Goal: Task Accomplishment & Management: Use online tool/utility

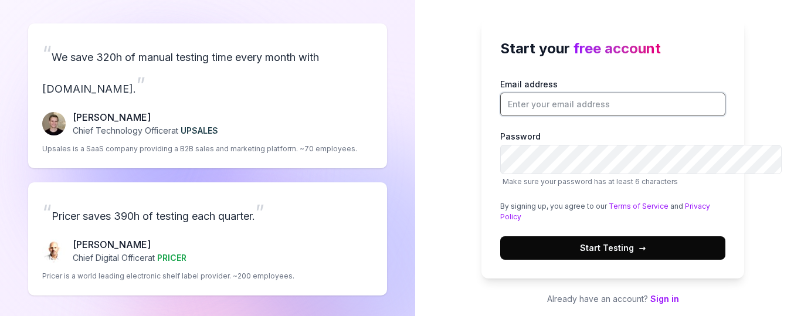
click at [577, 116] on input "Email address" at bounding box center [612, 104] width 225 height 23
paste input "[EMAIL_ADDRESS][DOMAIN_NAME]"
type input "[EMAIL_ADDRESS][DOMAIN_NAME]"
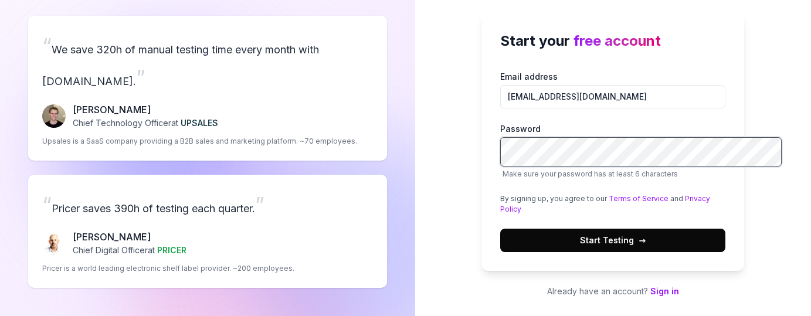
scroll to position [21, 0]
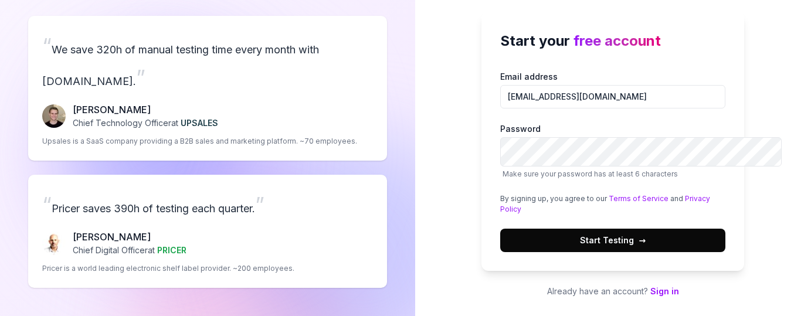
click at [518, 252] on button "Start Testing →" at bounding box center [612, 240] width 225 height 23
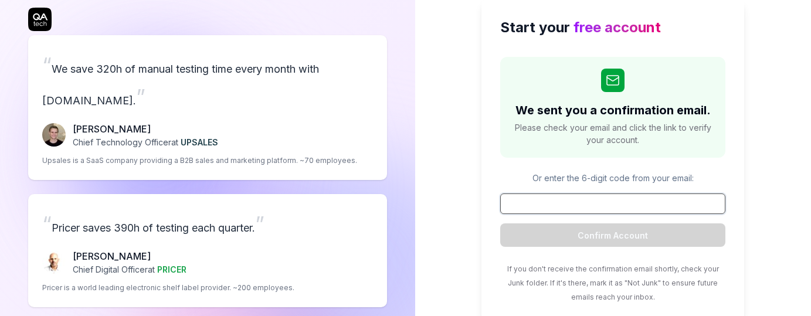
click at [521, 214] on input at bounding box center [612, 203] width 225 height 21
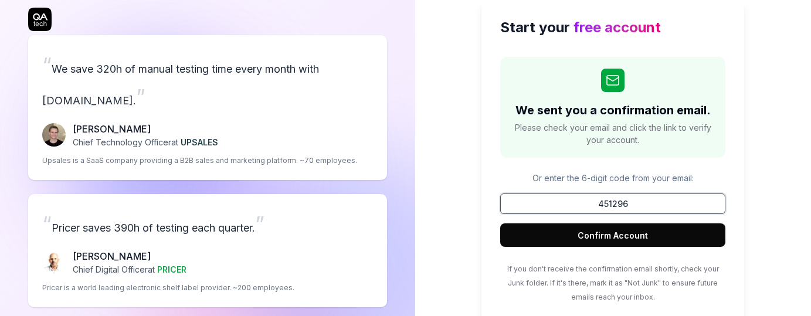
type input "451296"
click at [500, 223] on button "Confirm Account" at bounding box center [612, 234] width 225 height 23
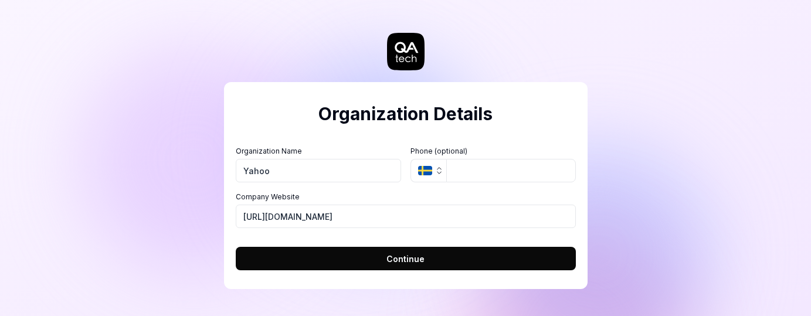
scroll to position [65, 0]
type input "Yahoo"
click at [432, 166] on icon "button" at bounding box center [425, 170] width 14 height 9
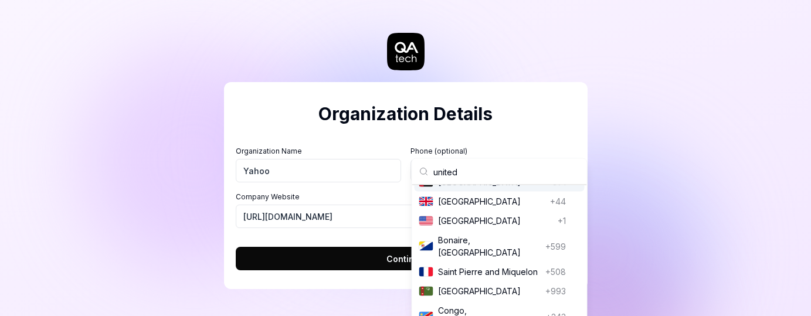
scroll to position [0, 0]
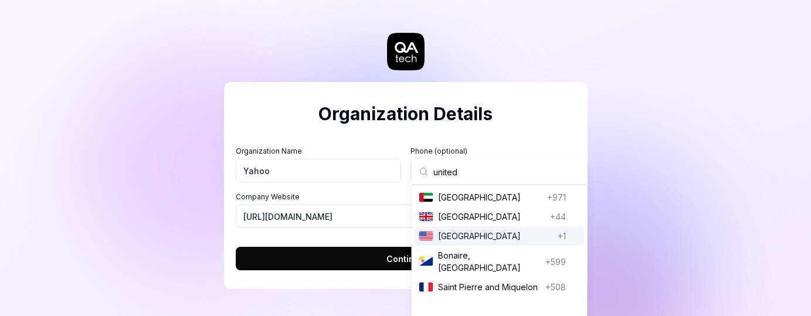
type input "united"
click at [479, 237] on span "United States" at bounding box center [495, 236] width 115 height 12
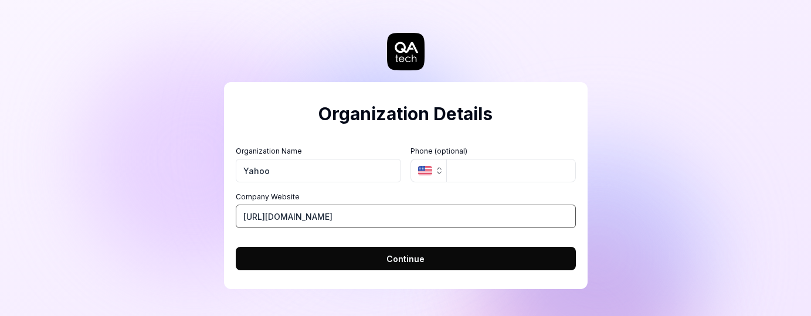
drag, startPoint x: 390, startPoint y: 197, endPoint x: 244, endPoint y: 191, distance: 146.6
click at [244, 205] on input "https://erynka.com" at bounding box center [406, 216] width 340 height 23
click at [296, 205] on input "https://erynka.com" at bounding box center [406, 216] width 340 height 23
type input "[URL][DOMAIN_NAME]"
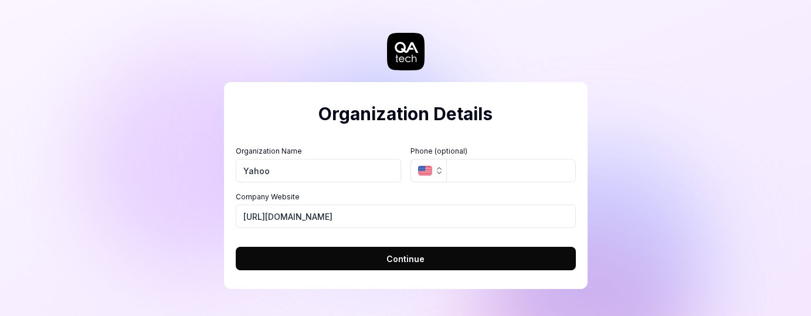
click at [335, 247] on button "Continue" at bounding box center [406, 258] width 340 height 23
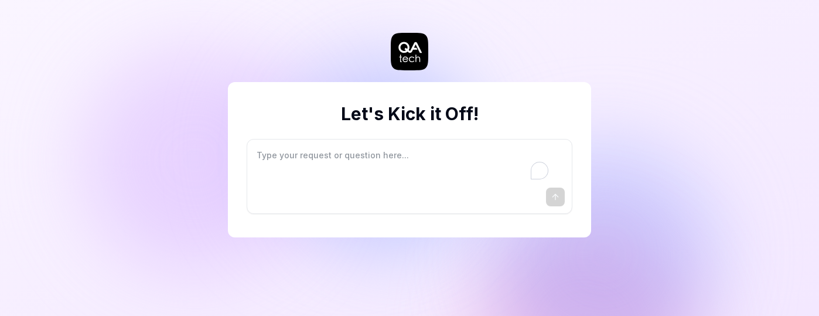
type textarea "*"
type textarea "I"
type textarea "*"
type textarea "I"
type textarea "*"
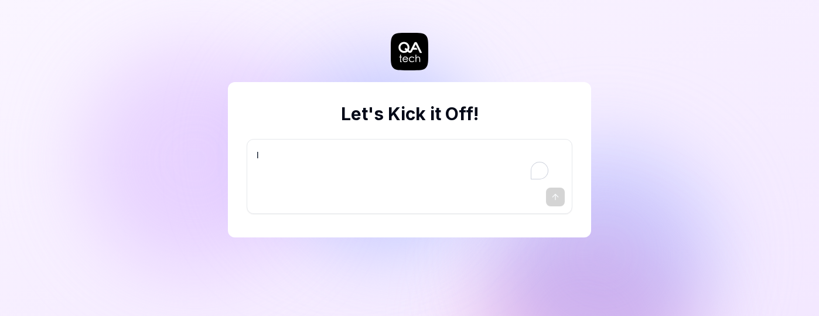
type textarea "I w"
type textarea "*"
type textarea "I wa"
type textarea "*"
type textarea "I wan"
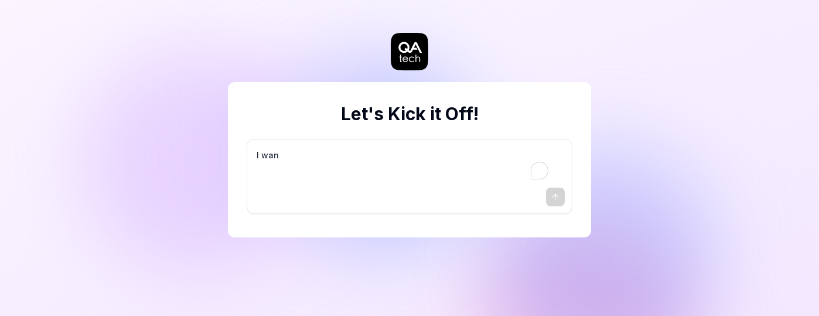
type textarea "*"
type textarea "I want"
type textarea "*"
type textarea "I want"
type textarea "*"
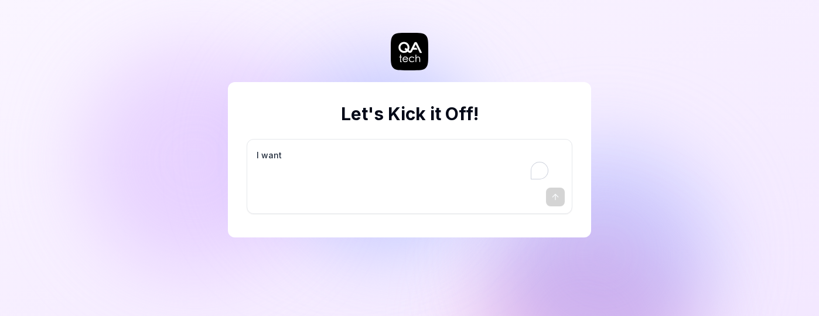
type textarea "I want a"
type textarea "*"
type textarea "I want a"
type textarea "*"
type textarea "I want a g"
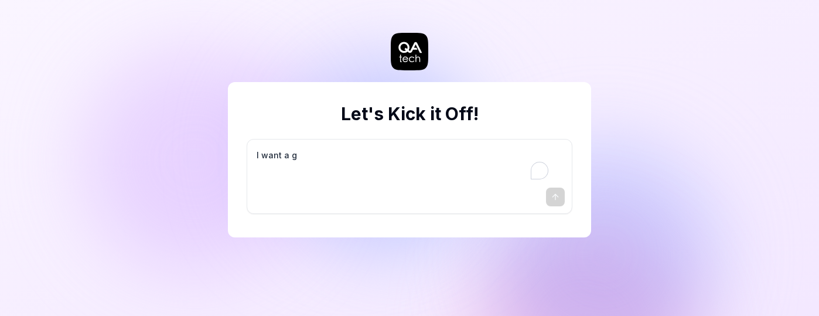
type textarea "*"
type textarea "I want a go"
type textarea "*"
type textarea "I want a goo"
type textarea "*"
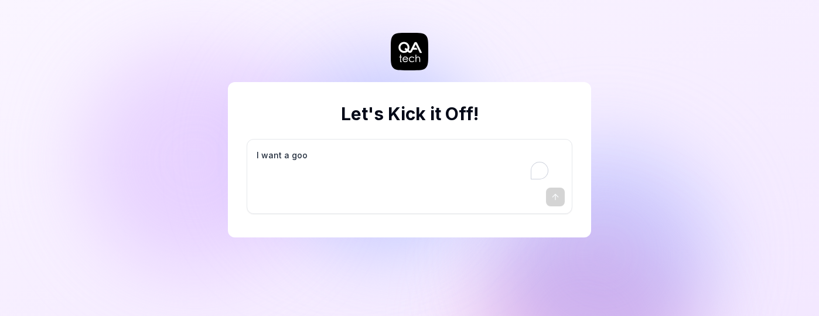
type textarea "I want a good"
type textarea "*"
type textarea "I want a good"
type textarea "*"
type textarea "I want a good t"
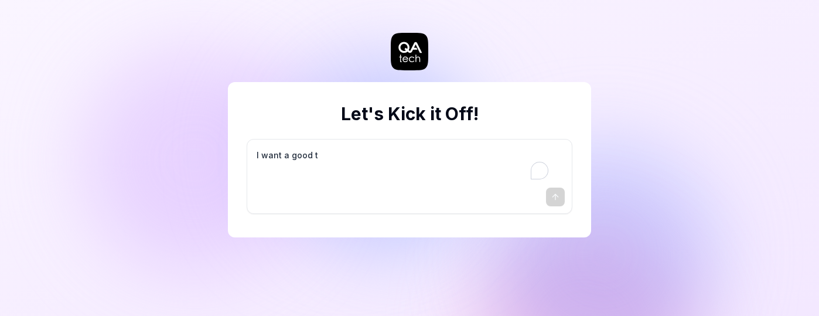
type textarea "*"
type textarea "I want a good te"
type textarea "*"
type textarea "I want a good tes"
type textarea "*"
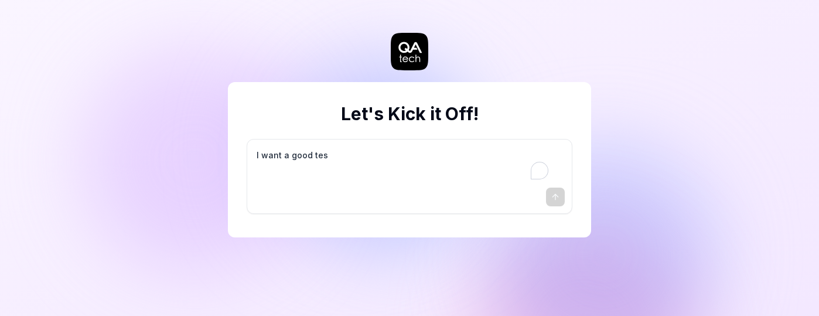
type textarea "I want a good test"
type textarea "*"
type textarea "I want a good test"
type textarea "*"
type textarea "I want a good test s"
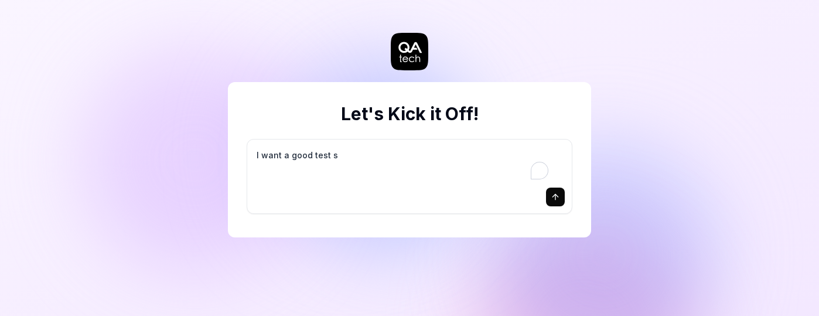
type textarea "*"
type textarea "I want a good test se"
type textarea "*"
type textarea "I want a good test set"
type textarea "*"
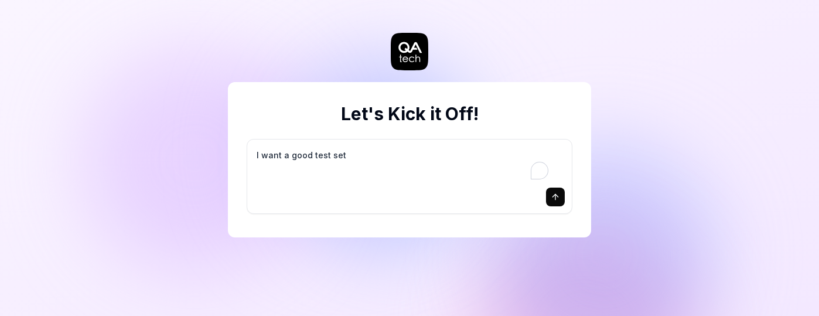
type textarea "I want a good test setu"
type textarea "*"
type textarea "I want a good test setup"
type textarea "*"
type textarea "I want a good test setup"
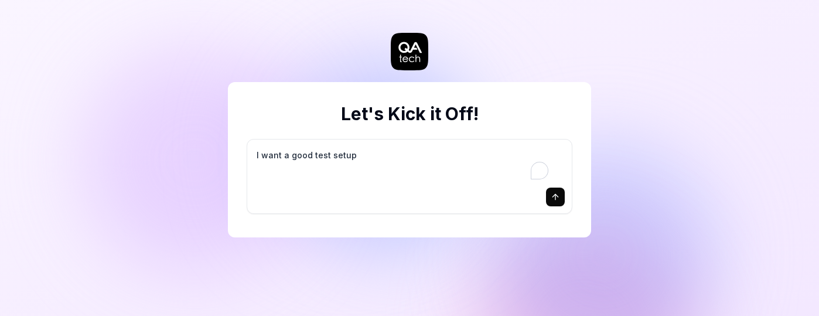
type textarea "*"
type textarea "I want a good test setup f"
type textarea "*"
type textarea "I want a good test setup fo"
type textarea "*"
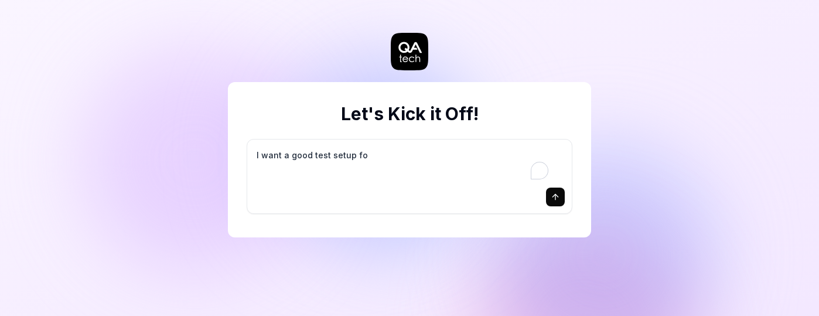
type textarea "I want a good test setup for"
type textarea "*"
type textarea "I want a good test setup for"
type textarea "*"
type textarea "I want a good test setup for m"
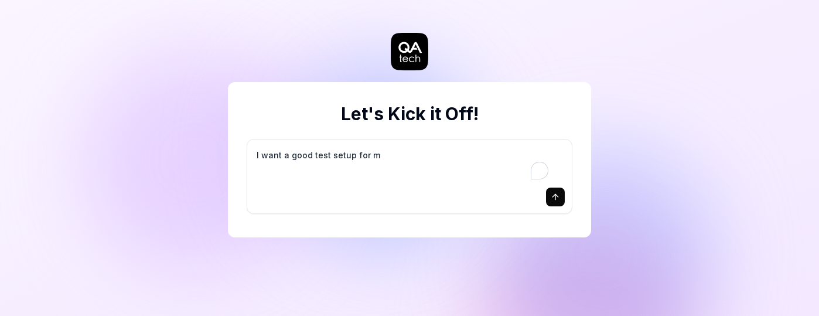
type textarea "*"
type textarea "I want a good test setup for my"
type textarea "*"
type textarea "I want a good test setup for my"
type textarea "*"
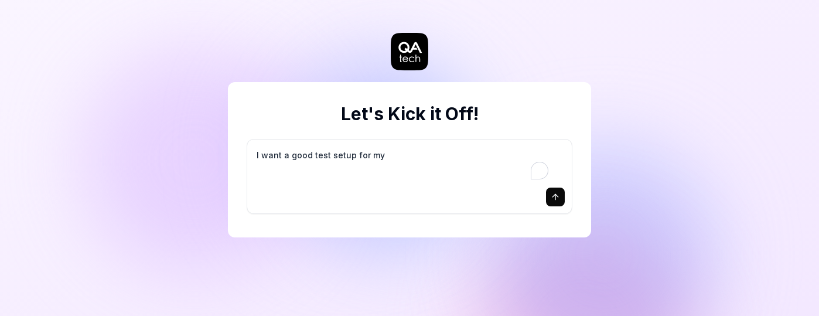
type textarea "I want a good test setup for my s"
type textarea "*"
type textarea "I want a good test setup for my si"
type textarea "*"
type textarea "I want a good test setup for my sit"
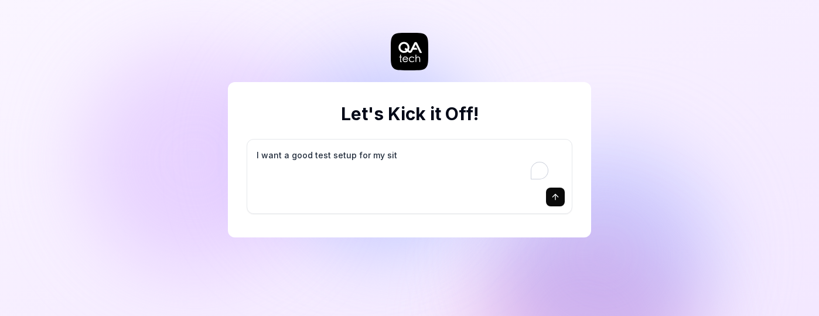
type textarea "*"
type textarea "I want a good test setup for my site"
type textarea "*"
type textarea "I want a good test setup for my site"
type textarea "*"
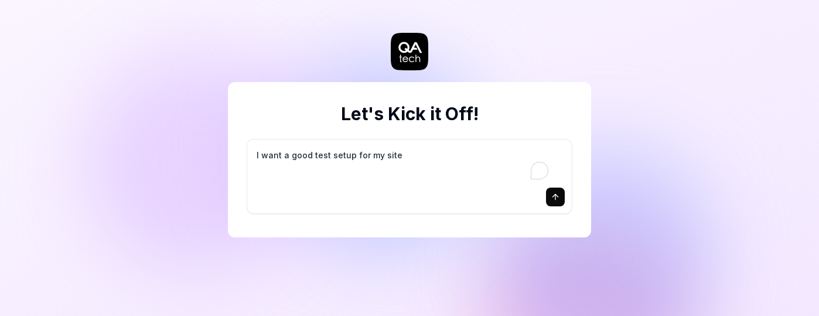
type textarea "I want a good test setup for my site -"
type textarea "*"
type textarea "I want a good test setup for my site -"
type textarea "*"
type textarea "I want a good test setup for my site - h"
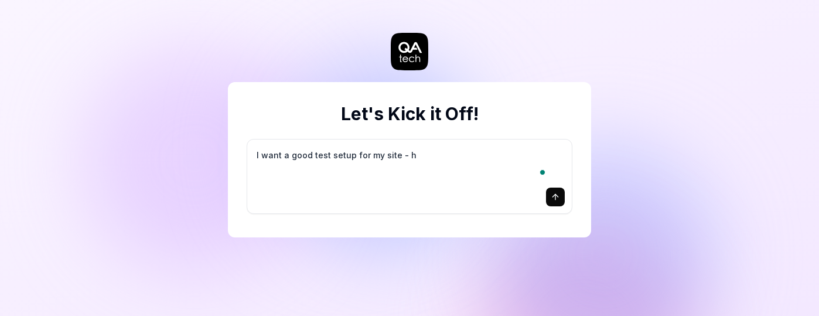
type textarea "*"
type textarea "I want a good test setup for my site - he"
type textarea "*"
type textarea "I want a good test setup for my site - hel"
type textarea "*"
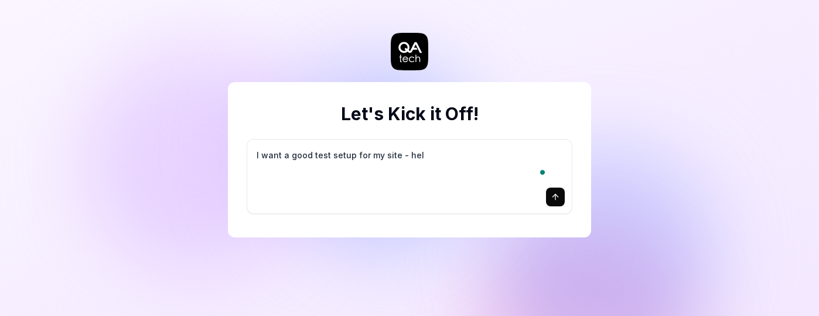
type textarea "I want a good test setup for my site - help"
type textarea "*"
type textarea "I want a good test setup for my site - help"
type textarea "*"
type textarea "I want a good test setup for my site - help m"
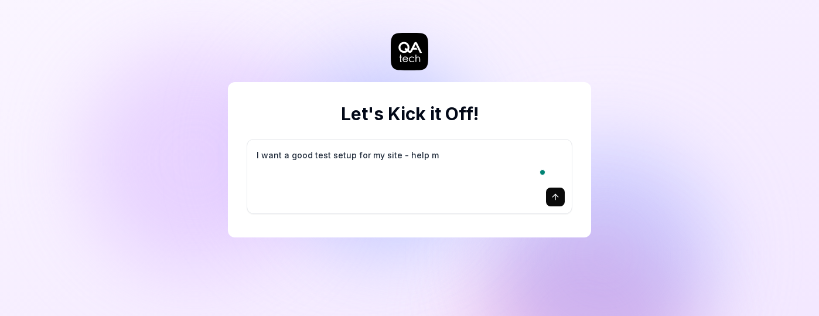
type textarea "*"
type textarea "I want a good test setup for my site - help me"
type textarea "*"
type textarea "I want a good test setup for my site - help me"
type textarea "*"
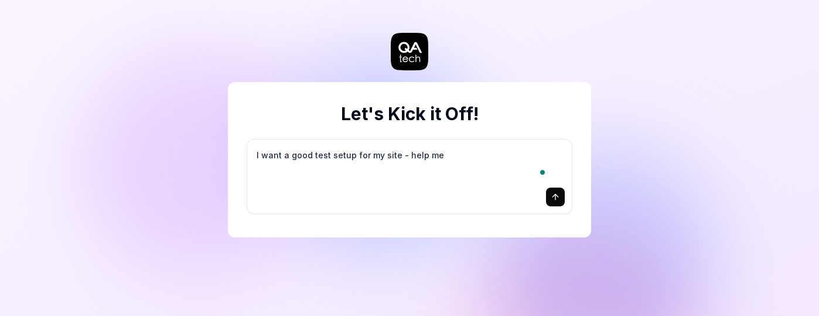
type textarea "I want a good test setup for my site - help me c"
type textarea "*"
type textarea "I want a good test setup for my site - help me cr"
type textarea "*"
type textarea "I want a good test setup for my site - help me cre"
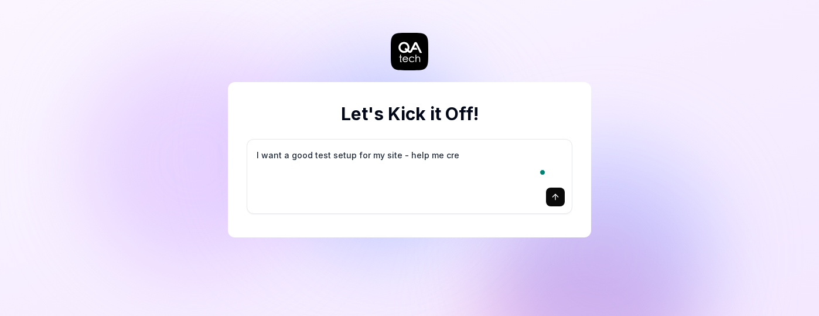
type textarea "*"
type textarea "I want a good test setup for my site - help me crea"
type textarea "*"
type textarea "I want a good test setup for my site - help me creat"
type textarea "*"
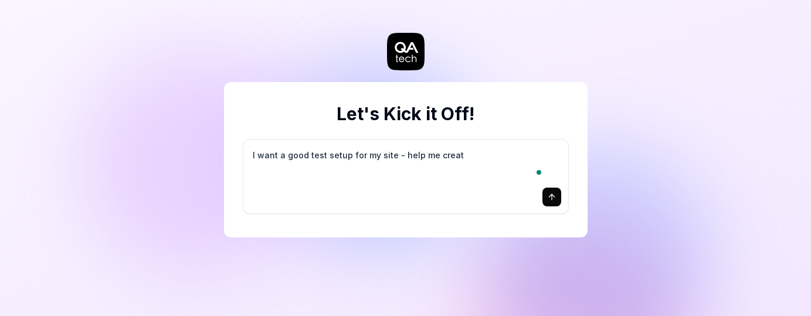
type textarea "I want a good test setup for my site - help me create"
type textarea "*"
type textarea "I want a good test setup for my site - help me create"
type textarea "*"
type textarea "I want a good test setup for my site - help me create t"
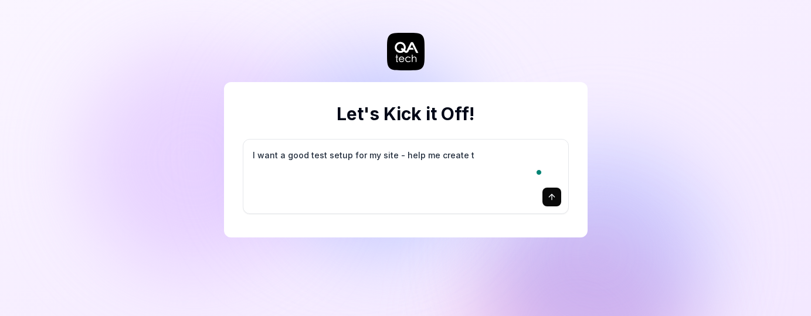
type textarea "*"
type textarea "I want a good test setup for my site - help me create th"
type textarea "*"
type textarea "I want a good test setup for my site - help me create the"
type textarea "*"
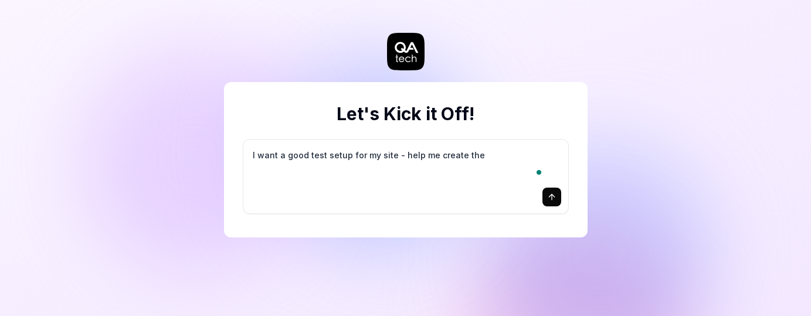
type textarea "I want a good test setup for my site - help me create the"
type textarea "*"
type textarea "I want a good test setup for my site - help me create the f"
type textarea "*"
type textarea "I want a good test setup for my site - help me create the fi"
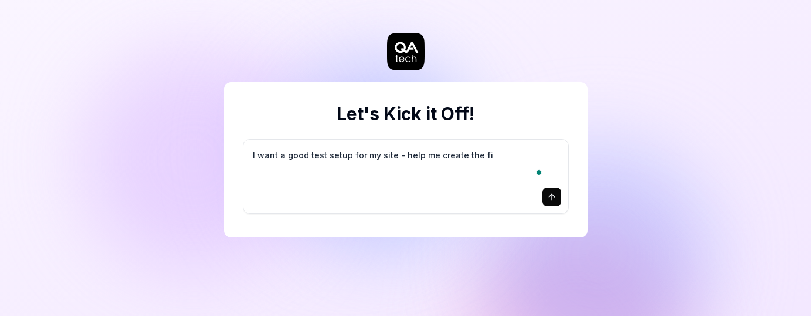
type textarea "*"
type textarea "I want a good test setup for my site - help me create the fir"
type textarea "*"
type textarea "I want a good test setup for my site - help me create the firs"
type textarea "*"
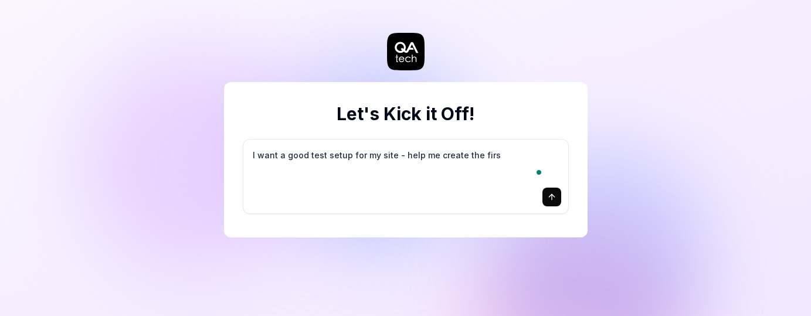
type textarea "I want a good test setup for my site - help me create the first"
type textarea "*"
type textarea "I want a good test setup for my site - help me create the first"
type textarea "*"
type textarea "I want a good test setup for my site - help me create the first 3"
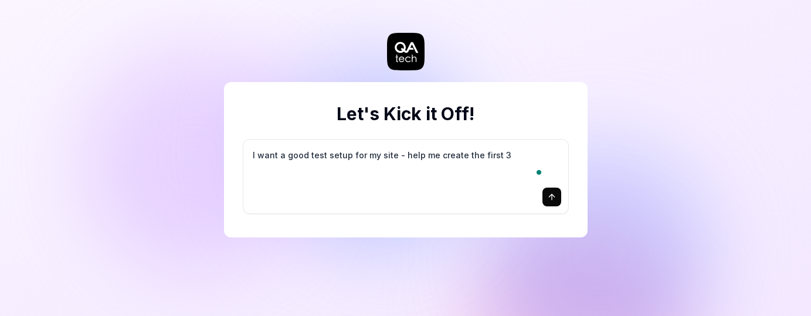
type textarea "*"
type textarea "I want a good test setup for my site - help me create the first 3-"
type textarea "*"
type textarea "I want a good test setup for my site - help me create the first 3-5"
type textarea "*"
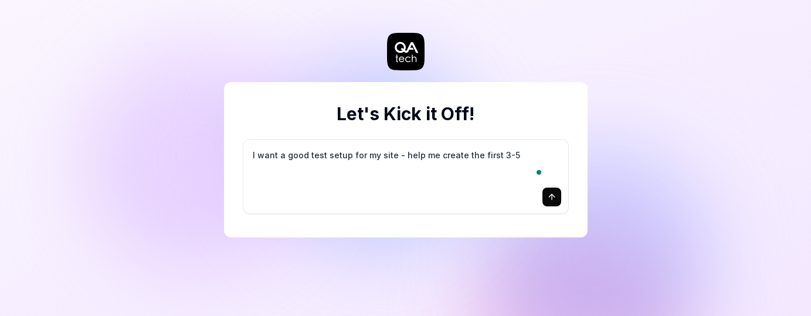
type textarea "I want a good test setup for my site - help me create the first 3-5"
type textarea "*"
type textarea "I want a good test setup for my site - help me create the first 3-5 t"
type textarea "*"
type textarea "I want a good test setup for my site - help me create the first 3-5 te"
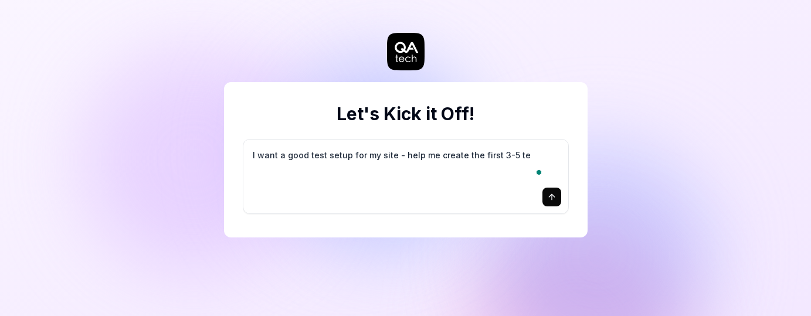
type textarea "*"
type textarea "I want a good test setup for my site - help me create the first 3-5 tes"
type textarea "*"
type textarea "I want a good test setup for my site - help me create the first 3-5 test"
type textarea "*"
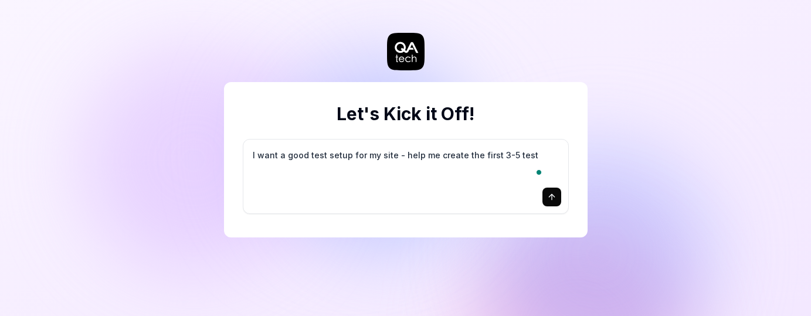
type textarea "I want a good test setup for my site - help me create the first 3-5 test"
type textarea "*"
type textarea "I want a good test setup for my site - help me create the first 3-5 test c"
type textarea "*"
type textarea "I want a good test setup for my site - help me create the first 3-5 test ca"
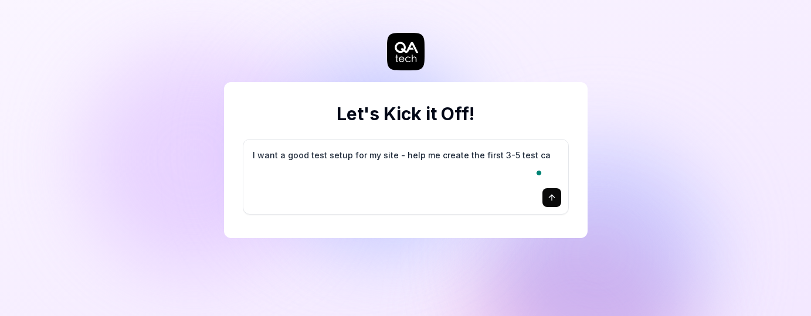
type textarea "*"
type textarea "I want a good test setup for my site - help me create the first 3-5 test cas"
type textarea "*"
type textarea "I want a good test setup for my site - help me create the first 3-5 test case"
type textarea "*"
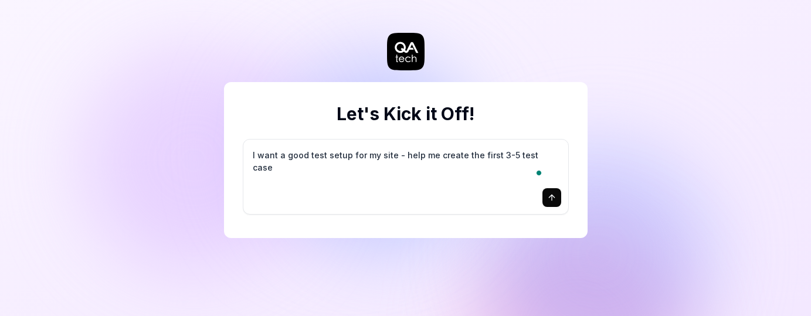
type textarea "I want a good test setup for my site - help me create the first 3-5 test cases"
click at [283, 183] on textarea "I want a good test setup for my site - help me create the first 3-5 test cases" at bounding box center [405, 165] width 311 height 37
type textarea "*"
type textarea "I want a good test setup for my site - help me create the first 1-5 test cases"
type textarea "*"
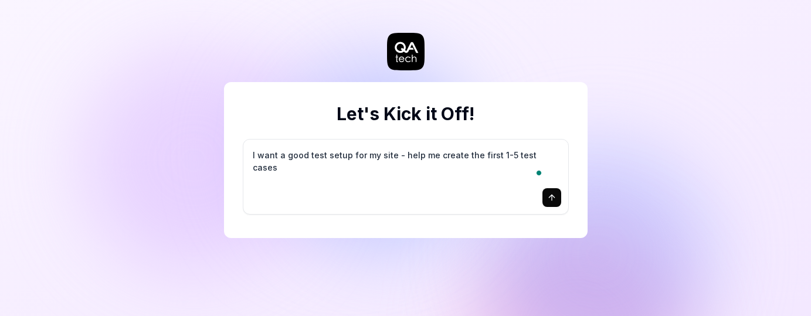
type textarea "I want a good test setup for my site - help me create the first 10-5 test cases"
type textarea "*"
type textarea "I want a good test setup for my site - help me create the first 10-15 test cases"
click at [545, 207] on button "submit" at bounding box center [551, 197] width 19 height 19
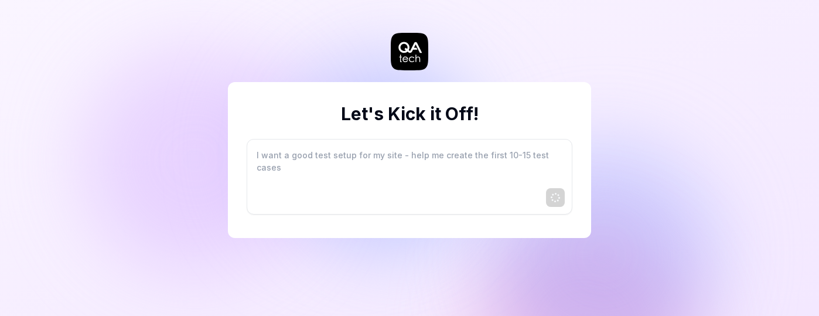
type textarea "*"
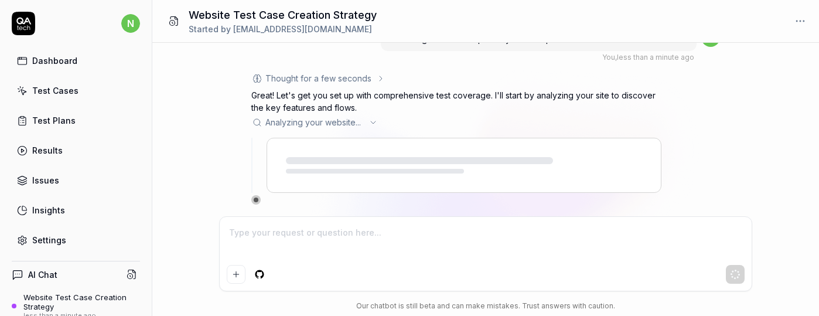
scroll to position [114, 0]
click at [397, 116] on div "Analyzing your website .. ." at bounding box center [456, 122] width 410 height 12
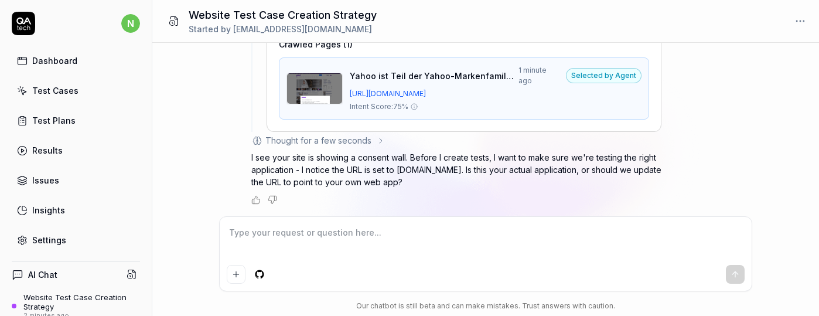
scroll to position [370, 0]
click at [358, 224] on textarea at bounding box center [486, 242] width 518 height 36
type textarea "*"
type textarea "t"
type textarea "*"
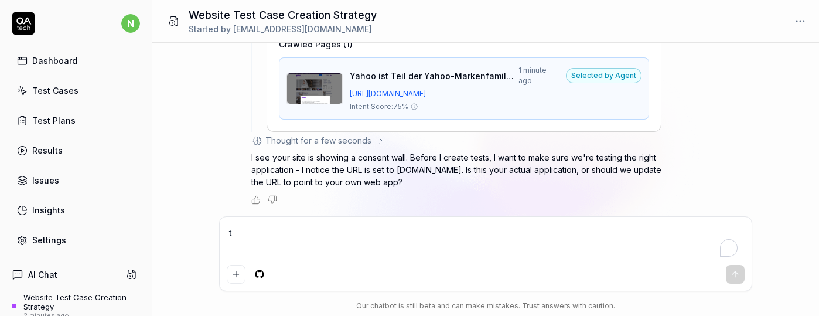
type textarea "th"
type textarea "*"
type textarea "thi"
type textarea "*"
type textarea "this"
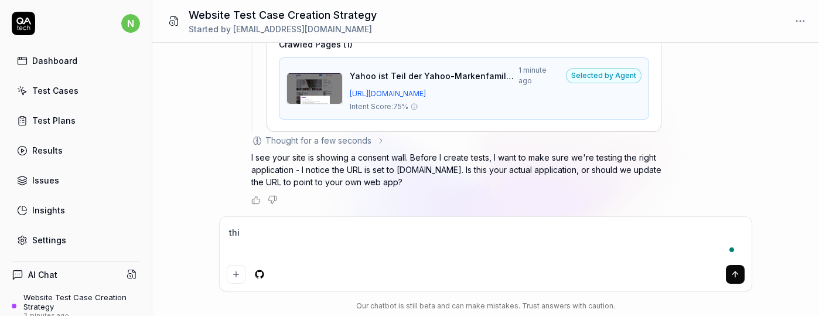
type textarea "*"
type textarea "this"
type textarea "*"
type textarea "this i"
type textarea "*"
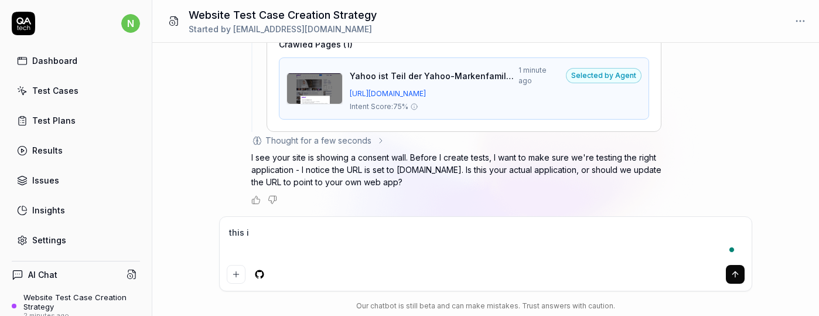
type textarea "this is"
type textarea "*"
type textarea "this is"
type textarea "*"
type textarea "this is m"
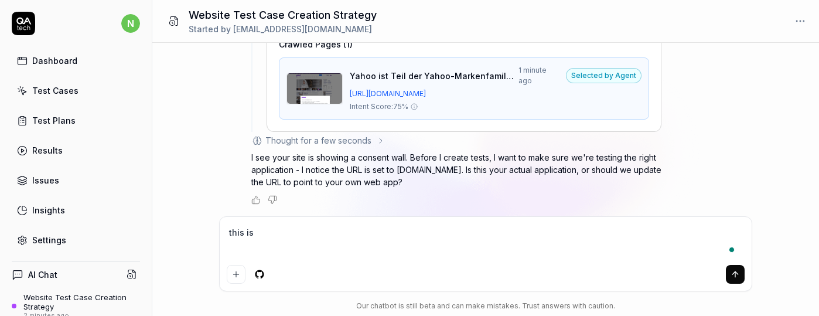
type textarea "*"
type textarea "this is min"
type textarea "*"
type textarea "this is mine"
type textarea "*"
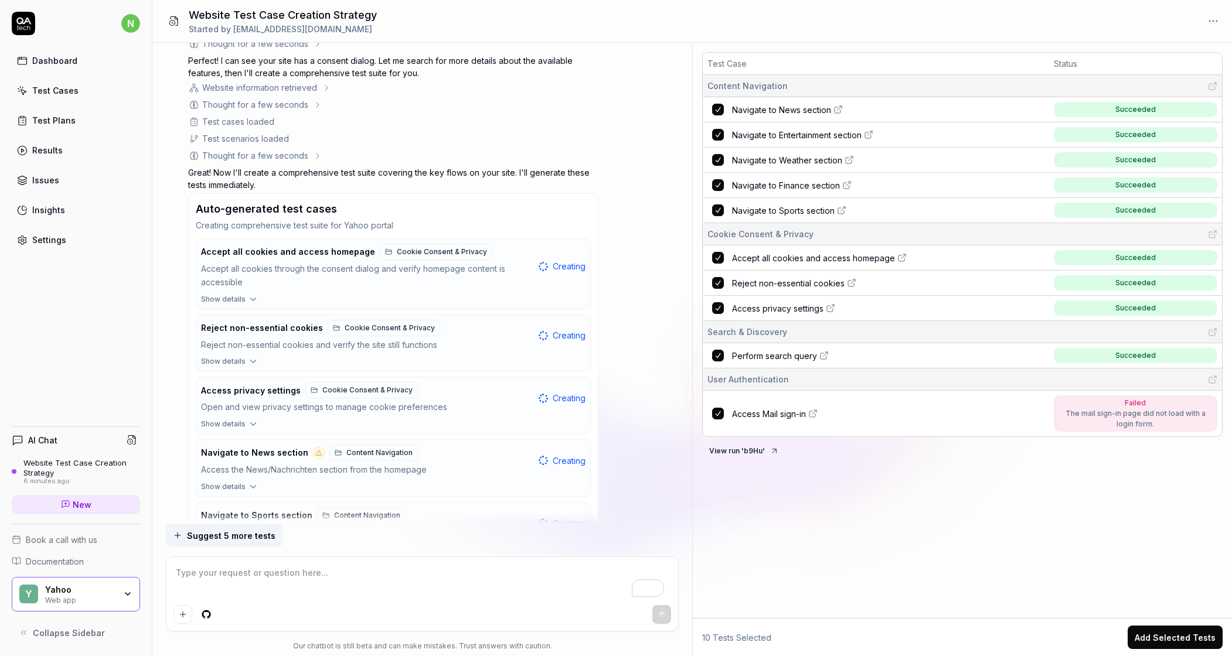
scroll to position [945, 0]
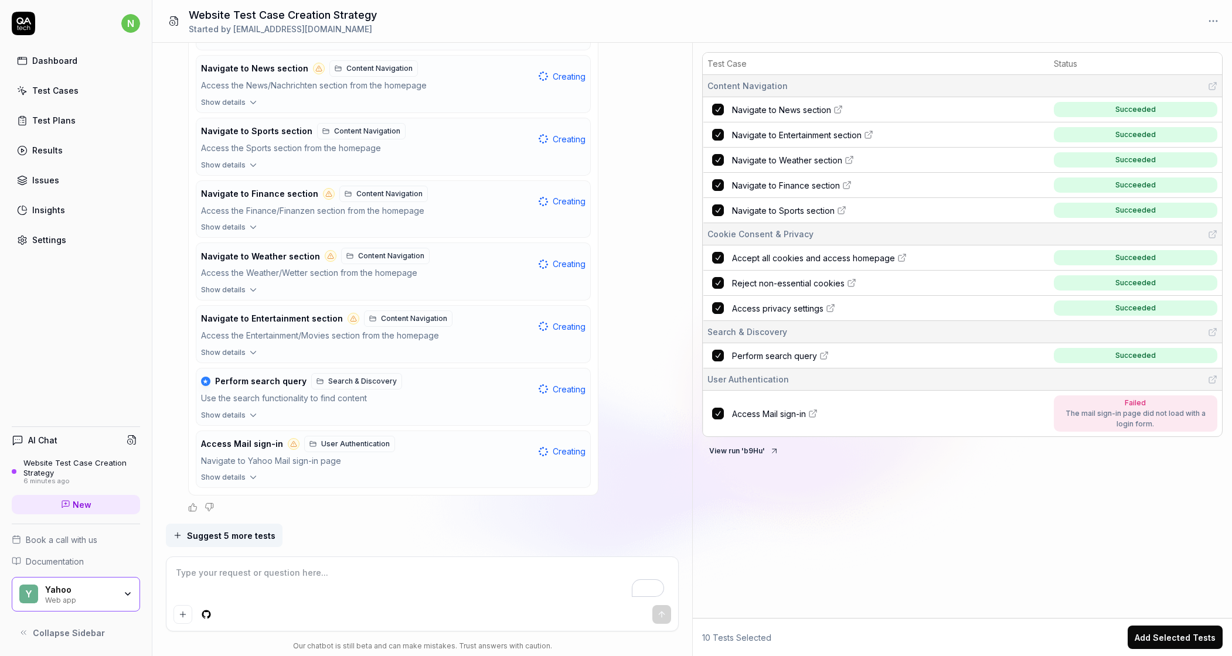
click at [819, 315] on button "Add Selected Tests" at bounding box center [1175, 637] width 95 height 23
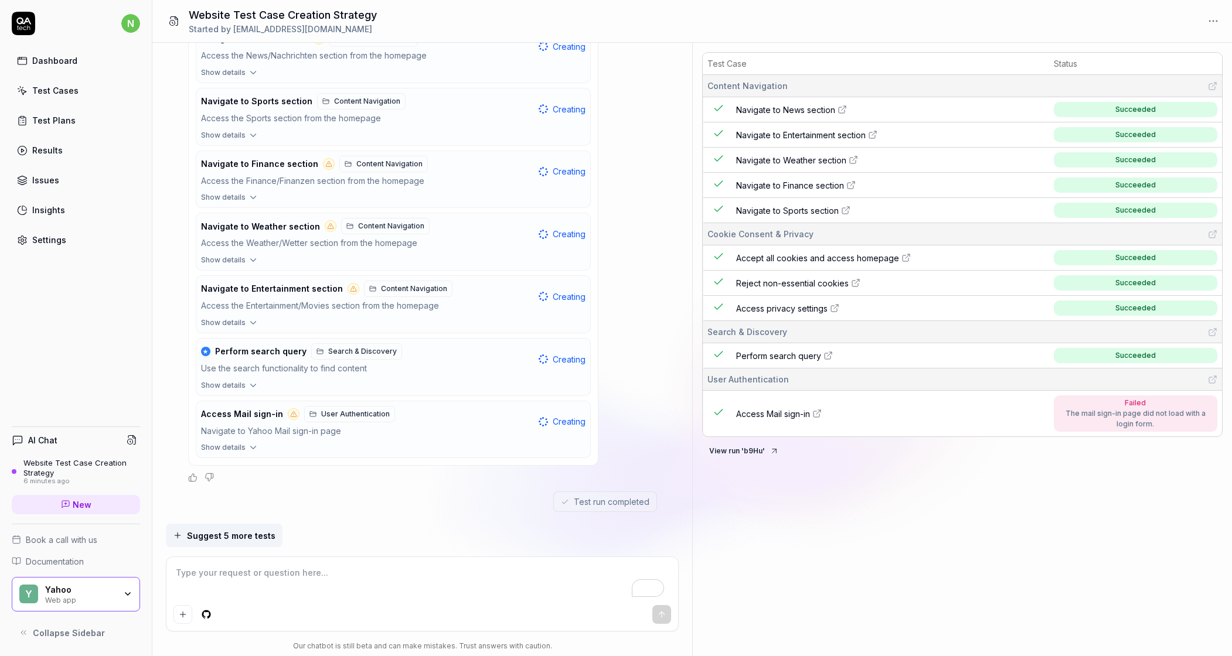
click at [819, 217] on span "Navigate to Sports section" at bounding box center [787, 211] width 103 height 12
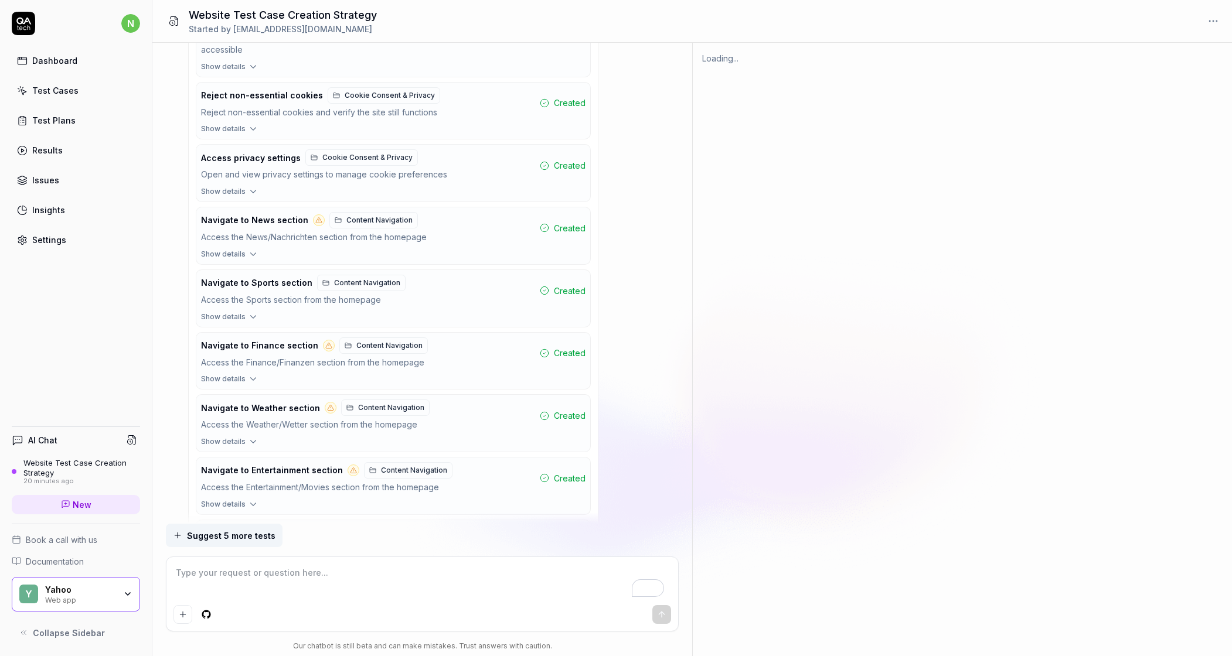
scroll to position [251, 0]
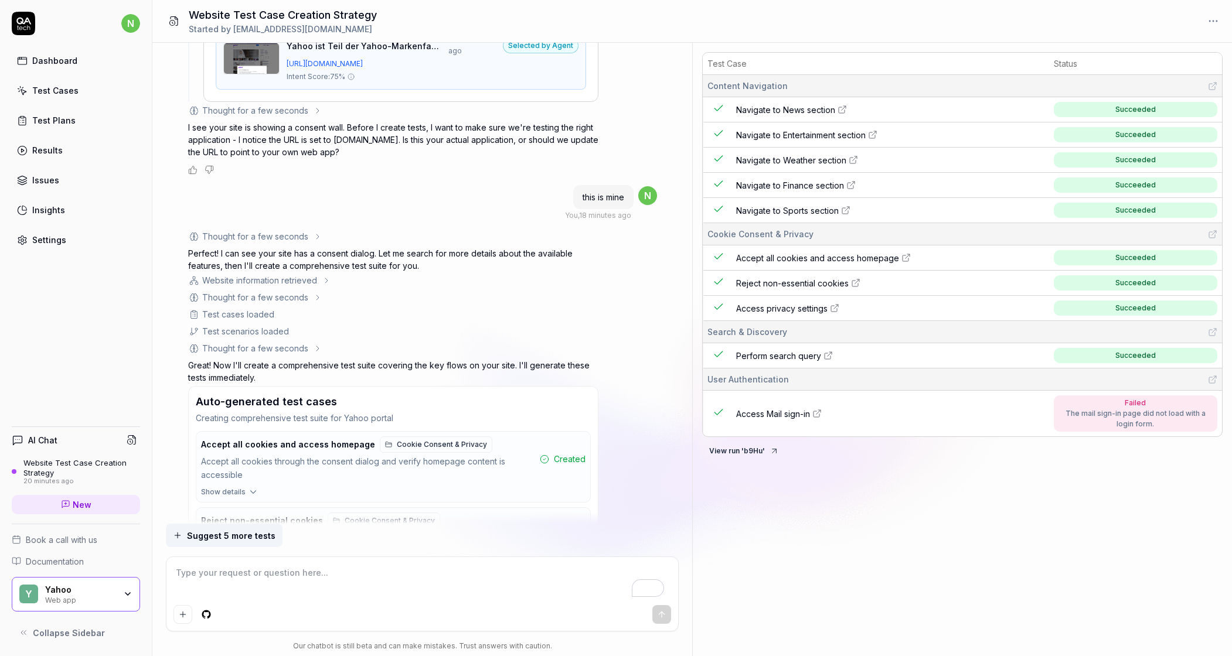
click at [50, 63] on div "Dashboard" at bounding box center [54, 61] width 45 height 12
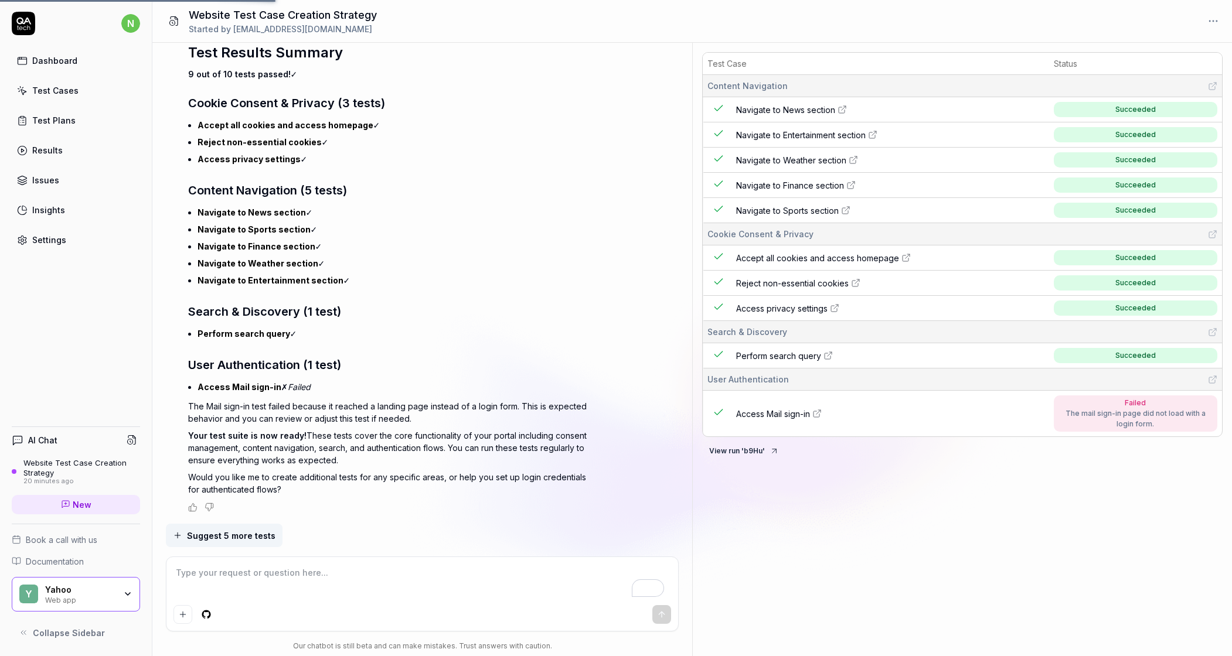
scroll to position [1947, 0]
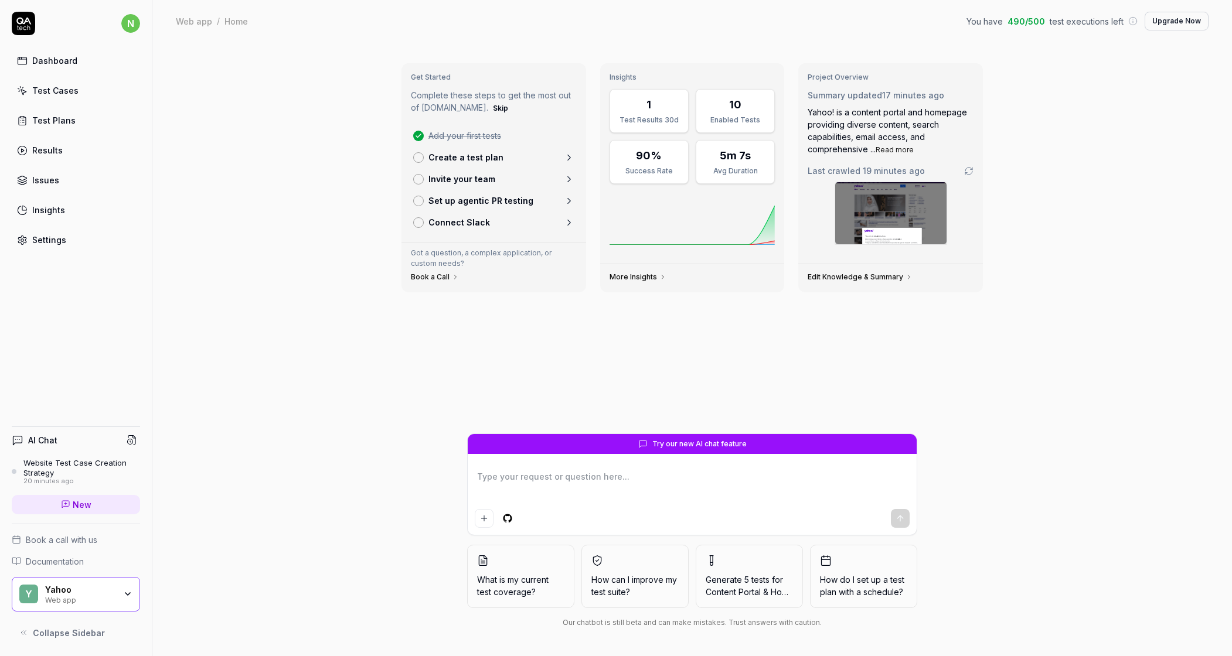
click at [79, 97] on div "Test Cases" at bounding box center [55, 90] width 46 height 12
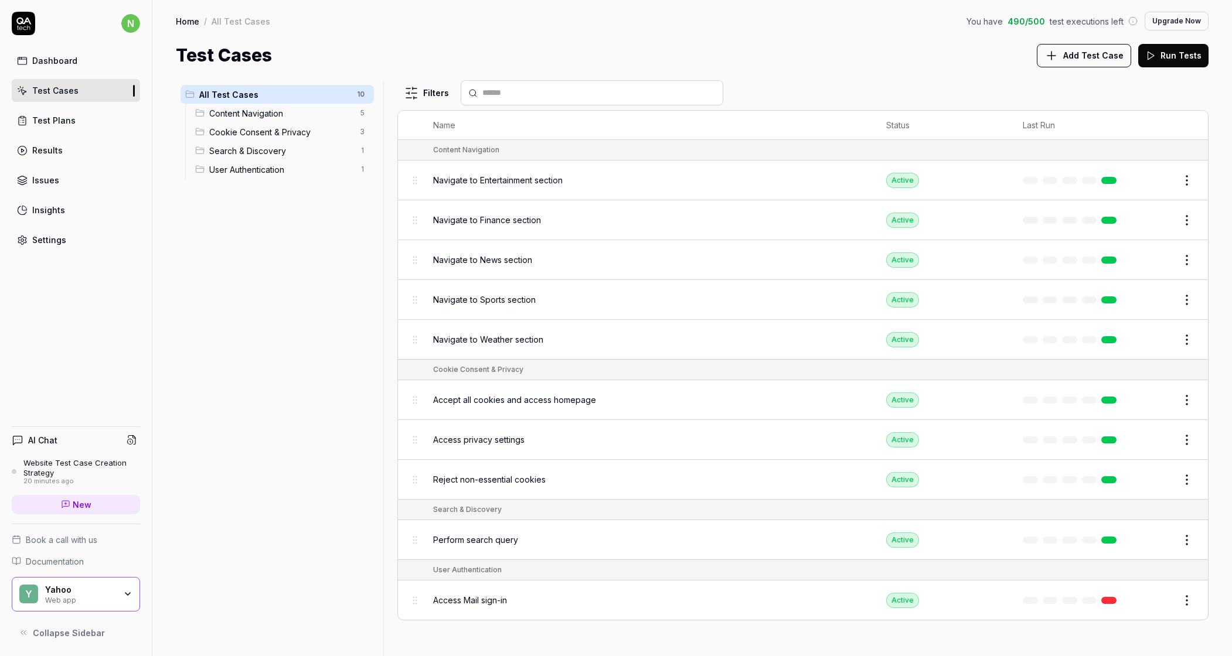
click at [532, 266] on span "Navigate to News section" at bounding box center [482, 260] width 99 height 12
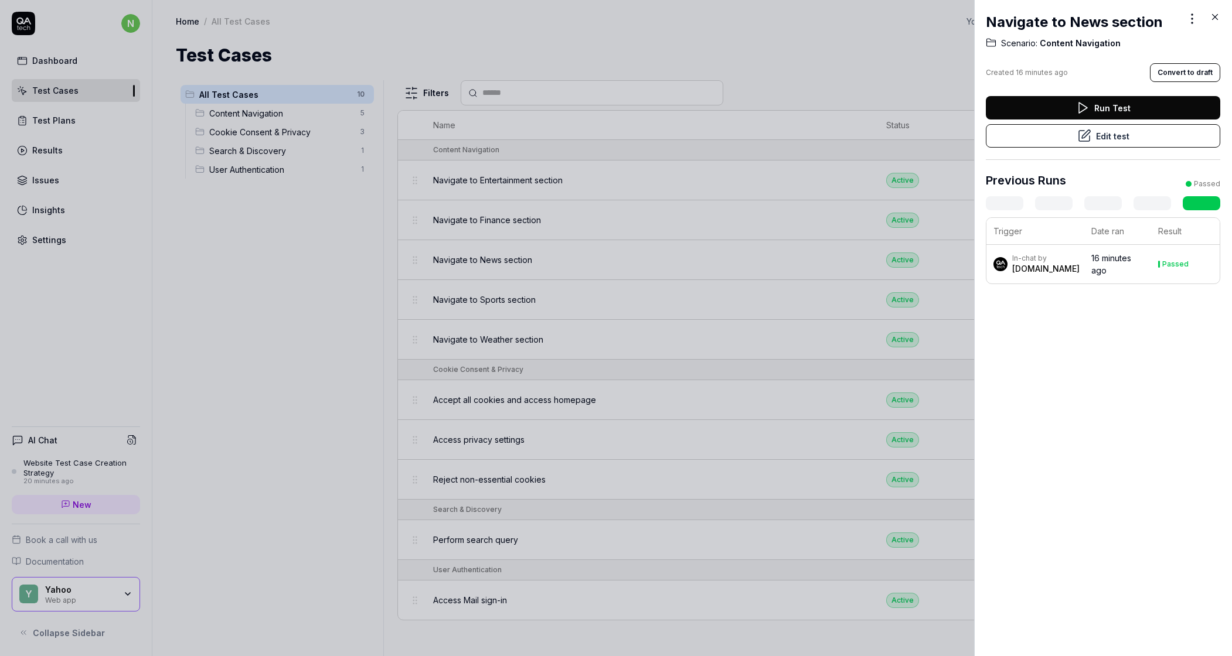
click at [819, 120] on button "Run Test" at bounding box center [1103, 107] width 234 height 23
click at [571, 315] on div at bounding box center [616, 328] width 1232 height 656
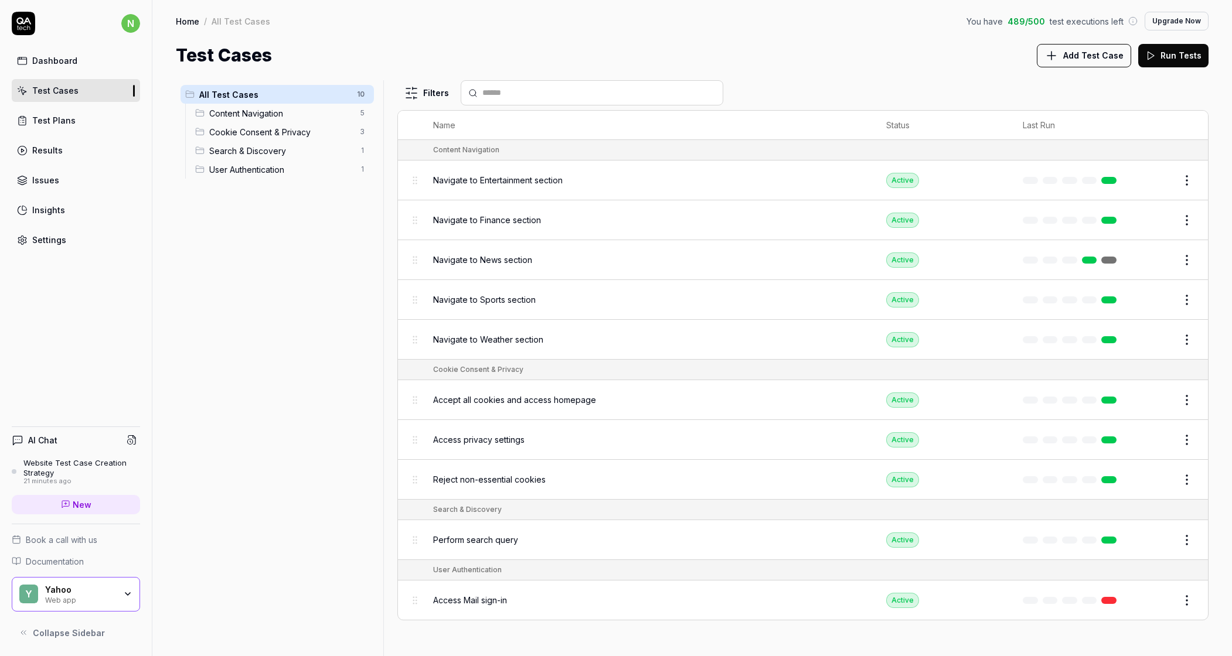
click at [77, 67] on div "Dashboard" at bounding box center [54, 61] width 45 height 12
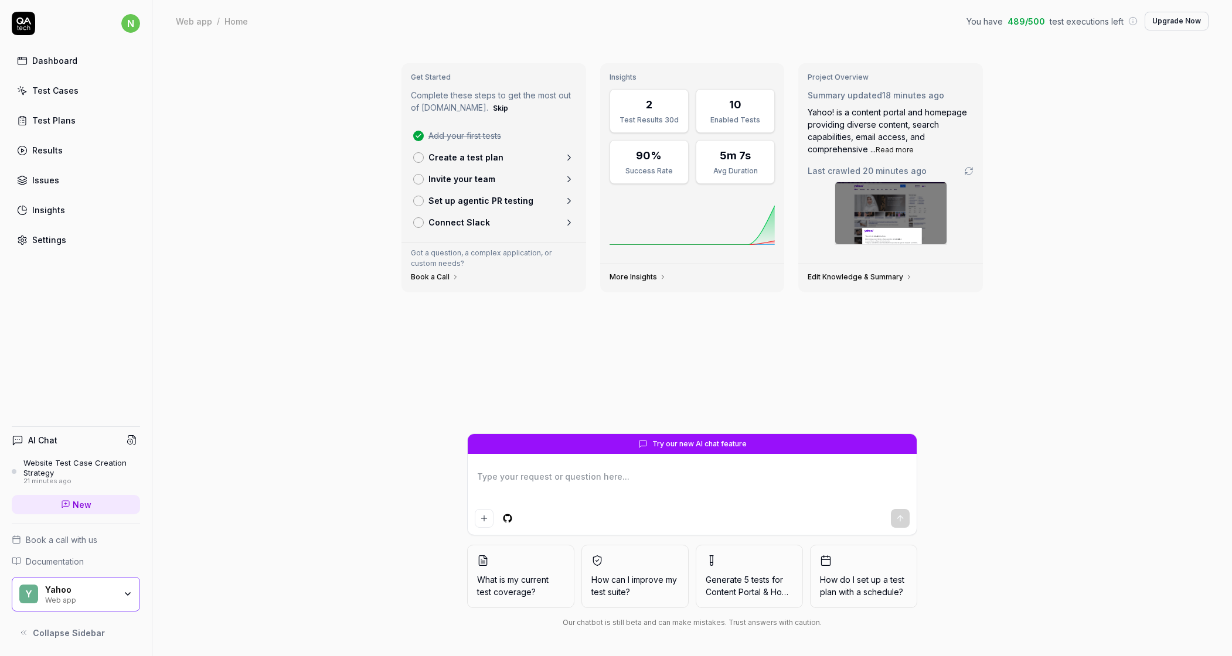
click at [74, 97] on div "Test Cases" at bounding box center [55, 90] width 46 height 12
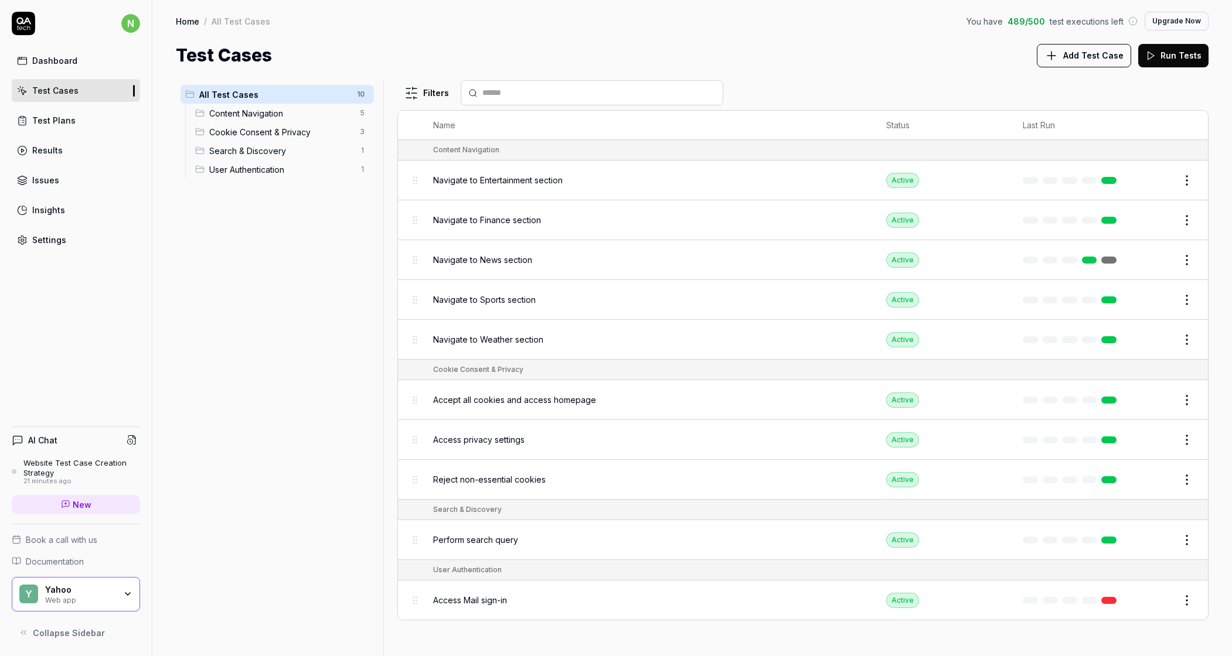
click at [281, 120] on span "Content Navigation" at bounding box center [281, 113] width 144 height 12
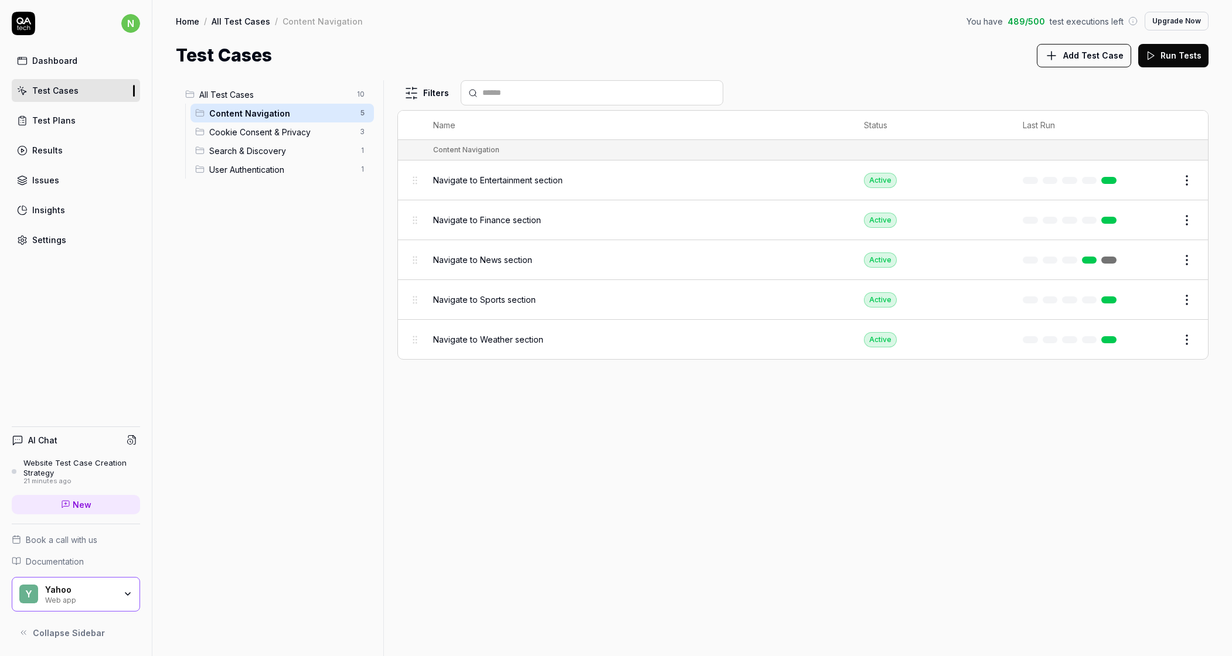
click at [286, 138] on span "Cookie Consent & Privacy" at bounding box center [281, 132] width 144 height 12
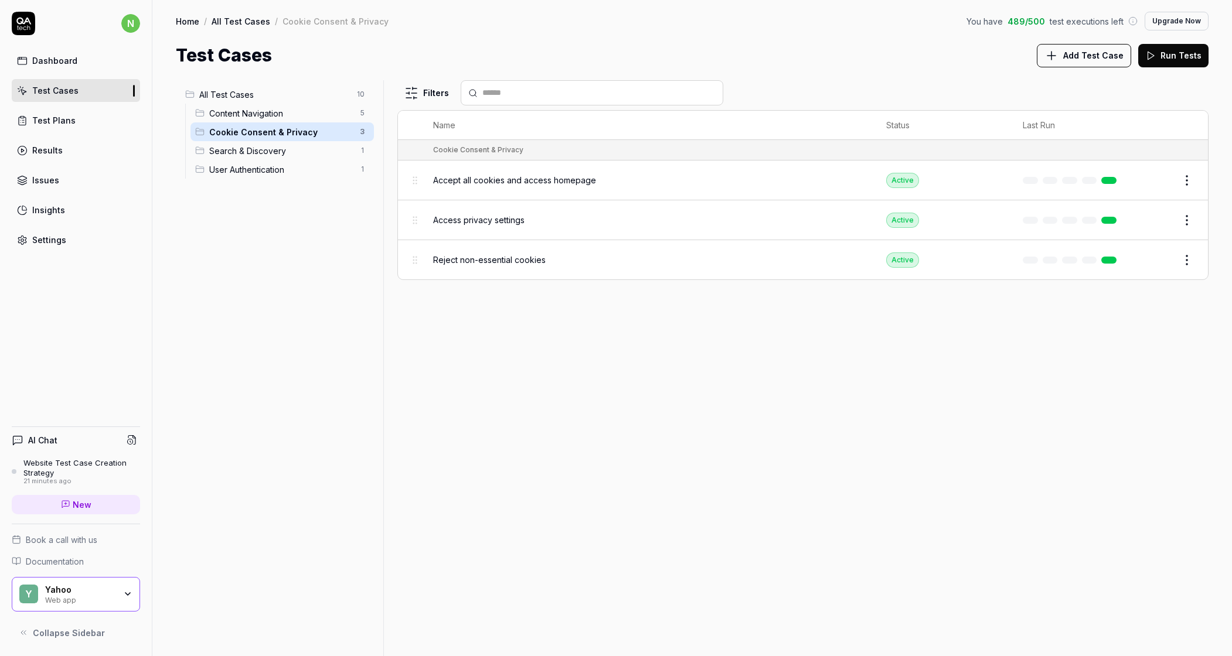
click at [289, 157] on span "Search & Discovery" at bounding box center [281, 151] width 144 height 12
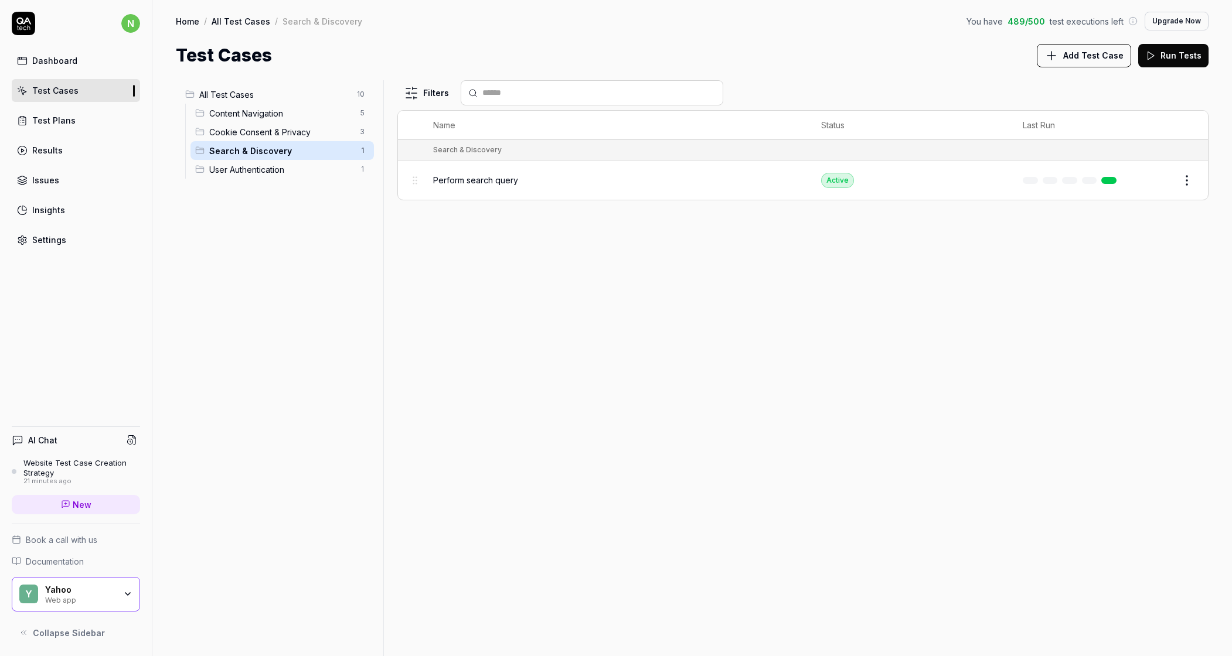
click at [288, 176] on span "User Authentication" at bounding box center [281, 170] width 144 height 12
click at [272, 138] on span "Cookie Consent & Privacy" at bounding box center [281, 132] width 144 height 12
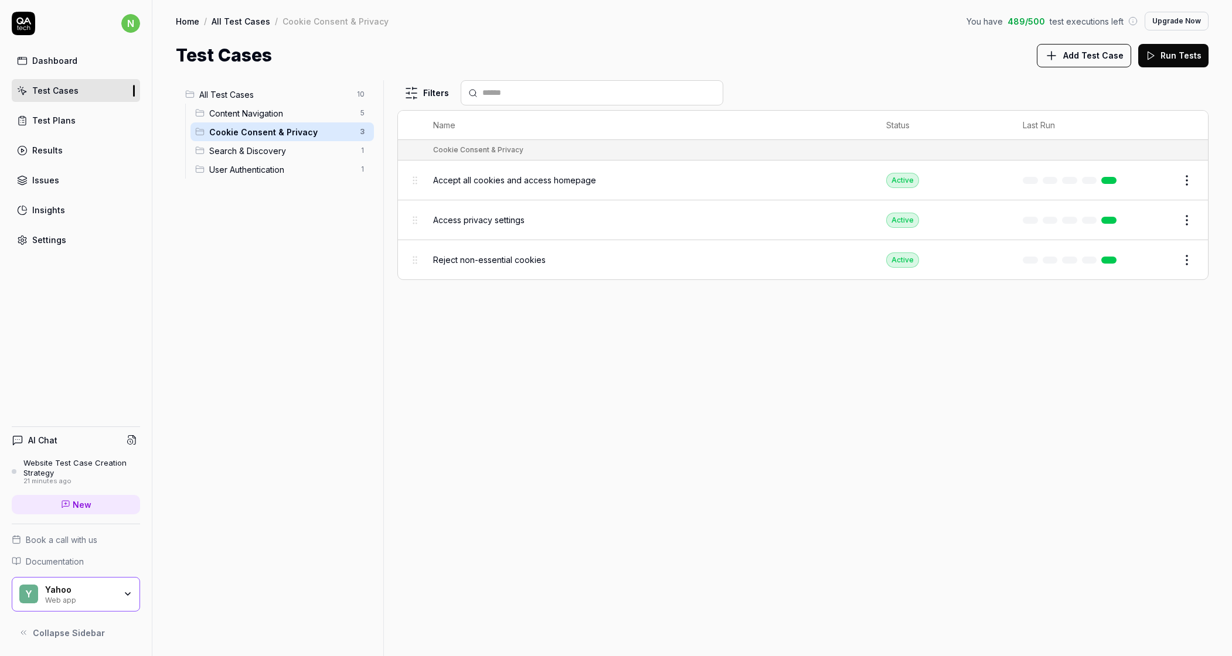
click at [302, 120] on span "Content Navigation" at bounding box center [281, 113] width 144 height 12
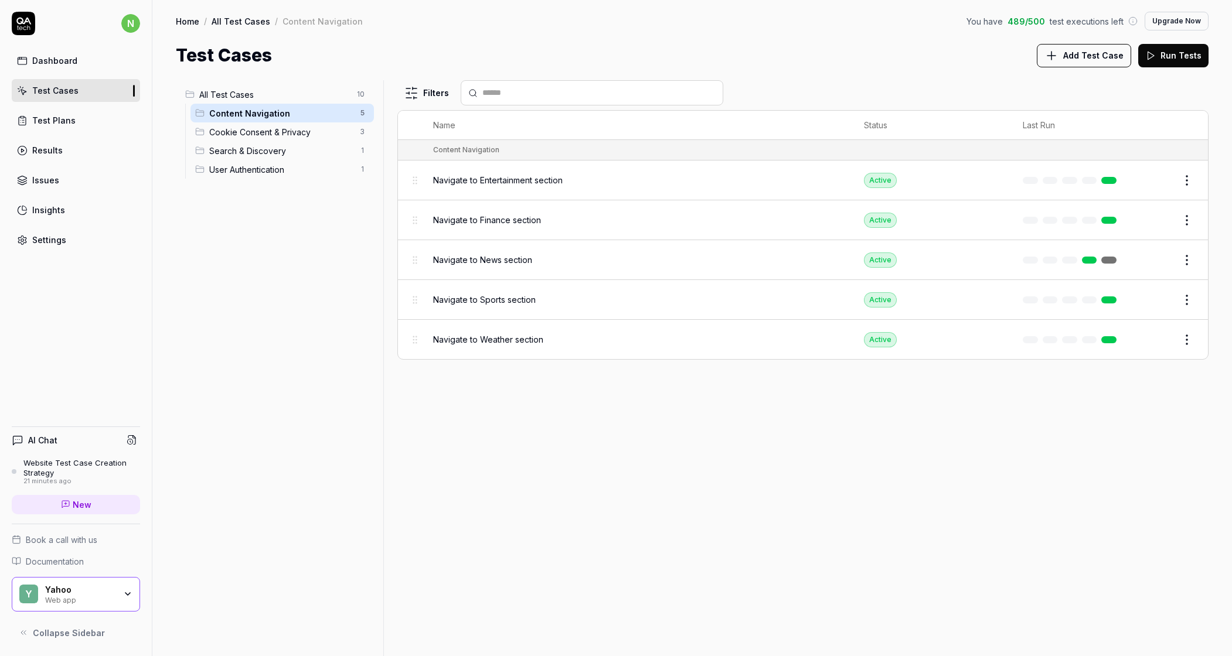
click at [541, 226] on span "Navigate to Finance section" at bounding box center [487, 220] width 108 height 12
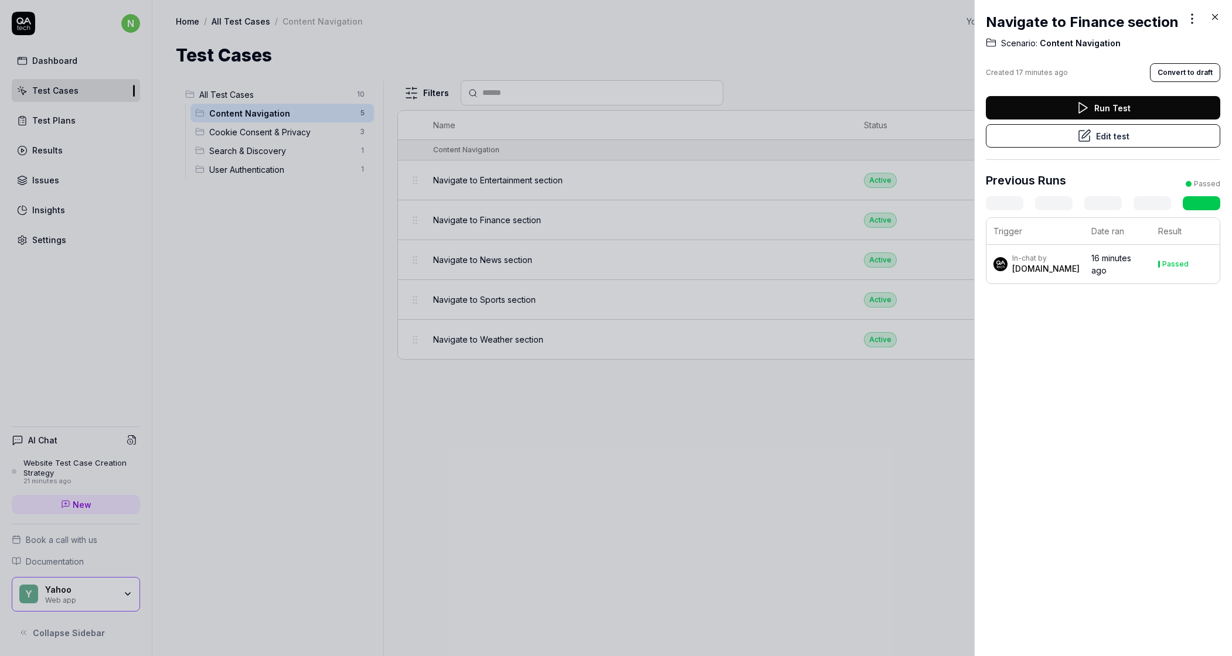
click at [199, 165] on div at bounding box center [616, 328] width 1232 height 656
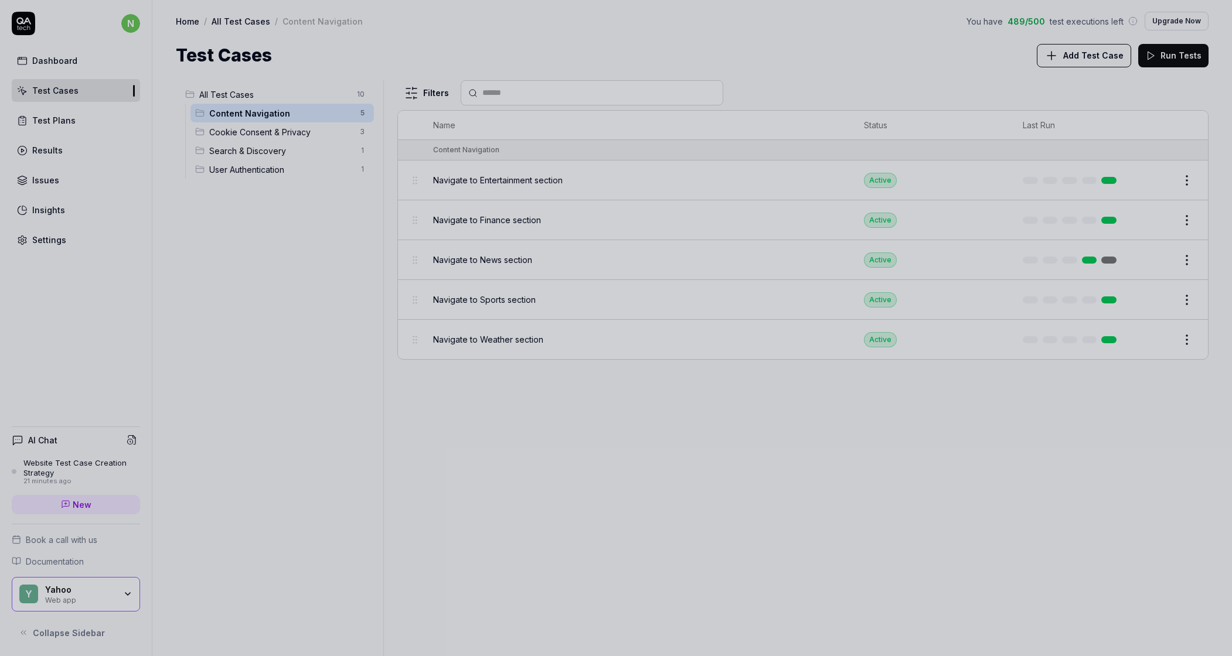
click at [52, 179] on div at bounding box center [616, 328] width 1232 height 656
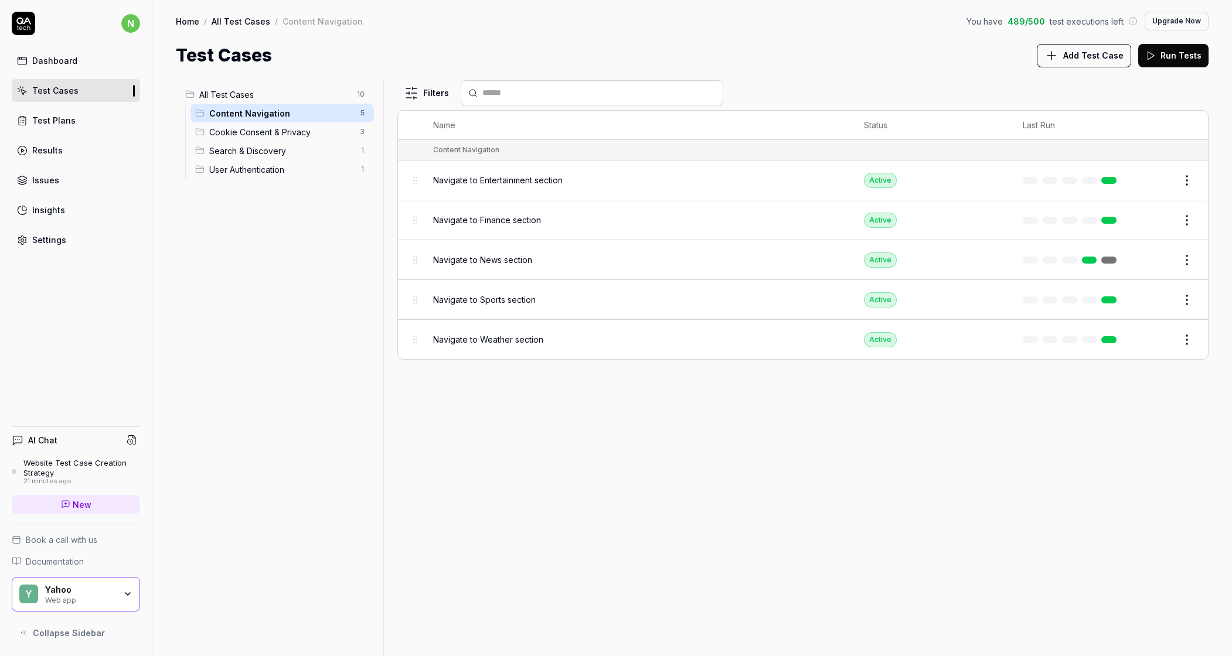
click at [63, 156] on div "Results" at bounding box center [47, 150] width 30 height 12
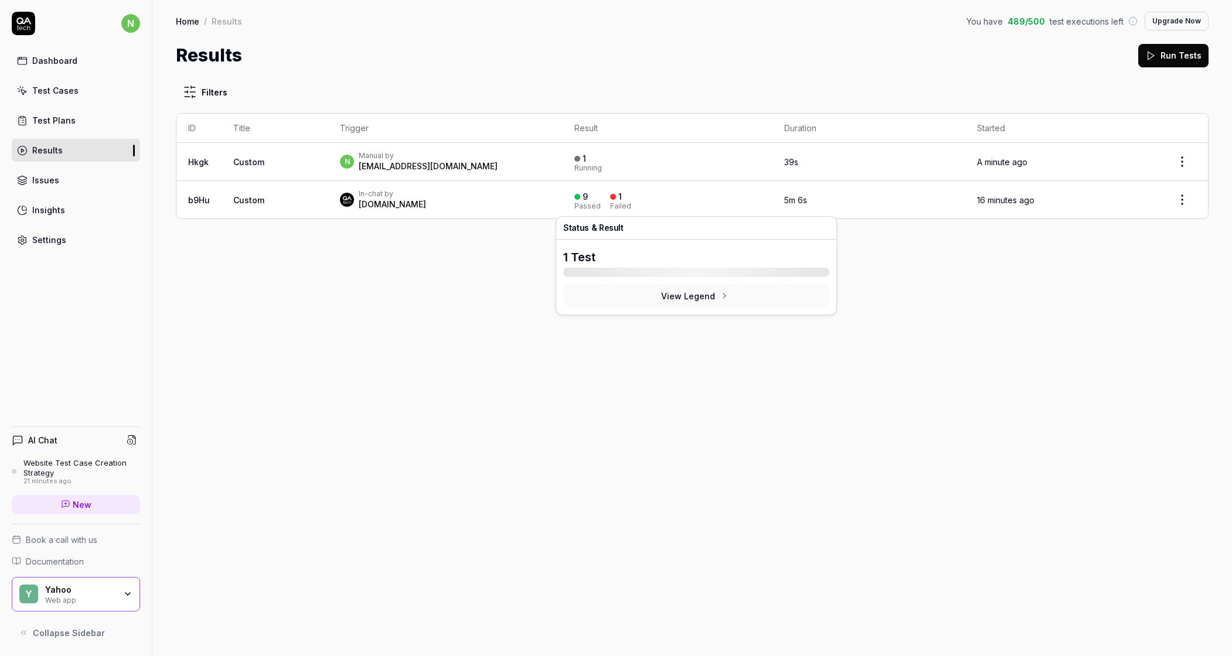
click at [723, 172] on div "1 Running" at bounding box center [667, 161] width 187 height 19
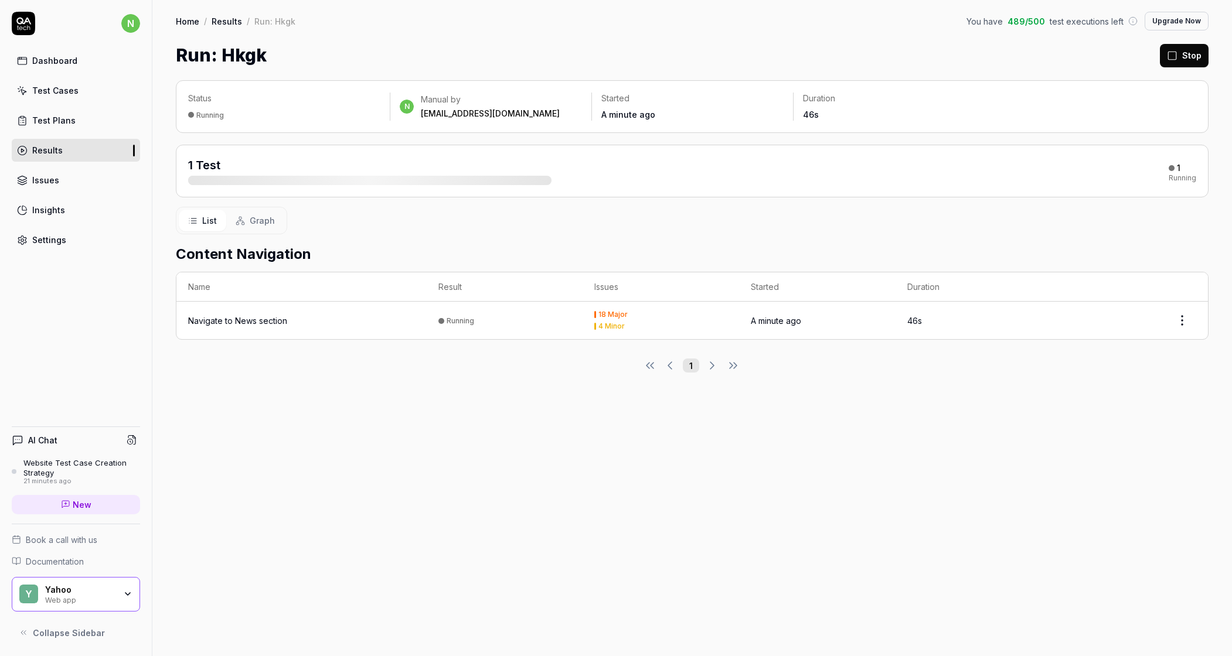
click at [265, 315] on td "Navigate to News section" at bounding box center [301, 321] width 250 height 38
click at [819, 315] on html "n Dashboard Test Cases Test Plans Results Issues Insights Settings AI Chat Webs…" at bounding box center [616, 328] width 1232 height 656
click at [286, 315] on html "n Dashboard Test Cases Test Plans Results Issues Insights Settings AI Chat Webs…" at bounding box center [616, 328] width 1232 height 656
click at [257, 315] on div "Navigate to News section" at bounding box center [237, 321] width 99 height 12
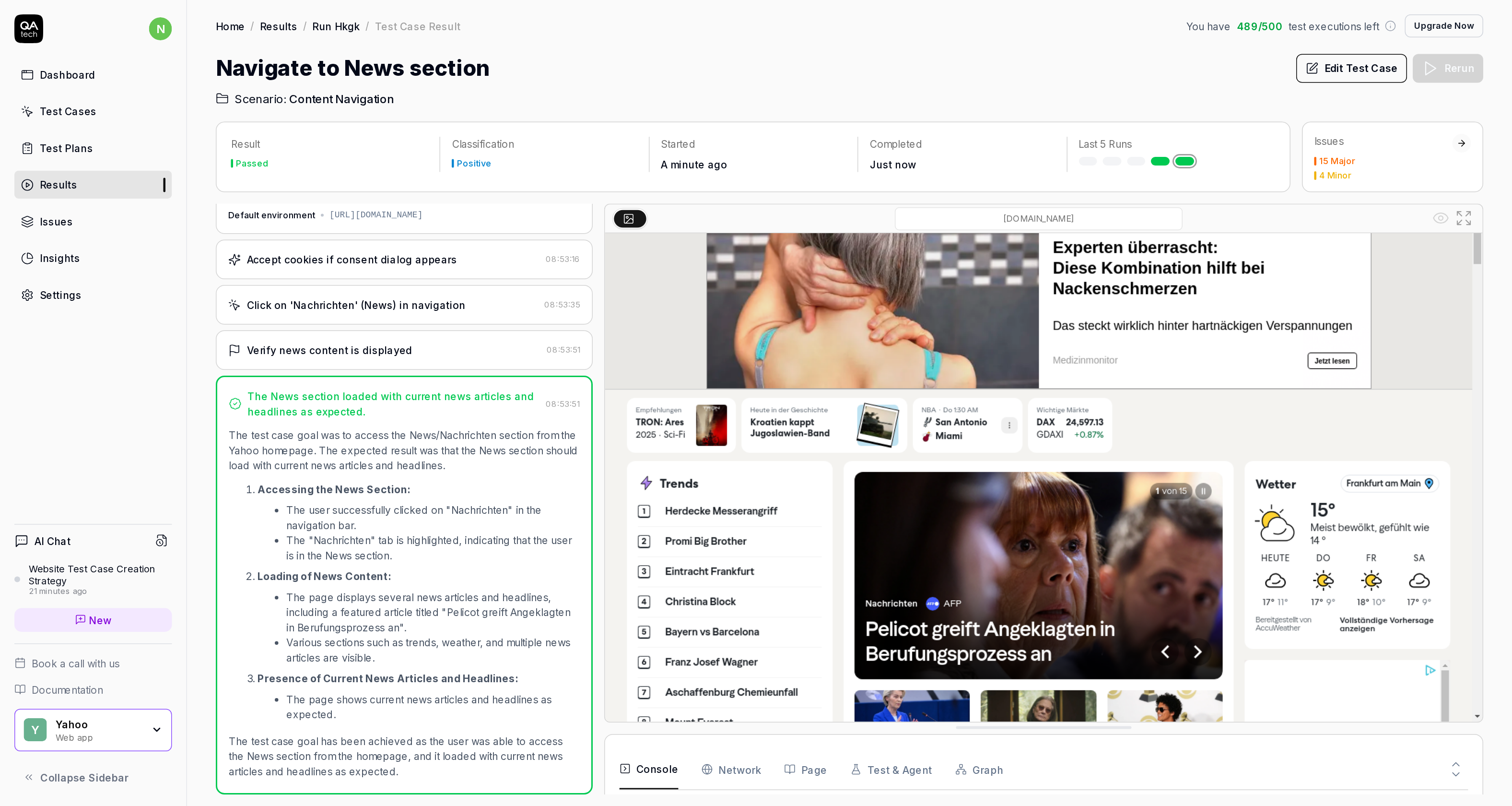
scroll to position [658, 0]
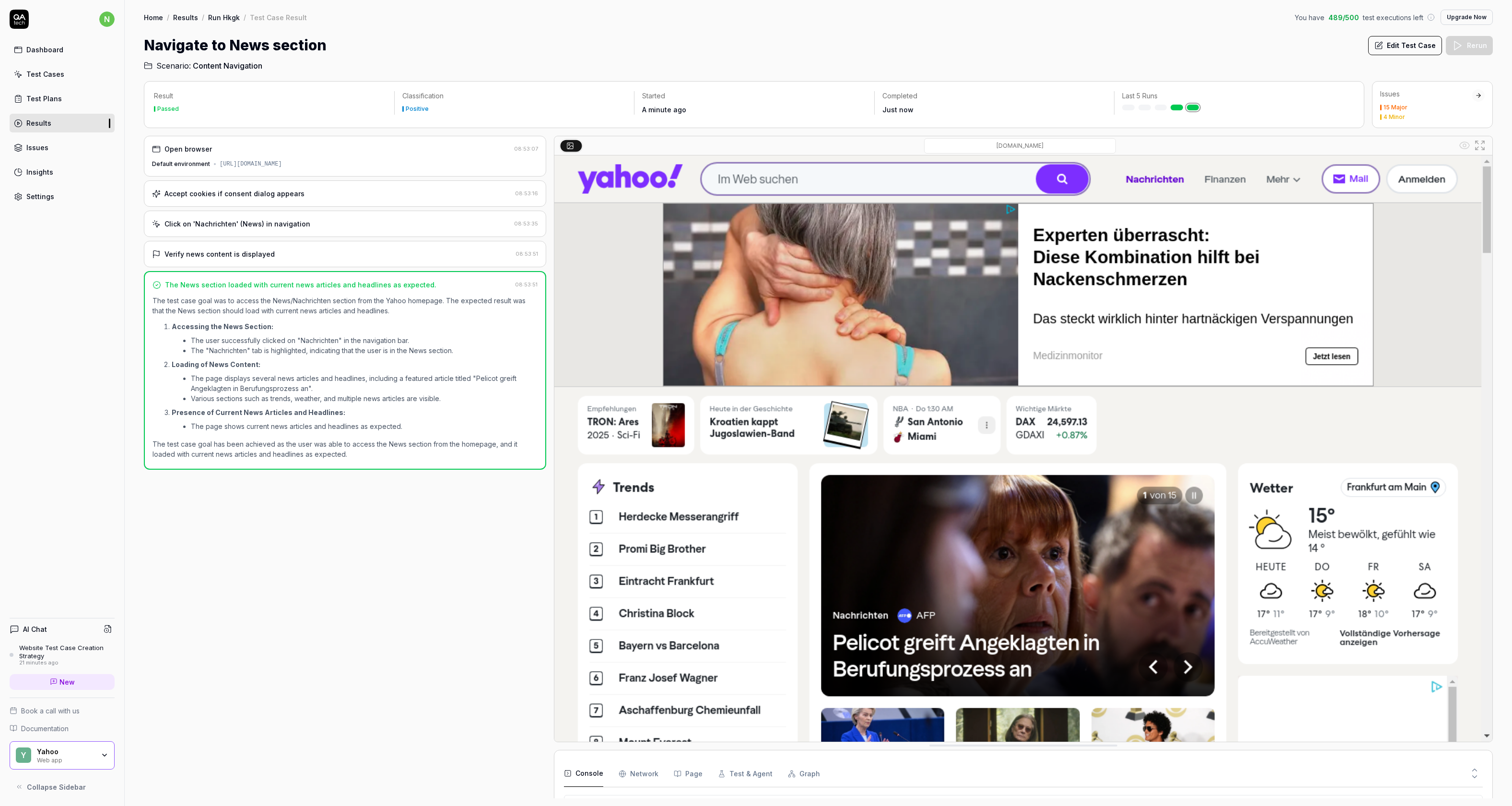
click at [64, 79] on div "Test Cases" at bounding box center [45, 74] width 38 height 10
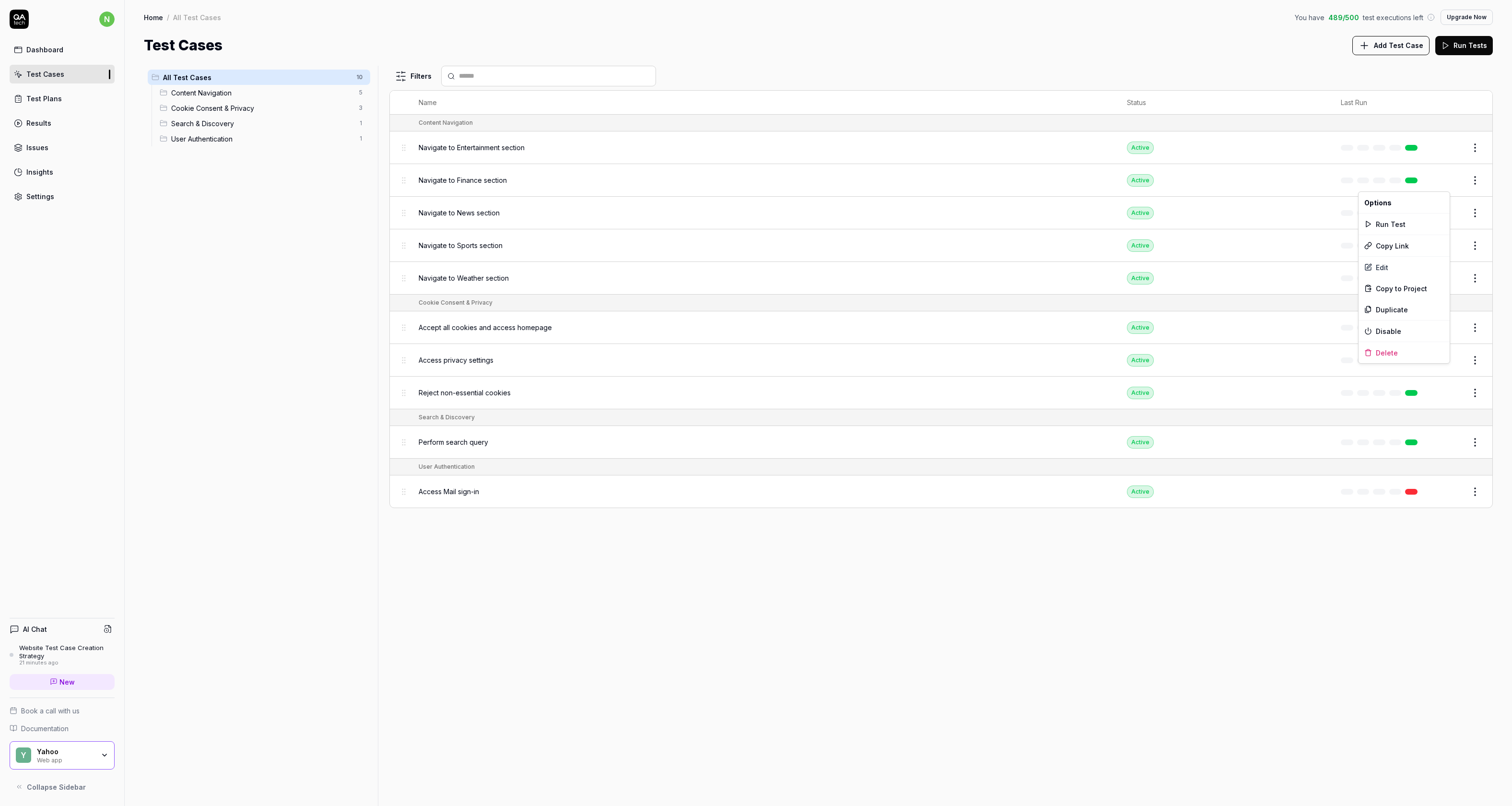
click at [670, 178] on html "n Dashboard Test Cases Test Plans Results Issues Insights Settings AI Chat Webs…" at bounding box center [756, 403] width 1512 height 806
click at [670, 231] on div "Run Test" at bounding box center [1403, 224] width 91 height 21
click at [457, 152] on span "Navigate to Entertainment section" at bounding box center [472, 147] width 106 height 10
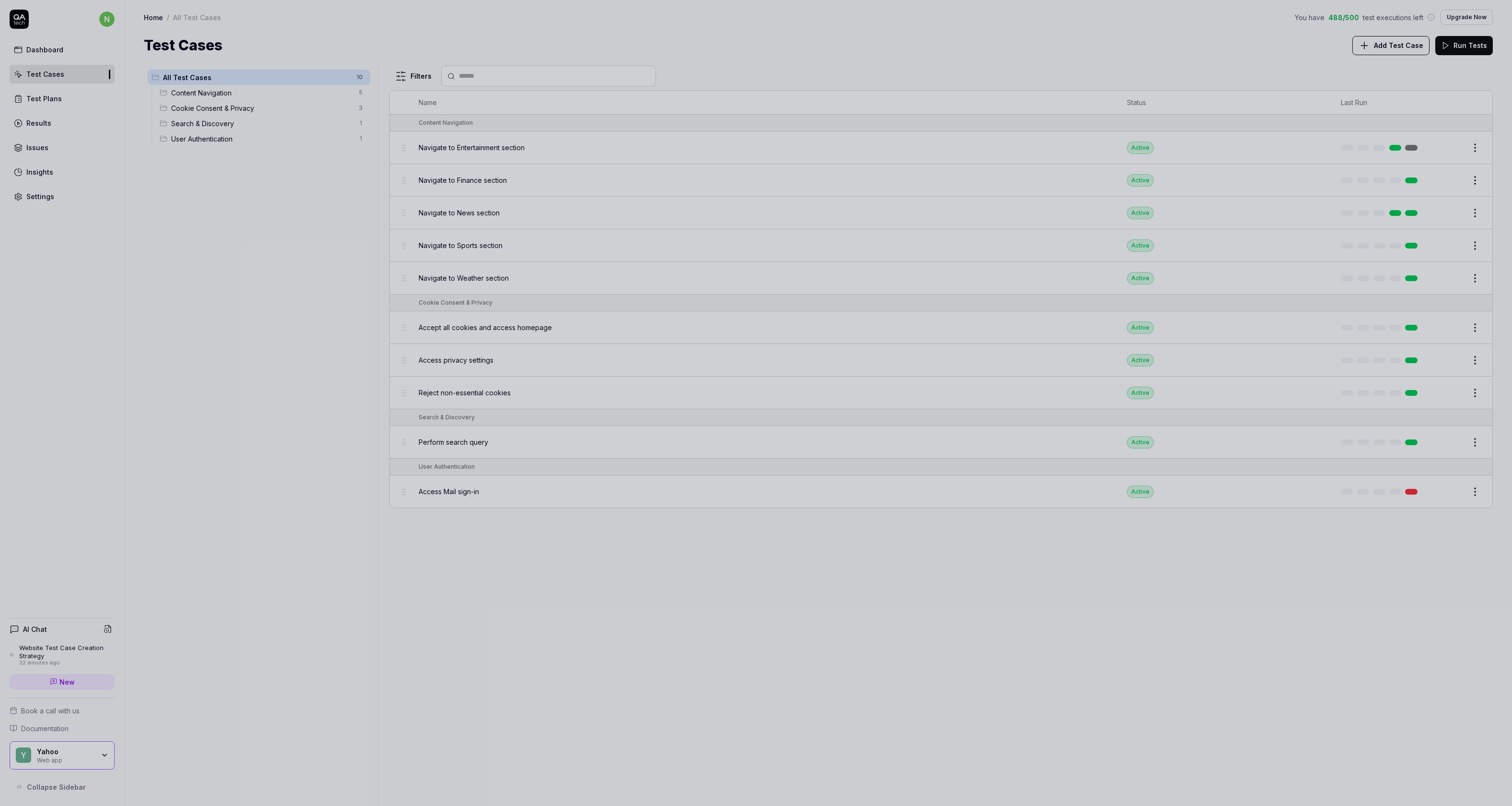
click at [670, 94] on div at bounding box center [756, 403] width 1512 height 806
click at [62, 104] on div "Test Plans" at bounding box center [43, 98] width 35 height 10
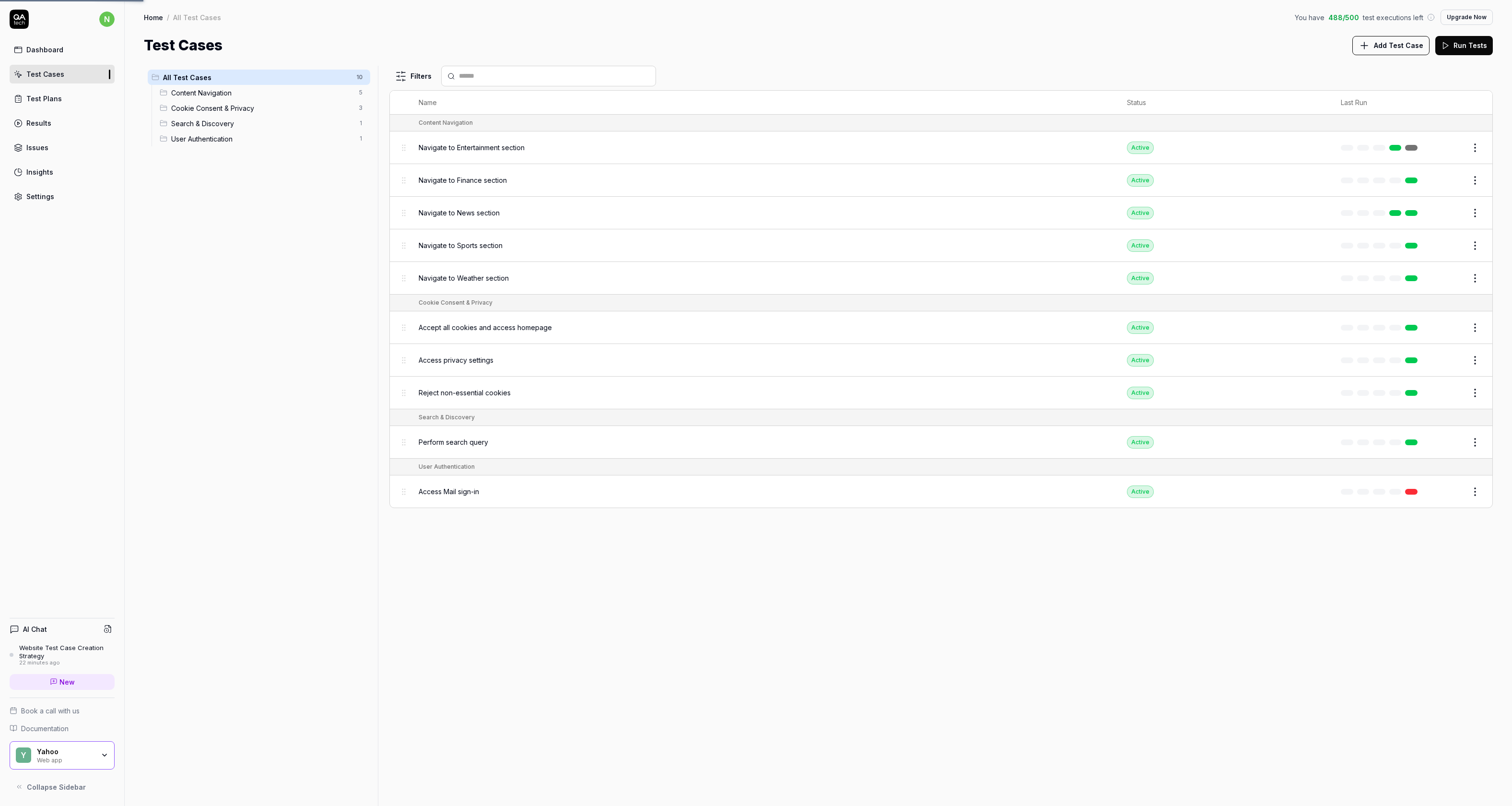
click at [63, 133] on link "Results" at bounding box center [62, 123] width 105 height 19
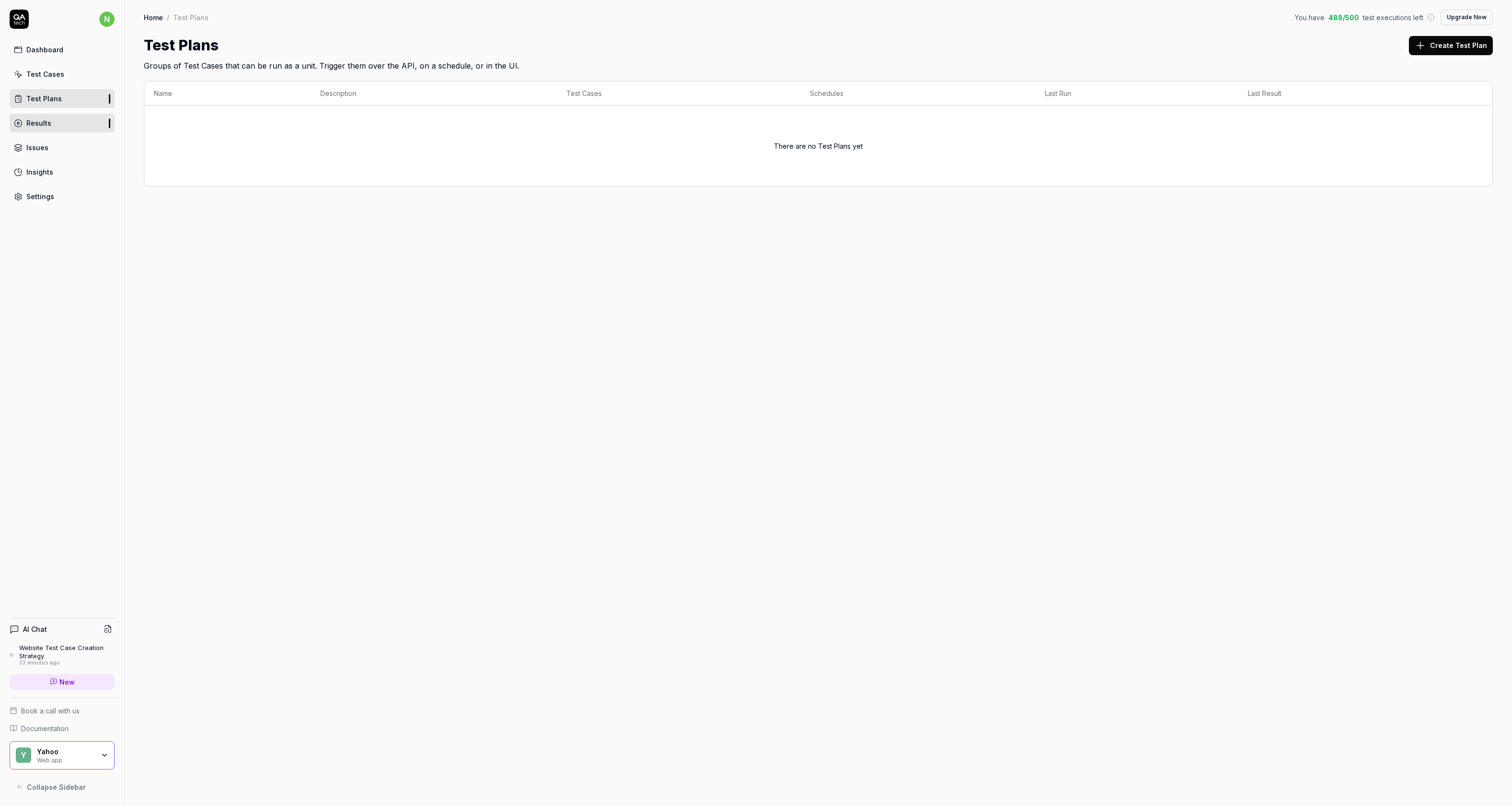
click at [67, 133] on link "Results" at bounding box center [62, 123] width 105 height 19
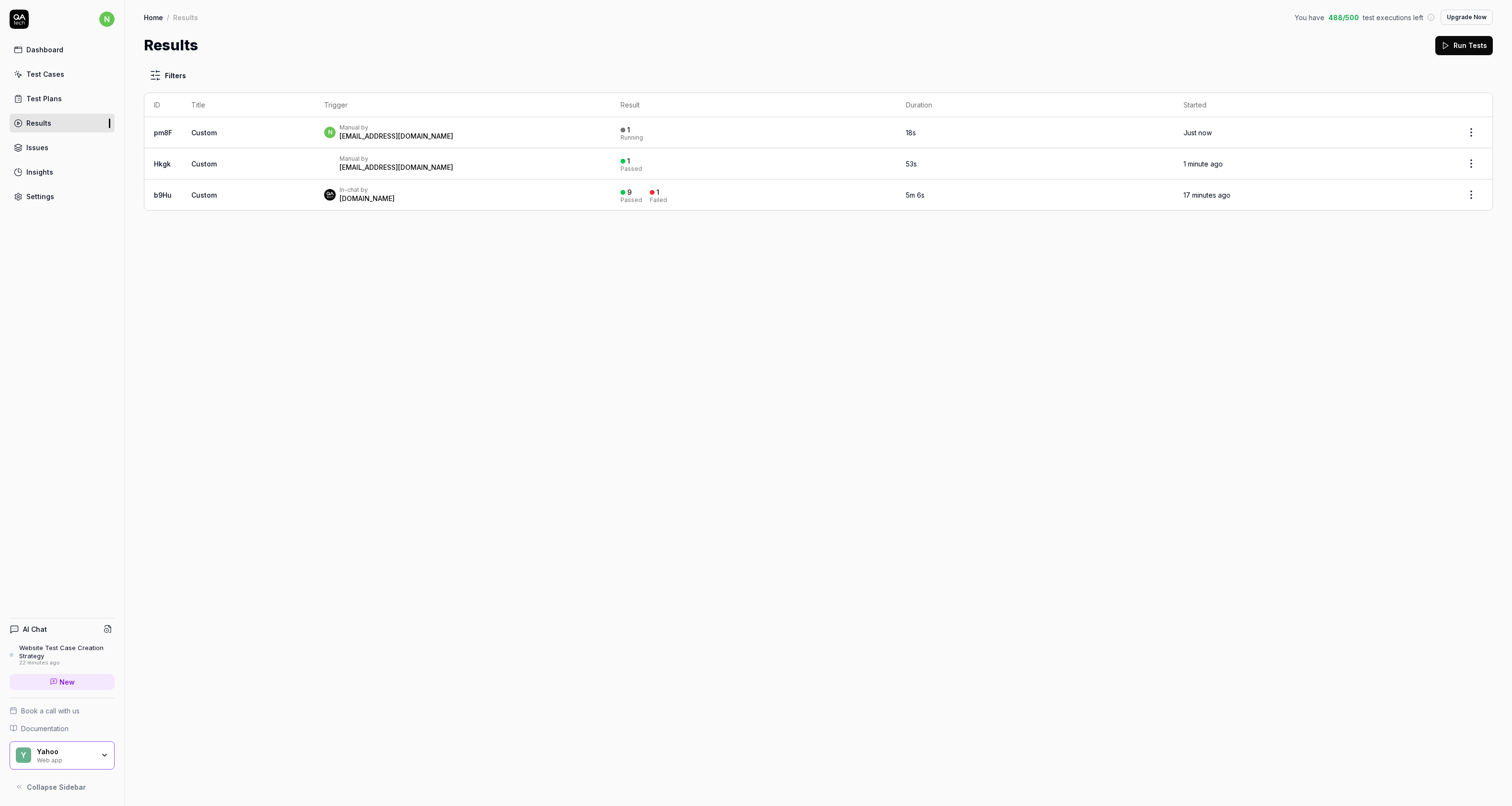
click at [670, 160] on html "n Dashboard Test Cases Test Plans Results Issues Insights Settings AI Chat Webs…" at bounding box center [756, 403] width 1512 height 806
click at [670, 258] on html "n Dashboard Test Cases Test Plans Results Issues Insights Settings AI Chat Webs…" at bounding box center [756, 403] width 1512 height 806
click at [73, 182] on link "Insights" at bounding box center [62, 172] width 105 height 19
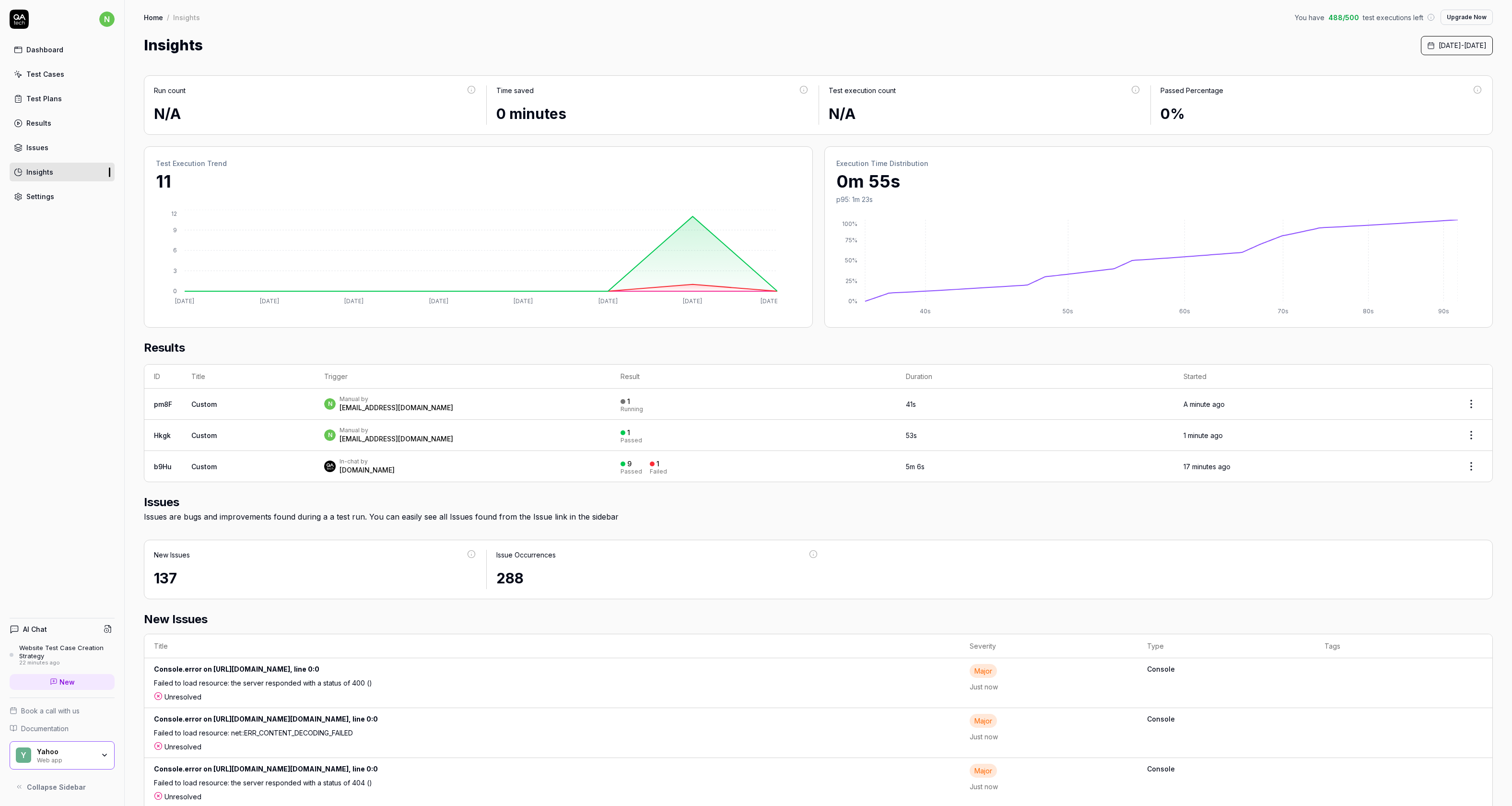
click at [670, 19] on button "Upgrade Now" at bounding box center [1467, 17] width 52 height 16
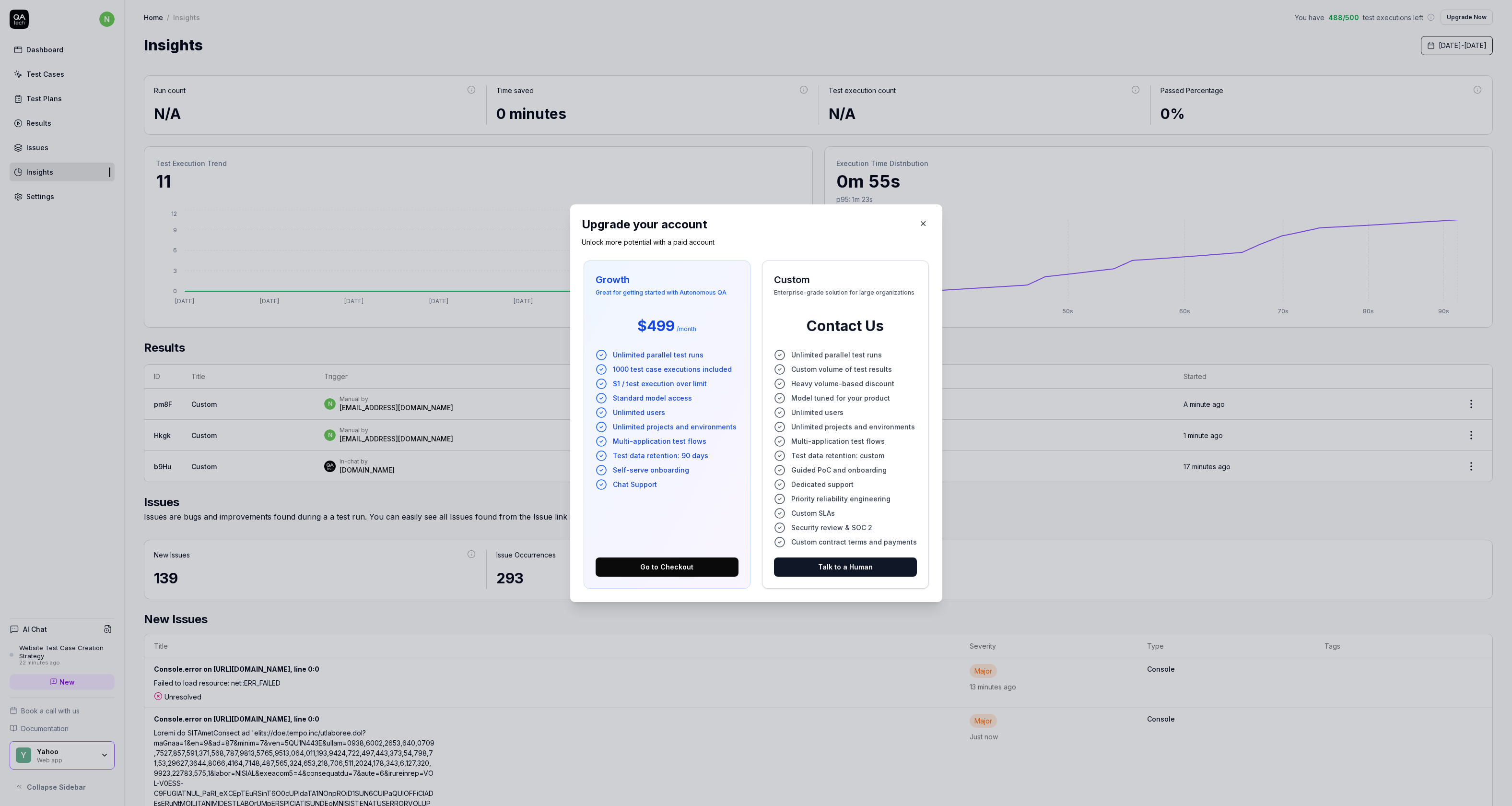
click at [670, 205] on div "Upgrade your account Unlock more potential with a paid account Growth Great for…" at bounding box center [756, 403] width 372 height 398
click at [670, 219] on icon "button" at bounding box center [923, 223] width 9 height 9
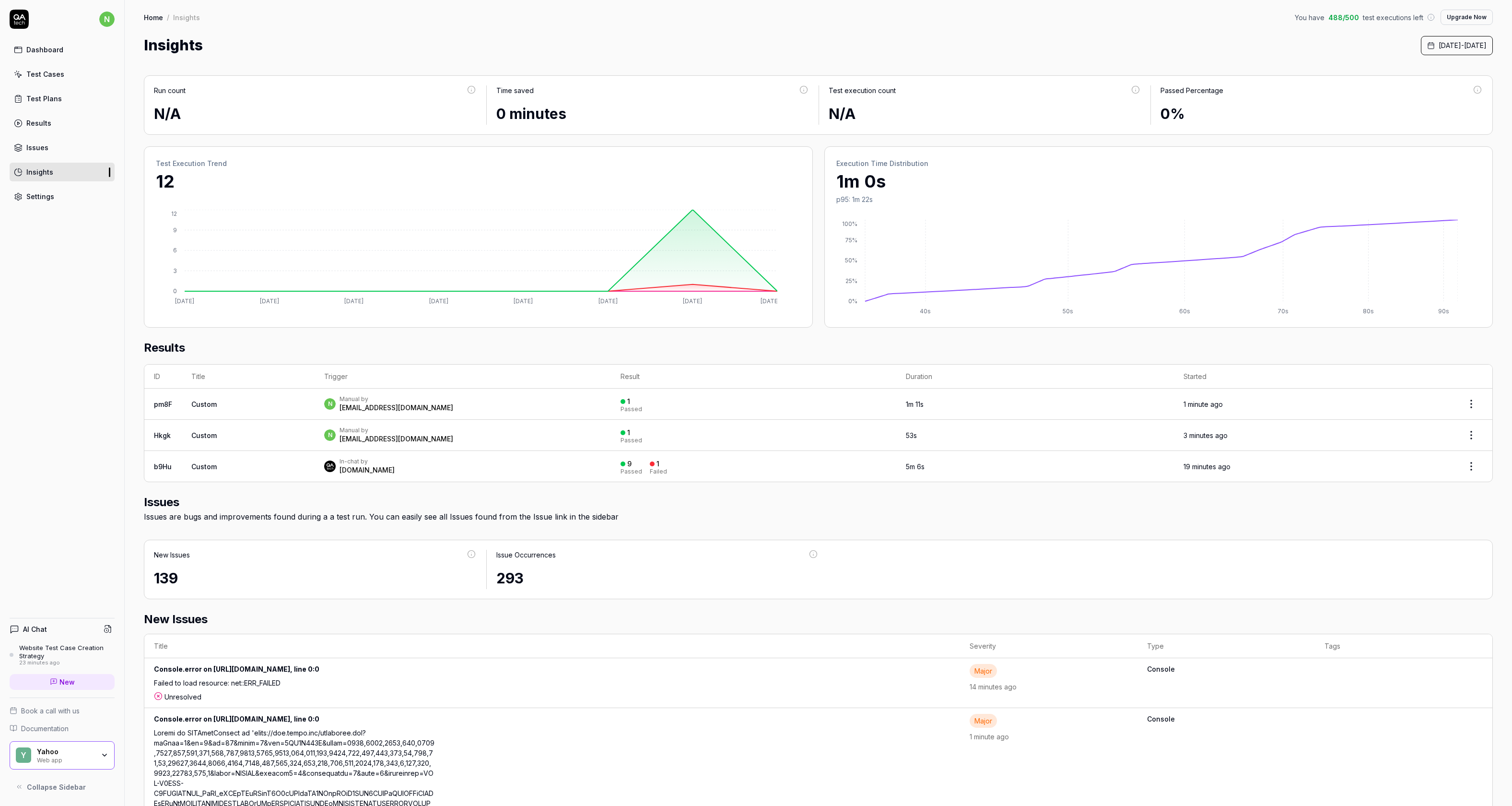
click at [66, 59] on link "Dashboard" at bounding box center [62, 49] width 105 height 19
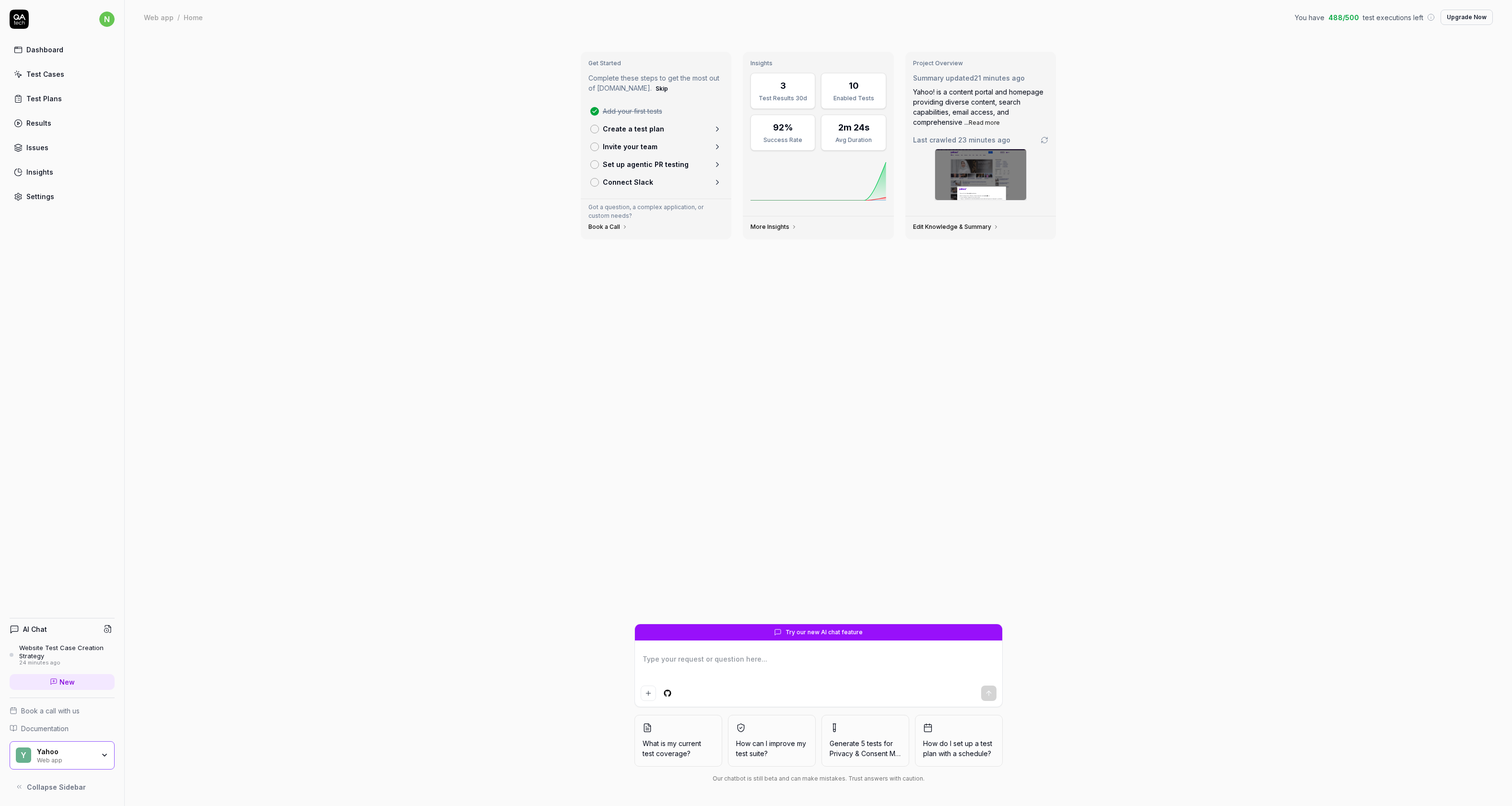
type textarea "*"
type textarea "t"
type textarea "*"
type textarea "te"
type textarea "*"
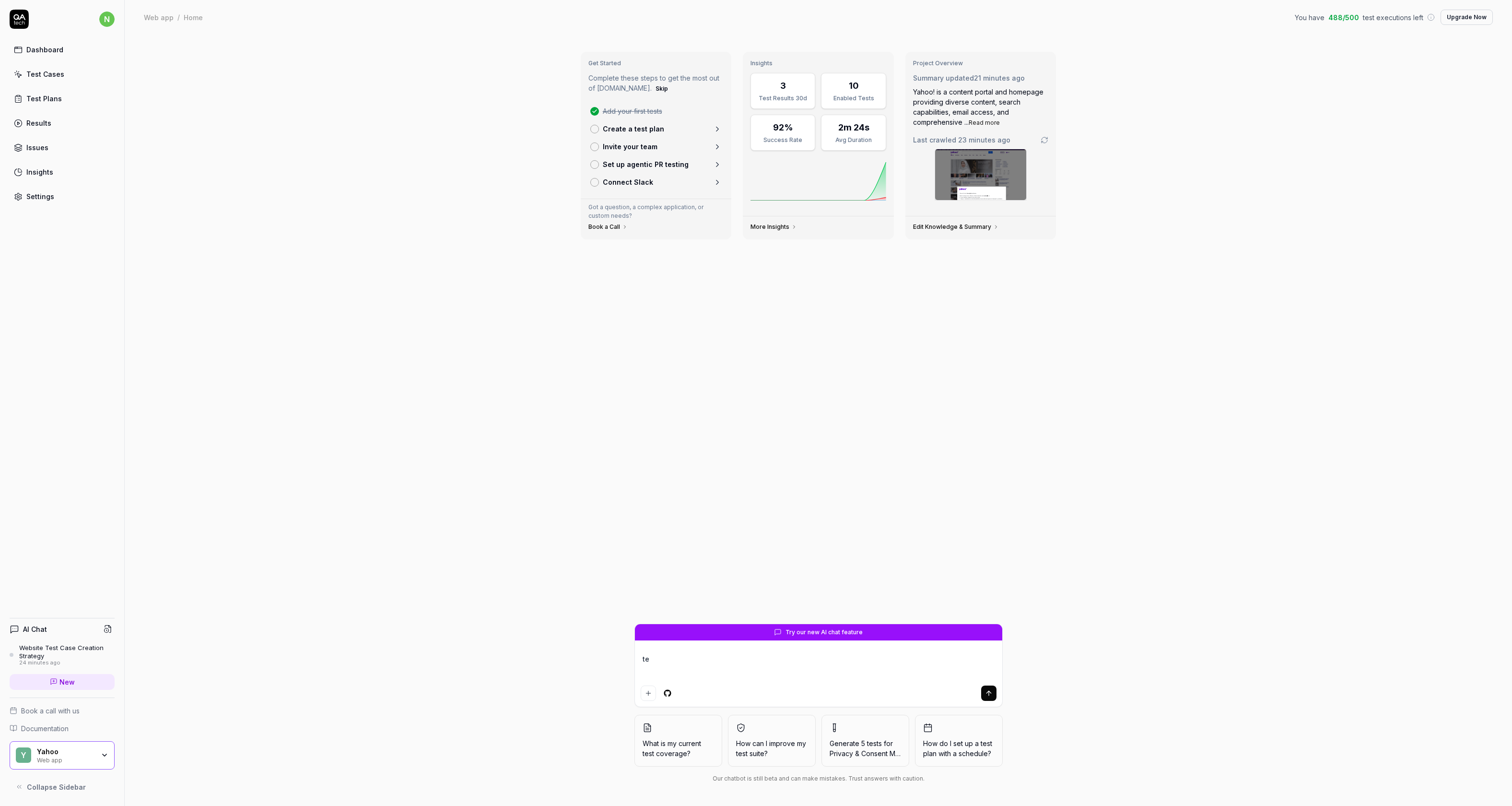
type textarea "tes"
type textarea "*"
type textarea "test"
type textarea "*"
type textarea "test"
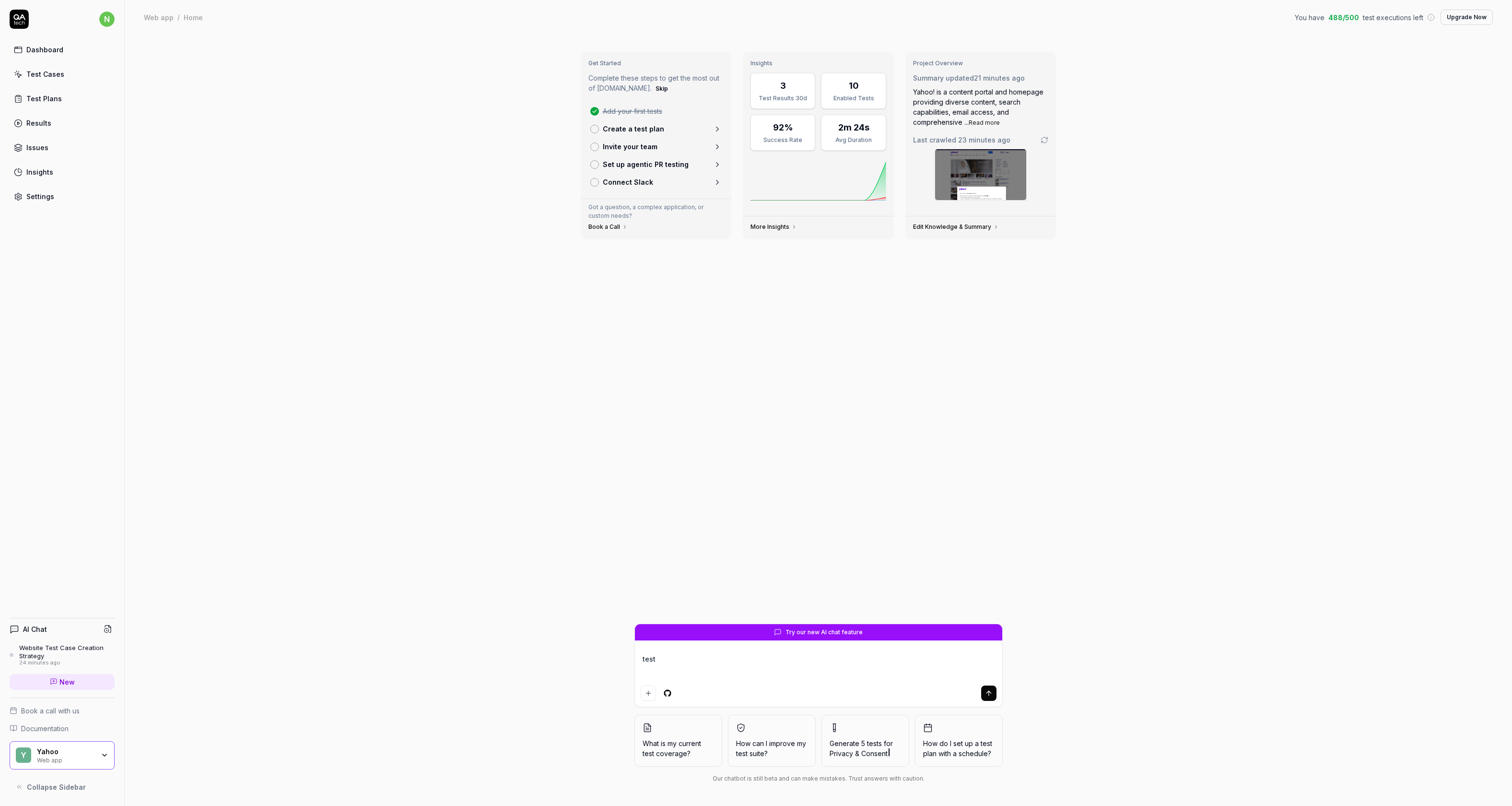
type textarea "*"
type textarea "test g"
type textarea "*"
type textarea "test go"
type textarea "*"
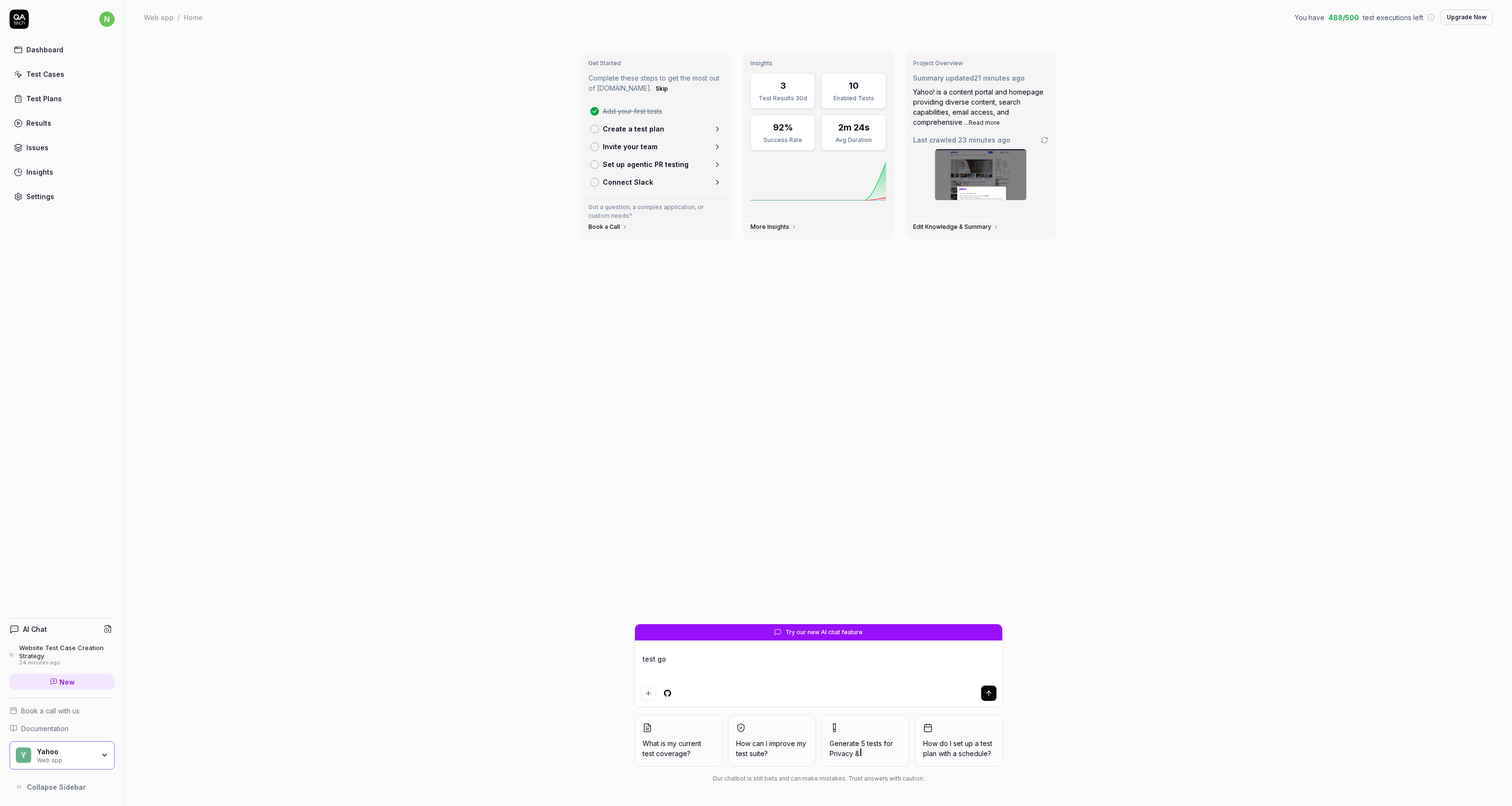
type textarea "test goo"
type textarea "*"
type textarea "test go"
type textarea "*"
type textarea "test g"
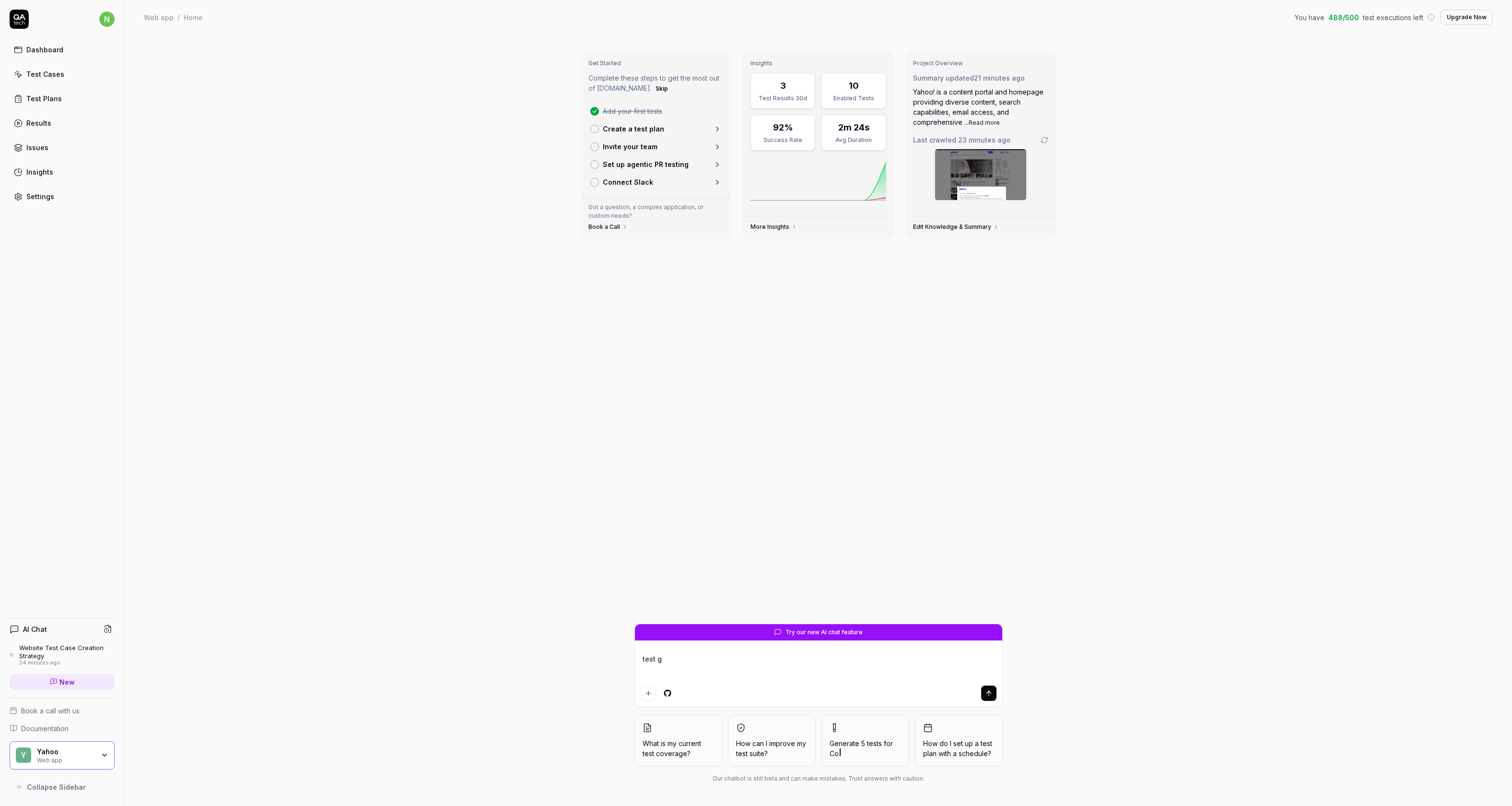
type textarea "*"
type textarea "test"
type textarea "*"
type textarea "test th"
type textarea "*"
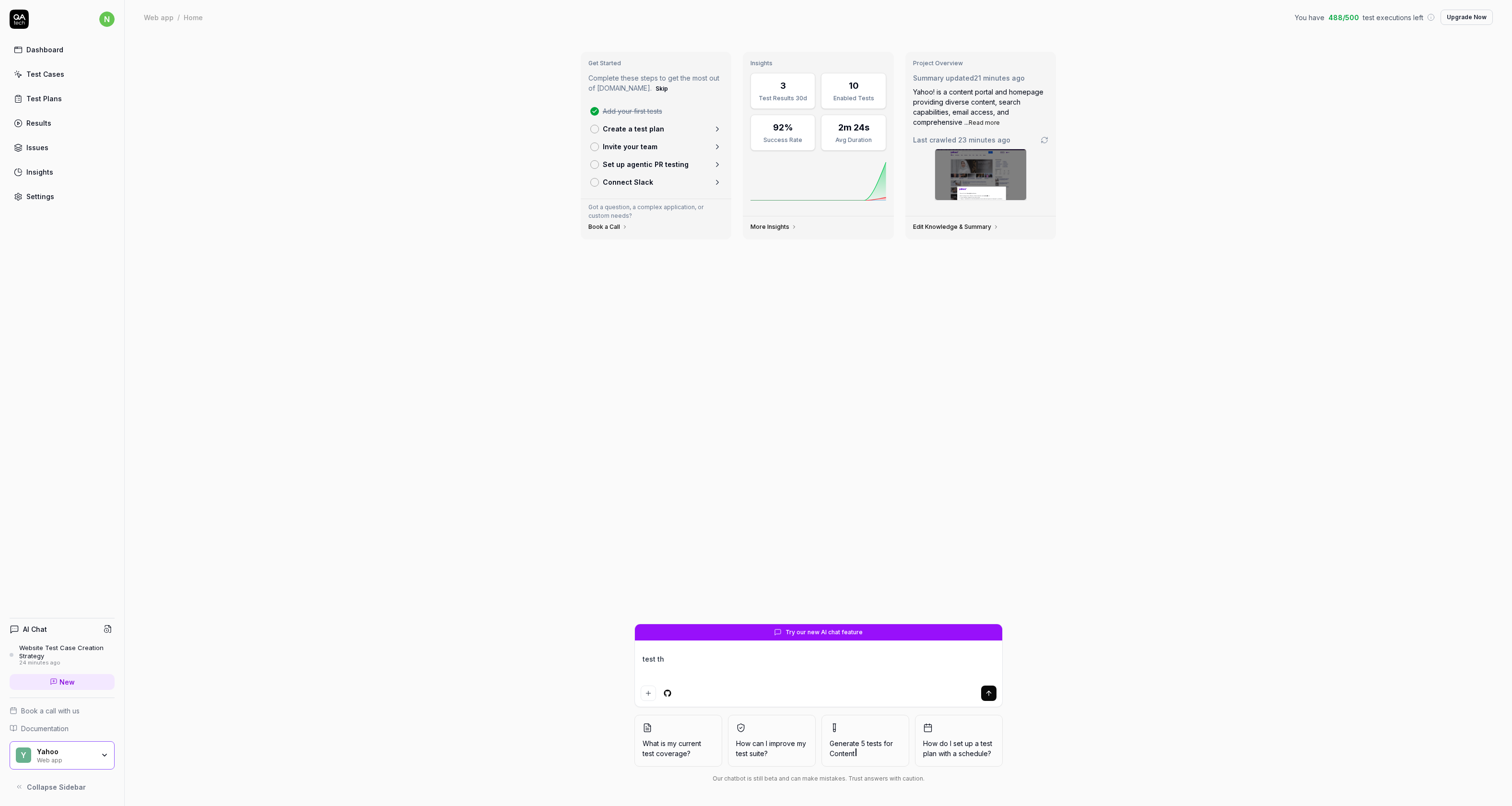
type textarea "test tha"
type textarea "*"
type textarea "test that"
type textarea "*"
type textarea "test that"
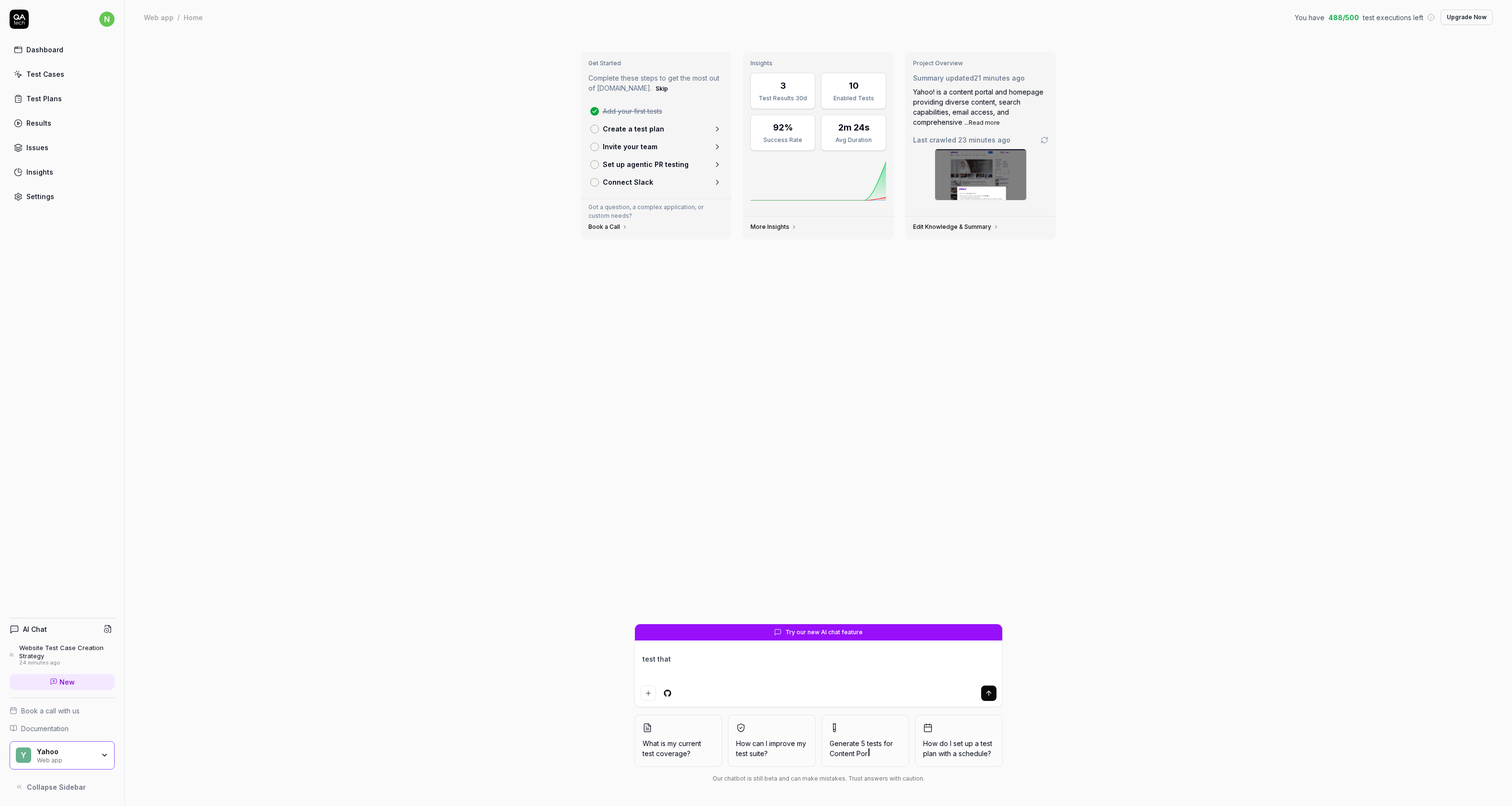
type textarea "*"
type textarea "test that g"
type textarea "*"
type textarea "test that go"
type textarea "*"
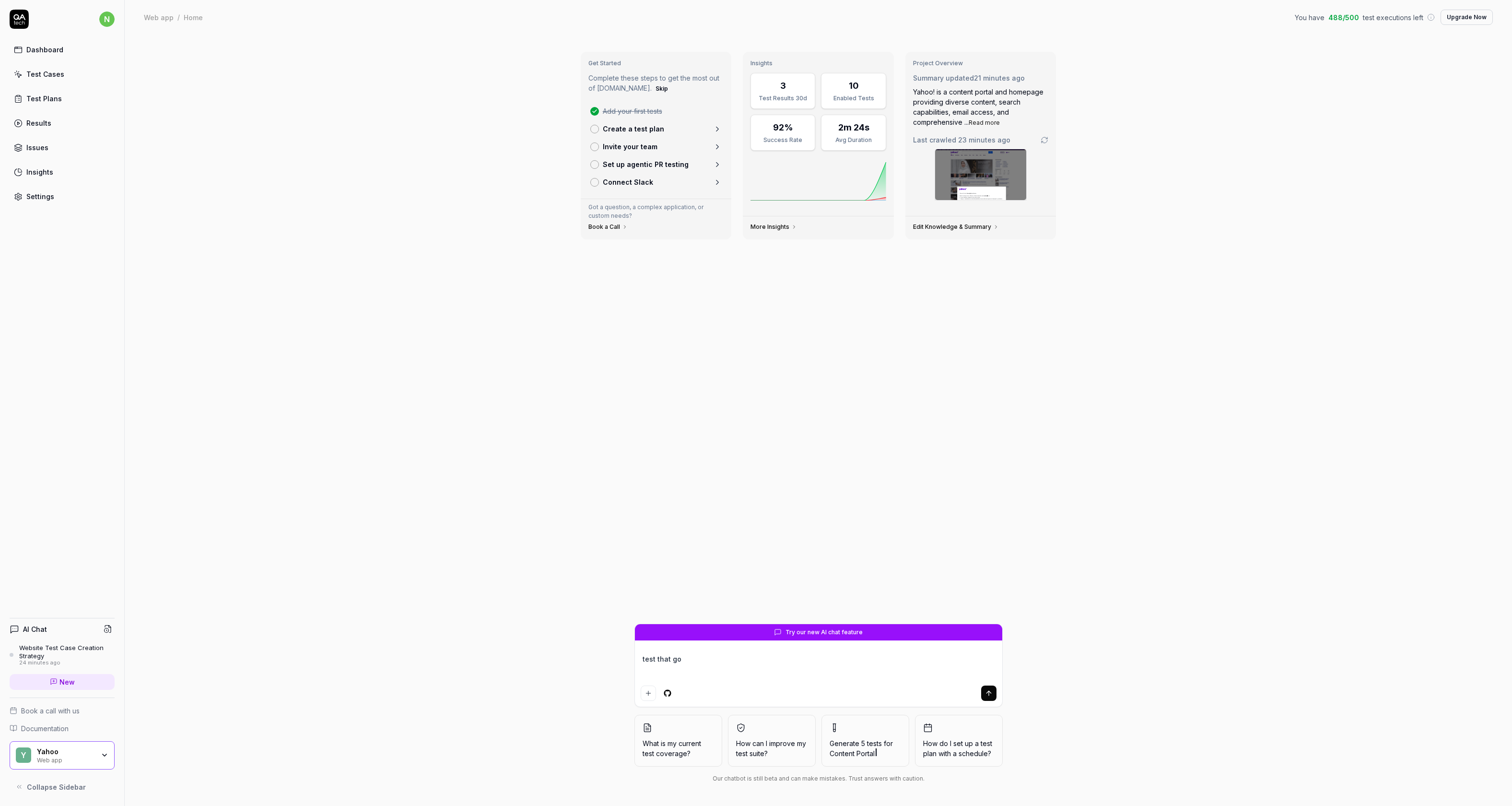
type textarea "test that goo"
type textarea "*"
type textarea "test that goog"
type textarea "*"
type textarea "test that googl"
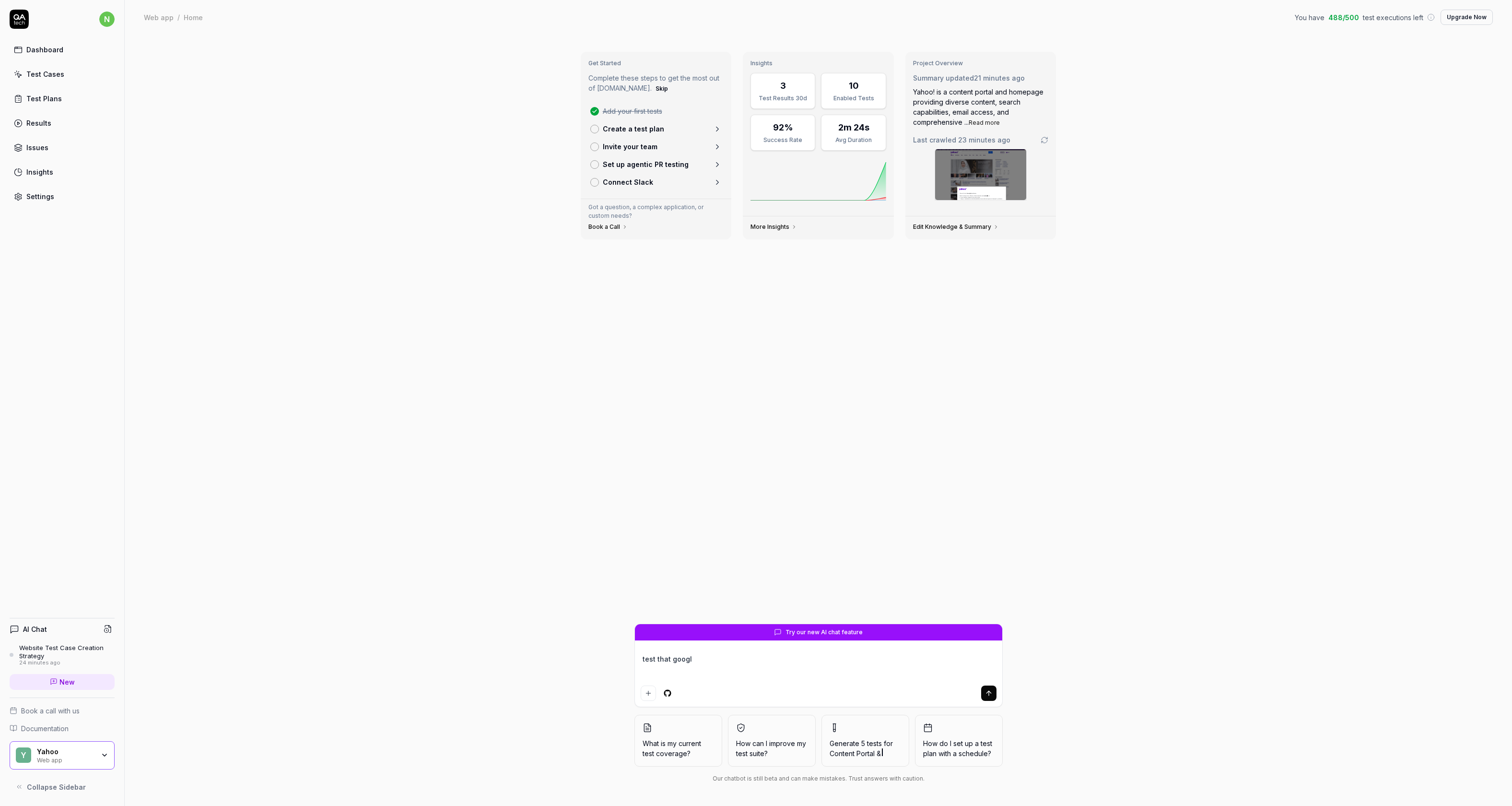
type textarea "*"
type textarea "test that google"
type textarea "*"
type textarea "test that google"
type textarea "*"
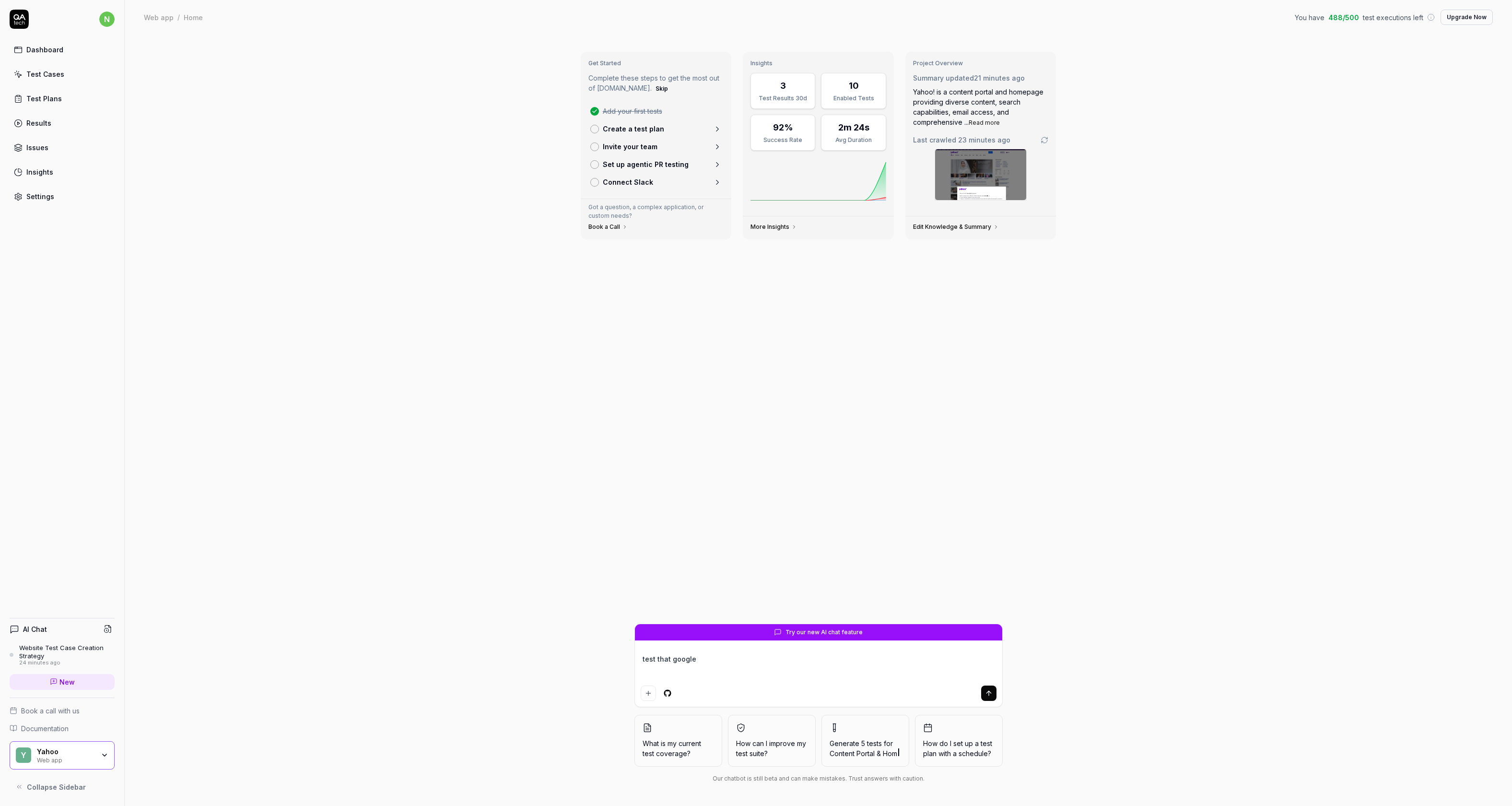
type textarea "test that google m"
type textarea "*"
type textarea "test that google ma"
type textarea "*"
type textarea "test that google map"
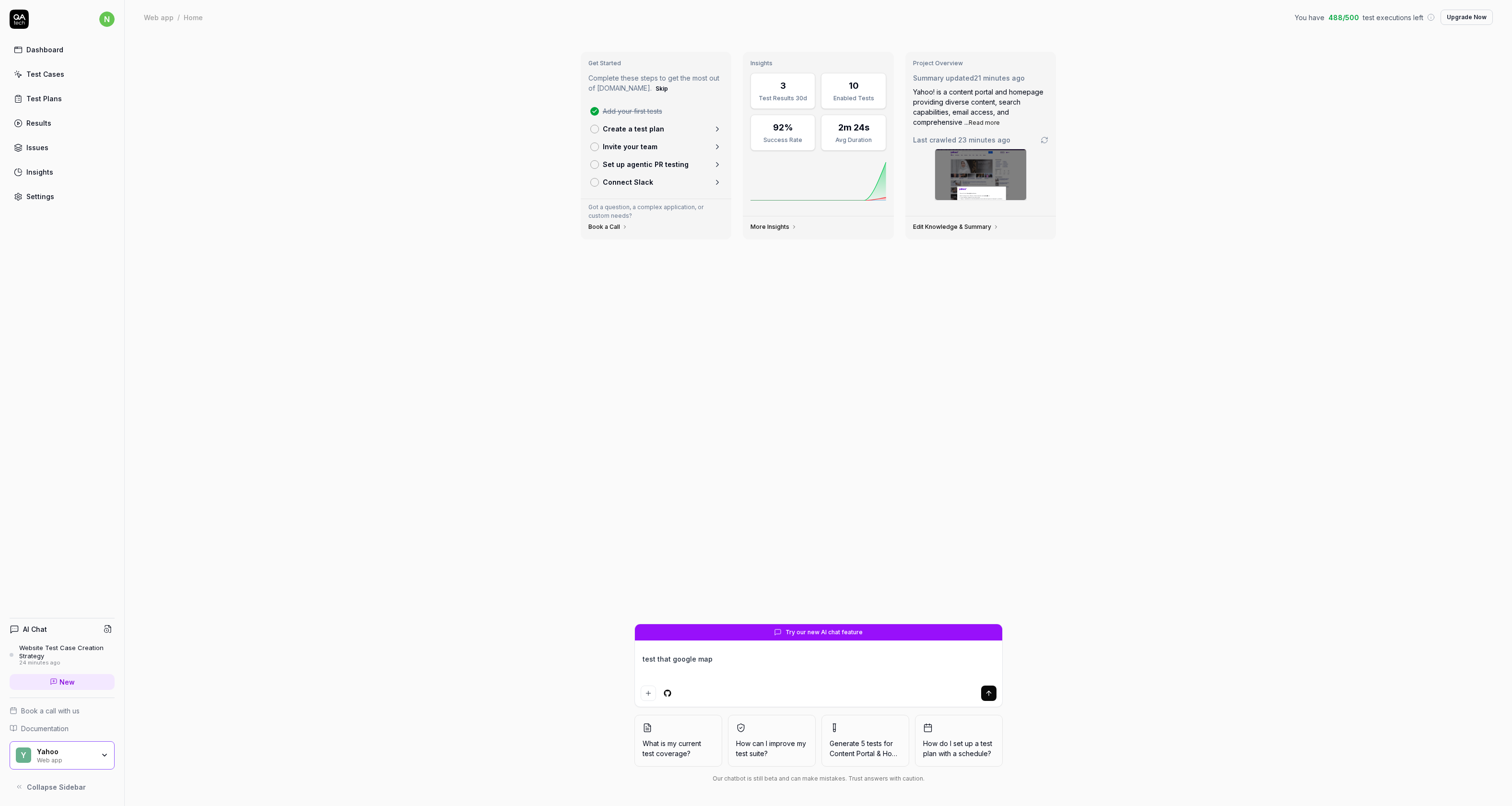
type textarea "*"
type textarea "test that google maps"
type textarea "*"
type textarea "test that google maps"
type textarea "*"
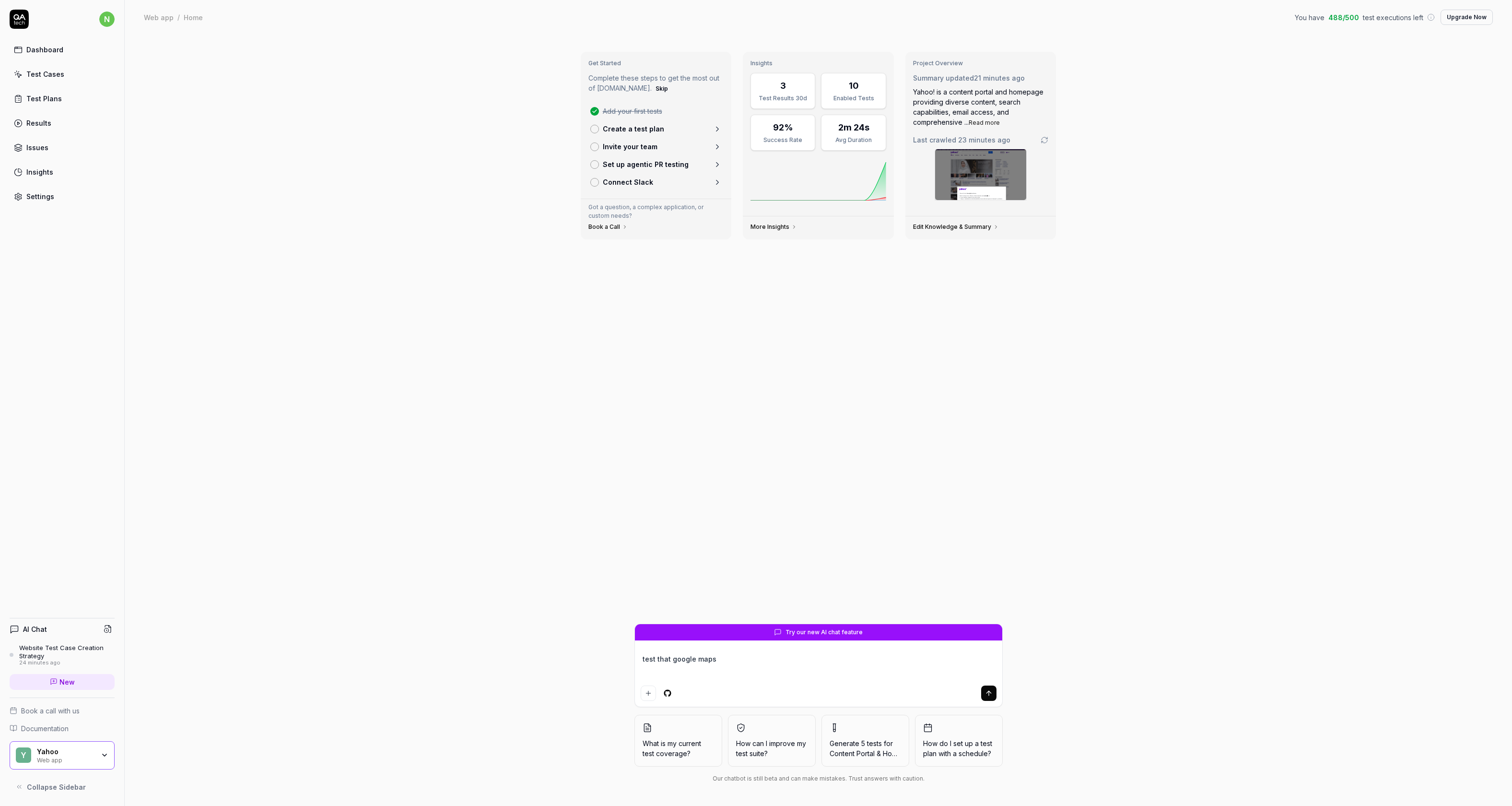
type textarea "test that google maps c"
type textarea "*"
type textarea "test that google maps ca"
type textarea "*"
type textarea "test that google maps can"
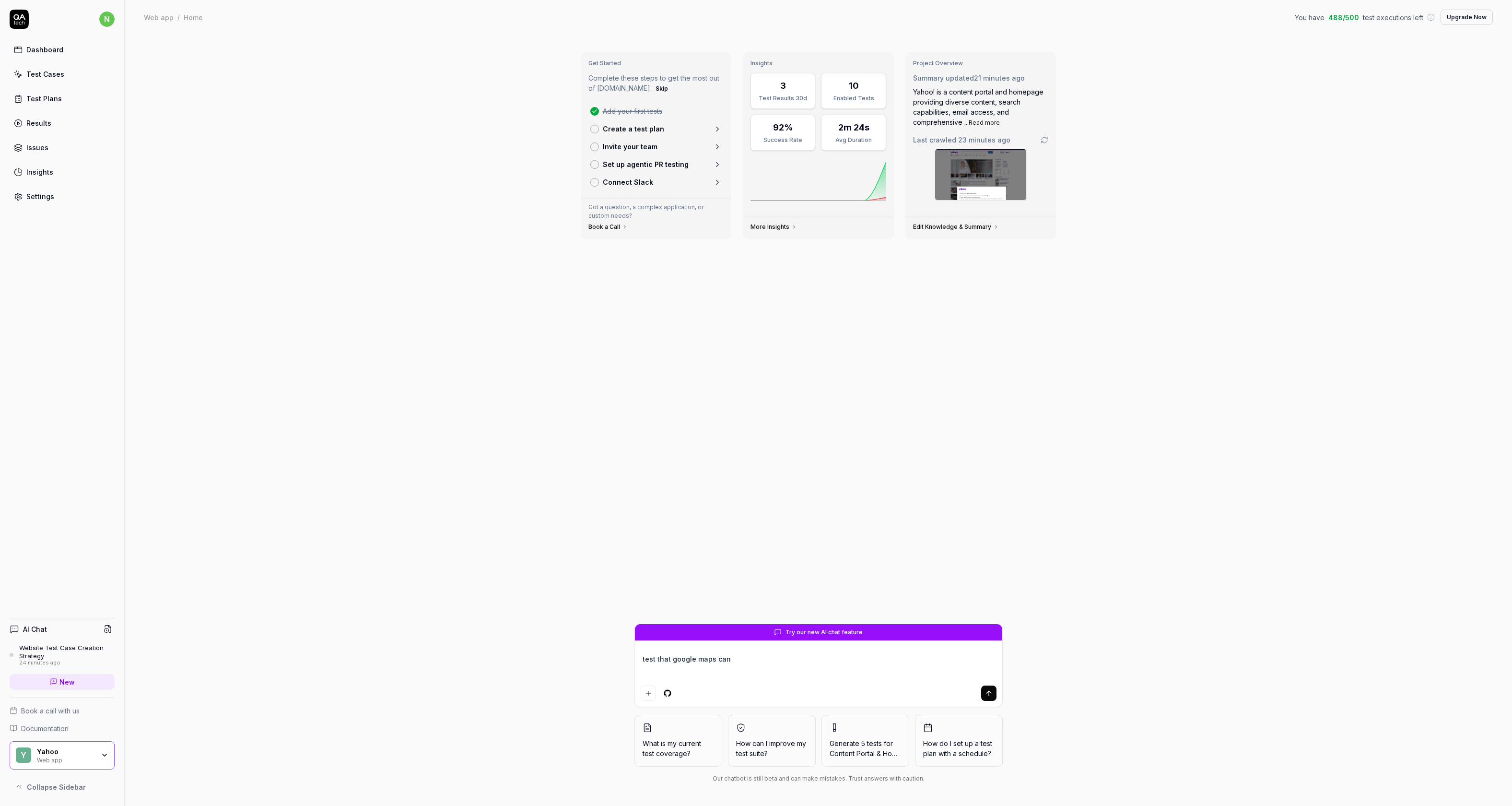
type textarea "*"
type textarea "test that google maps can"
type textarea "*"
type textarea "test that google maps can f"
type textarea "*"
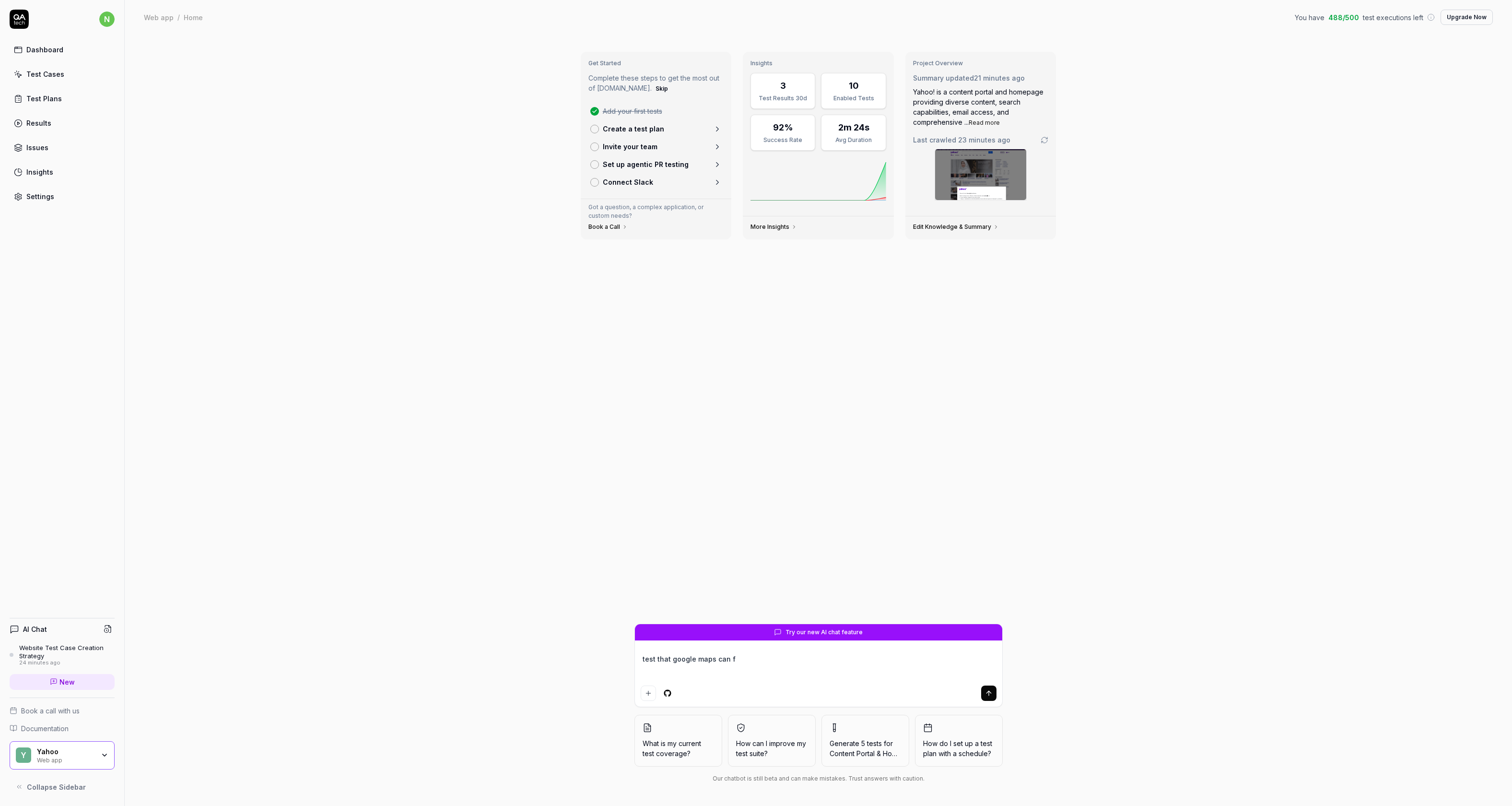
type textarea "test that google maps can fi"
type textarea "*"
type textarea "test that google maps can fin"
type textarea "*"
type textarea "test that google maps can find"
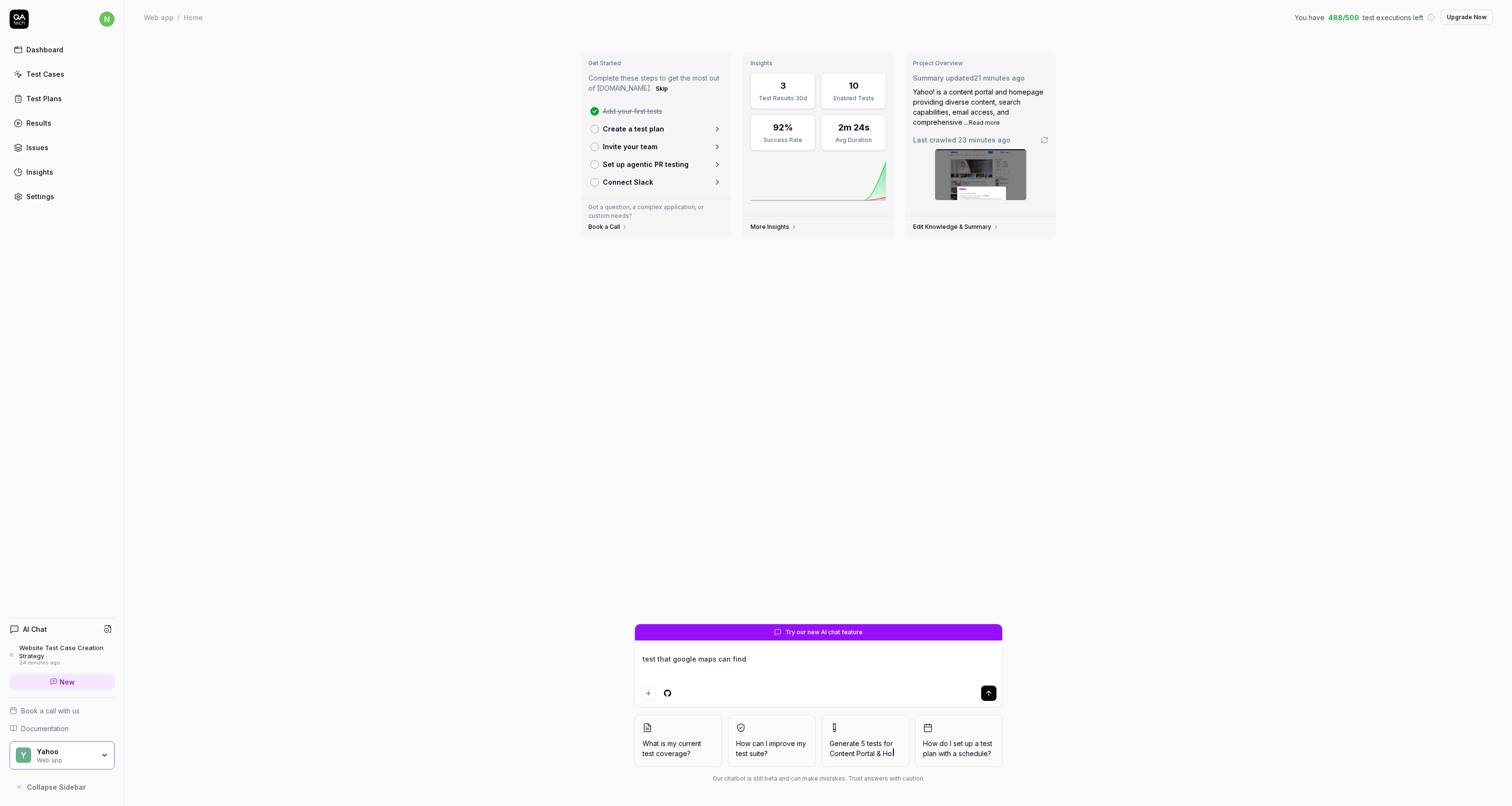
type textarea "*"
type textarea "test that google maps can find"
type textarea "*"
type textarea "test that google maps can find a"
type textarea "*"
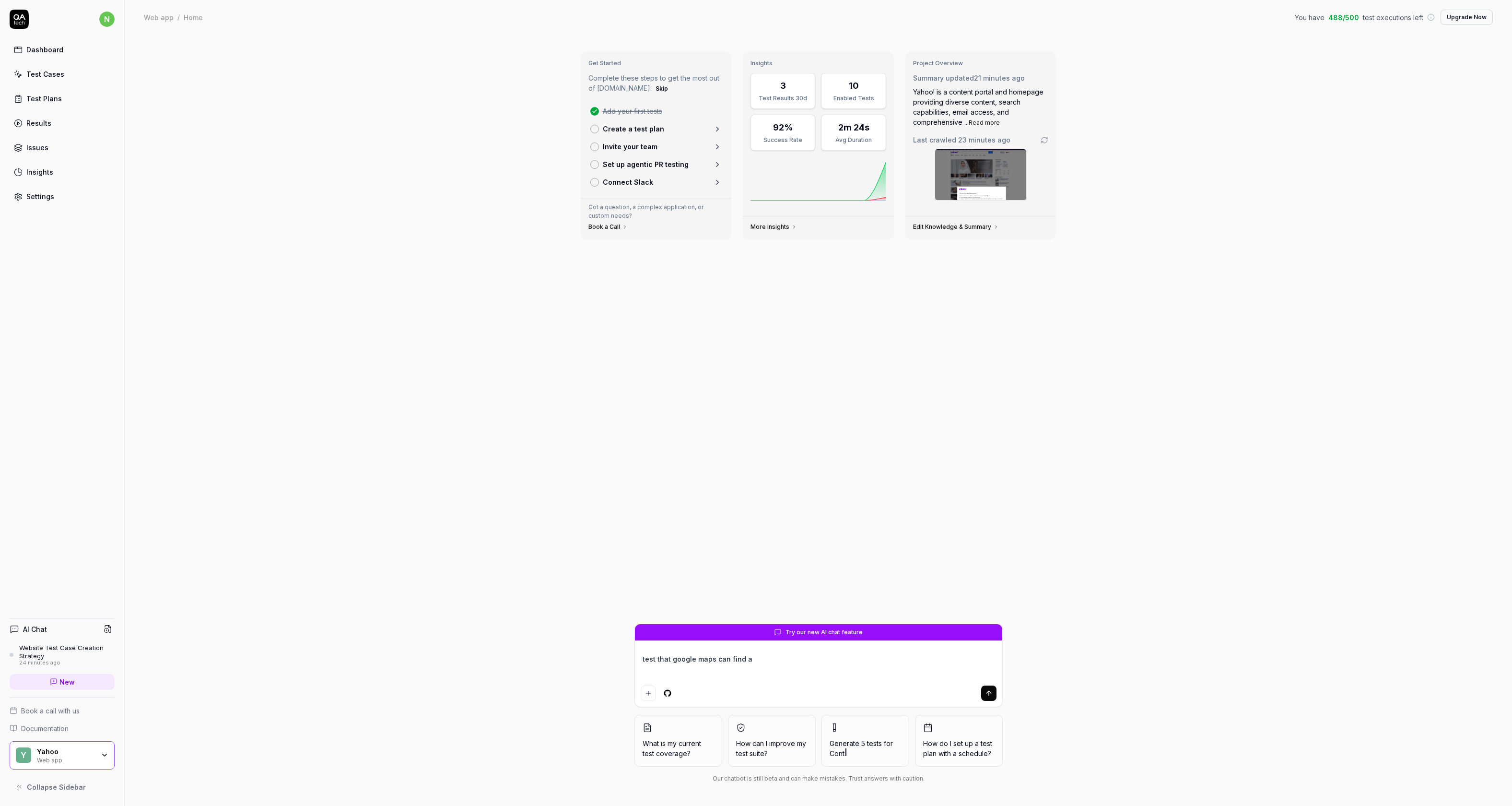
type textarea "test that google maps can find a"
type textarea "*"
type textarea "test that google maps can find a s"
type textarea "*"
type textarea "test that google maps can find a st"
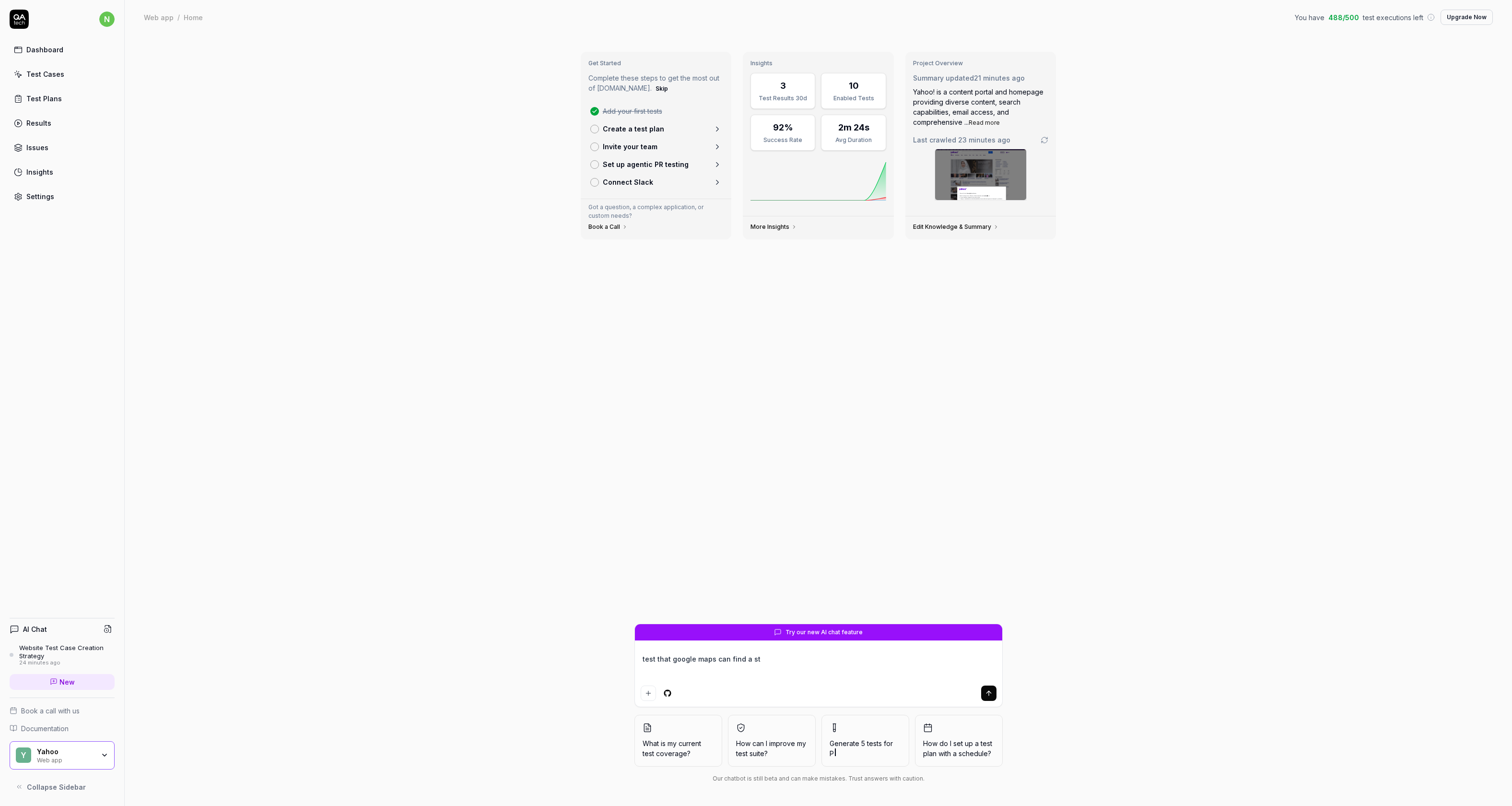
type textarea "*"
type textarea "test that google maps can find a sta"
type textarea "*"
type textarea "test that google maps can find a star"
type textarea "*"
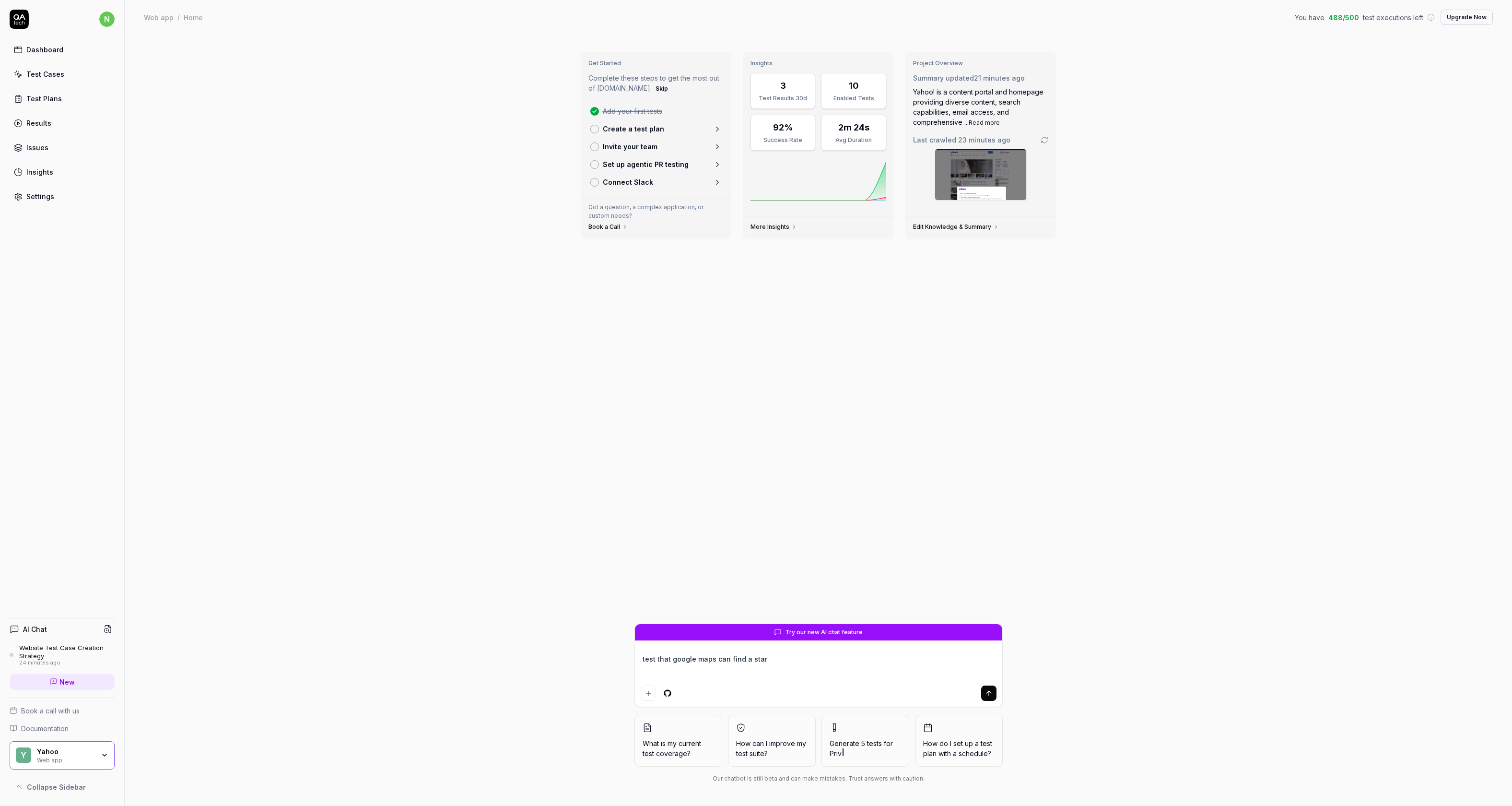
type textarea "test that google maps can find a starb"
type textarea "*"
type textarea "test that google maps can find a starbu"
type textarea "*"
type textarea "test that google maps can find a starbuc"
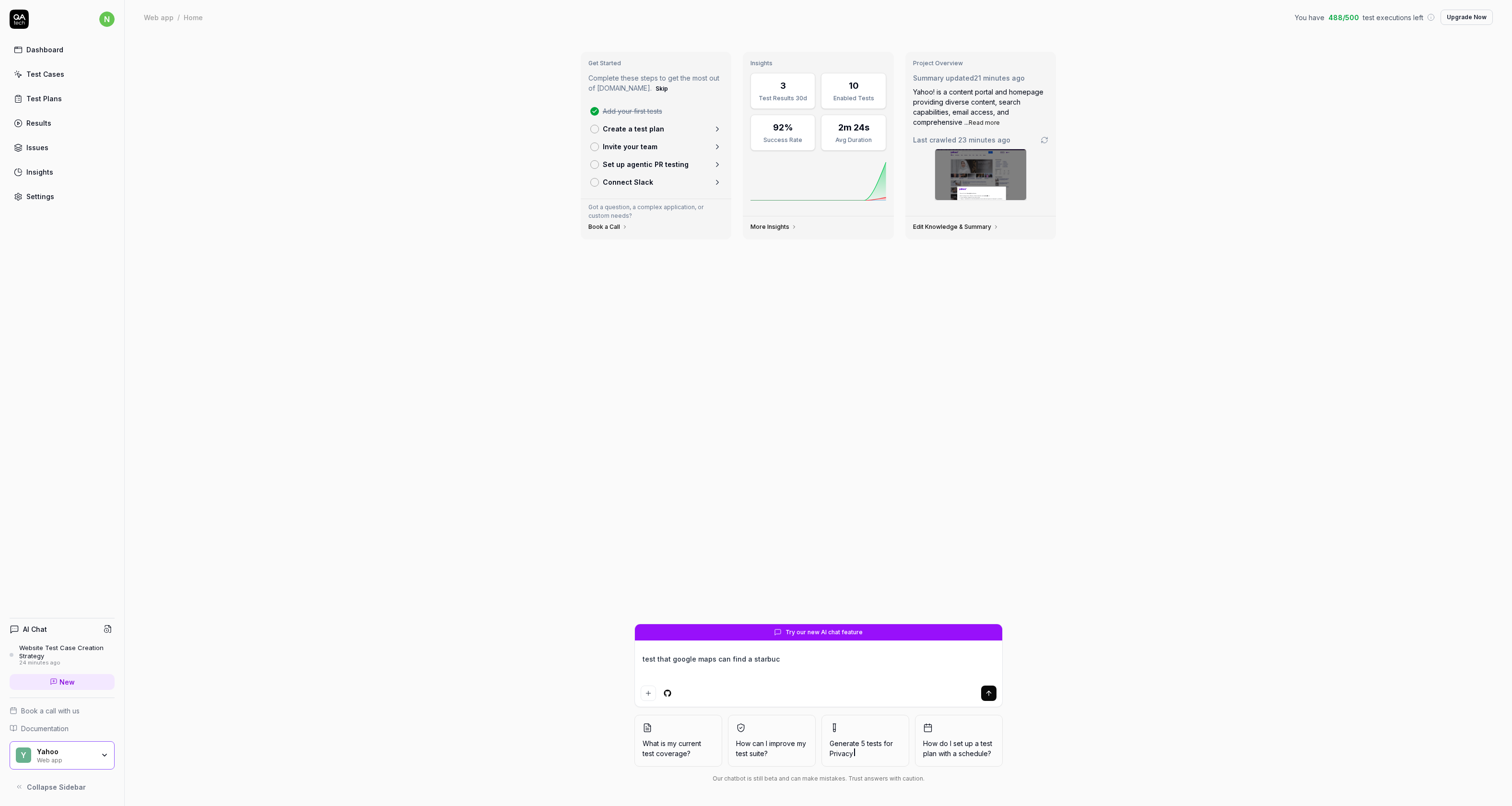
type textarea "*"
type textarea "test that google maps can find a starbuck"
type textarea "*"
type textarea "test that google maps can find a starbucks"
type textarea "*"
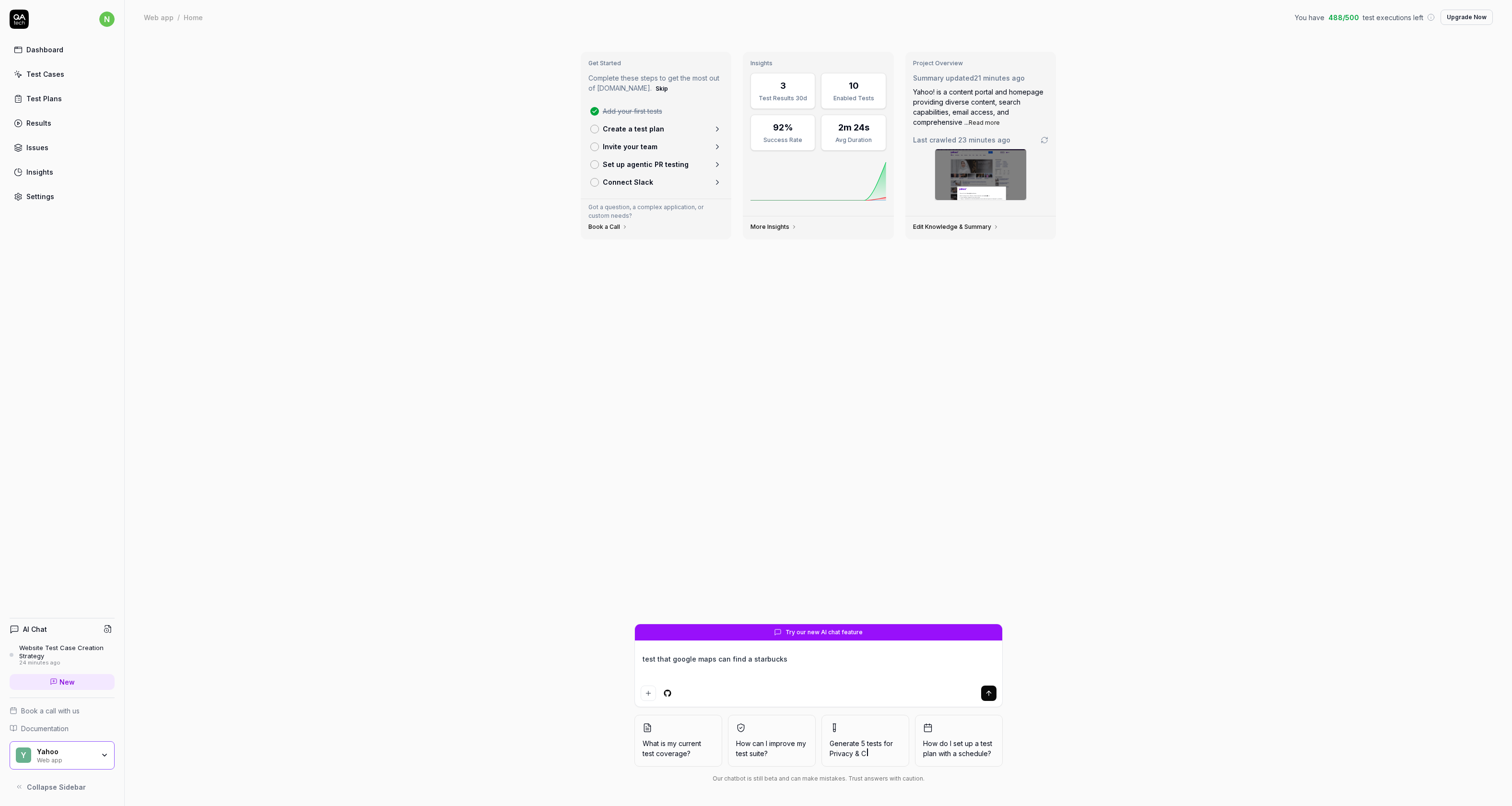
type textarea "test that google maps can find a starbucks"
type textarea "*"
type textarea "test that google maps can find a starbucks i"
type textarea "*"
type textarea "test that google maps can find a starbucks in"
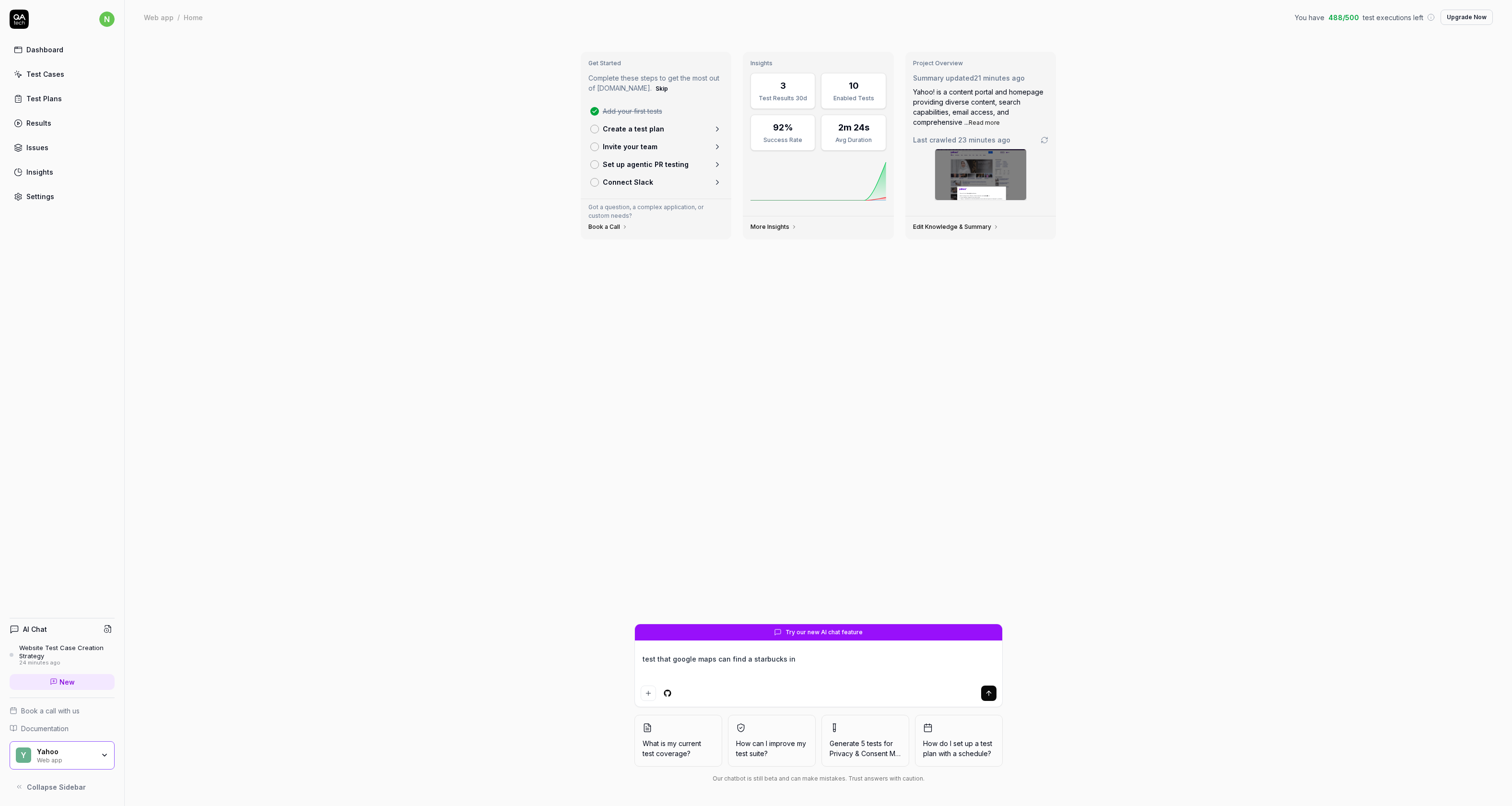
type textarea "*"
type textarea "test that google maps can find a starbucks in"
type textarea "*"
type textarea "test that google maps can find a starbucks in m"
type textarea "*"
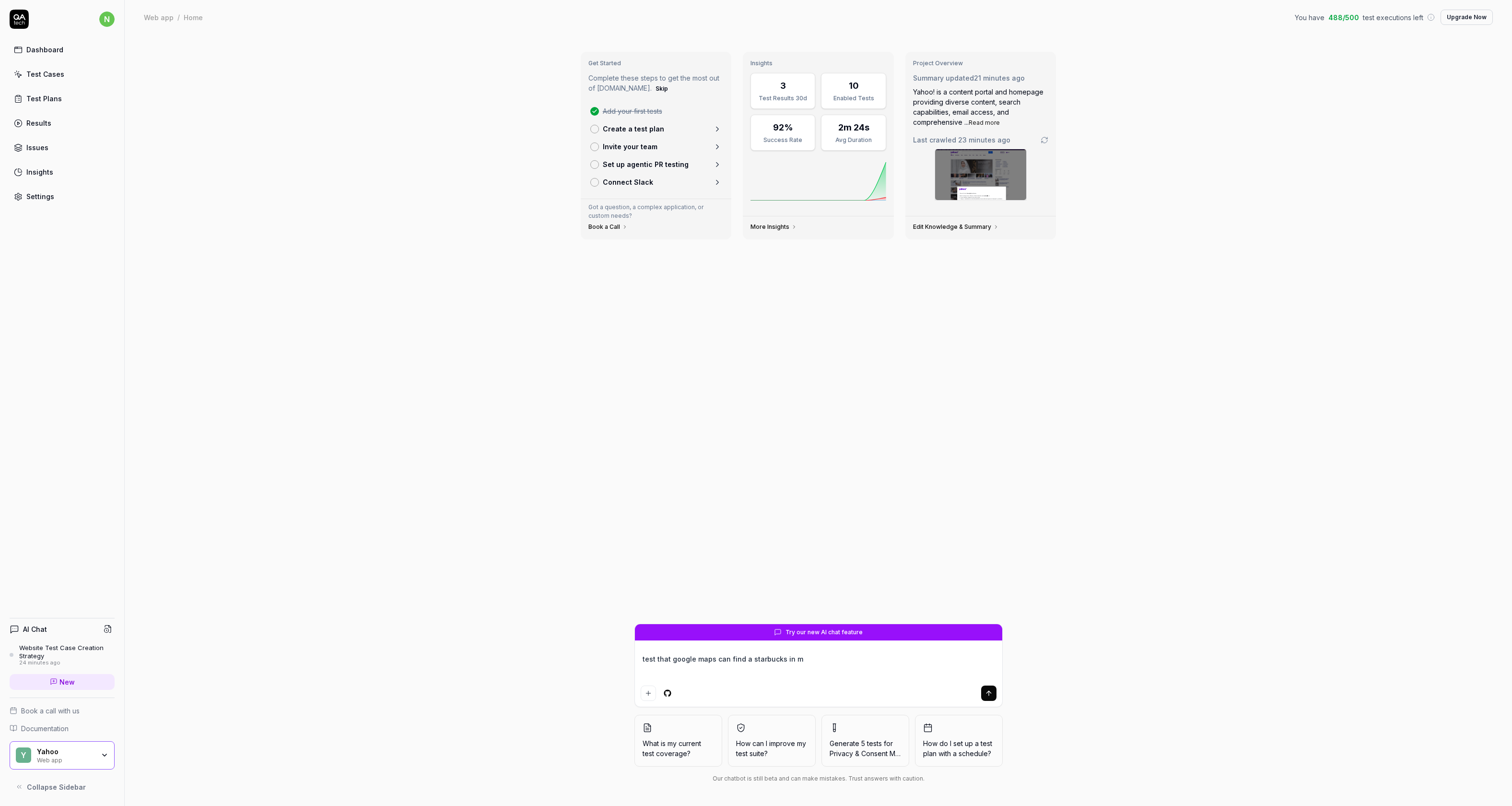
type textarea "test that google maps can find a starbucks in ma"
type textarea "*"
type textarea "test that google maps can find a starbucks in mag"
type textarea "*"
type textarea "test that google maps can find a starbucks in ma"
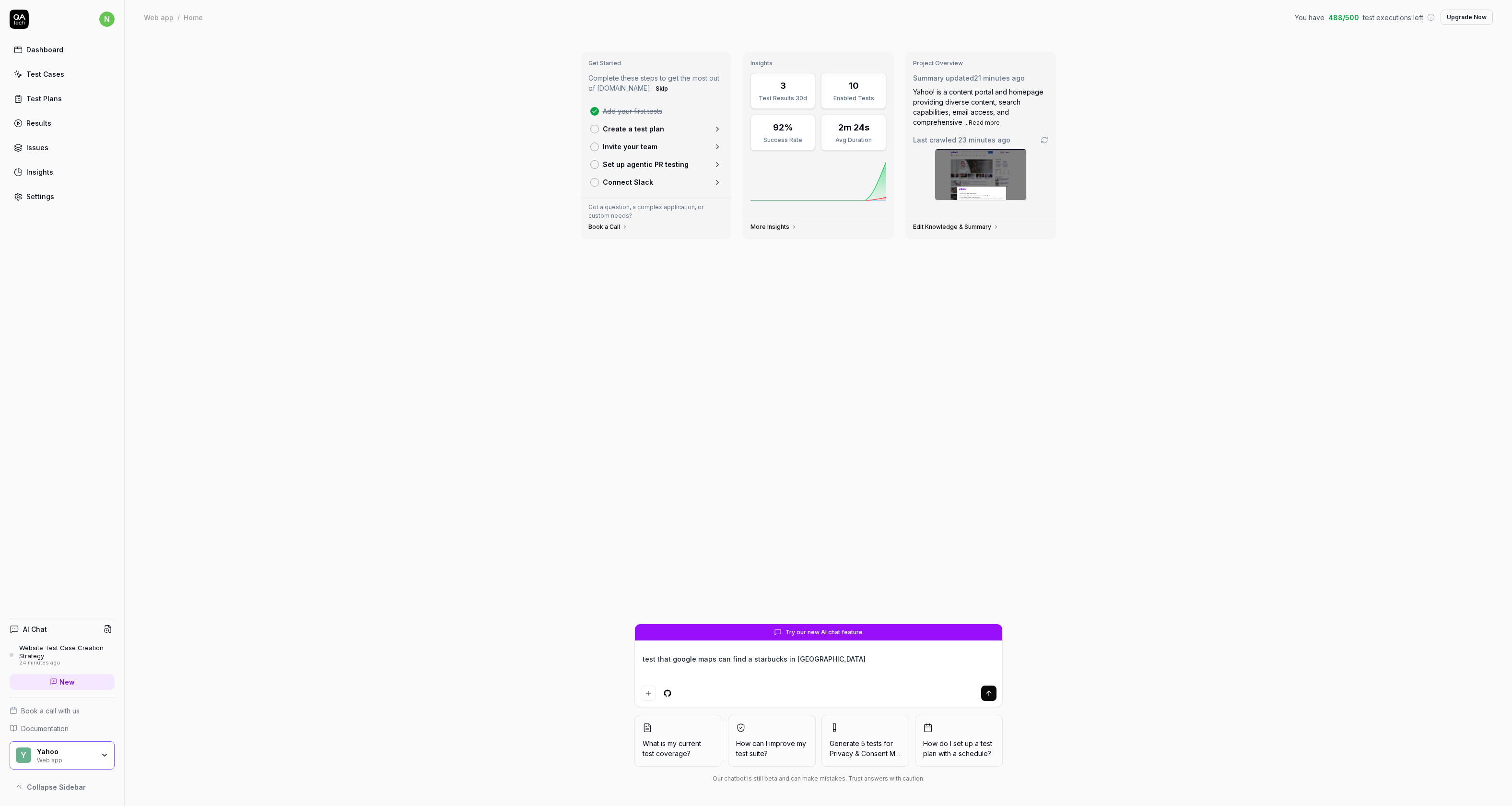
type textarea "*"
type textarea "test that google maps can find a starbucks in m"
type textarea "*"
type textarea "test that google maps can find a starbucks in"
type textarea "*"
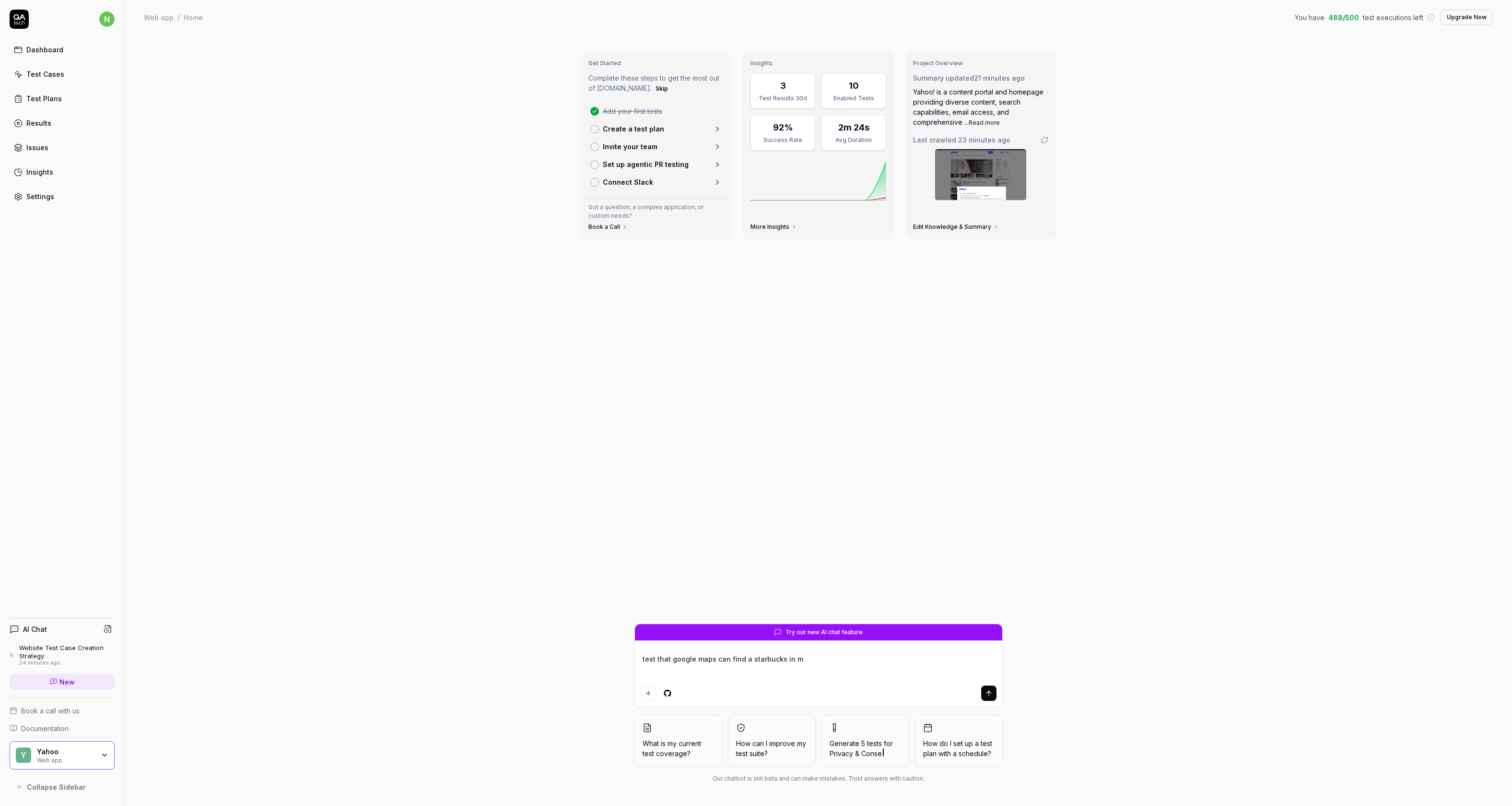
type textarea "test that google maps can find a starbucks in ma"
type textarea "*"
type textarea "test that google maps can find a starbucks in mag"
type textarea "*"
type textarea "test that google maps can find a starbucks in magn"
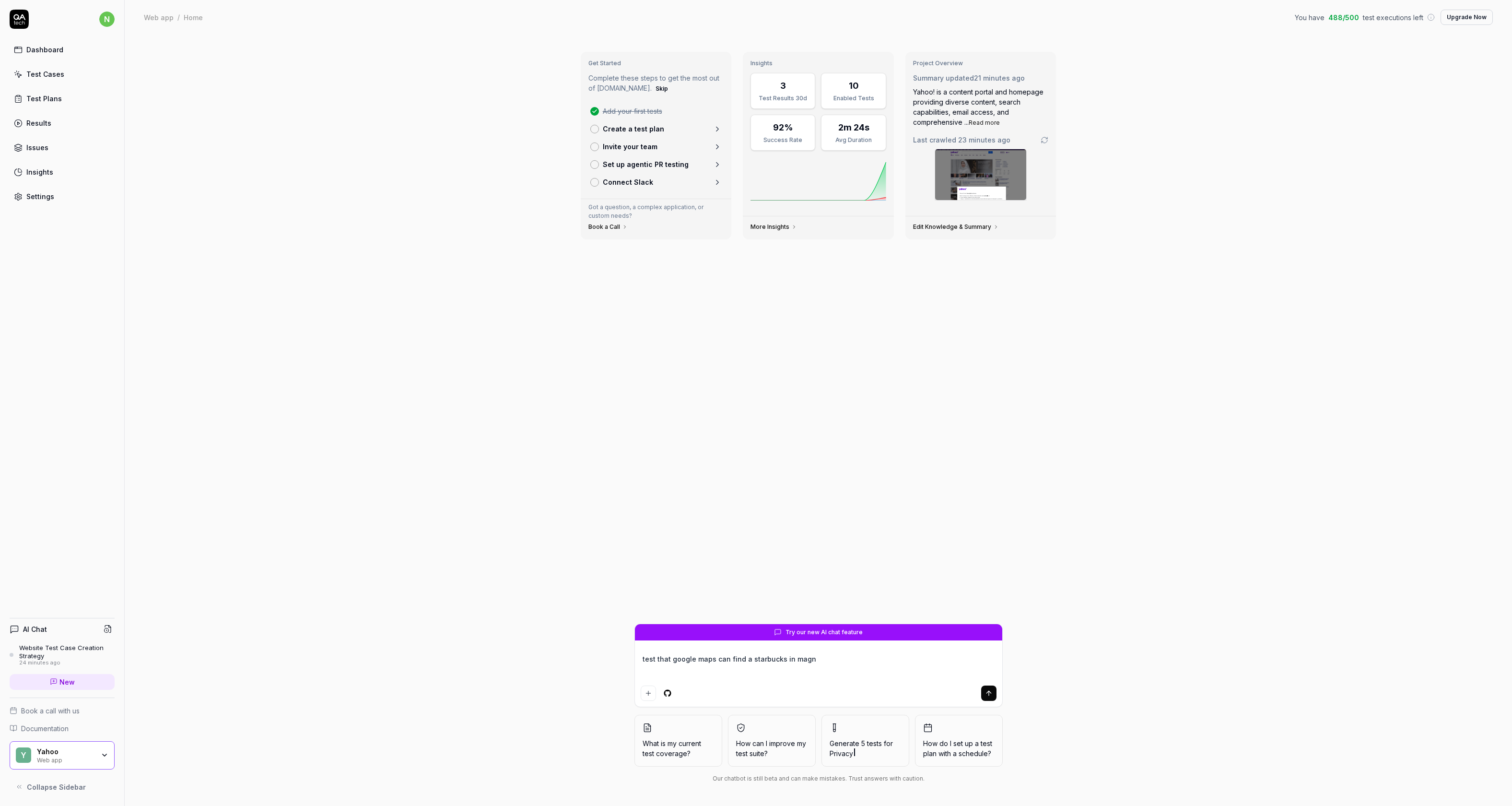
type textarea "*"
type textarea "test that google maps can find a starbucks in magno"
type textarea "*"
type textarea "test that google maps can find a starbucks in magnol"
type textarea "*"
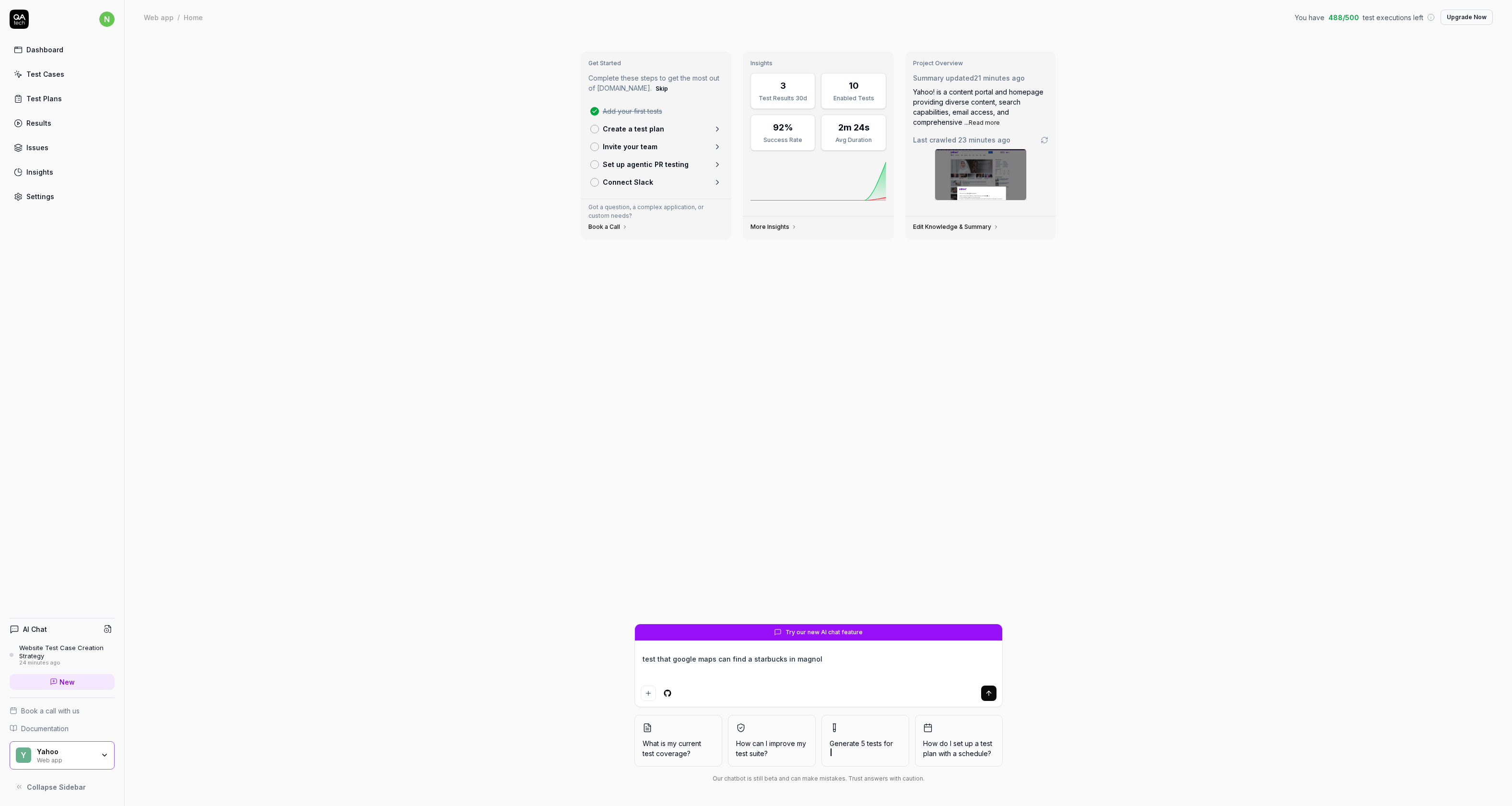
type textarea "test that google maps can find a starbucks in magnoli"
type textarea "*"
type textarea "test that google maps can find a starbucks in magnolia"
type textarea "*"
type textarea "test that google maps can find a starbucks in magnolia"
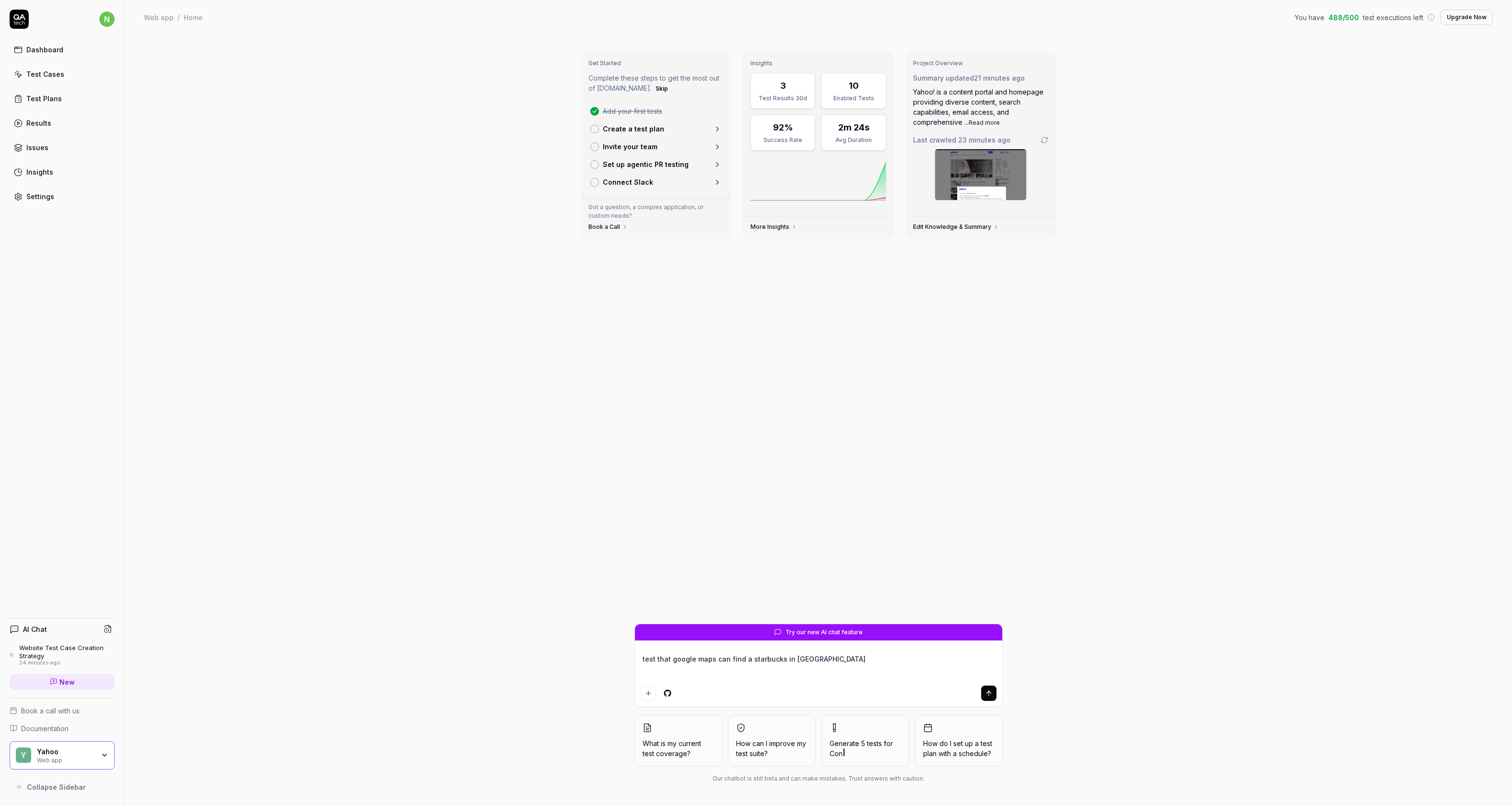
type textarea "*"
type textarea "test that google maps can find a starbucks in magnolia o"
type textarea "*"
type textarea "test that google maps can find a starbucks in magnolia of"
type textarea "*"
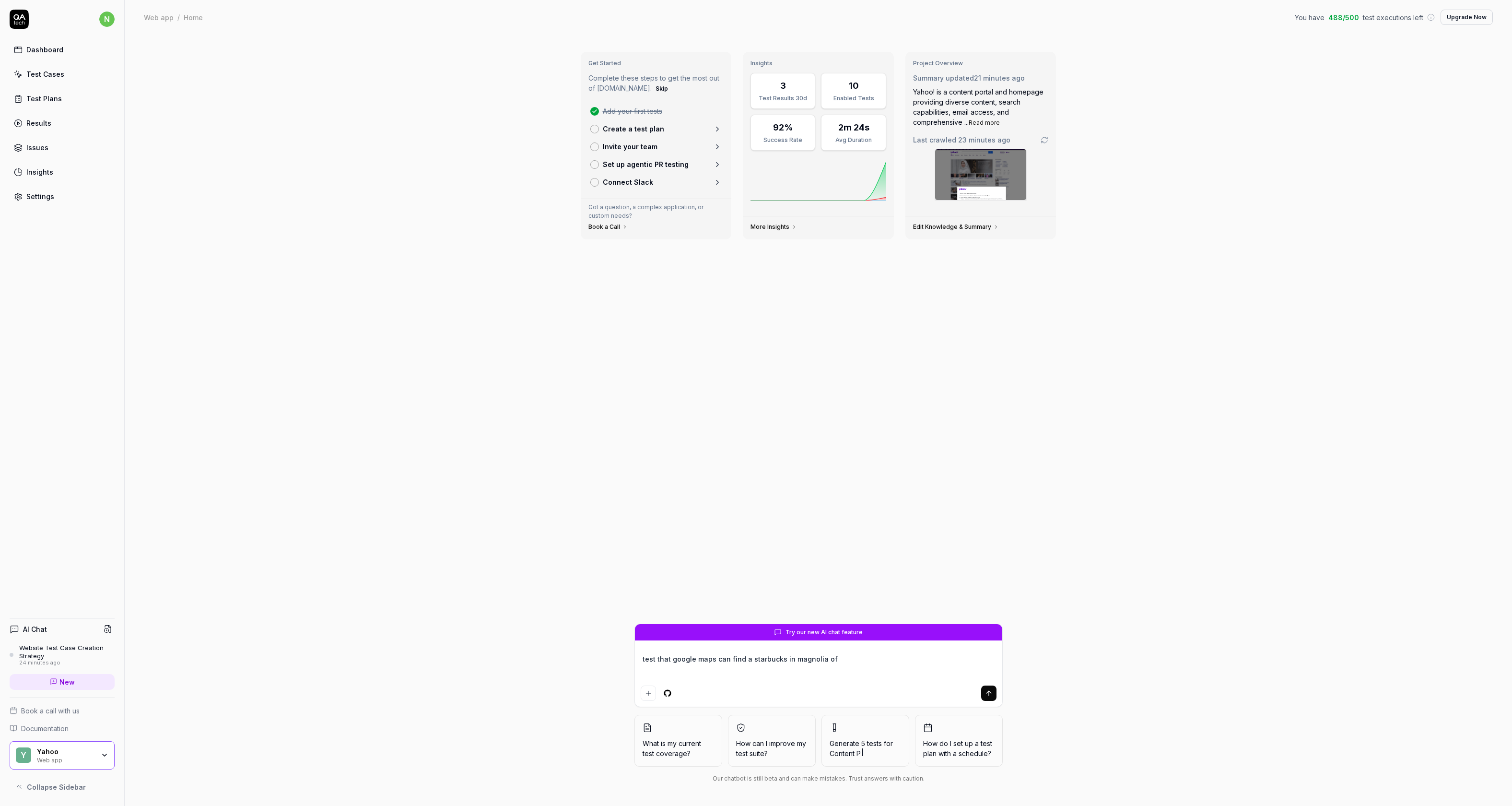
type textarea "test that google maps can find a starbucks in magnolia of"
type textarea "*"
type textarea "test that google maps can find a starbucks in magnolia of s"
type textarea "*"
type textarea "test that google maps can find a starbucks in magnolia of se"
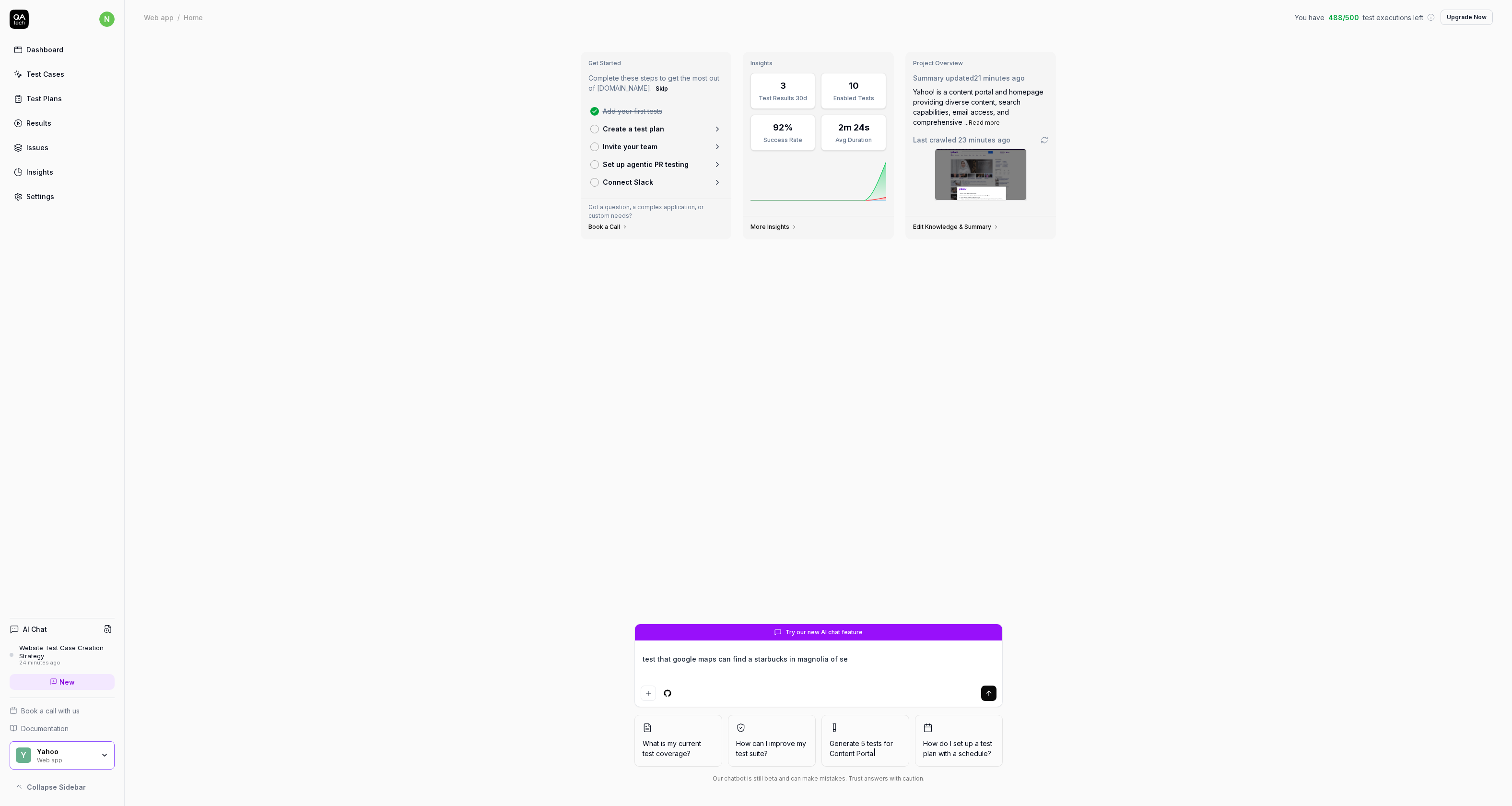
type textarea "*"
type textarea "test that google maps can find a starbucks in magnolia of sea"
type textarea "*"
type textarea "test that google maps can find a starbucks in magnolia of seat"
type textarea "*"
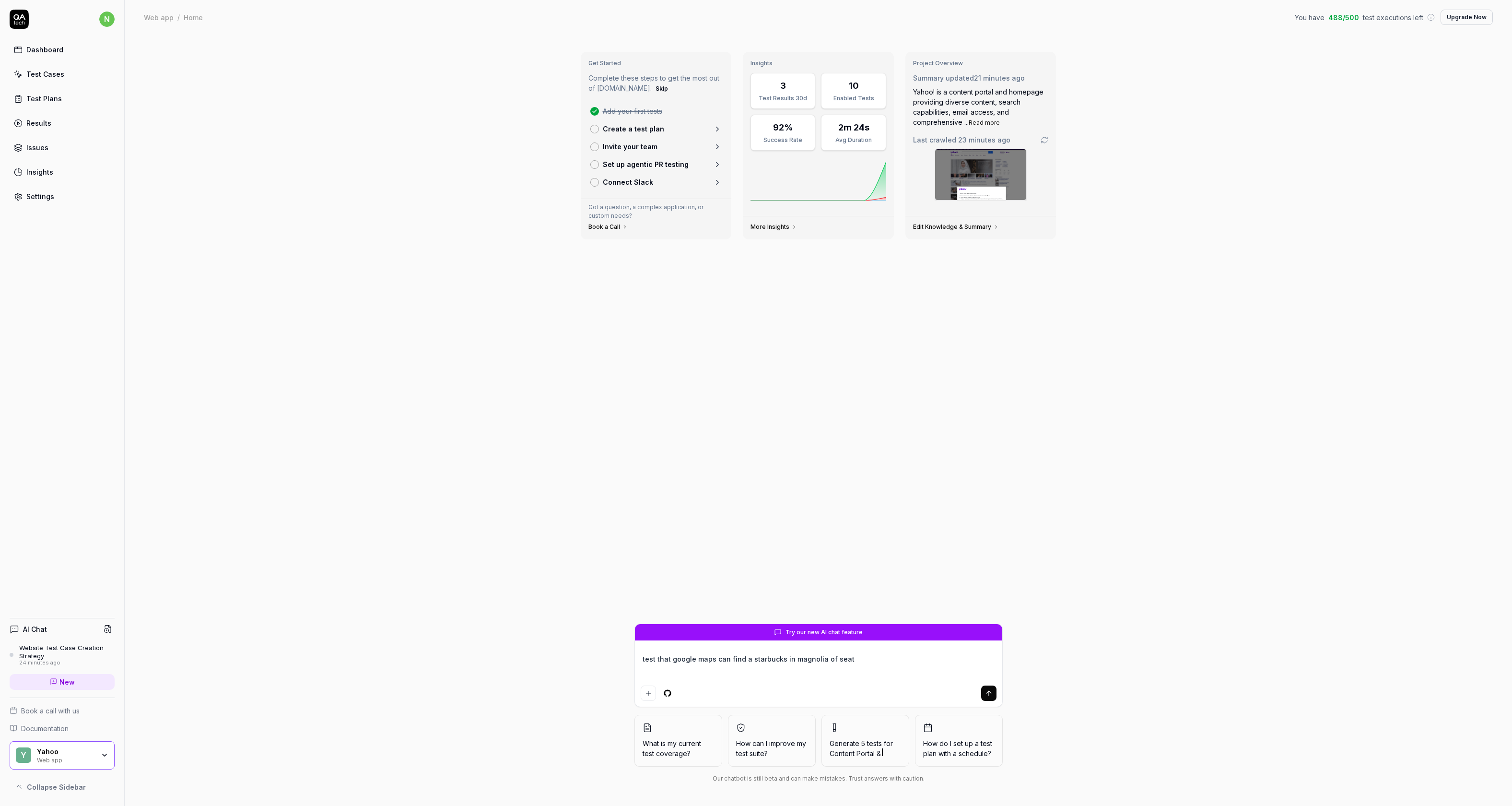
type textarea "test that google maps can find a starbucks in magnolia of seatt"
type textarea "*"
type textarea "test that google maps can find a starbucks in magnolia of seattl"
type textarea "*"
type textarea "test that google maps can find a starbucks in magnolia of seattle"
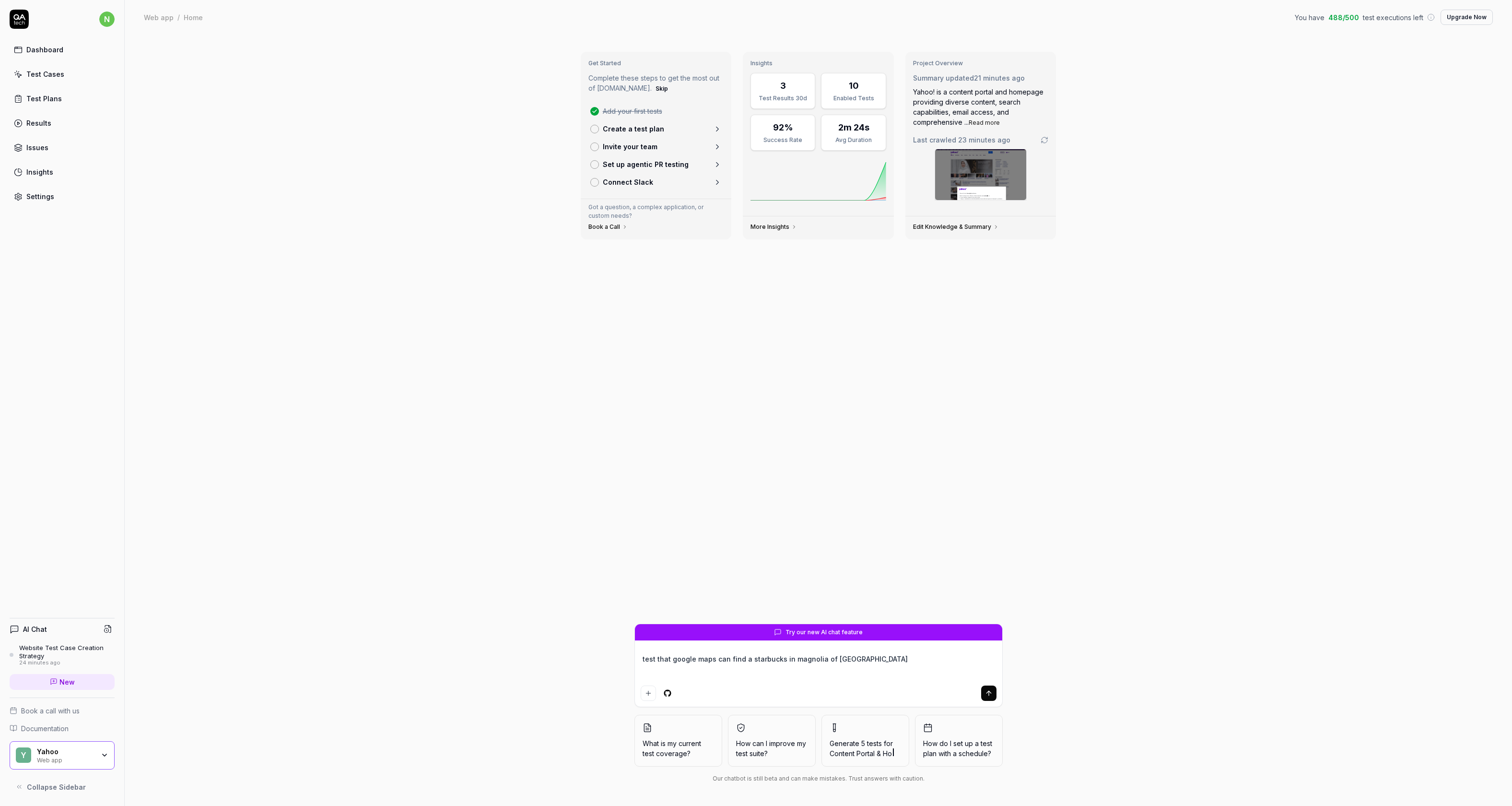
type textarea "*"
type textarea "test that google maps can find a starbucks in magnolia of seattle,"
type textarea "*"
type textarea "test that google maps can find a starbucks in magnolia of seattle,"
type textarea "*"
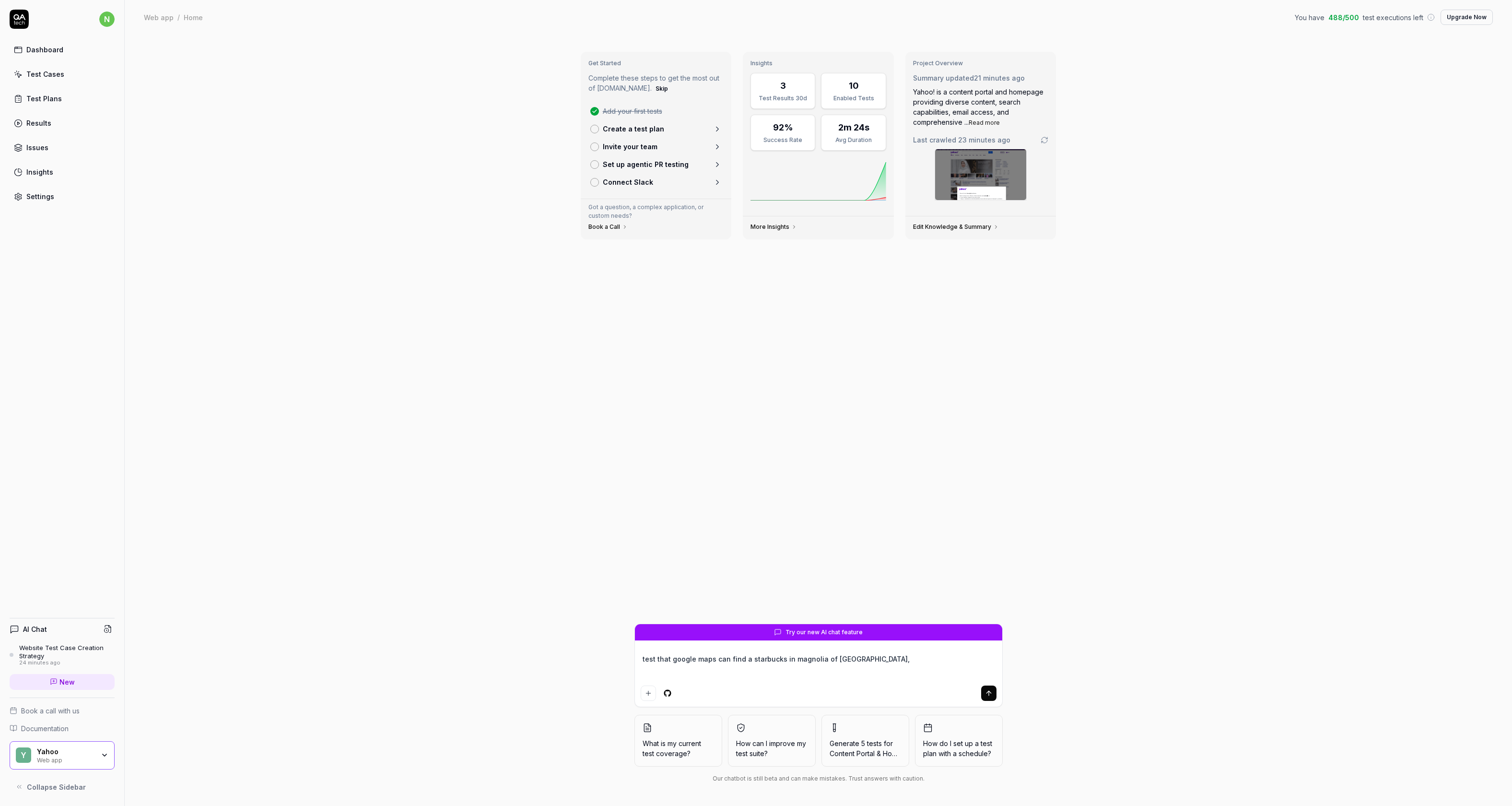
type textarea "test that google maps can find a starbucks in magnolia of seattle, w"
type textarea "*"
type textarea "test that google maps can find a starbucks in magnolia of seattle, wa"
type textarea "*"
type textarea "test that google maps can find a starbucks in magnolia of seattle, wa"
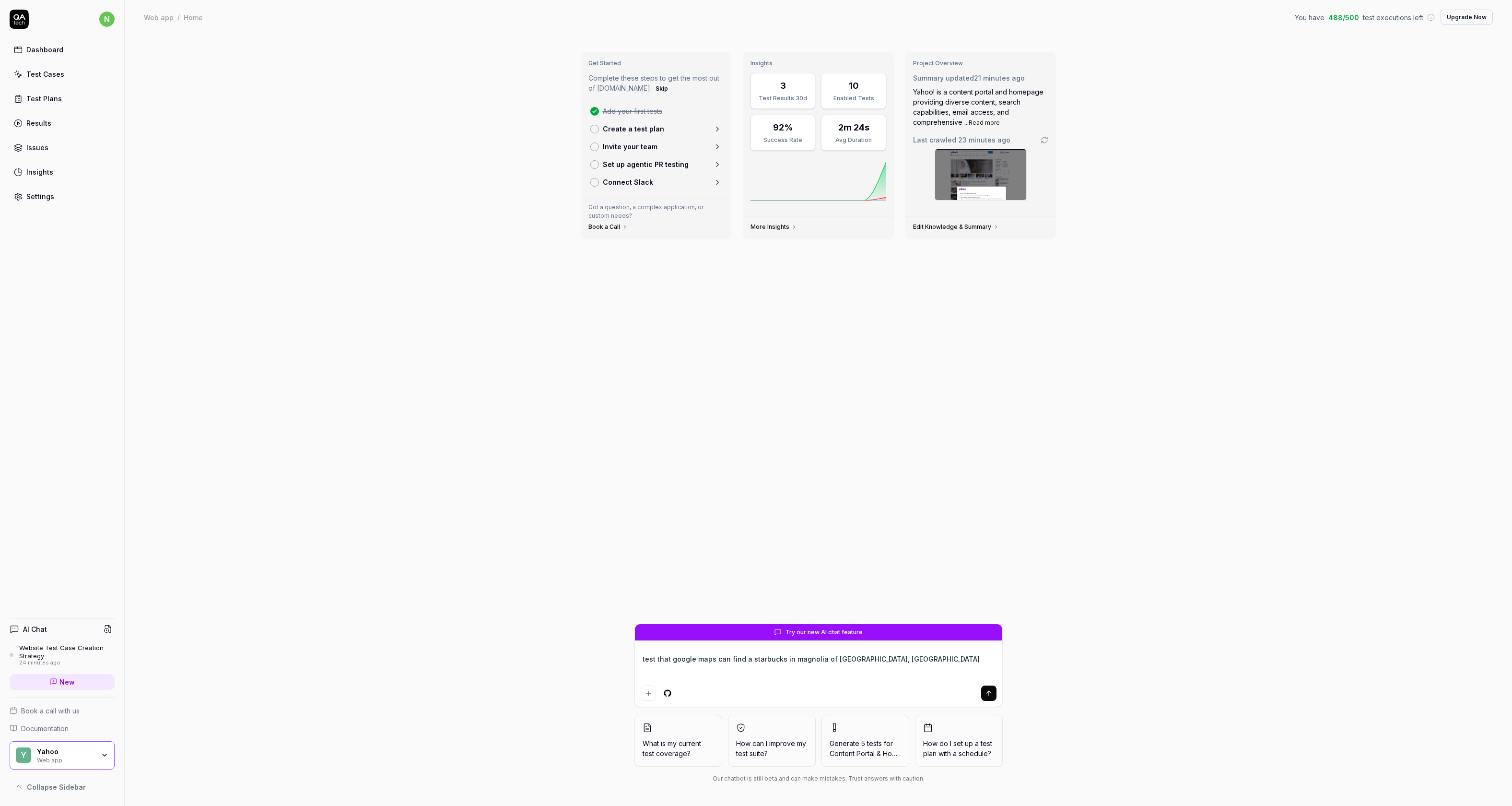
type textarea "*"
type textarea "test that google maps can find a starbucks in magnolia of seattle, wa a"
type textarea "*"
type textarea "test that google maps can find a starbucks in magnolia of seattle, wa an"
type textarea "*"
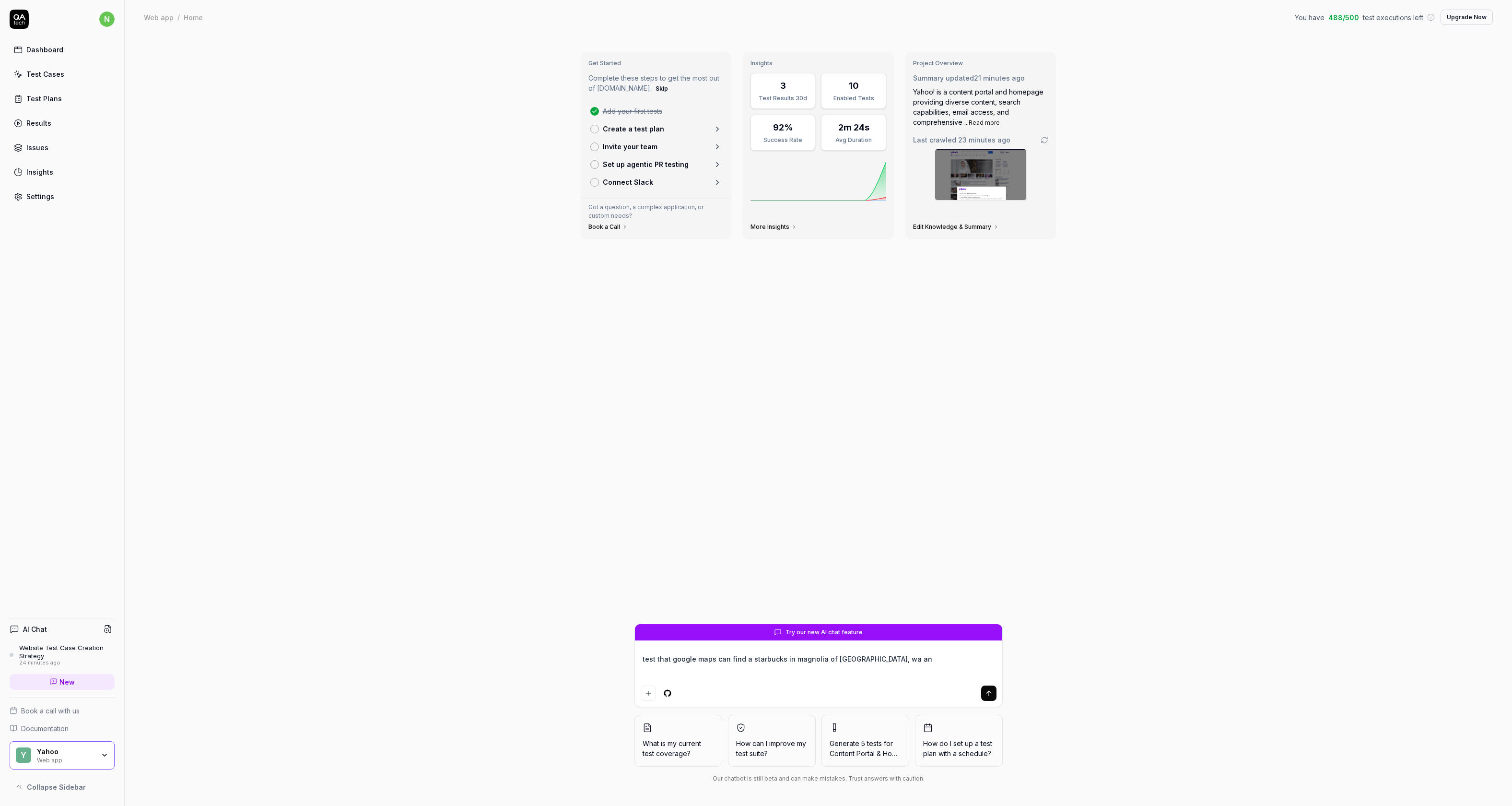
type textarea "test that google maps can find a starbucks in magnolia of seattle, wa and"
type textarea "*"
type textarea "test that google maps can find a starbucks in magnolia of seattle, wa and"
type textarea "*"
type textarea "test that google maps can find a starbucks in magnolia of seattle, wa and d"
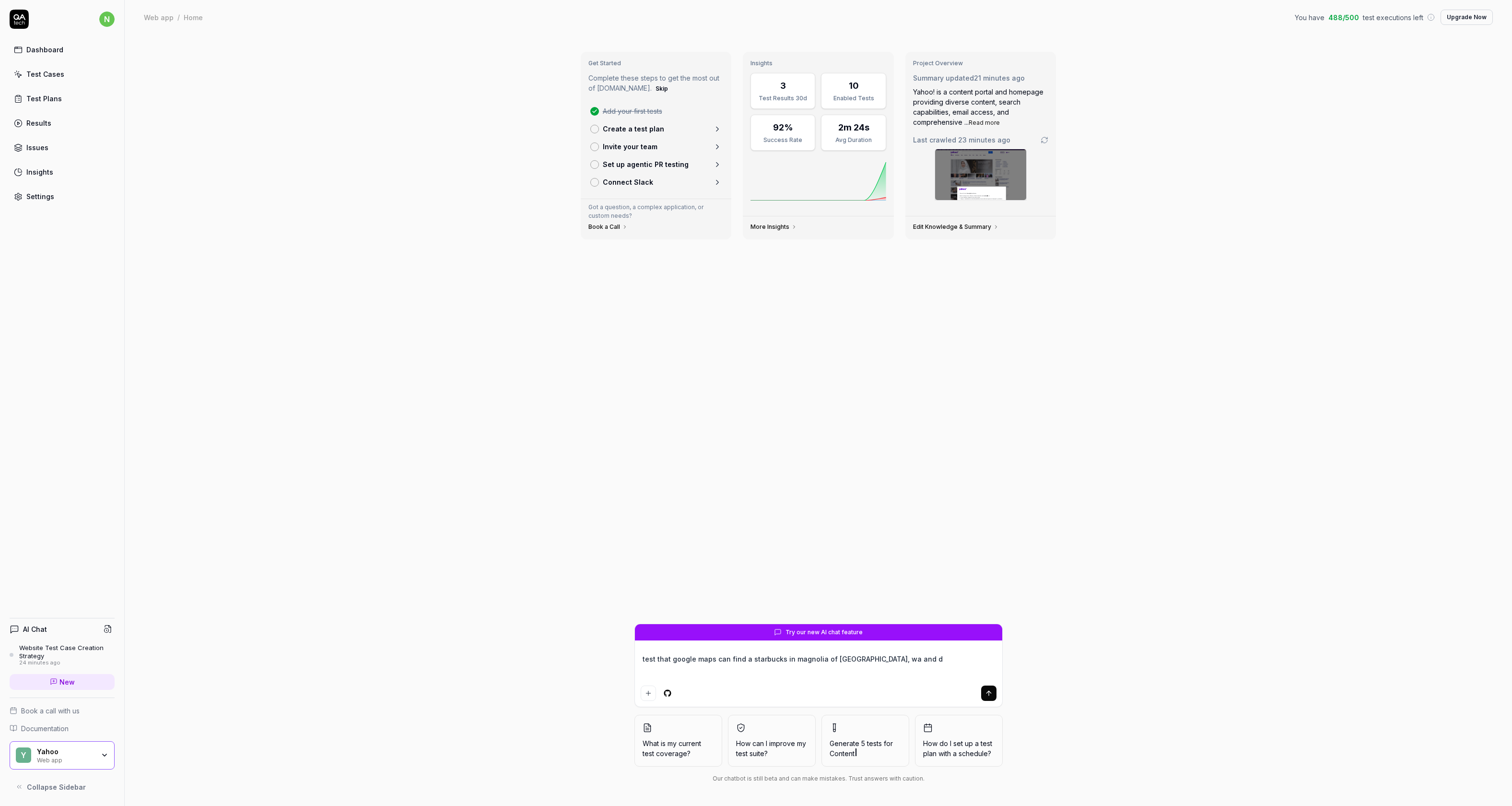
type textarea "*"
type textarea "test that google maps can find a starbucks in magnolia of seattle, wa and dr"
type textarea "*"
type textarea "test that google maps can find a starbucks in magnolia of seattle, wa and dro"
type textarea "*"
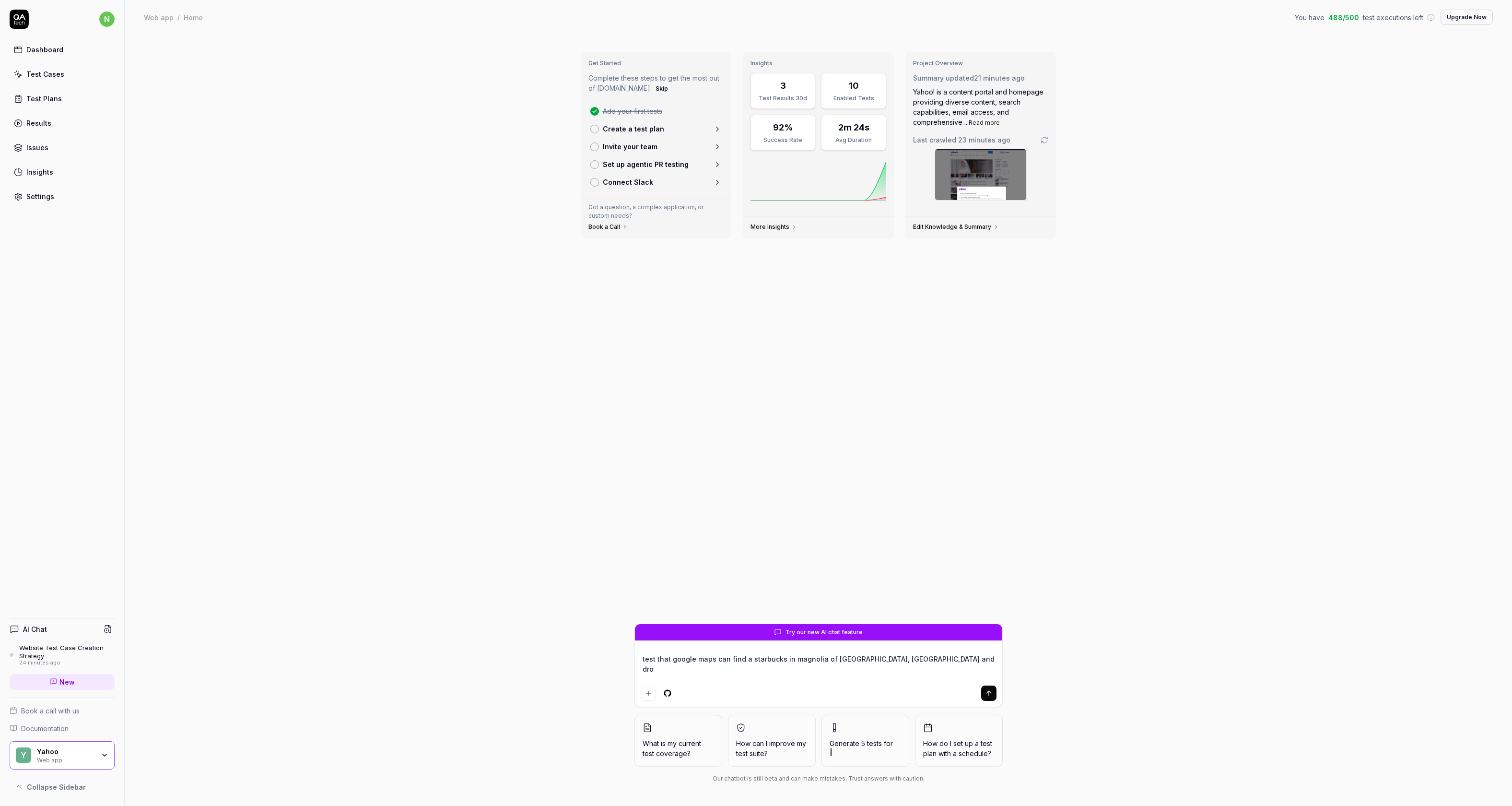
type textarea "test that google maps can find a starbucks in magnolia of seattle, wa and drop"
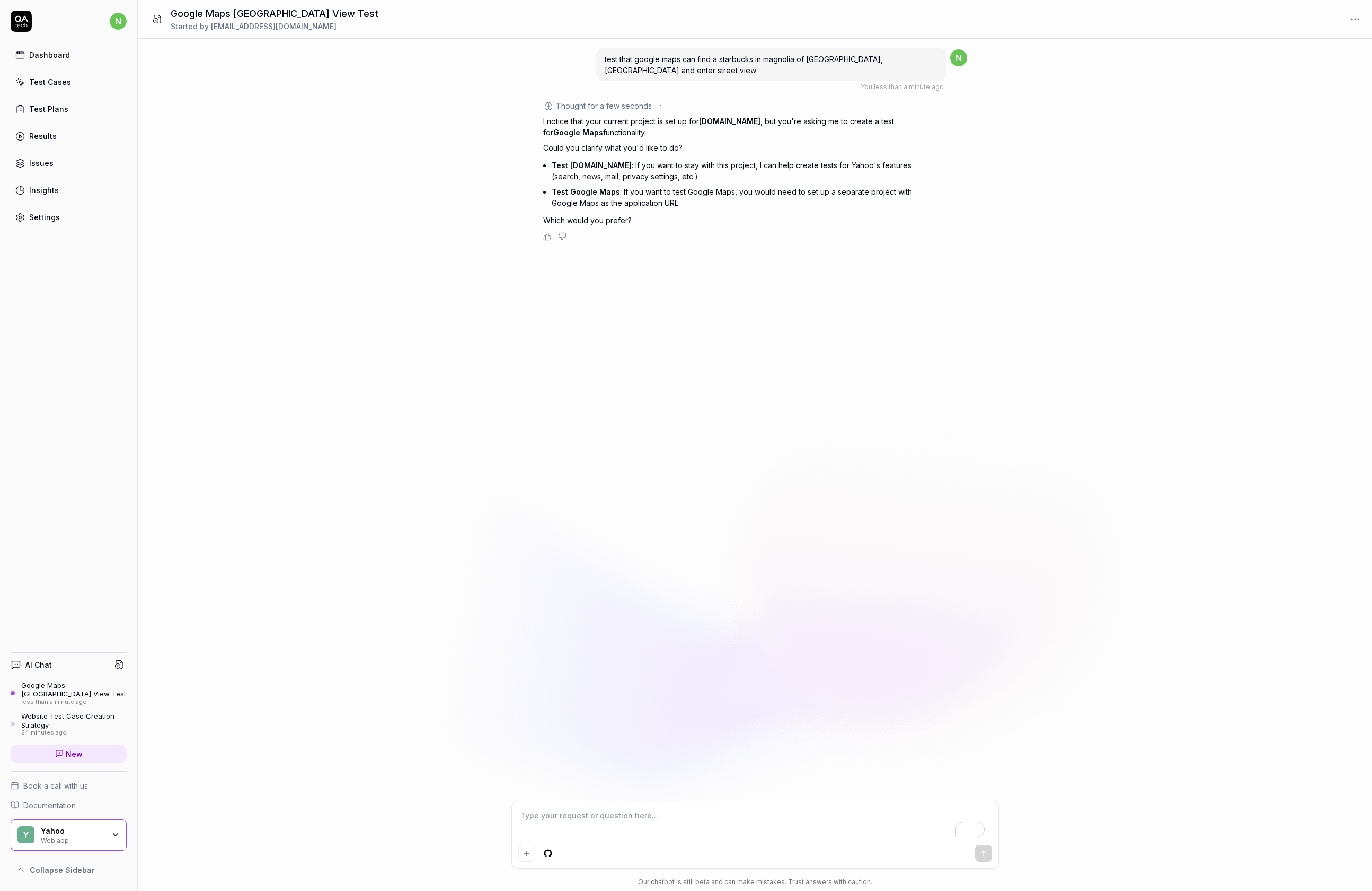
click at [687, 285] on textarea "To enrich screen reader interactions, please activate Accessibility in Grammarl…" at bounding box center [755, 824] width 474 height 33
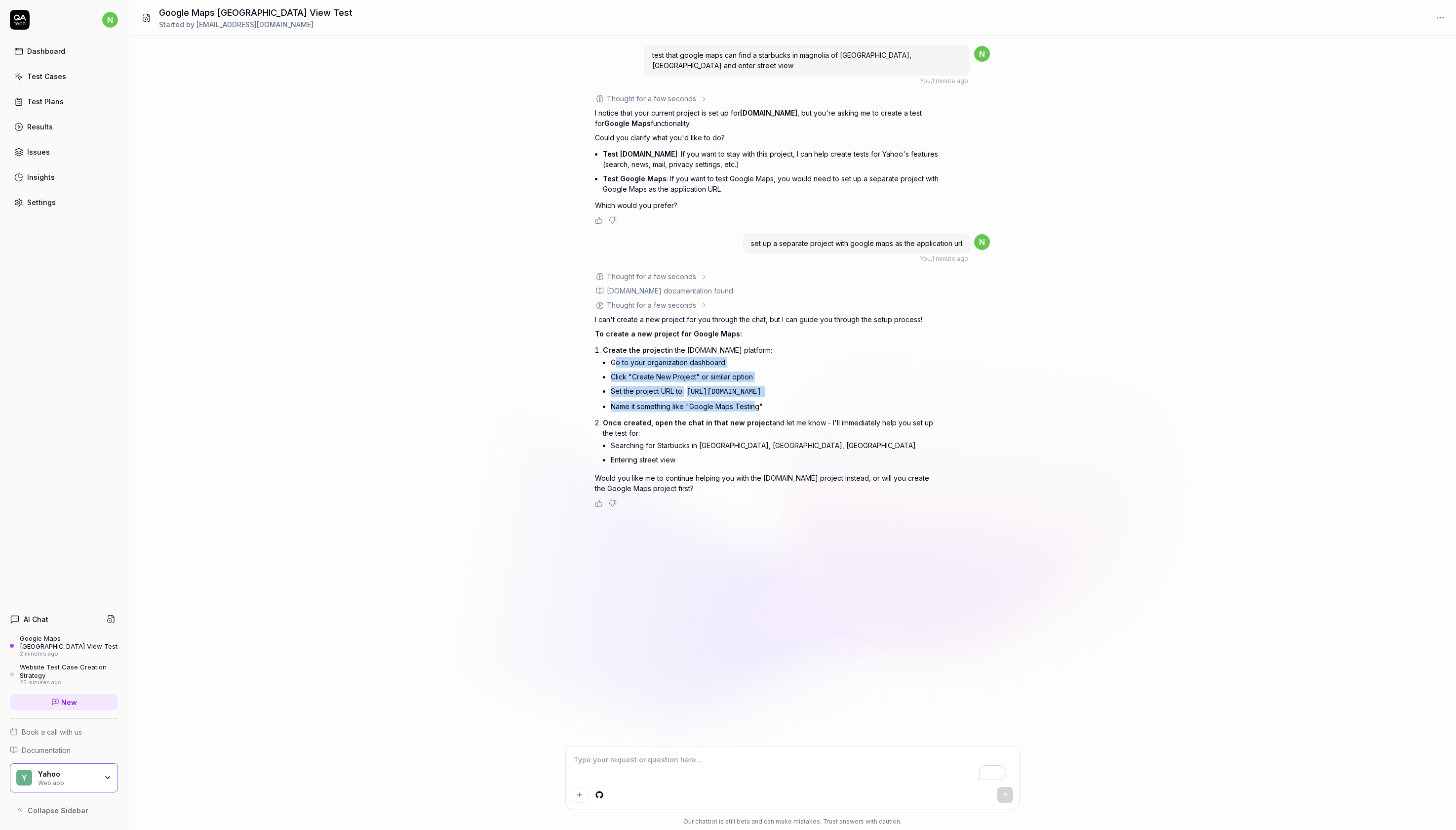
drag, startPoint x: 619, startPoint y: 462, endPoint x: 793, endPoint y: 519, distance: 183.1
click at [690, 265] on ul "Go to your organization dashboard Click "Create New Project" or similar option …" at bounding box center [776, 383] width 330 height 58
click at [690, 265] on div "test that google maps can find a starbucks in magnolia of seattle, wa and enter…" at bounding box center [792, 391] width 1328 height 710
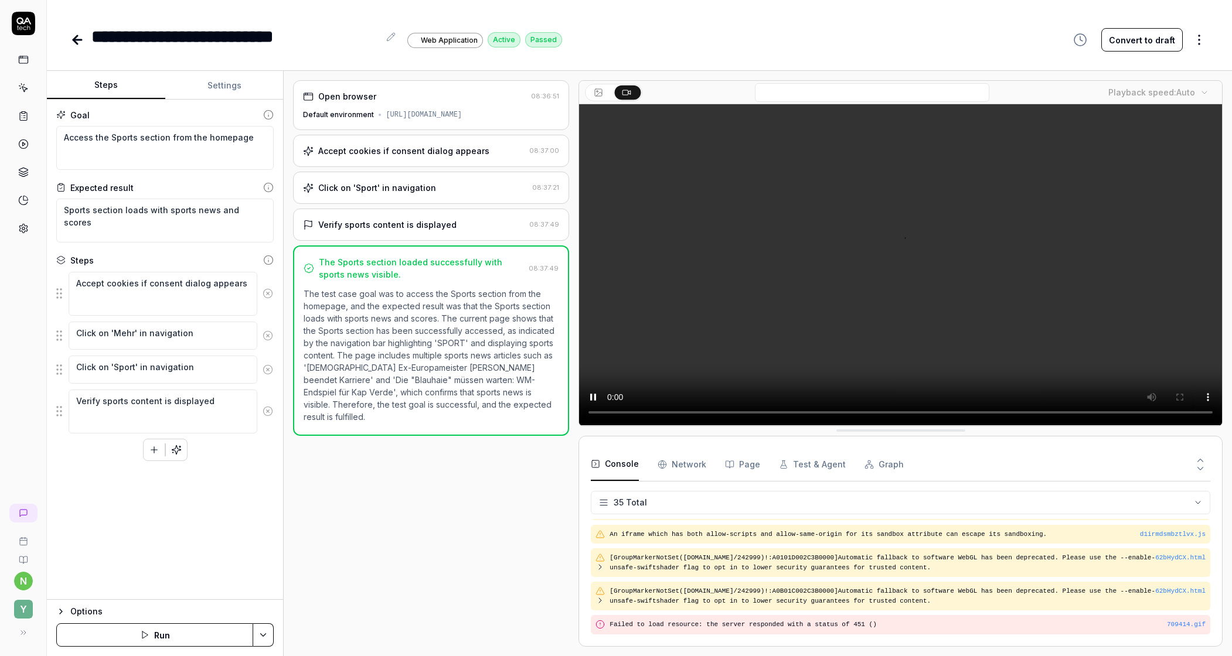
scroll to position [1097, 0]
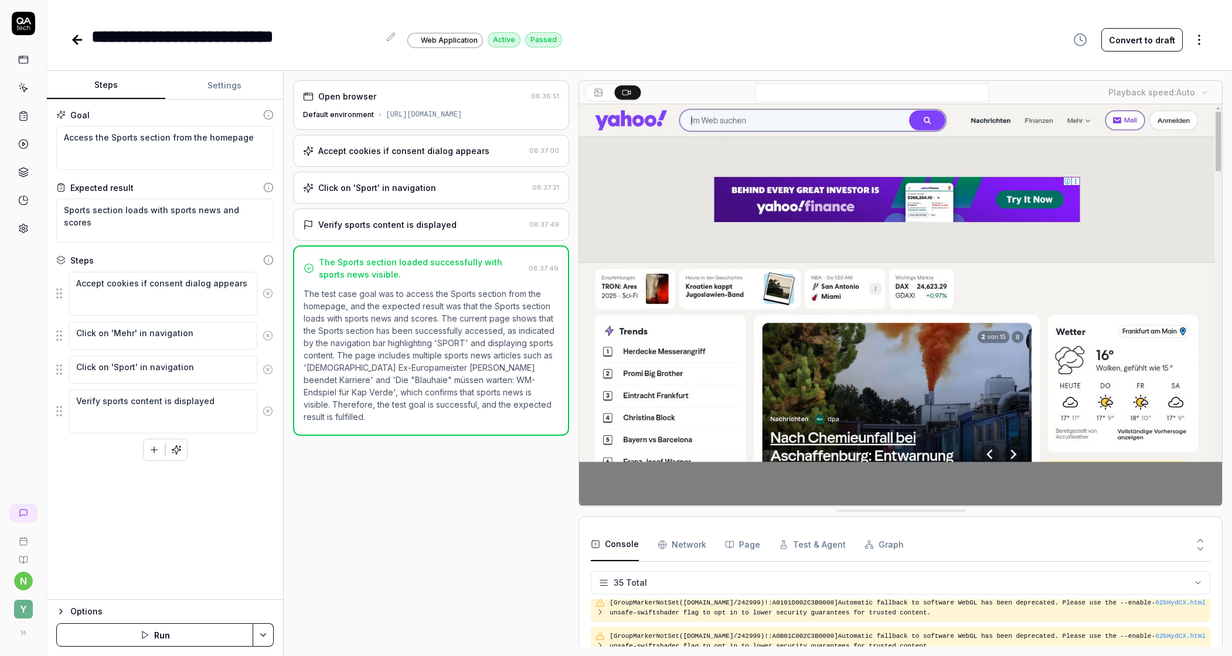
click at [74, 328] on fieldset "Accept cookies if consent dialog appears Click on 'Mehr' in navigation Click on…" at bounding box center [164, 352] width 217 height 163
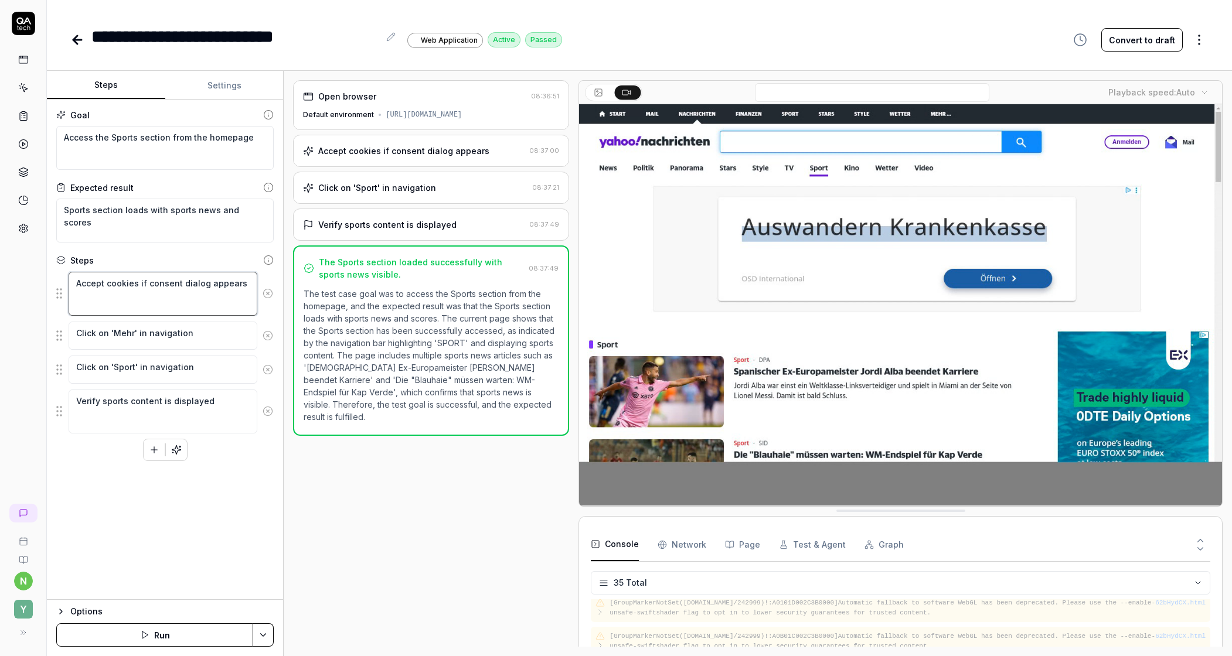
click at [182, 316] on textarea "Accept cookies if consent dialog appears" at bounding box center [163, 294] width 189 height 44
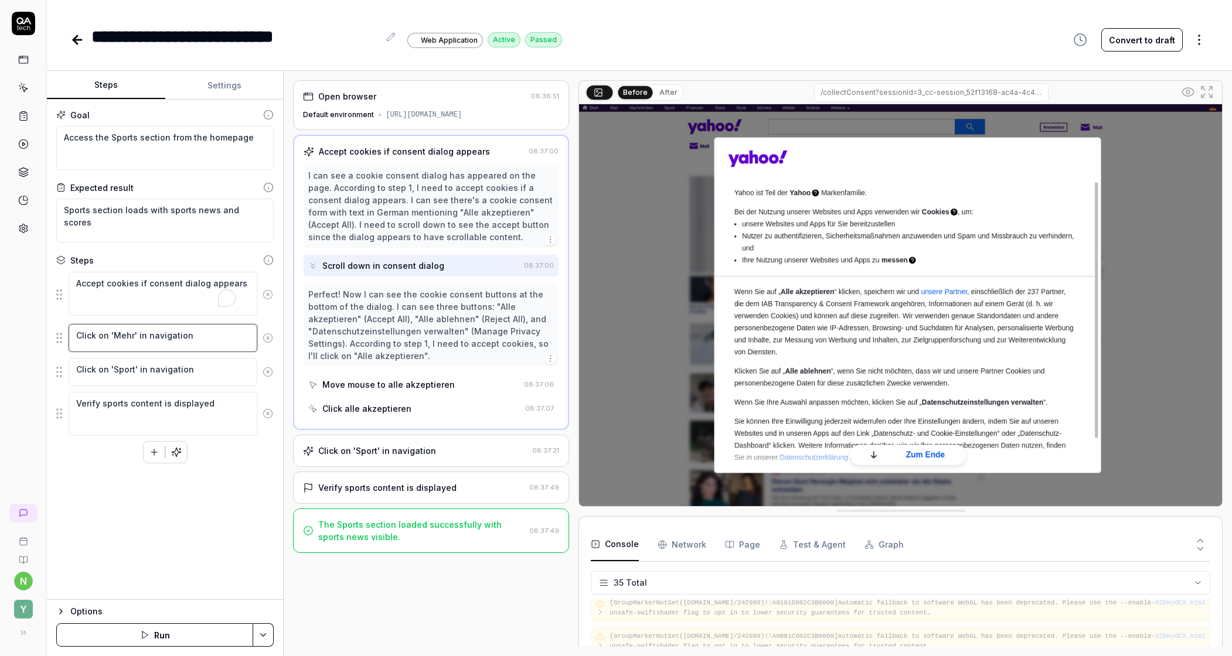
click at [178, 352] on textarea "Click on 'Mehr' in navigation" at bounding box center [163, 338] width 189 height 28
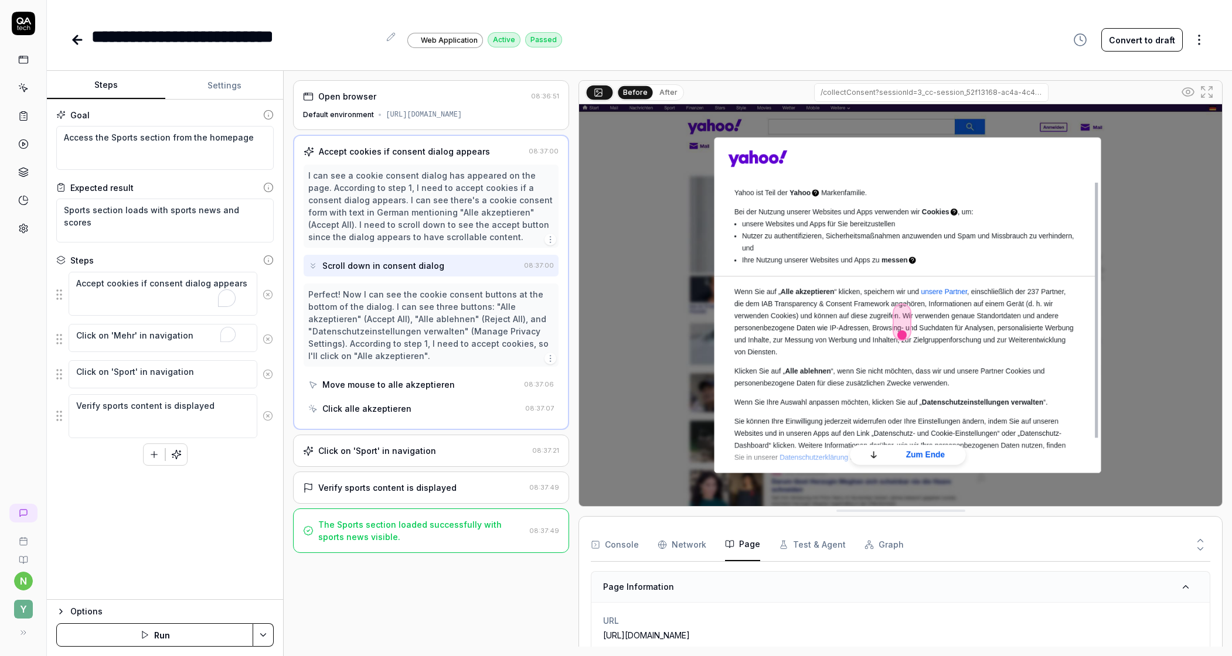
click at [760, 561] on button "Page" at bounding box center [742, 545] width 35 height 33
click at [846, 561] on button "Test & Agent" at bounding box center [812, 545] width 67 height 33
click at [682, 99] on button "After" at bounding box center [669, 92] width 28 height 13
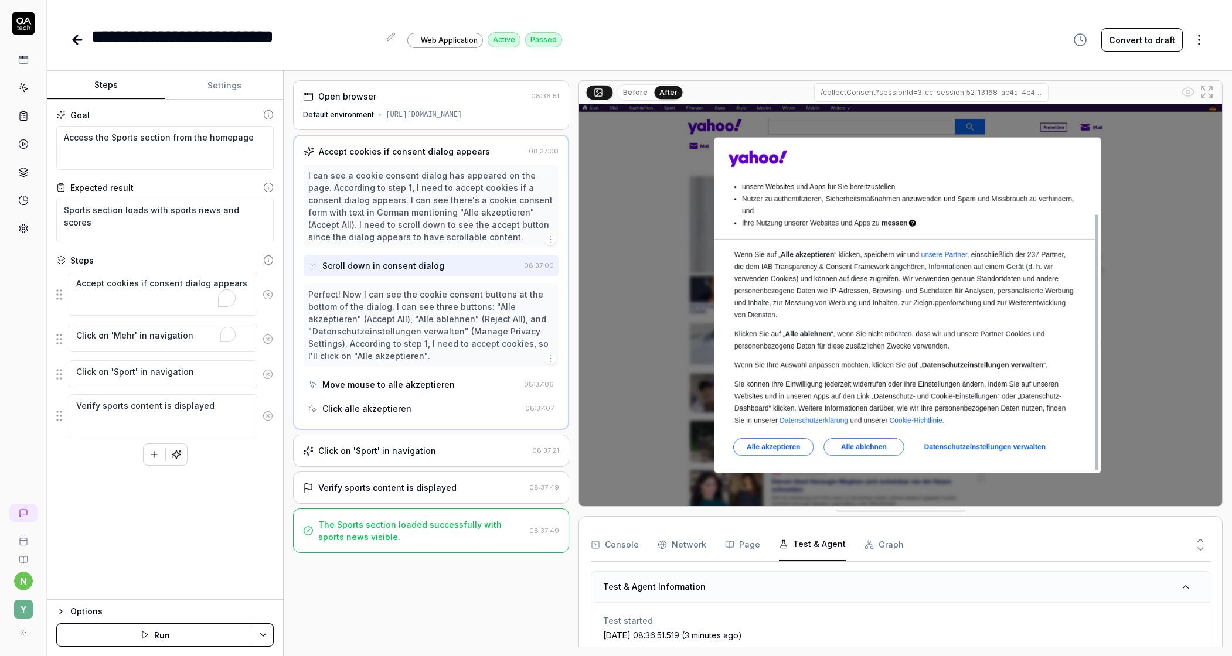
click at [652, 99] on button "Before" at bounding box center [635, 92] width 34 height 13
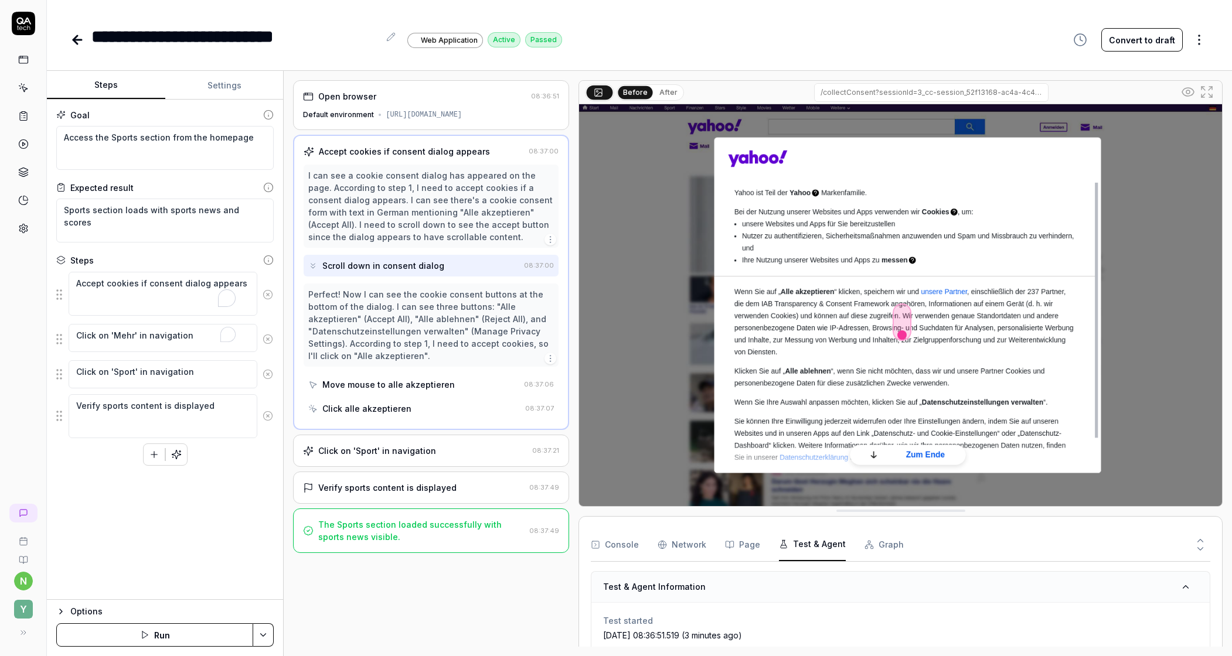
click at [675, 101] on div "Before After" at bounding box center [650, 92] width 67 height 16
drag, startPoint x: 685, startPoint y: 107, endPoint x: 666, endPoint y: 108, distance: 18.8
click at [682, 99] on button "After" at bounding box center [669, 92] width 28 height 13
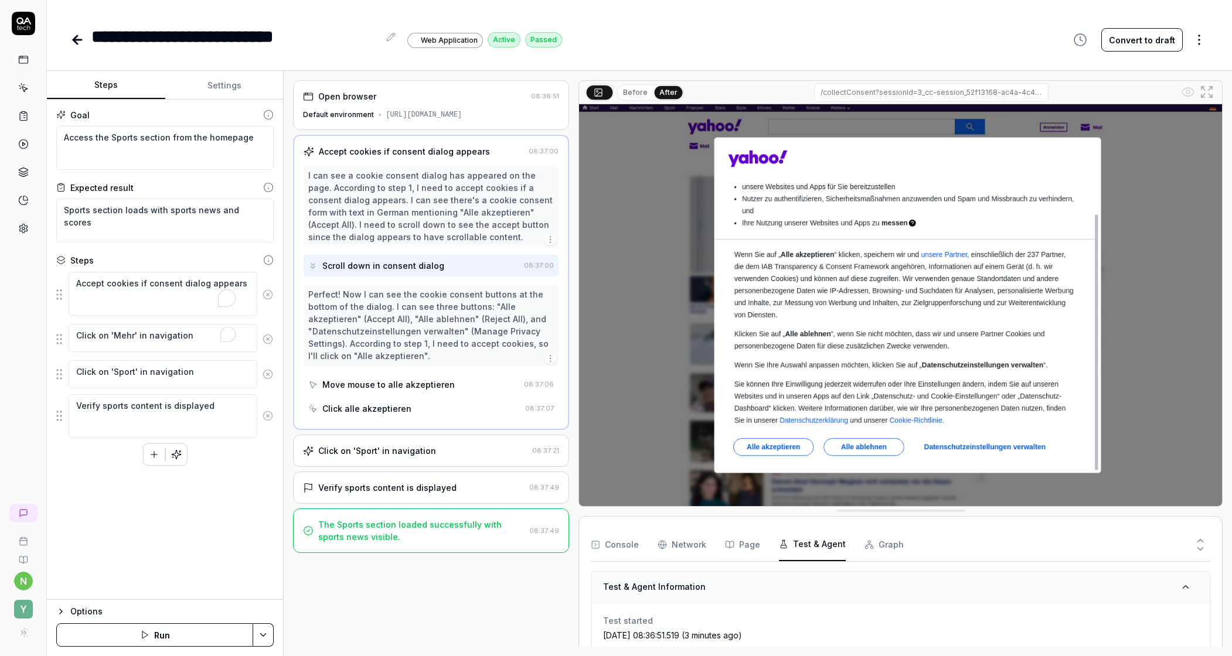
click at [1191, 45] on html "**********" at bounding box center [616, 328] width 1232 height 656
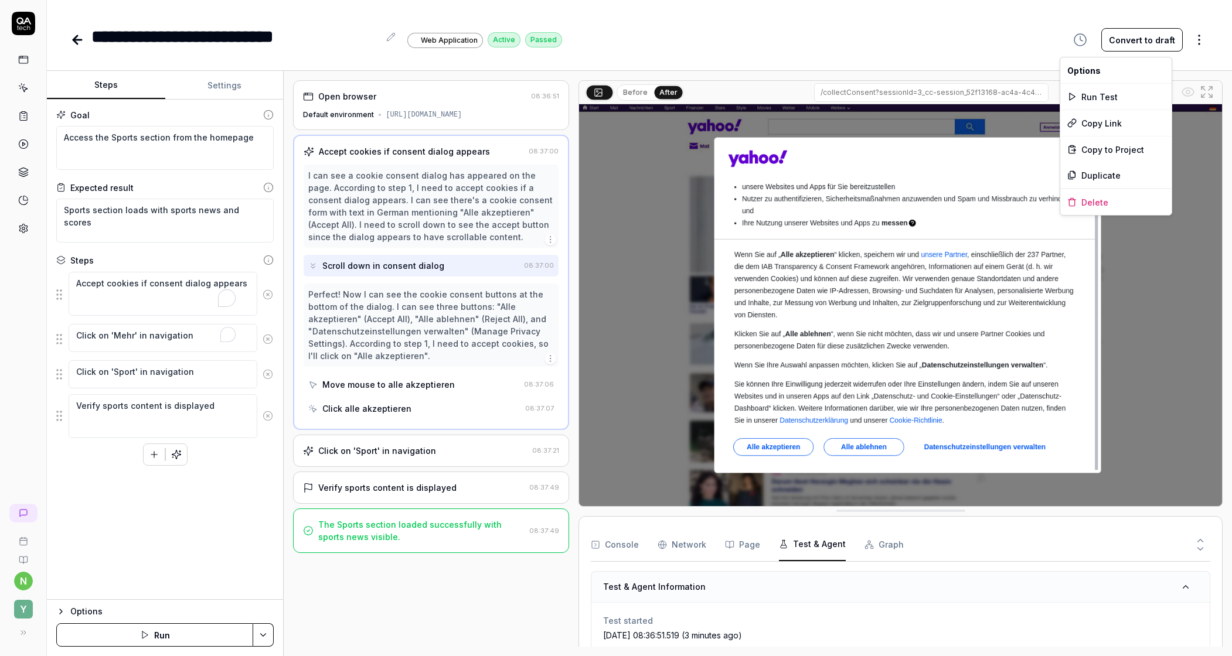
click at [844, 16] on html "**********" at bounding box center [616, 328] width 1232 height 656
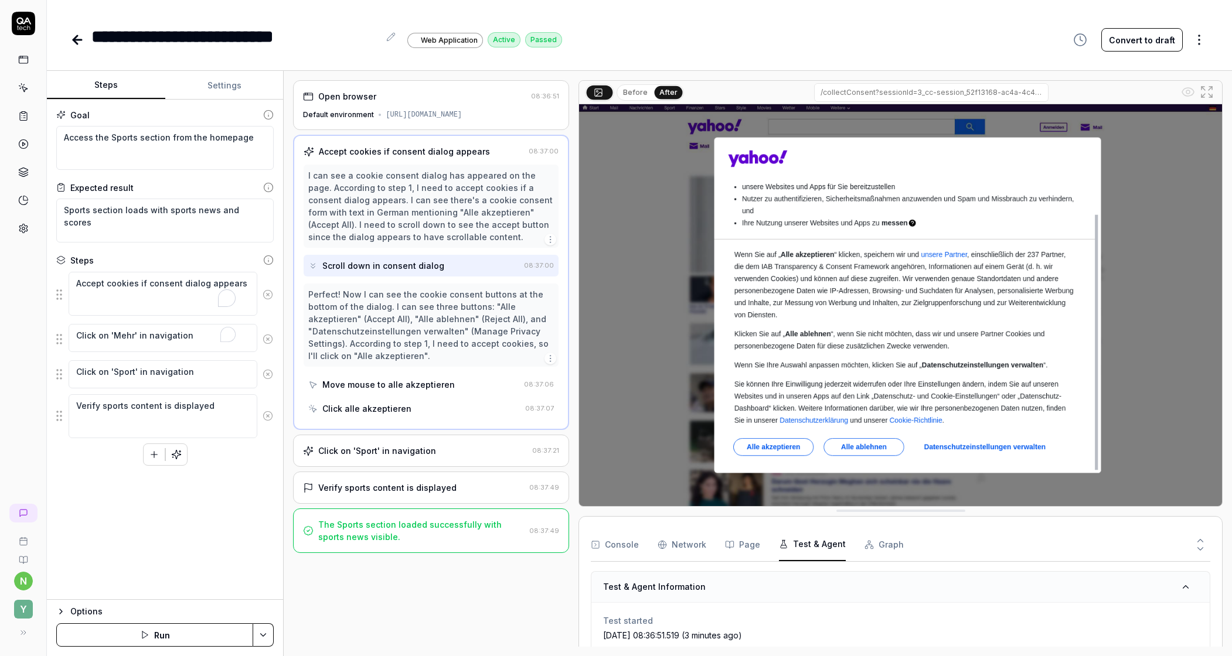
click at [266, 621] on html "**********" at bounding box center [616, 328] width 1232 height 656
click at [232, 559] on div "Run w. Dependencies" at bounding box center [198, 559] width 118 height 26
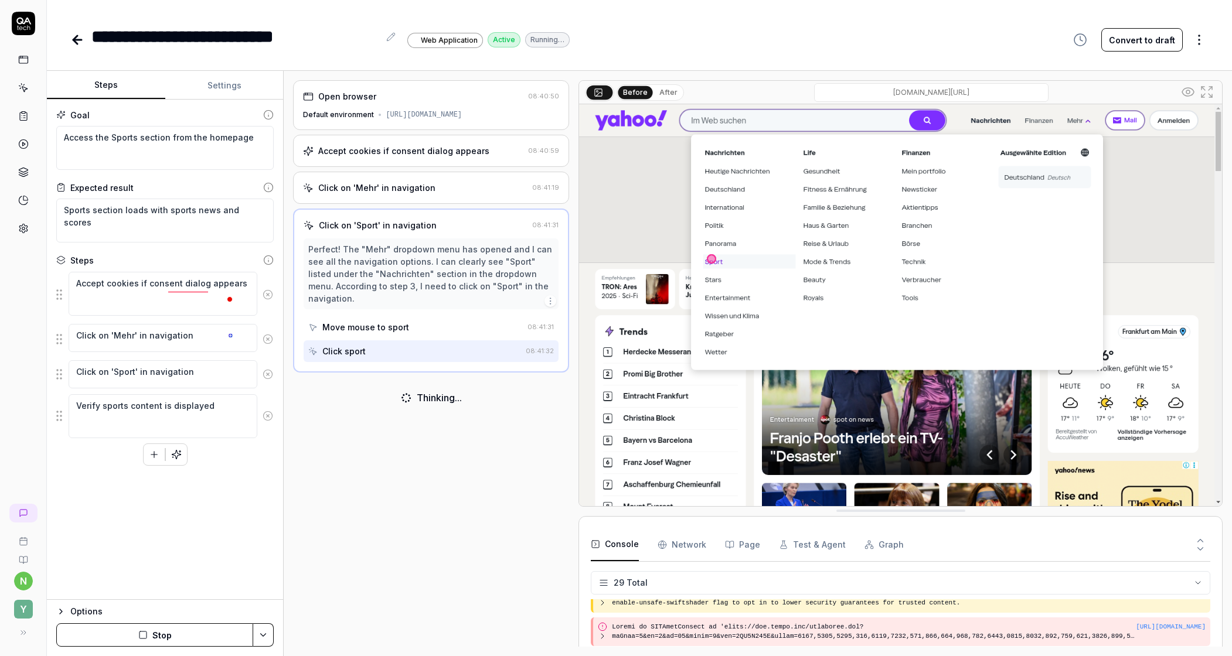
scroll to position [918, 0]
click at [682, 99] on button "After" at bounding box center [669, 92] width 28 height 13
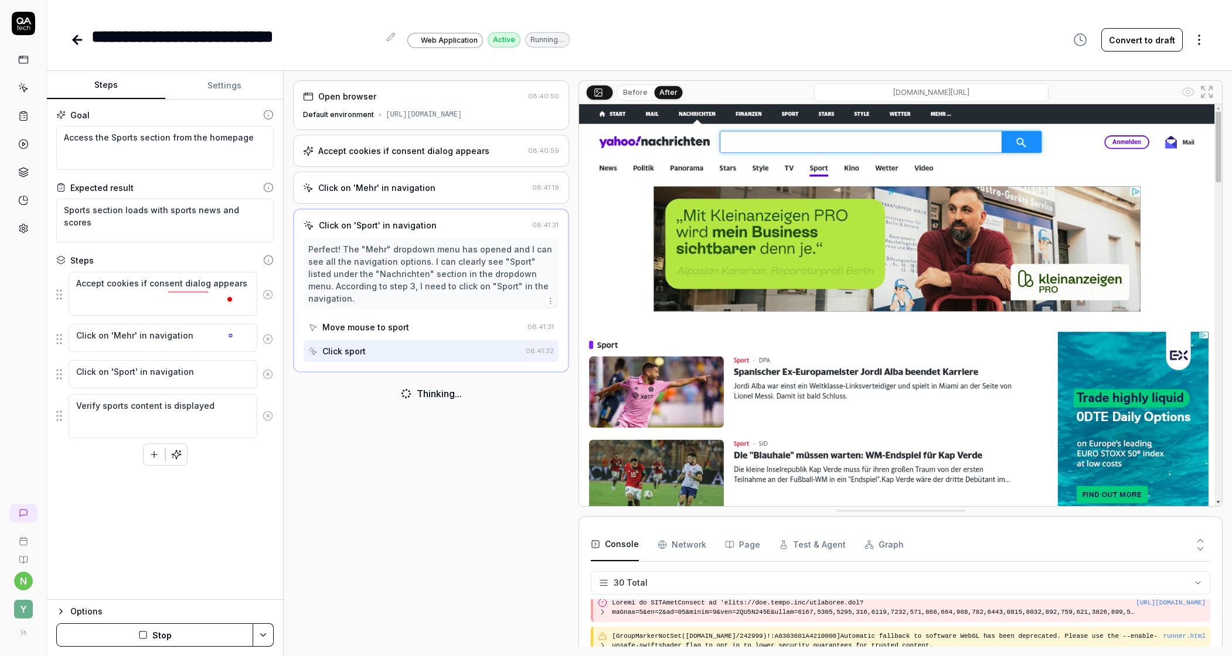
scroll to position [948, 0]
click at [648, 99] on button "Before" at bounding box center [635, 92] width 34 height 13
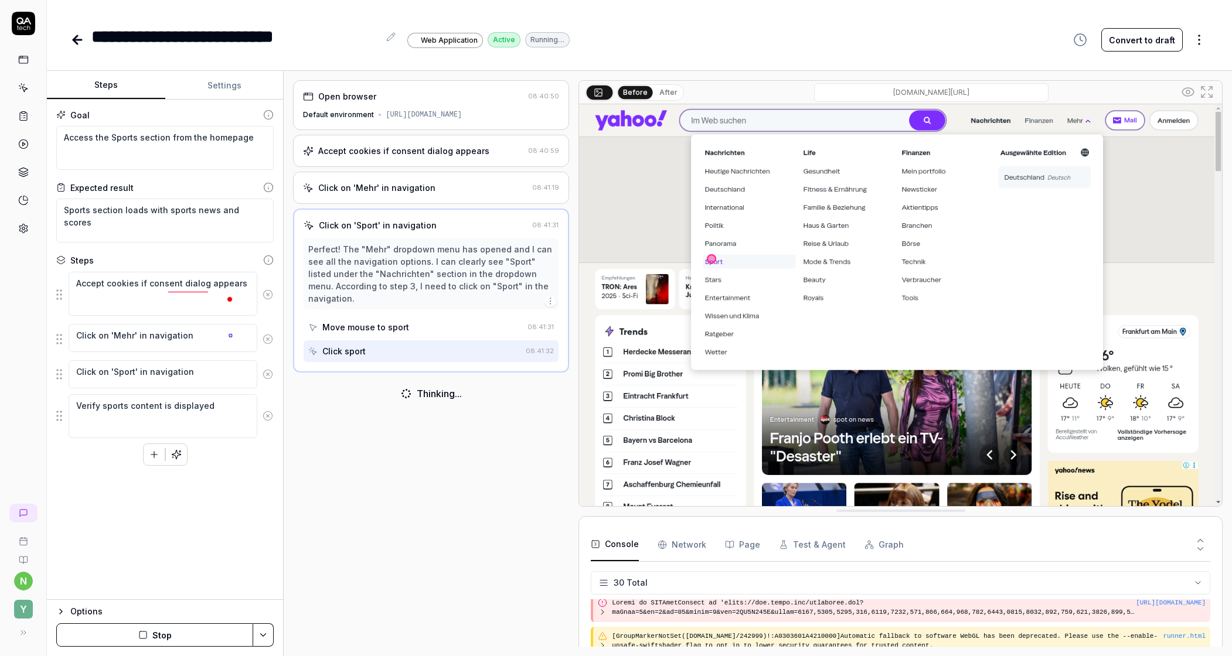
click at [682, 99] on button "After" at bounding box center [669, 92] width 28 height 13
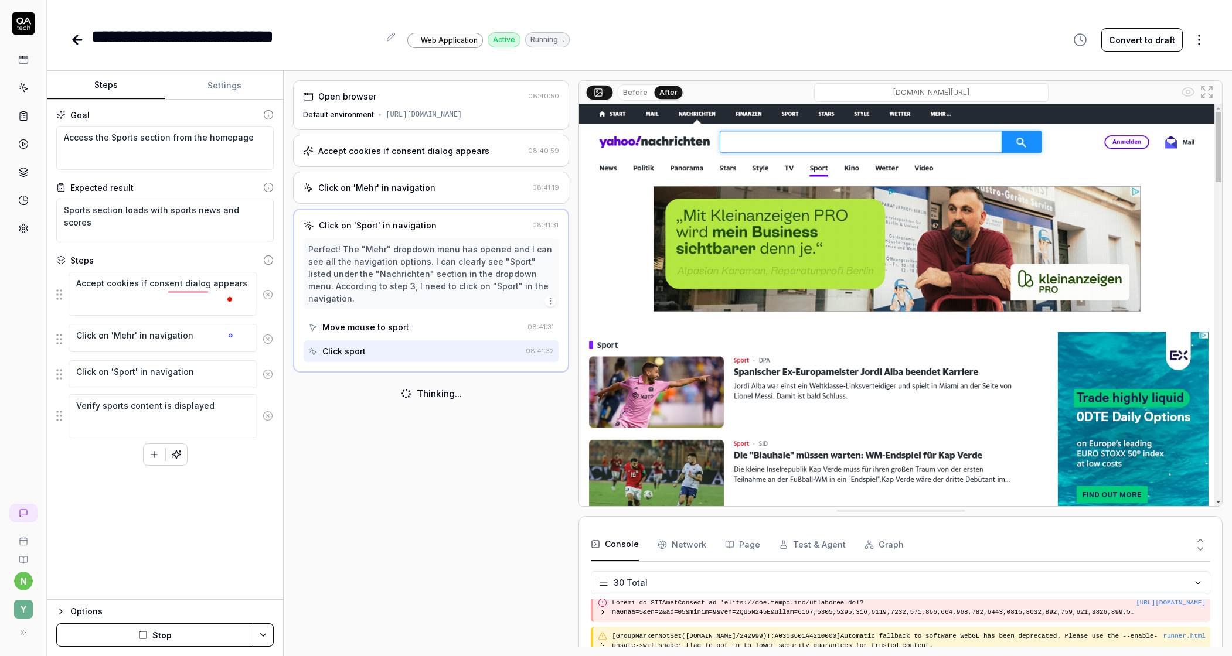
click at [652, 99] on button "Before" at bounding box center [635, 92] width 34 height 13
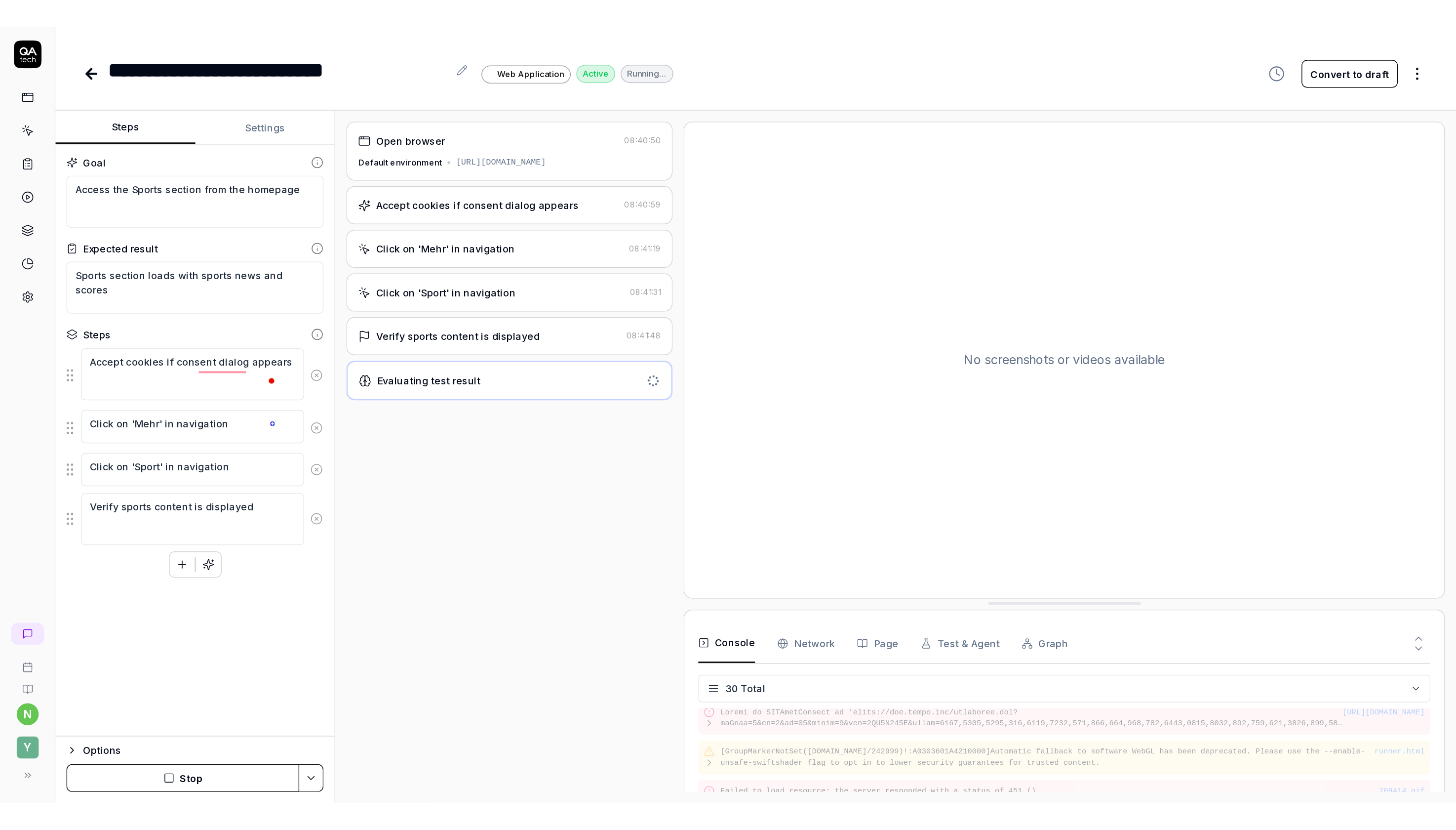
scroll to position [824, 0]
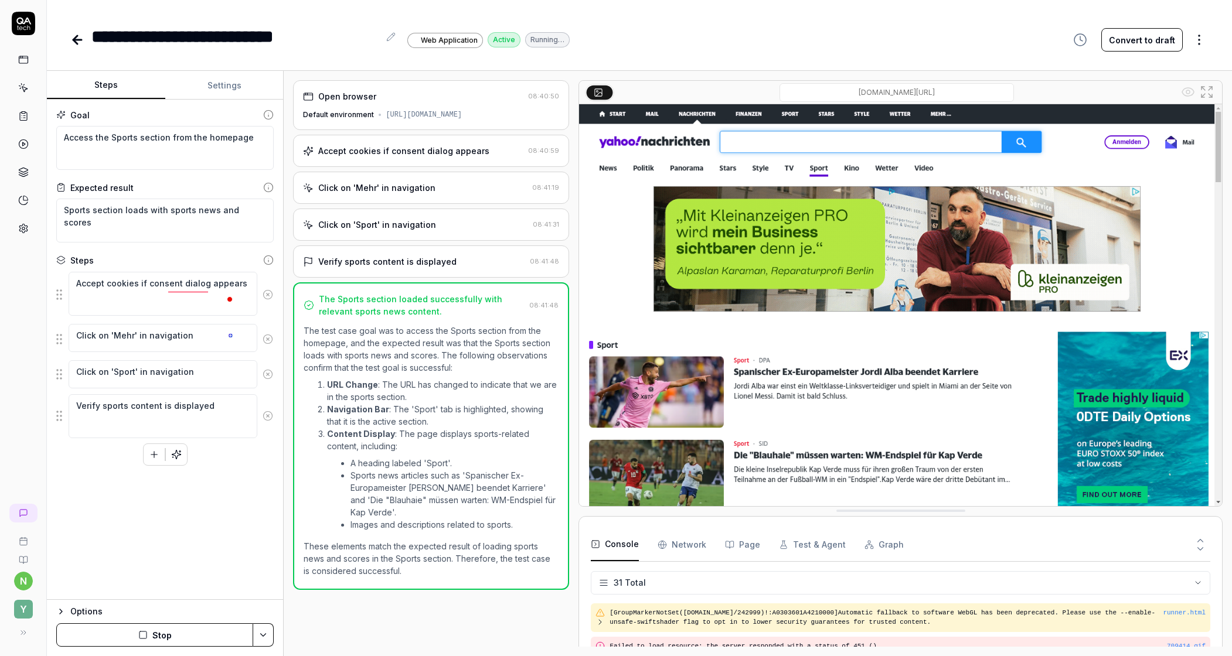
click at [81, 40] on icon at bounding box center [77, 40] width 8 height 0
type textarea "*"
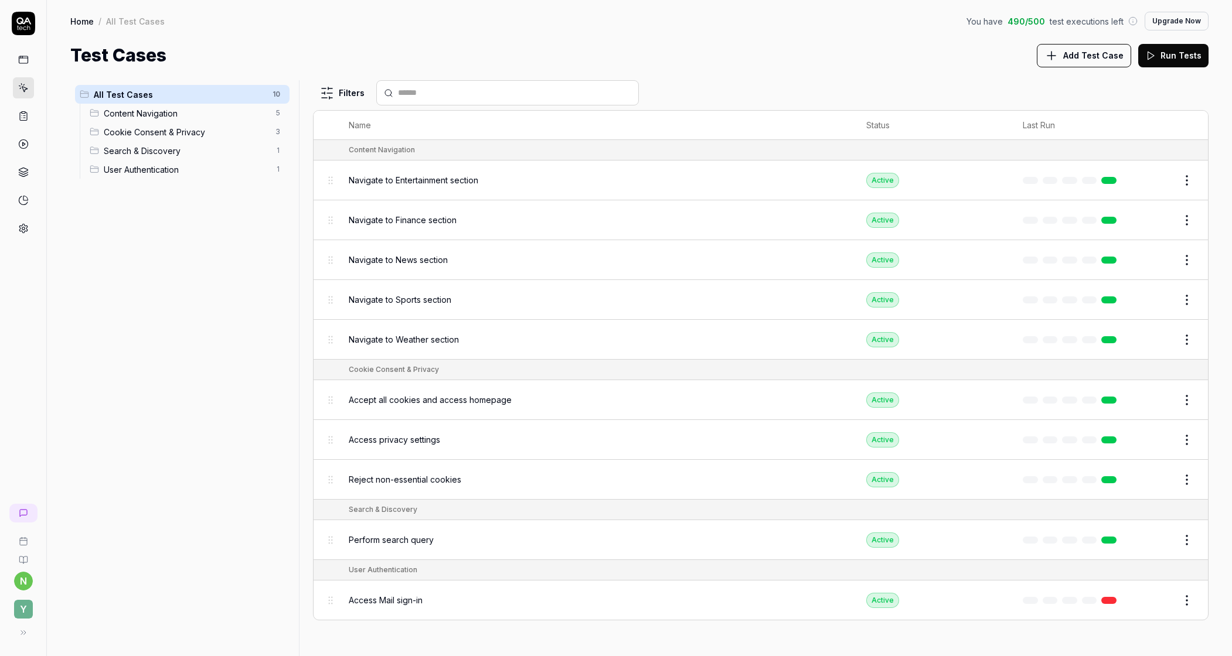
click at [190, 120] on span "Content Navigation" at bounding box center [186, 113] width 165 height 12
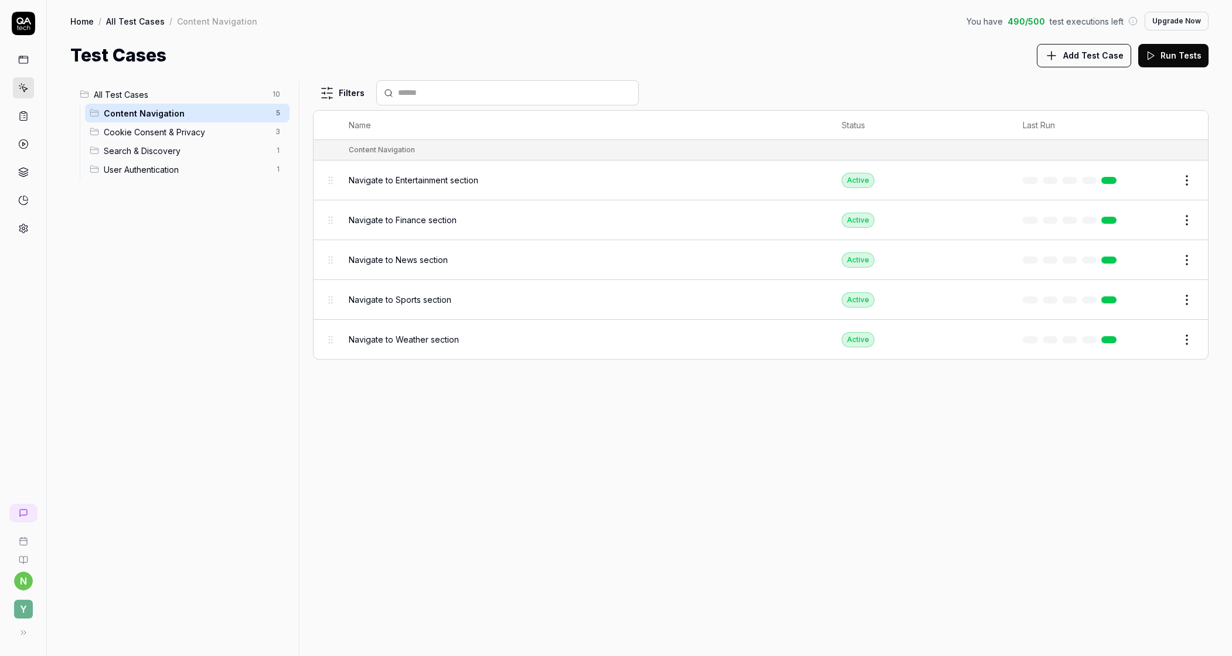
click at [189, 138] on span "Cookie Consent & Privacy" at bounding box center [186, 132] width 165 height 12
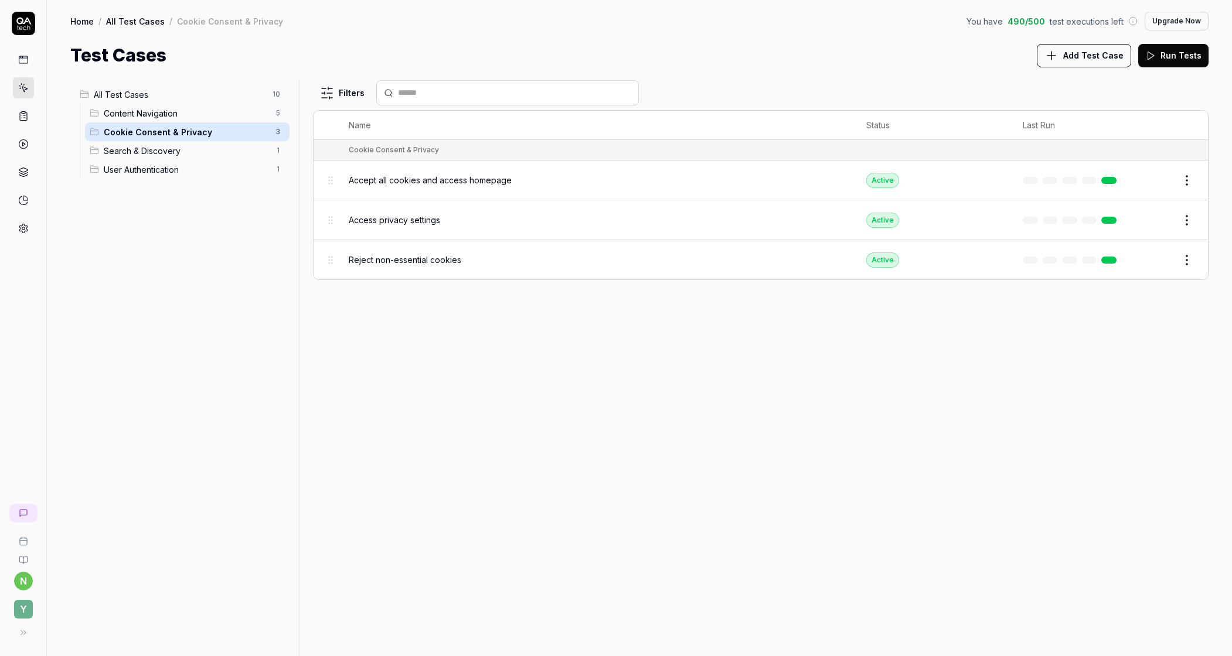
click at [189, 179] on div "User Authentication 1" at bounding box center [187, 169] width 205 height 19
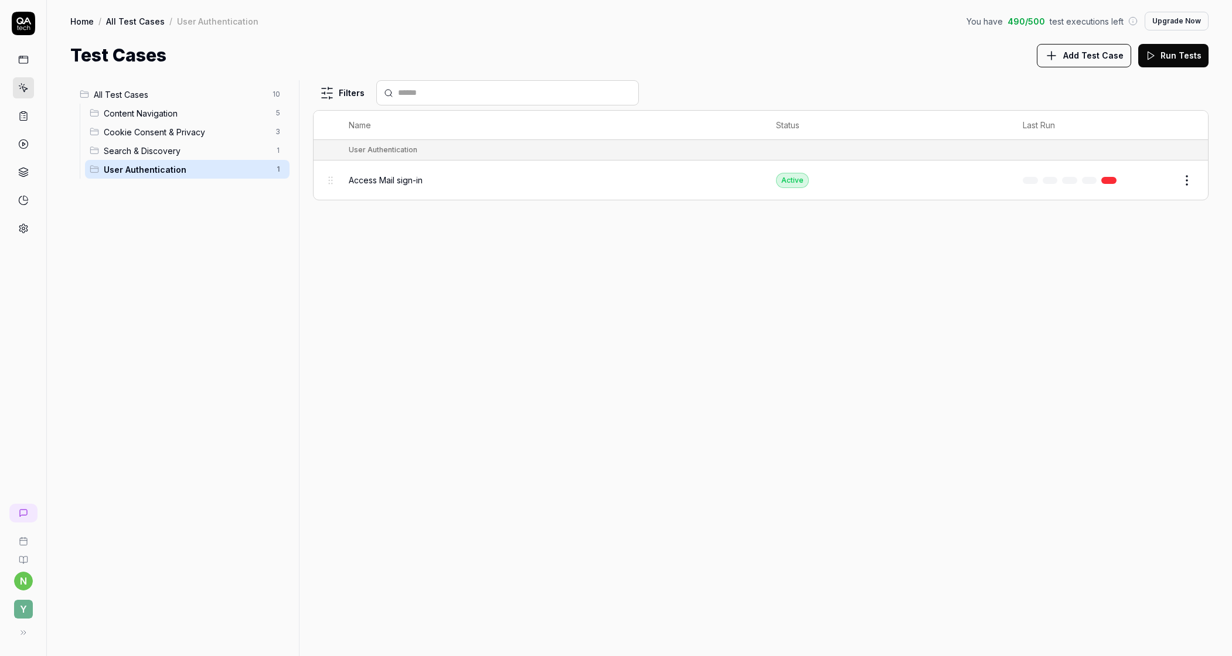
click at [188, 157] on span "Search & Discovery" at bounding box center [186, 151] width 165 height 12
click at [181, 176] on span "User Authentication" at bounding box center [186, 170] width 165 height 12
click at [175, 290] on div "All Test Cases 10 Content Navigation 5 Cookie Consent & Privacy 3 Search & Disc…" at bounding box center [182, 361] width 224 height 562
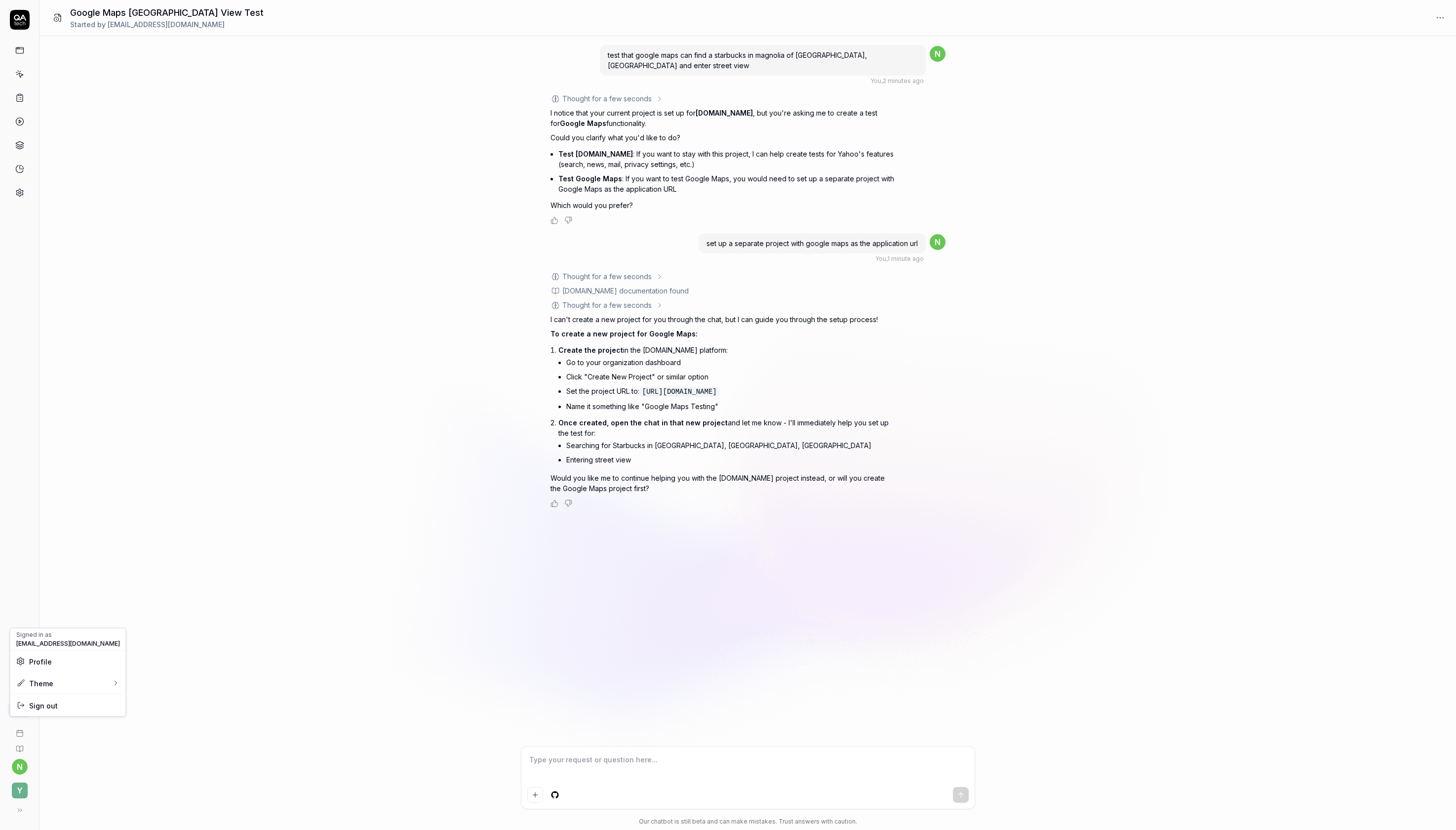
click at [24, 752] on html "n Y Google Maps [GEOGRAPHIC_DATA] View Test Started by [EMAIL_ADDRESS][DOMAIN_N…" at bounding box center [728, 415] width 1456 height 830
click at [21, 784] on html "n Y Google Maps [GEOGRAPHIC_DATA] View Test Started by [EMAIL_ADDRESS][DOMAIN_N…" at bounding box center [728, 415] width 1456 height 830
click at [28, 782] on span "Y" at bounding box center [19, 790] width 16 height 16
click at [183, 733] on button "+ Add project" at bounding box center [190, 725] width 128 height 16
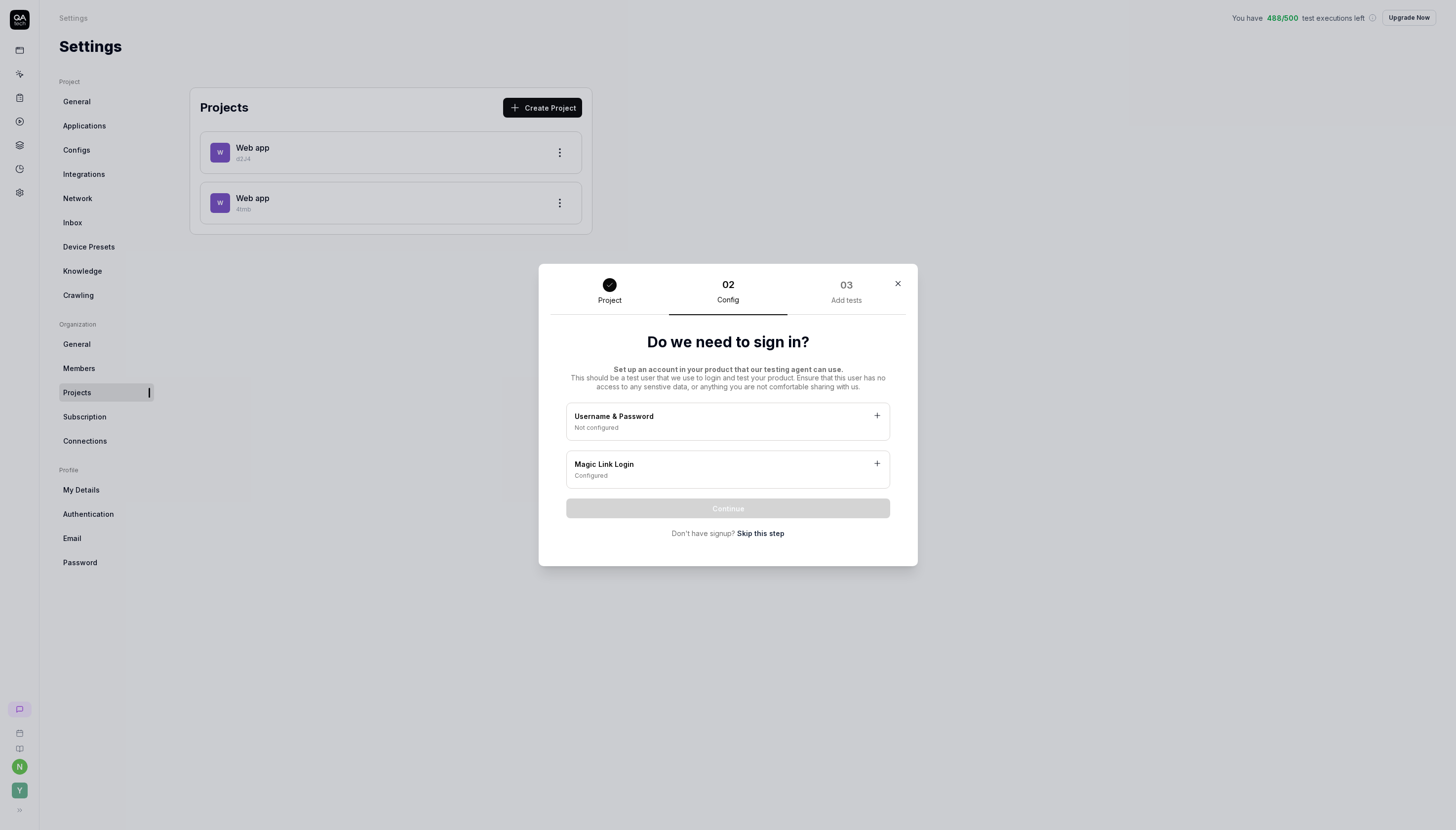
click at [902, 279] on icon "button" at bounding box center [898, 283] width 9 height 9
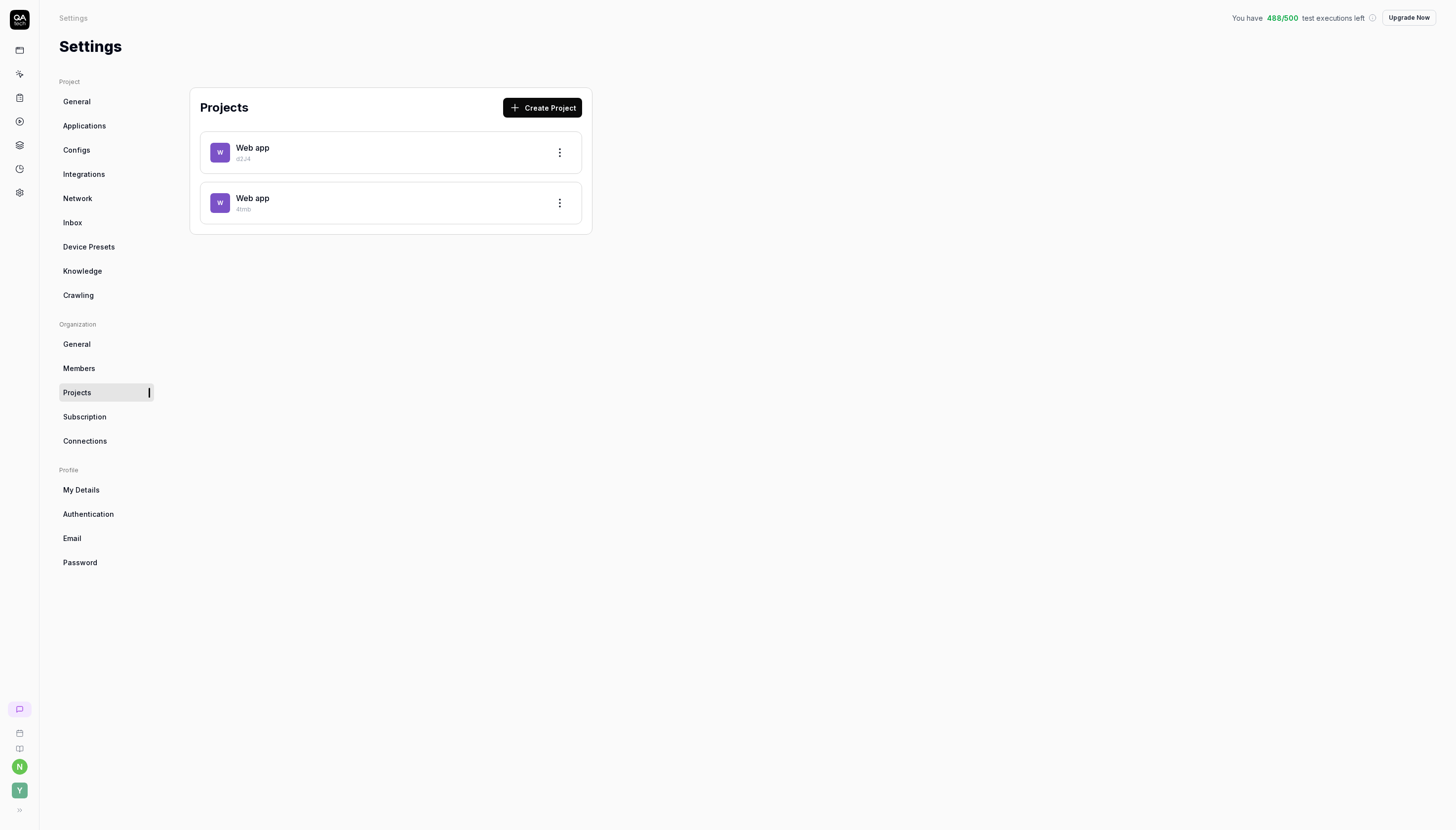
click at [407, 234] on div "Projects Create Project W Web app d2J4 W Web app 4tmb" at bounding box center [391, 161] width 403 height 147
click at [689, 249] on html "n Y Settings You have 488 / 500 test executions left Upgrade Now Settings You h…" at bounding box center [728, 415] width 1456 height 830
click at [794, 213] on html "n Y Settings You have 488 / 500 test executions left Upgrade Now Settings You h…" at bounding box center [728, 415] width 1456 height 830
click at [340, 174] on div "W Web app d2J4" at bounding box center [391, 153] width 383 height 42
click at [317, 153] on div "Web app" at bounding box center [388, 147] width 306 height 12
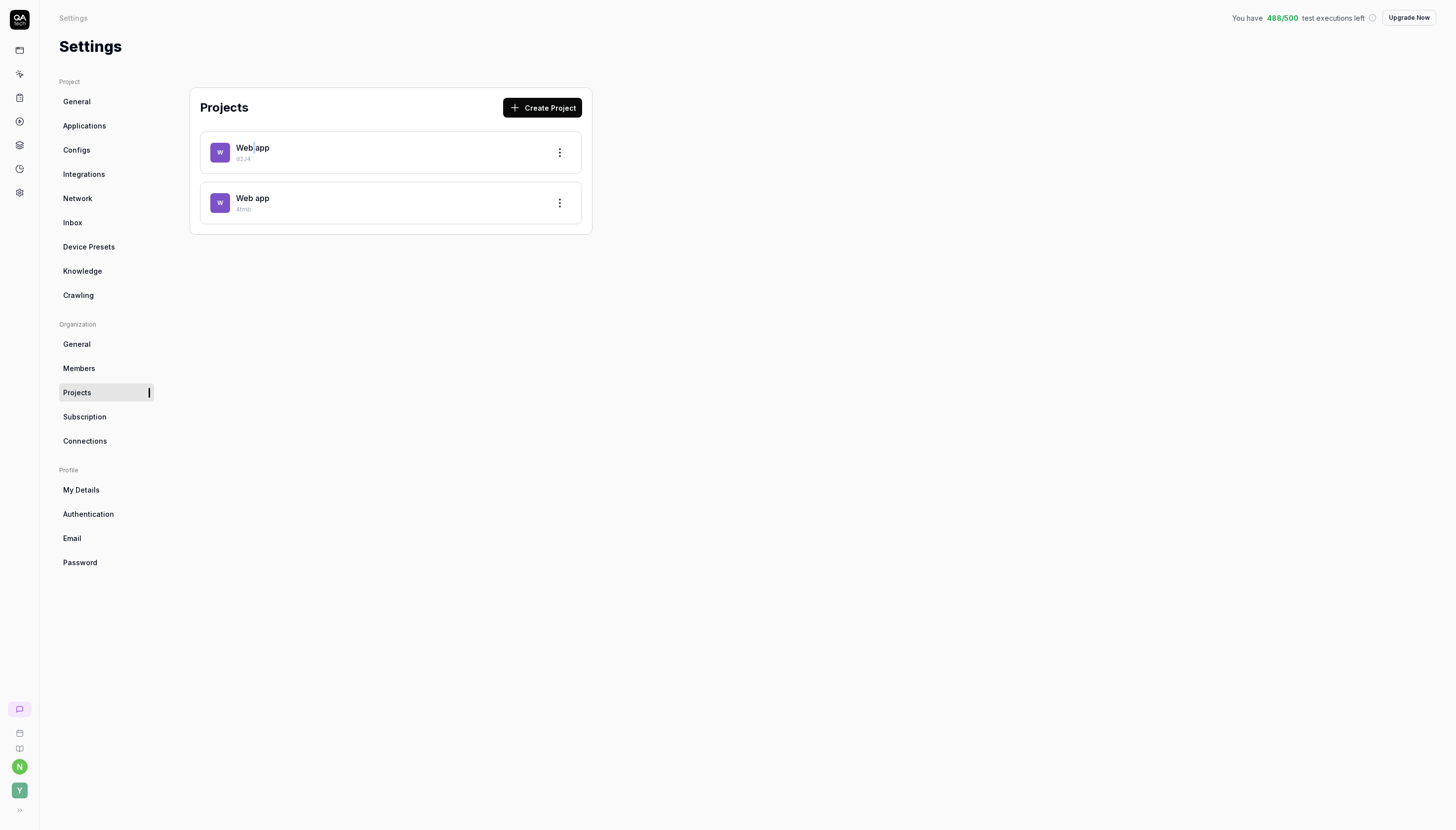
click at [317, 153] on div "Web app" at bounding box center [388, 147] width 306 height 12
click at [270, 153] on link "Web app" at bounding box center [253, 147] width 34 height 10
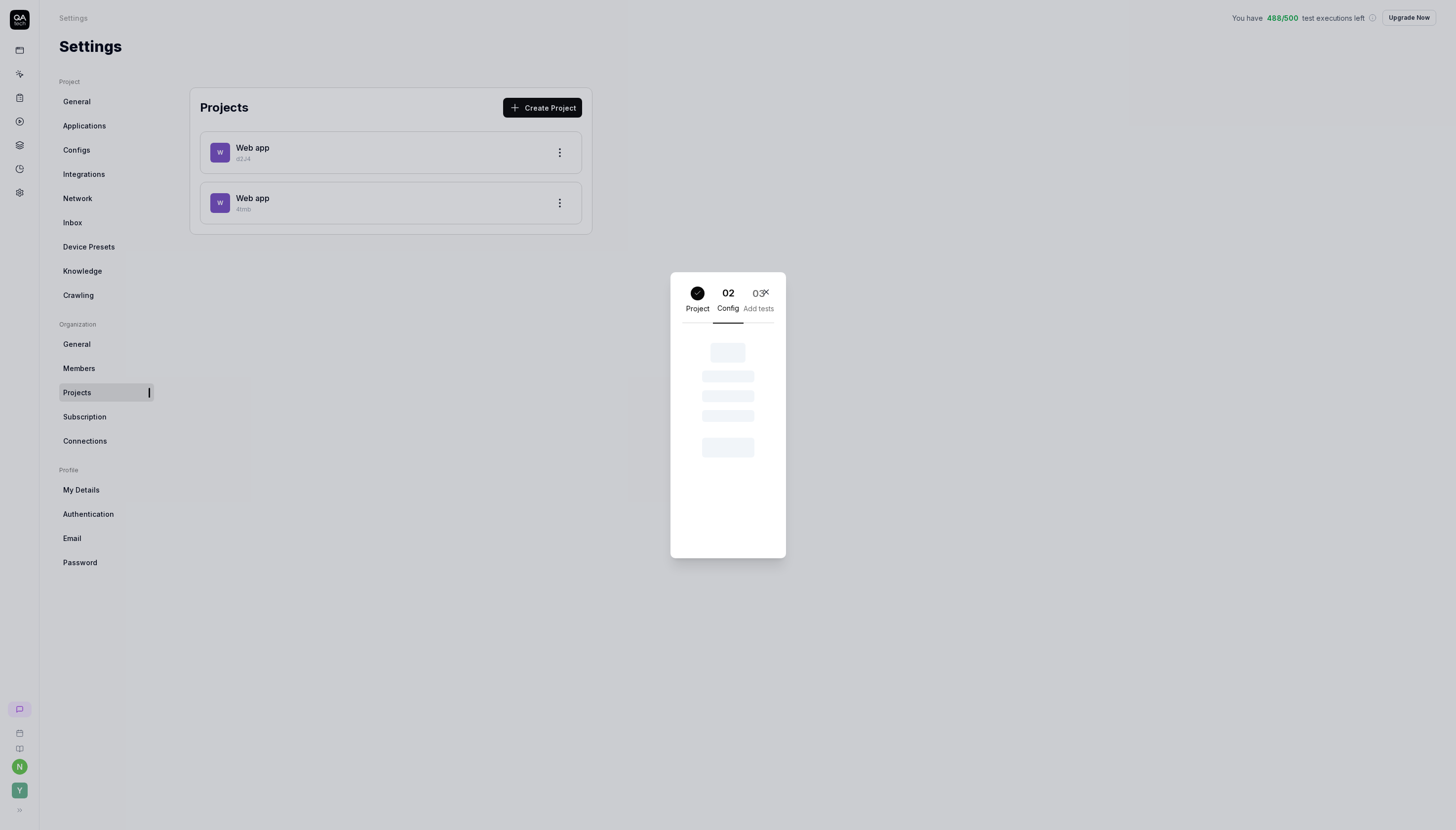
click at [722, 297] on div "02" at bounding box center [728, 293] width 13 height 15
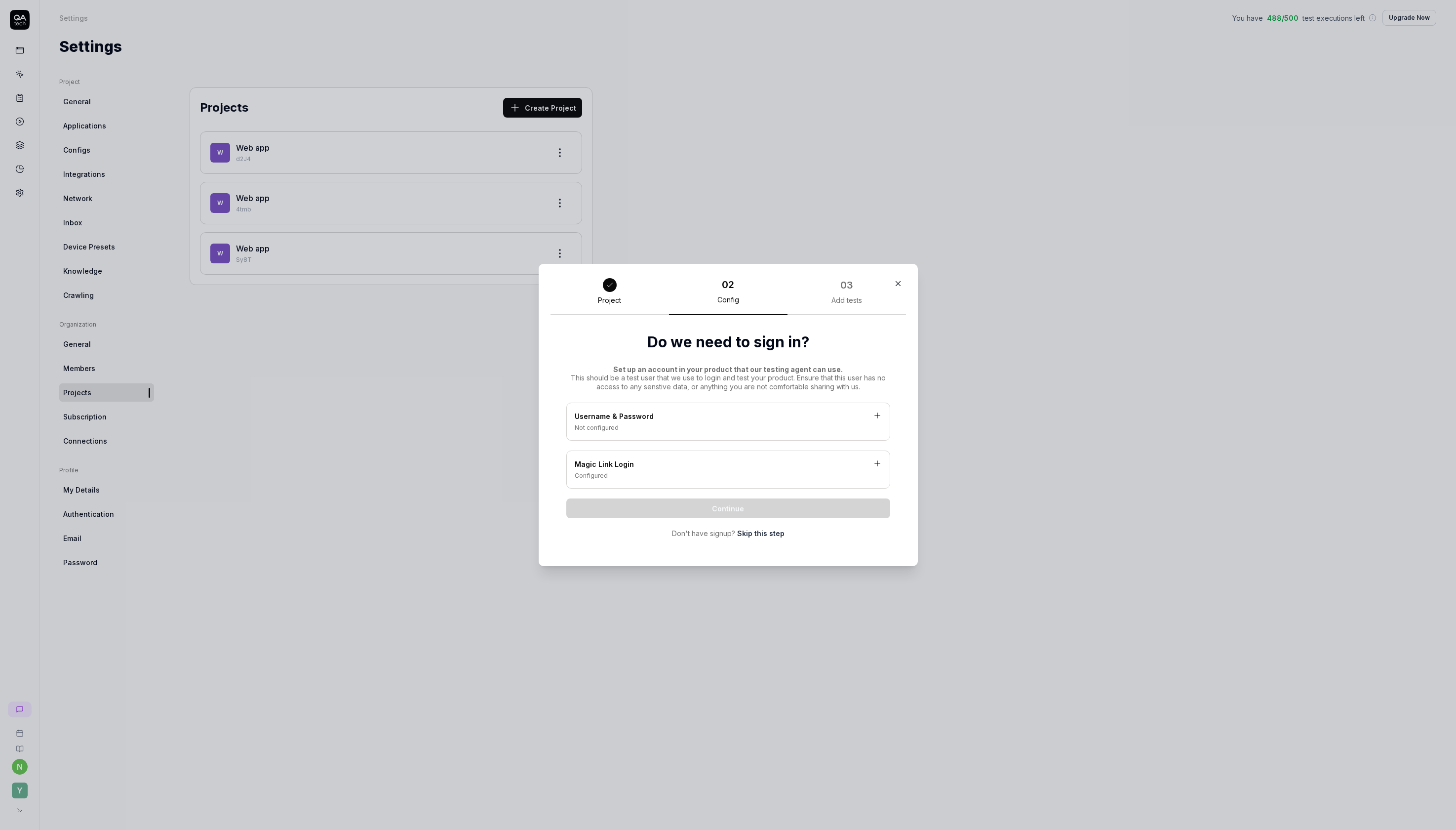
click at [902, 279] on icon "button" at bounding box center [898, 283] width 9 height 9
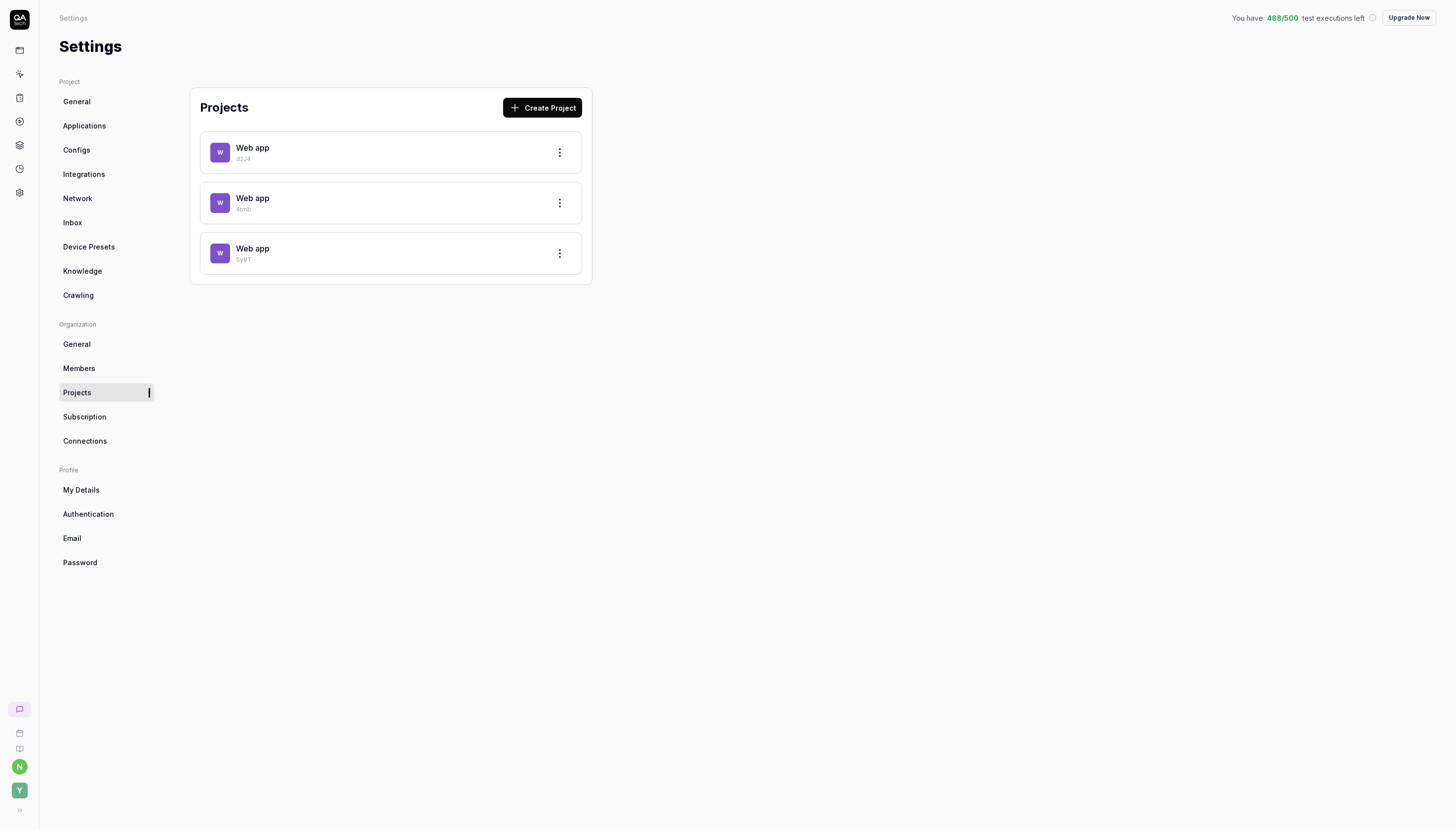
click at [270, 203] on link "Web app" at bounding box center [253, 198] width 34 height 10
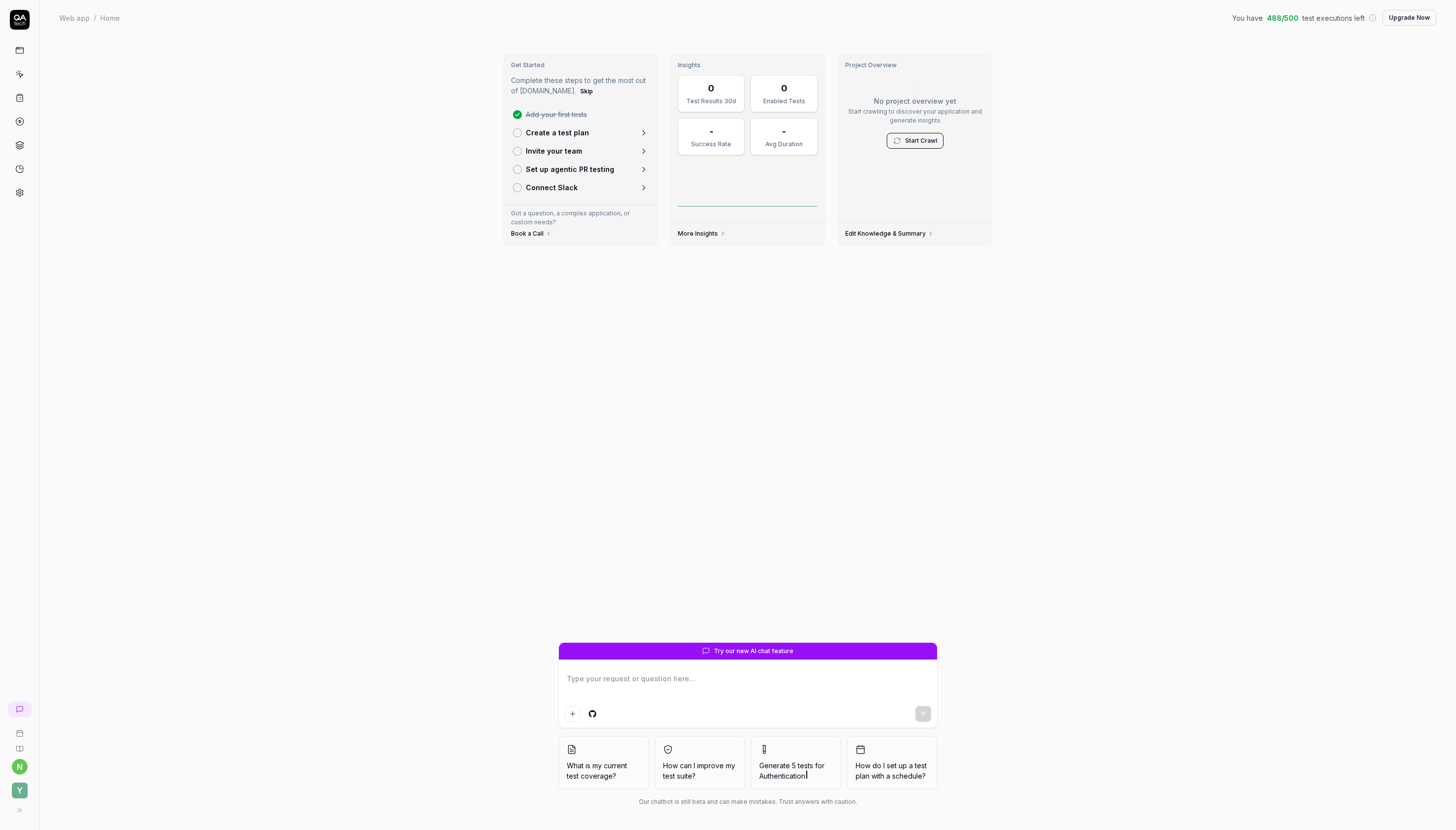
click at [698, 672] on textarea "To enrich screen reader interactions, please activate Accessibility in Grammarl…" at bounding box center [748, 687] width 367 height 30
type textarea "*"
type textarea "g"
type textarea "*"
type textarea "go"
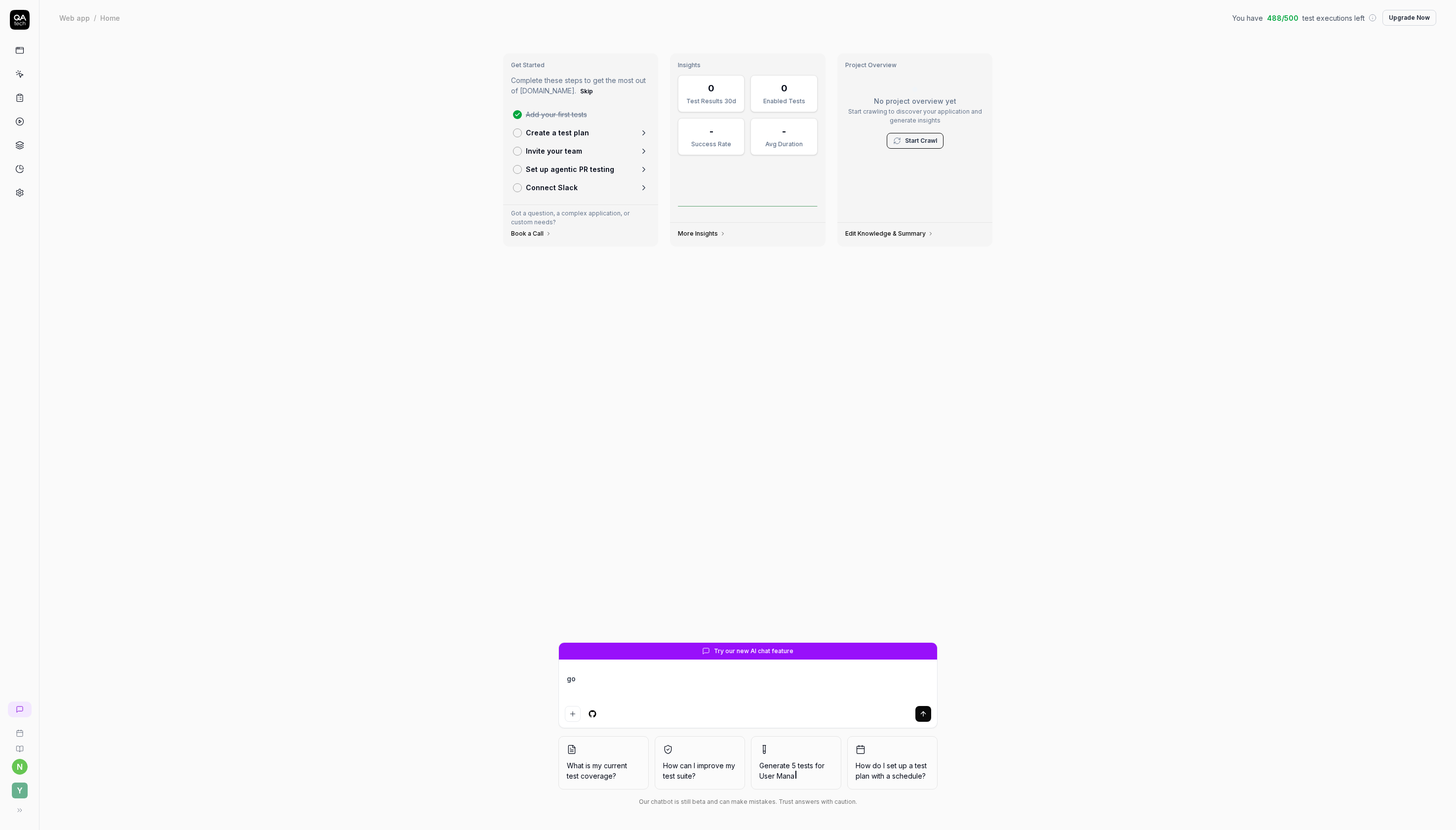
type textarea "*"
type textarea "go"
type textarea "*"
type textarea "go t"
type textarea "*"
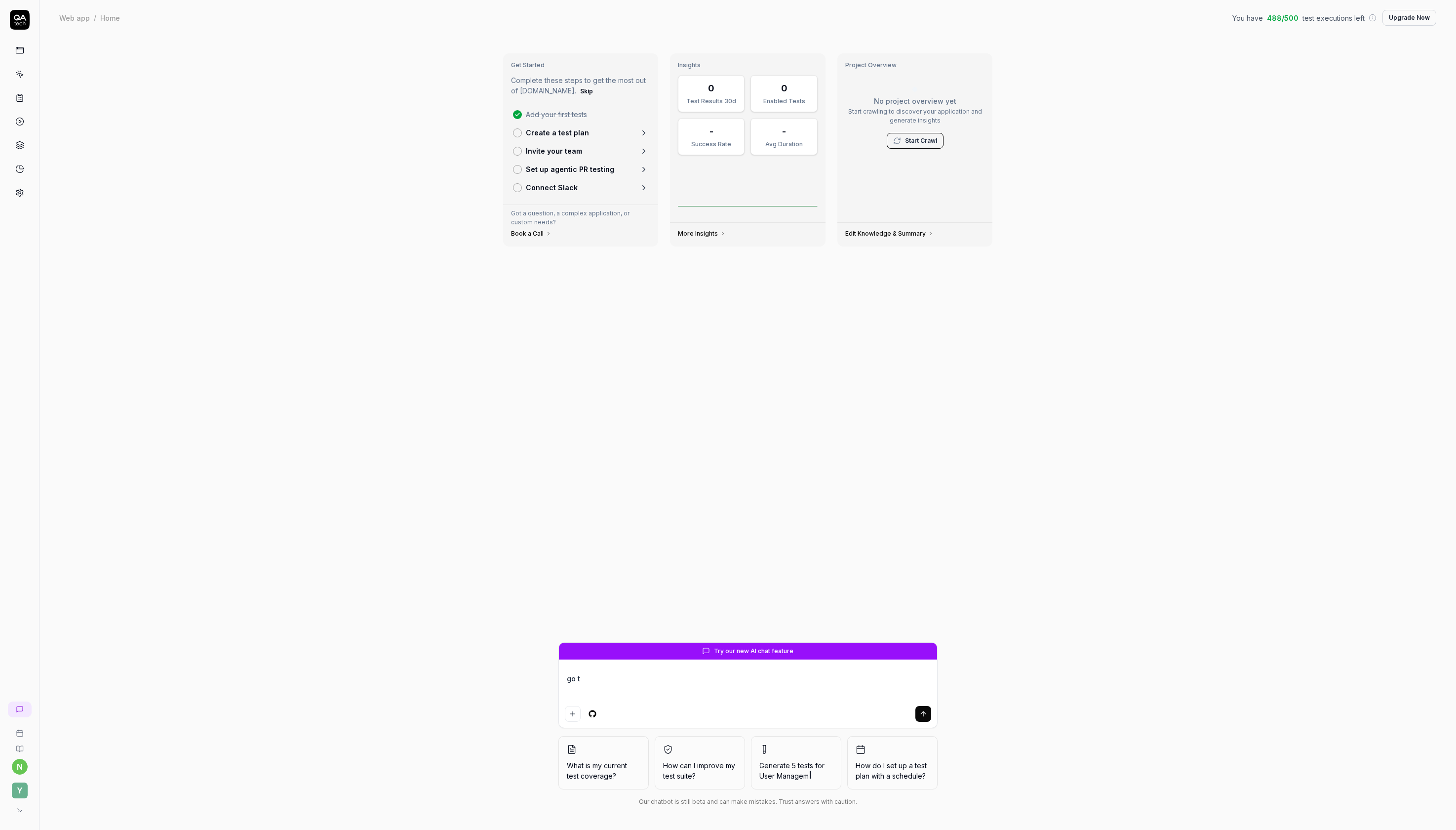
type textarea "go to"
type textarea "*"
type textarea "go to"
type textarea "*"
type textarea "go to g"
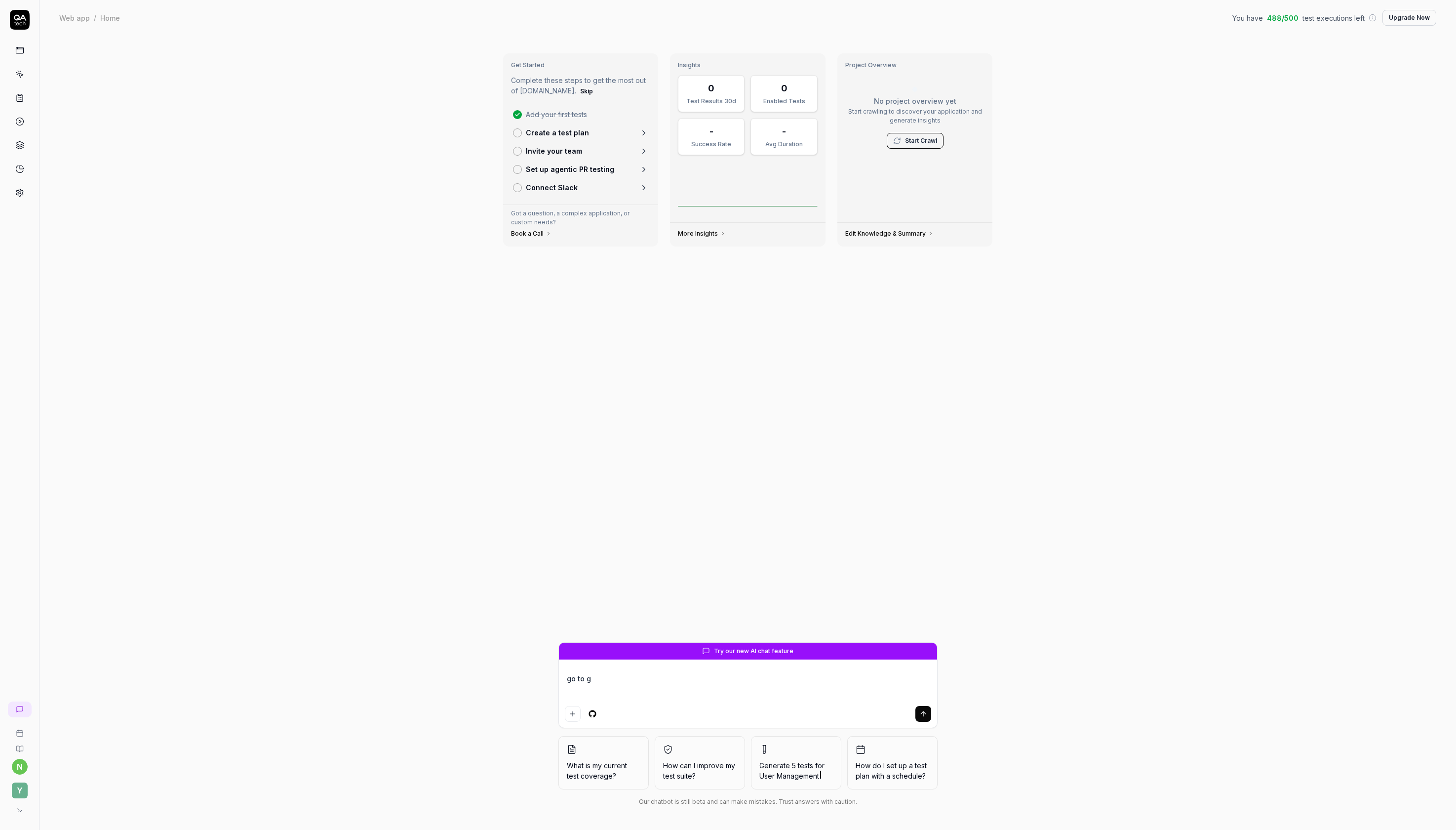
type textarea "*"
type textarea "go to go"
type textarea "*"
type textarea "go to goo"
type textarea "*"
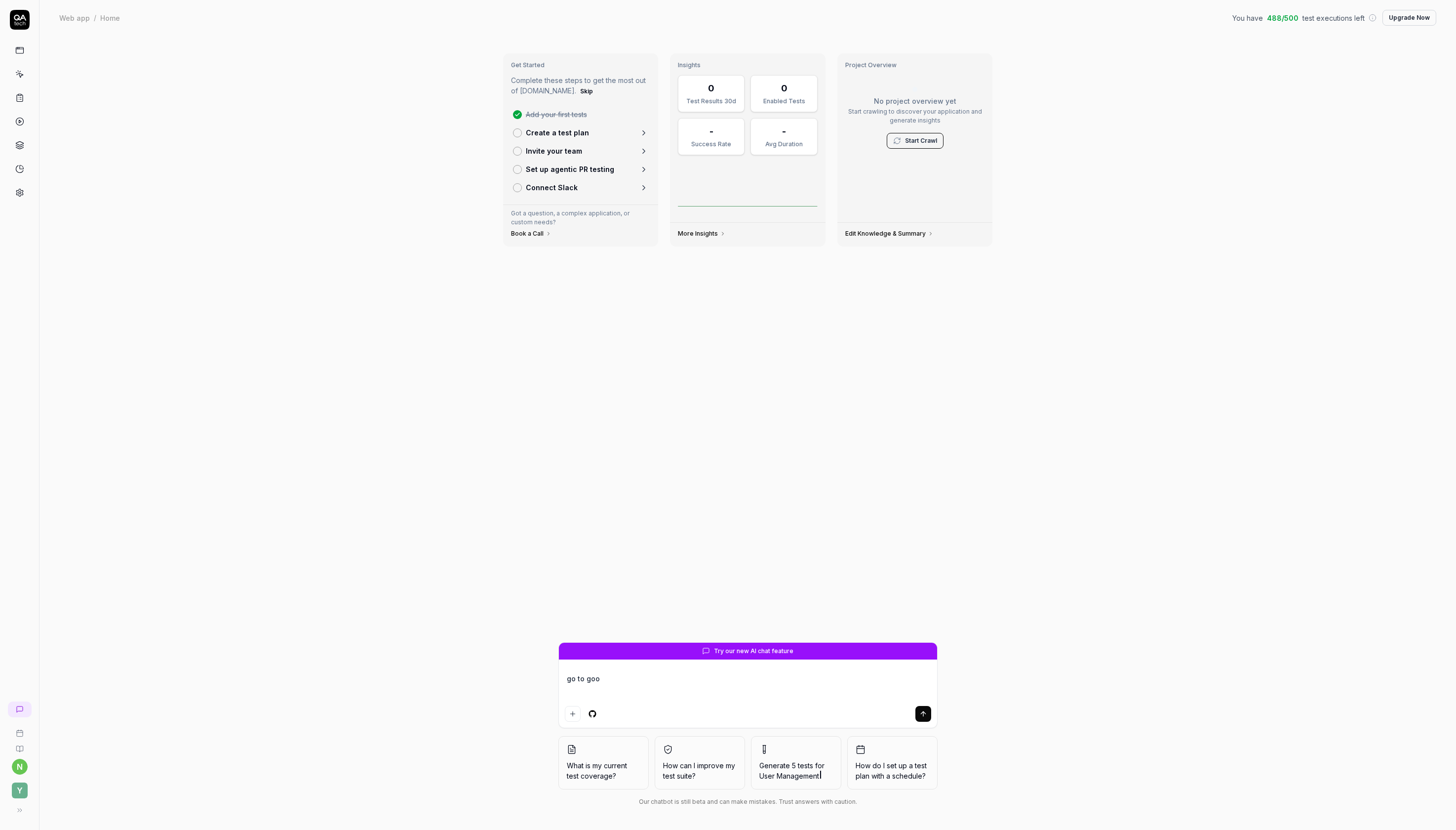
type textarea "go to goog"
type textarea "*"
type textarea "go to googl"
type textarea "*"
type textarea "go to google"
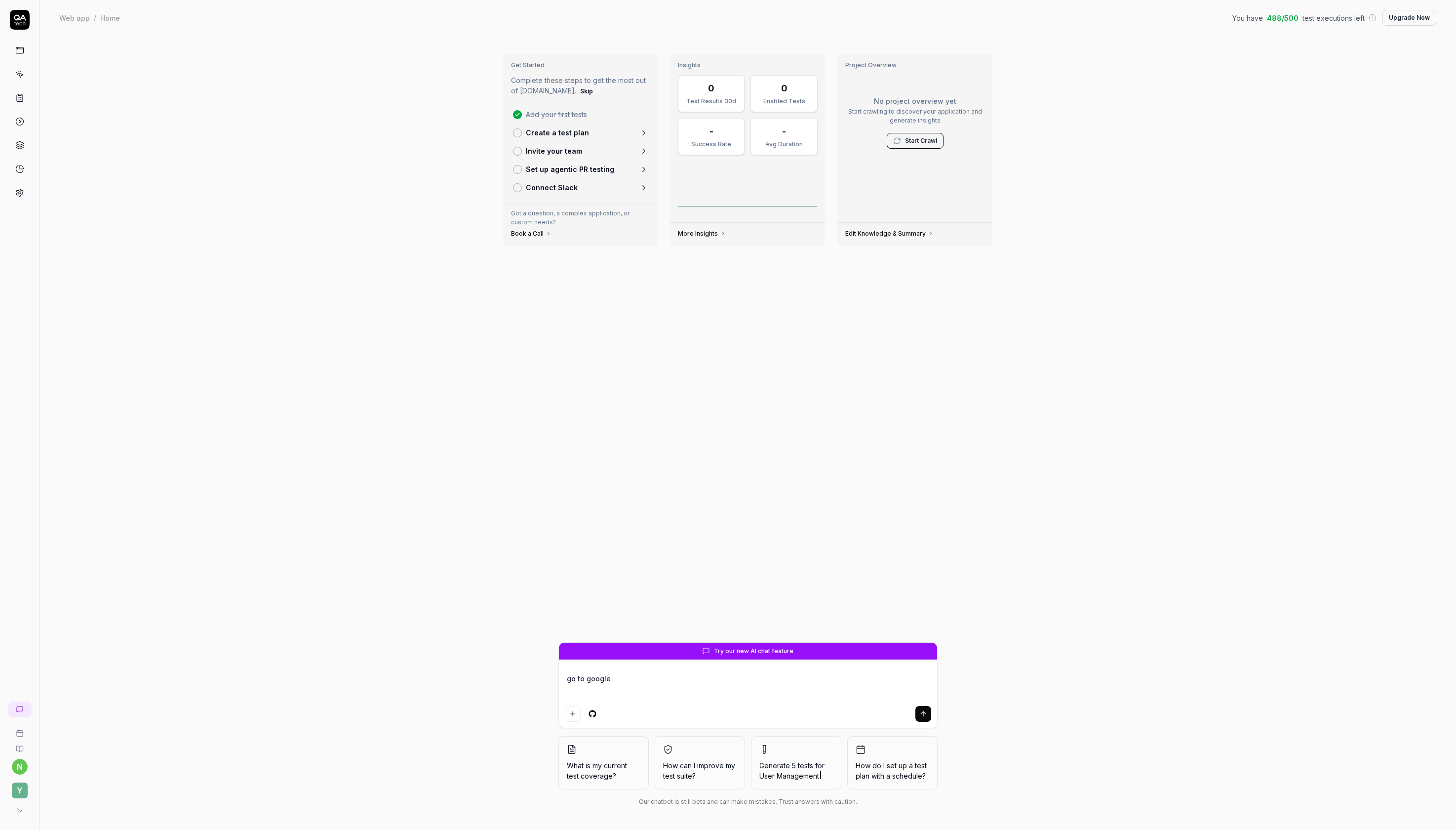
type textarea "*"
type textarea "go to google"
type textarea "*"
type textarea "go to google m"
type textarea "*"
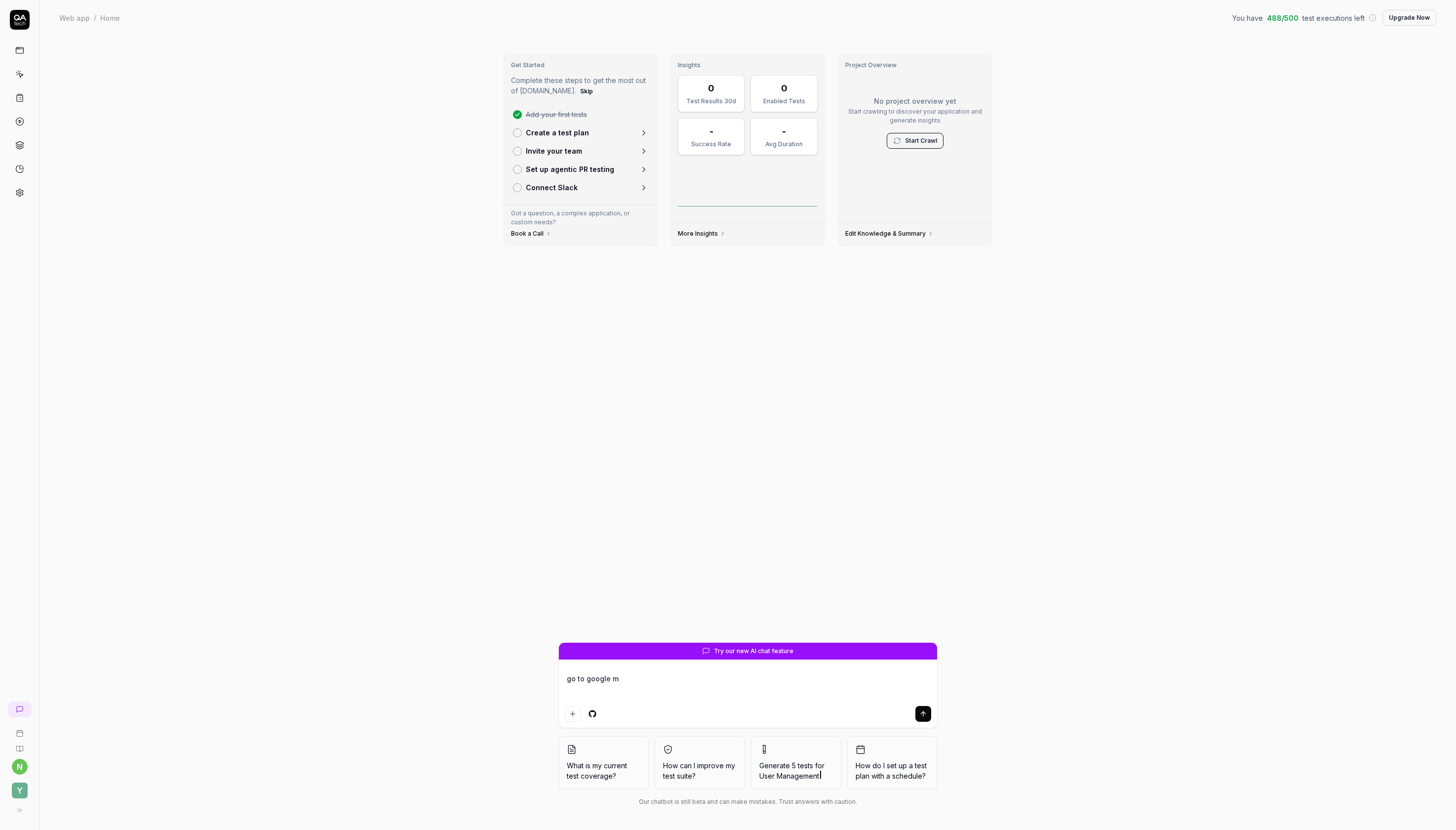
type textarea "go to google ma"
type textarea "*"
type textarea "go to google map"
type textarea "*"
type textarea "go to google maps"
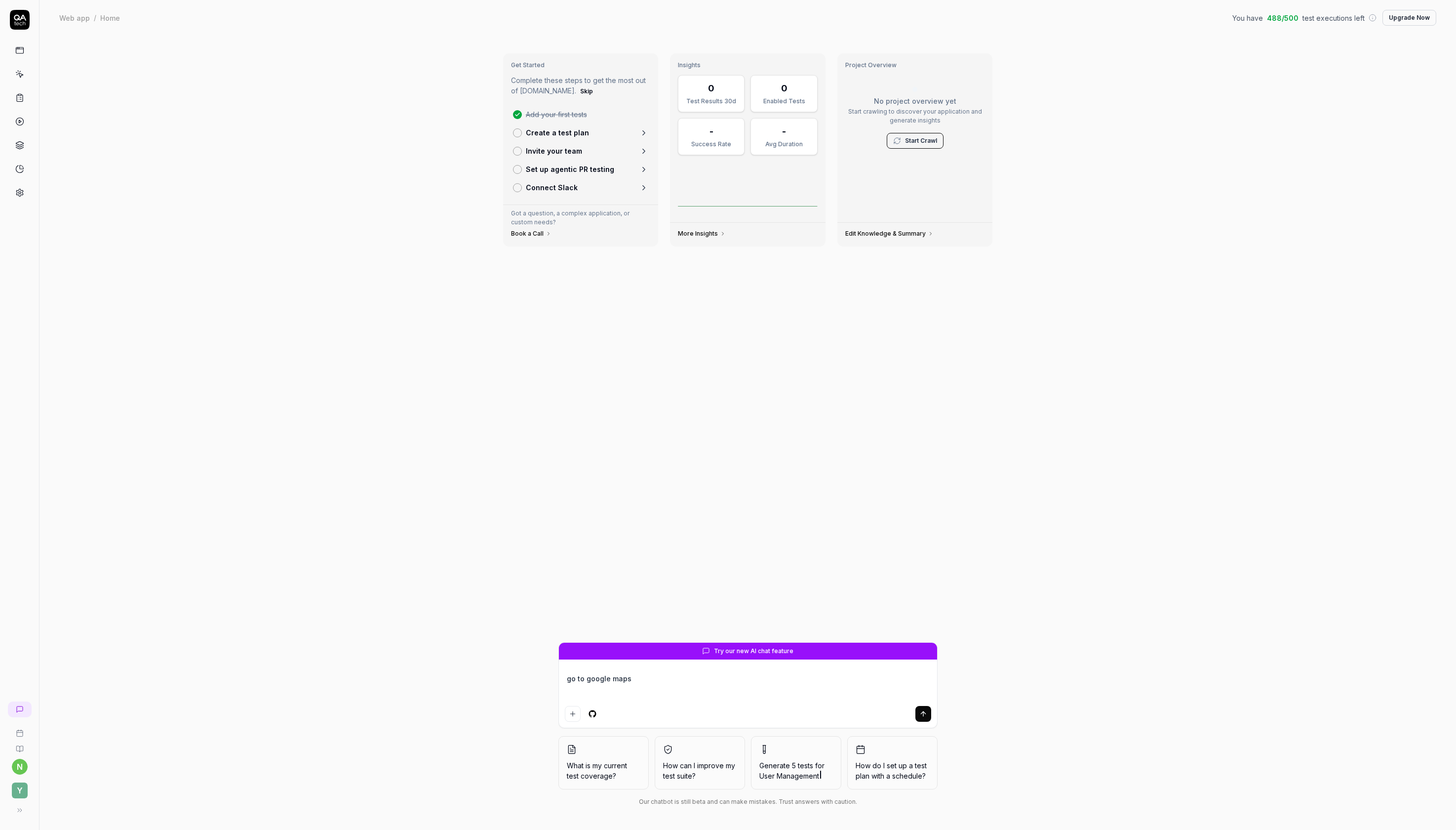
type textarea "*"
type textarea "go to google maps,"
type textarea "*"
type textarea "go to google maps,"
type textarea "*"
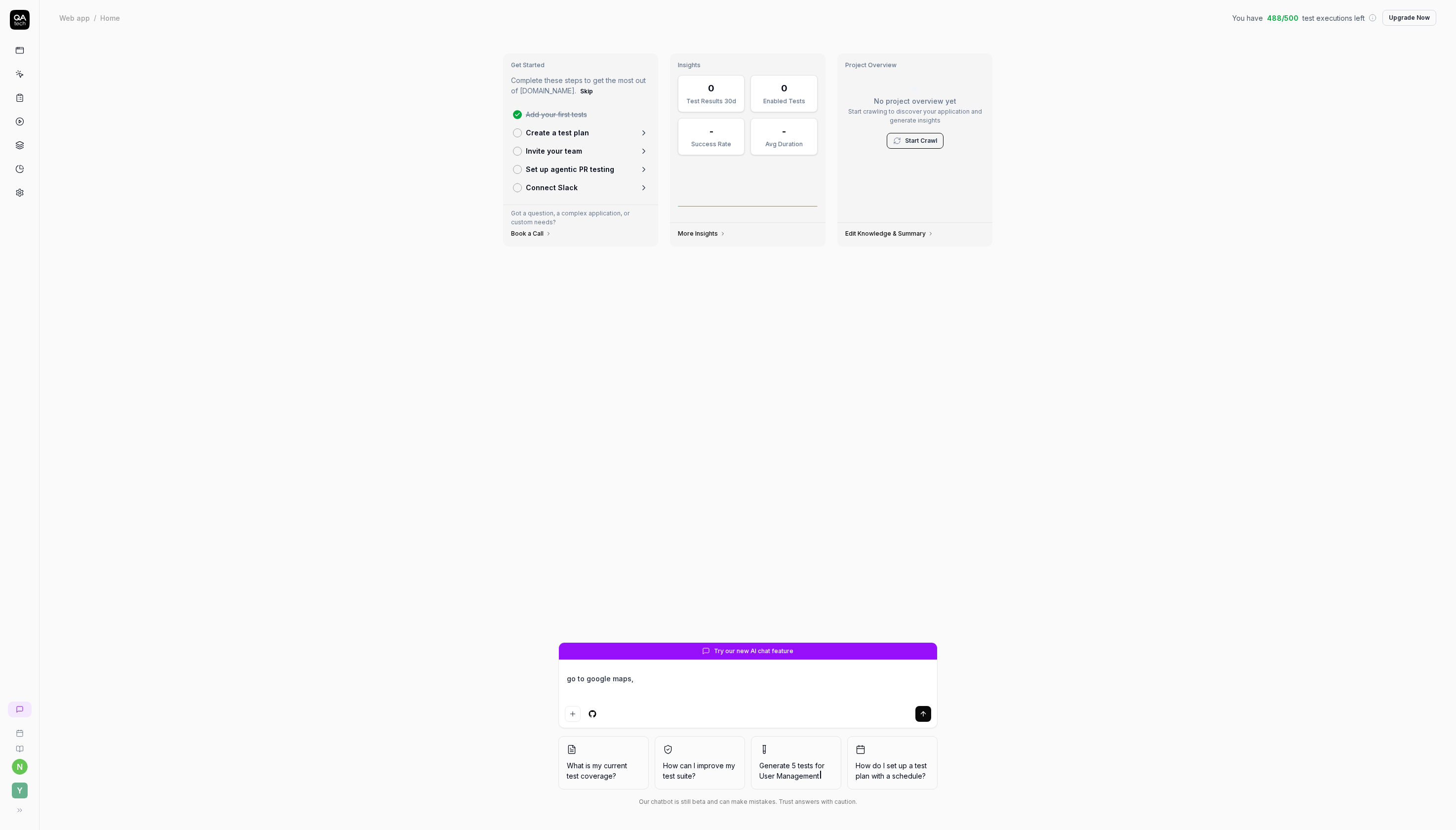
type textarea "go to google maps, f"
type textarea "*"
type textarea "go to google maps, fi"
type textarea "*"
type textarea "go to google maps, fin"
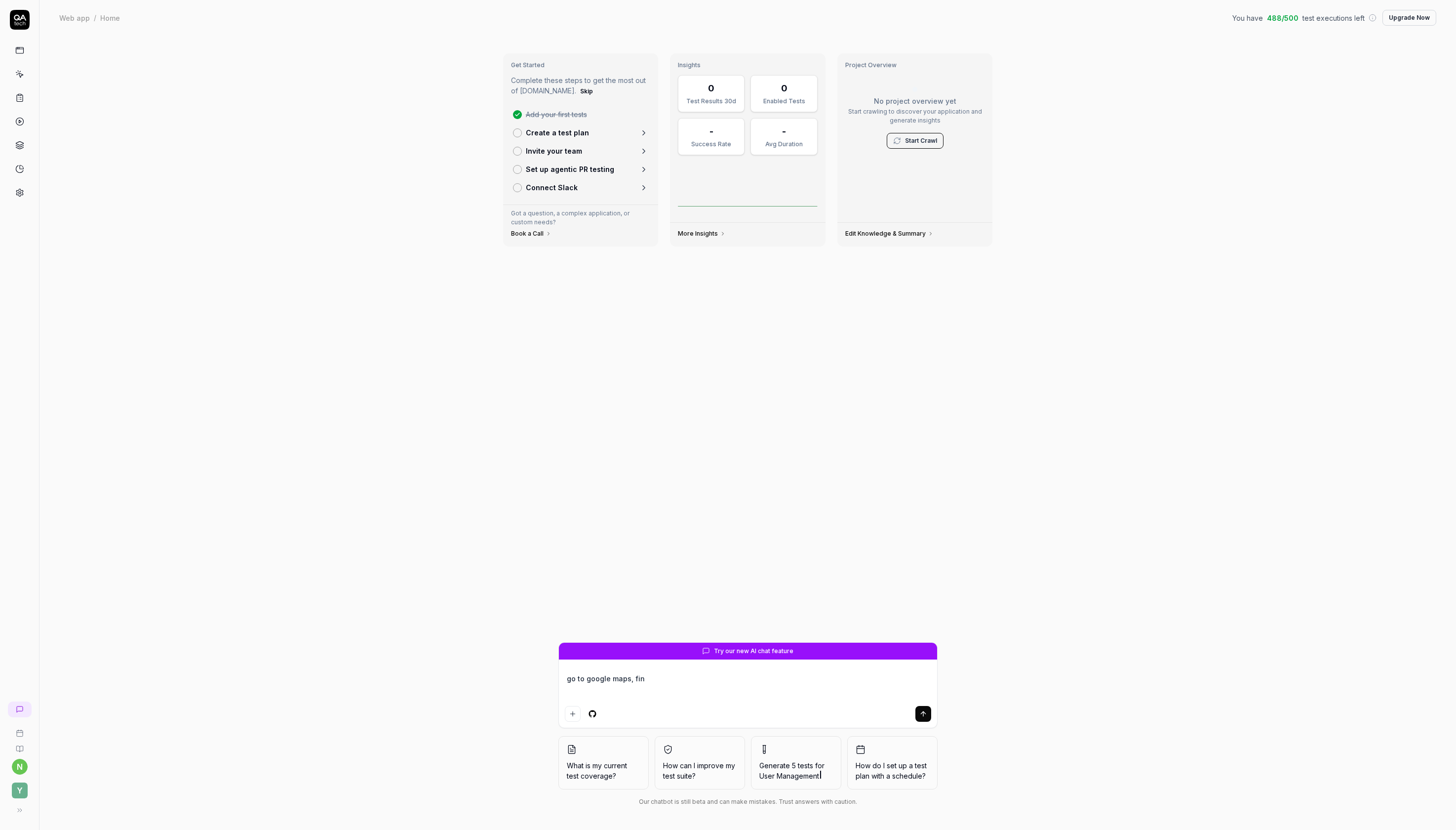
type textarea "*"
type textarea "go to google maps, find"
type textarea "*"
type textarea "go to google maps, find"
type textarea "*"
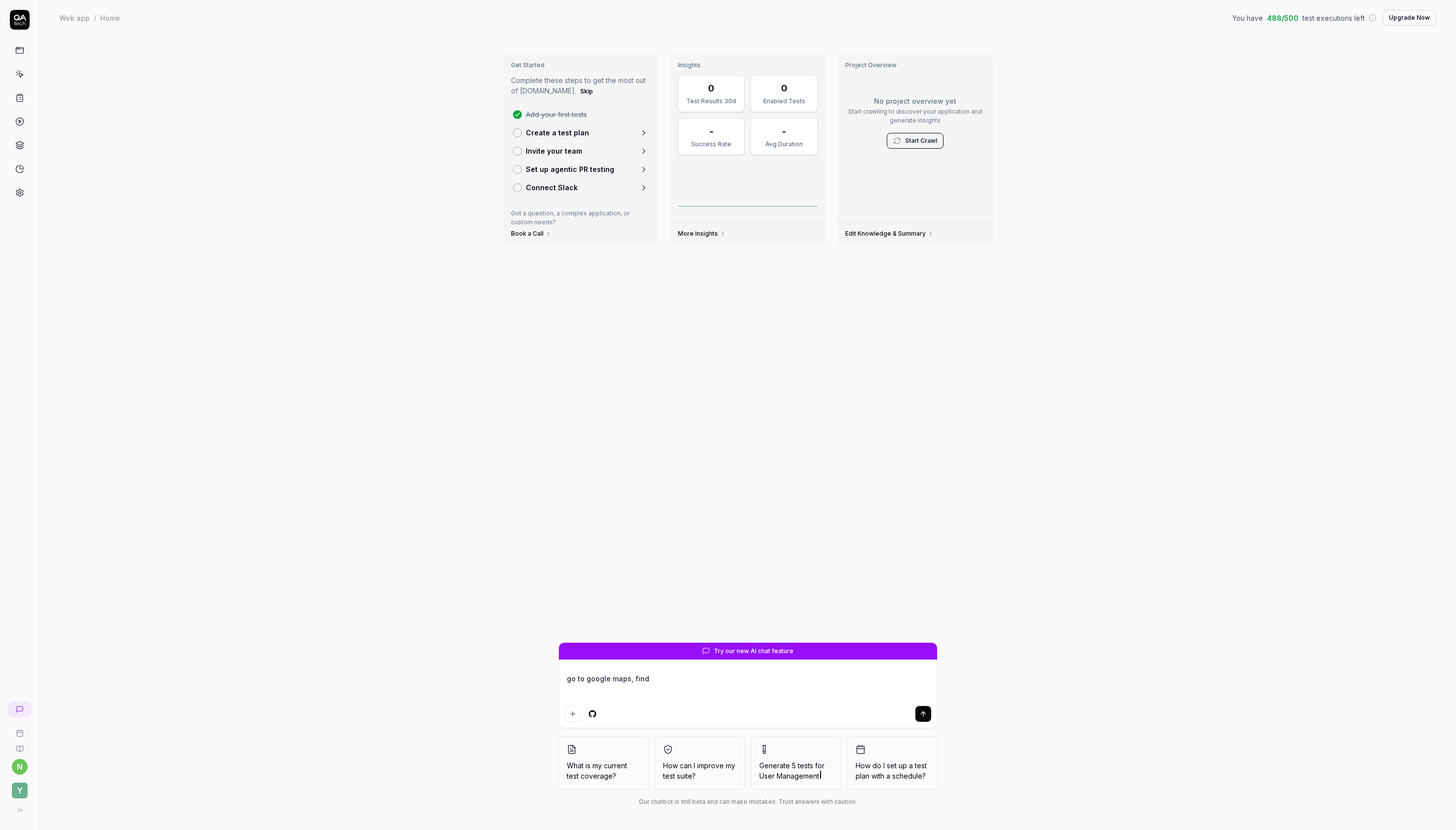
type textarea "go to google maps, find a"
type textarea "*"
type textarea "go to google maps, find a s"
type textarea "*"
type textarea "go to google maps, find a st"
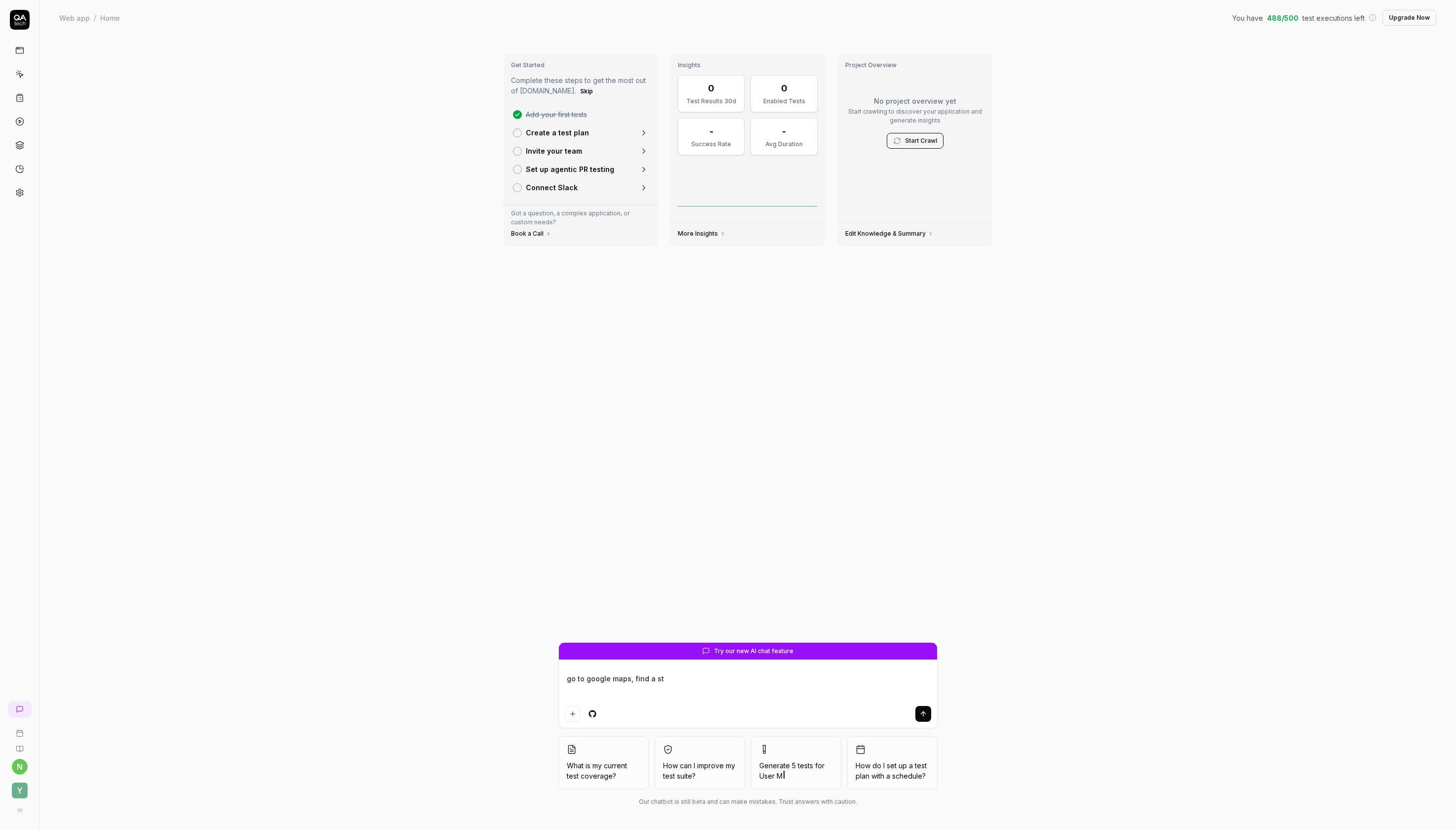
type textarea "*"
type textarea "go to google maps, find a sta"
type textarea "*"
type textarea "go to google maps, find a star"
type textarea "*"
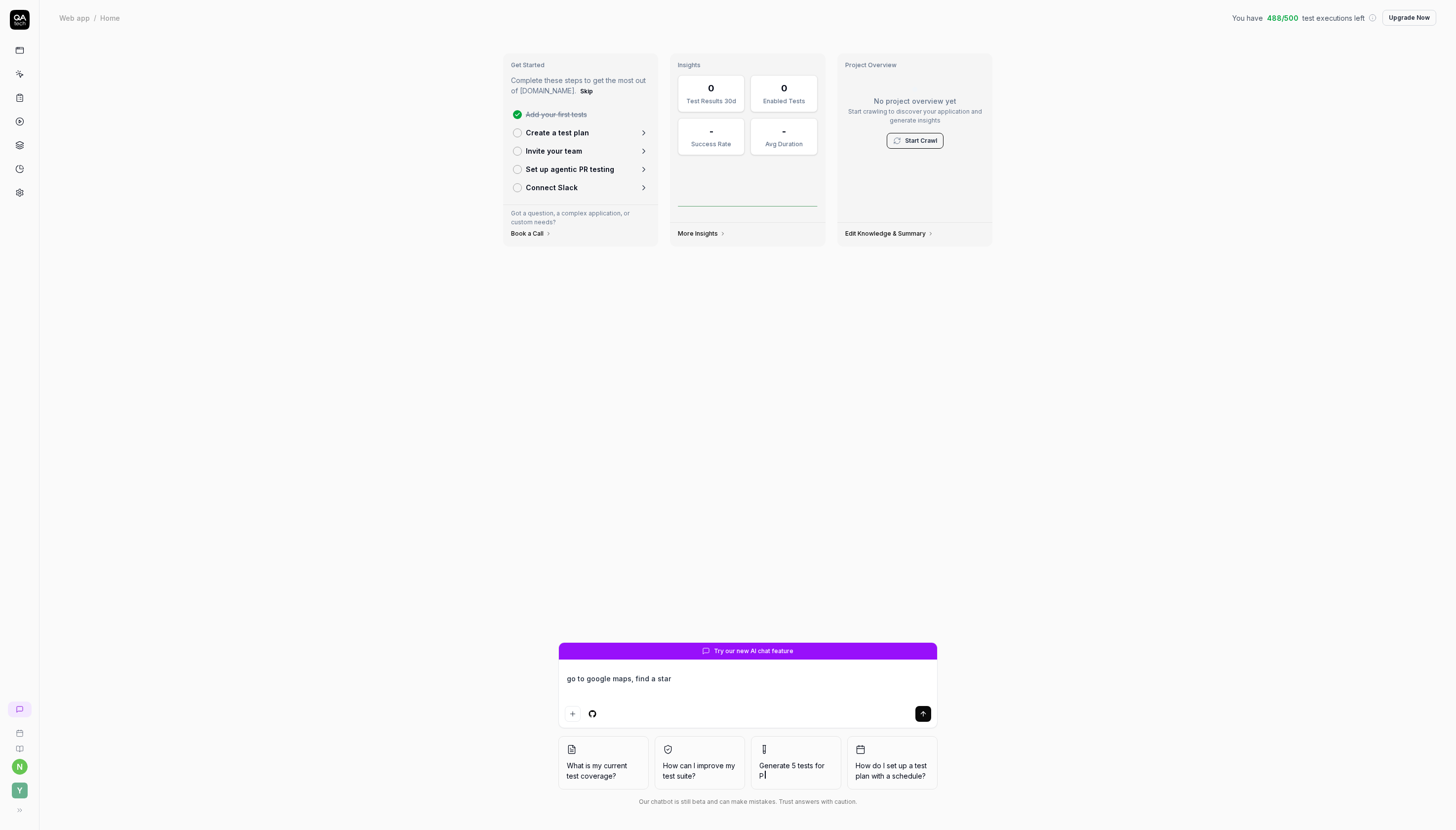
type textarea "go to google maps, find a starb"
type textarea "*"
type textarea "go to google maps, find a starby"
type textarea "*"
type textarea "go to google maps, find a starbyu"
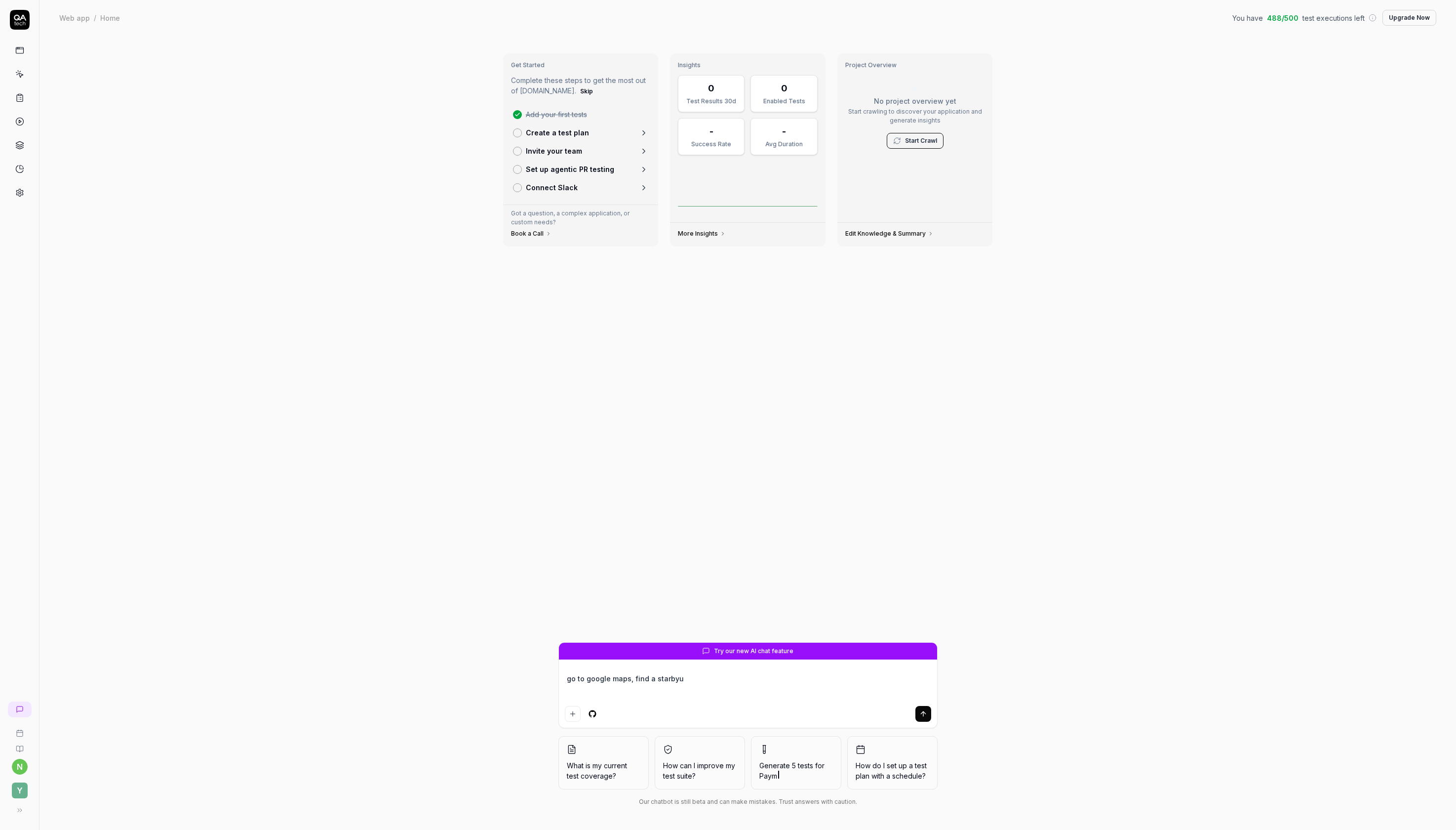
type textarea "*"
type textarea "go to google maps, find a starbyuc"
type textarea "*"
type textarea "go to google maps, find a starbyu"
type textarea "*"
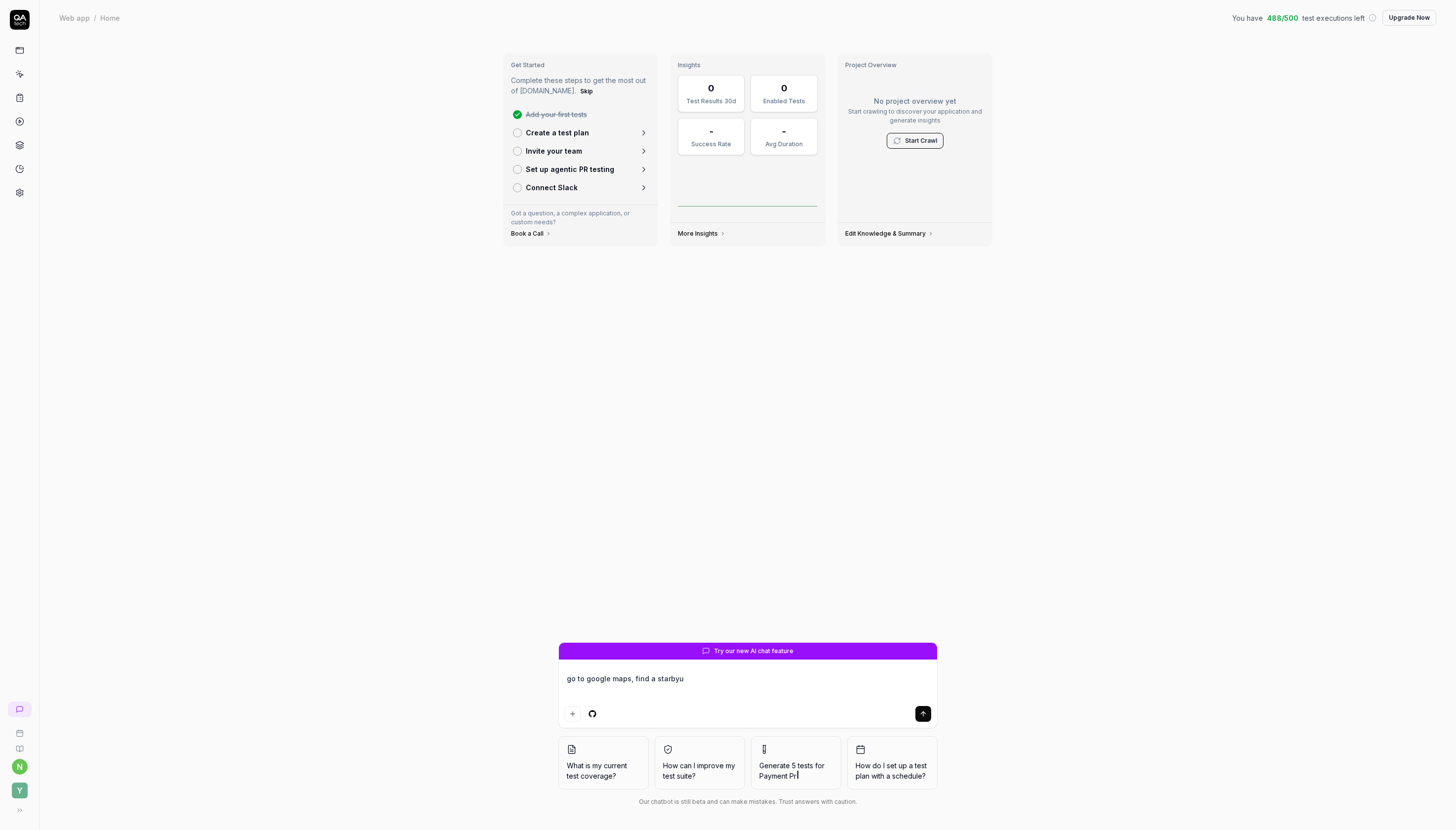
type textarea "go to google maps, find a starby"
type textarea "*"
type textarea "go to google maps, find a starb"
type textarea "*"
type textarea "go to google maps, find a starbuc"
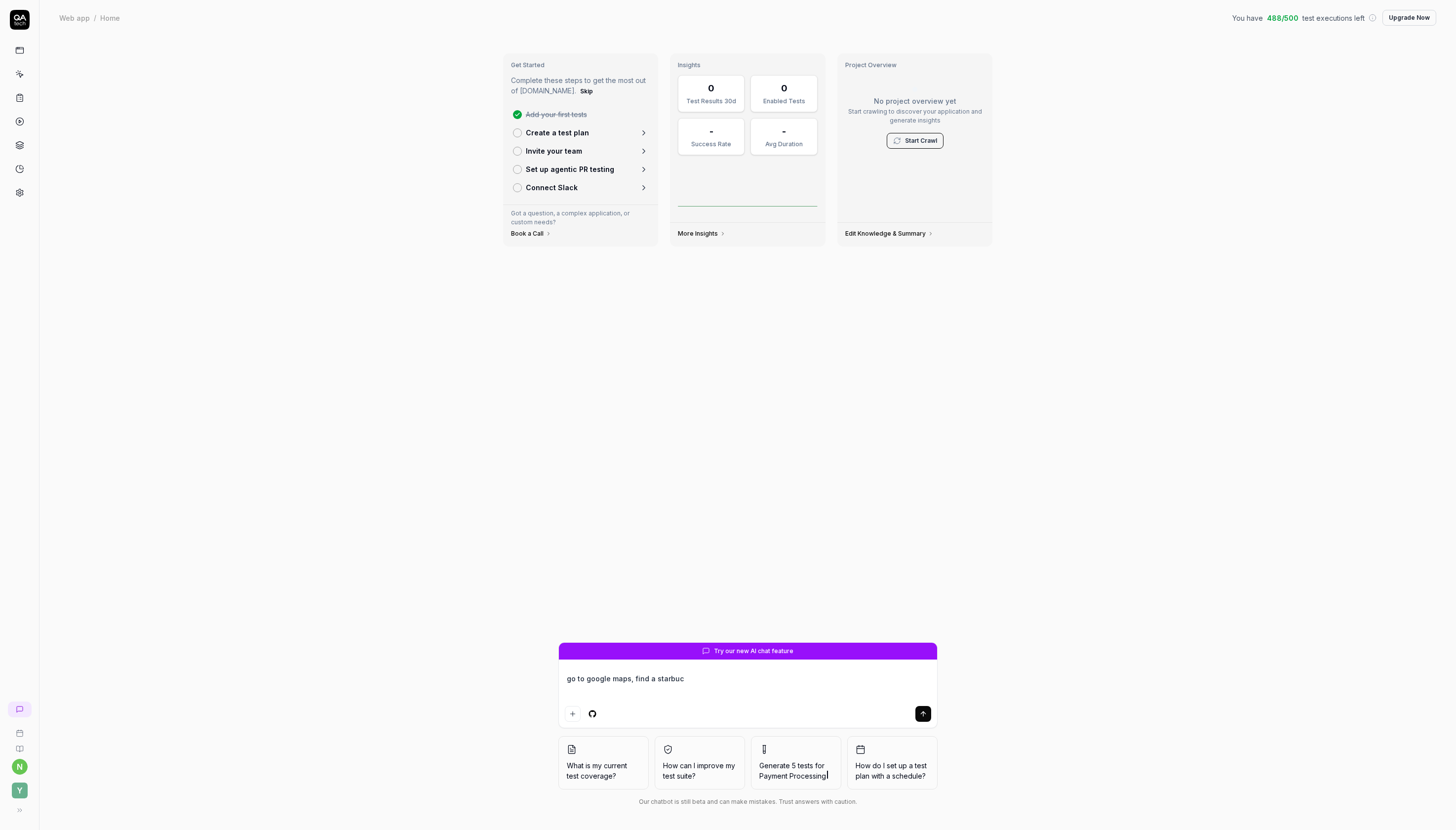
type textarea "*"
type textarea "go to google maps, find a starbuck"
type textarea "*"
type textarea "go to google maps, find a starbucks"
type textarea "*"
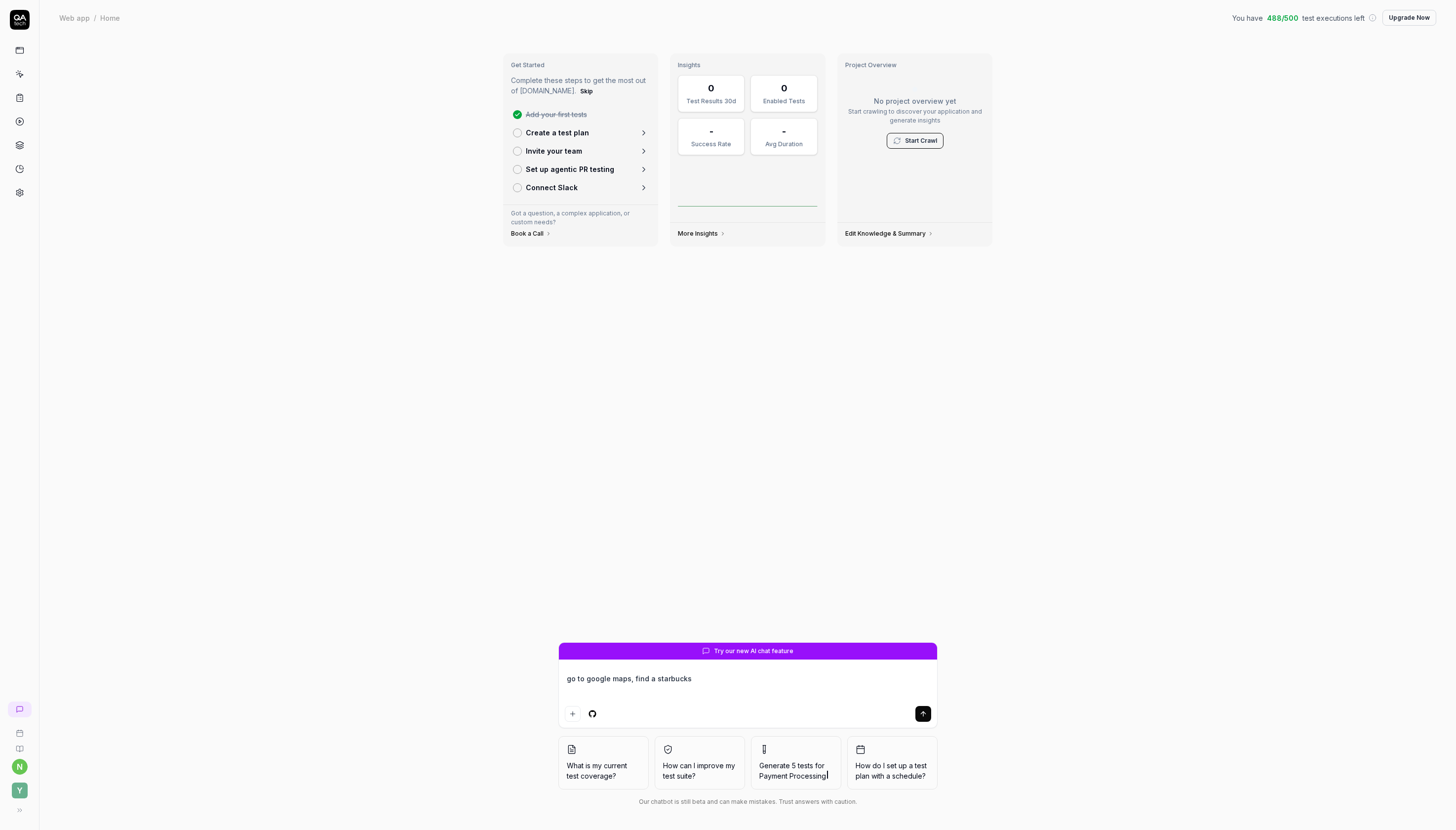
type textarea "go to google maps, find a starbucks"
type textarea "*"
type textarea "go to google maps, find a starbucks l"
type textarea "*"
type textarea "go to google maps, find a starbucks lo"
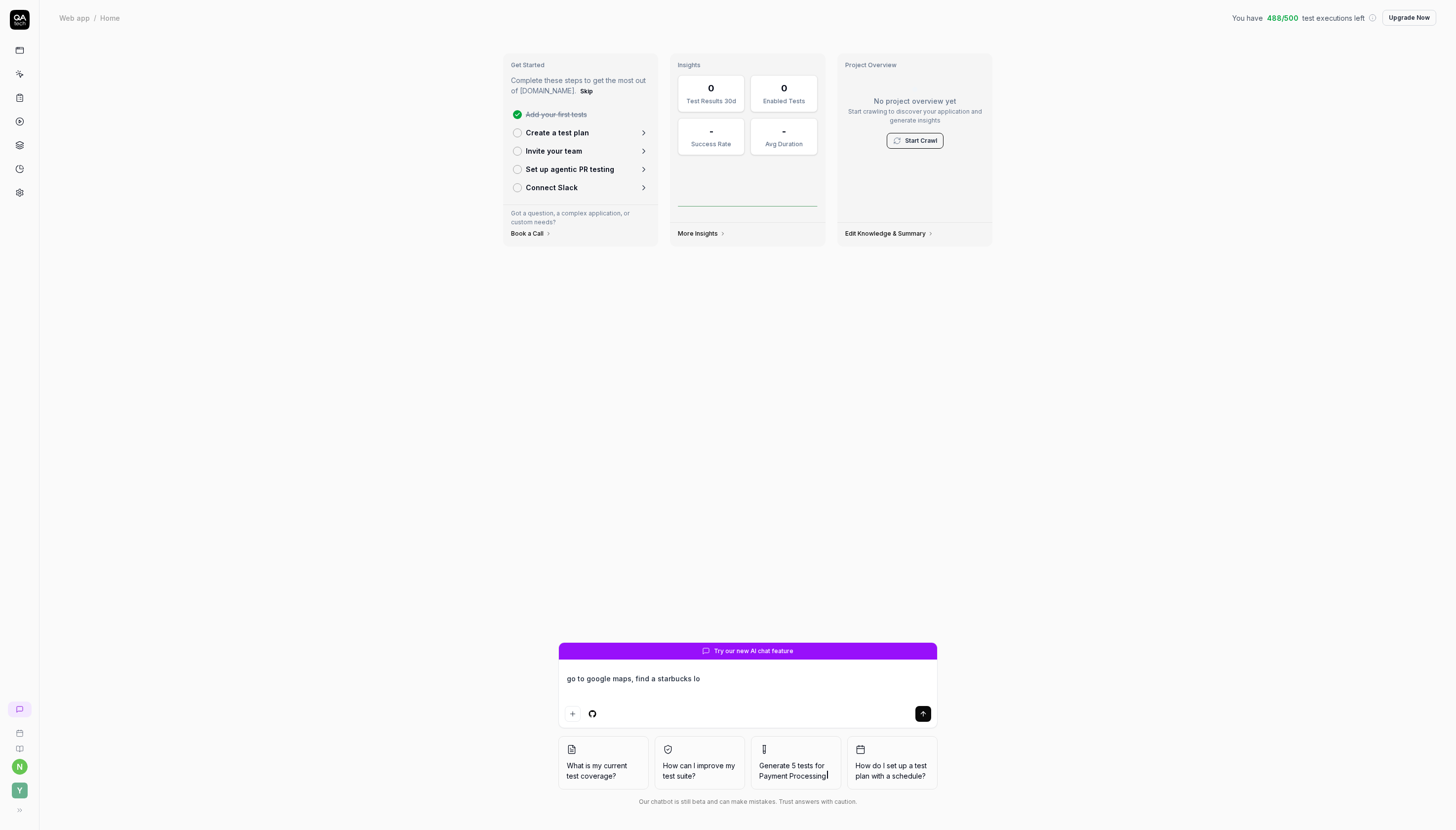
type textarea "*"
type textarea "go to google maps, find a starbucks loc"
type textarea "*"
type textarea "go to google maps, find a starbucks loca"
type textarea "*"
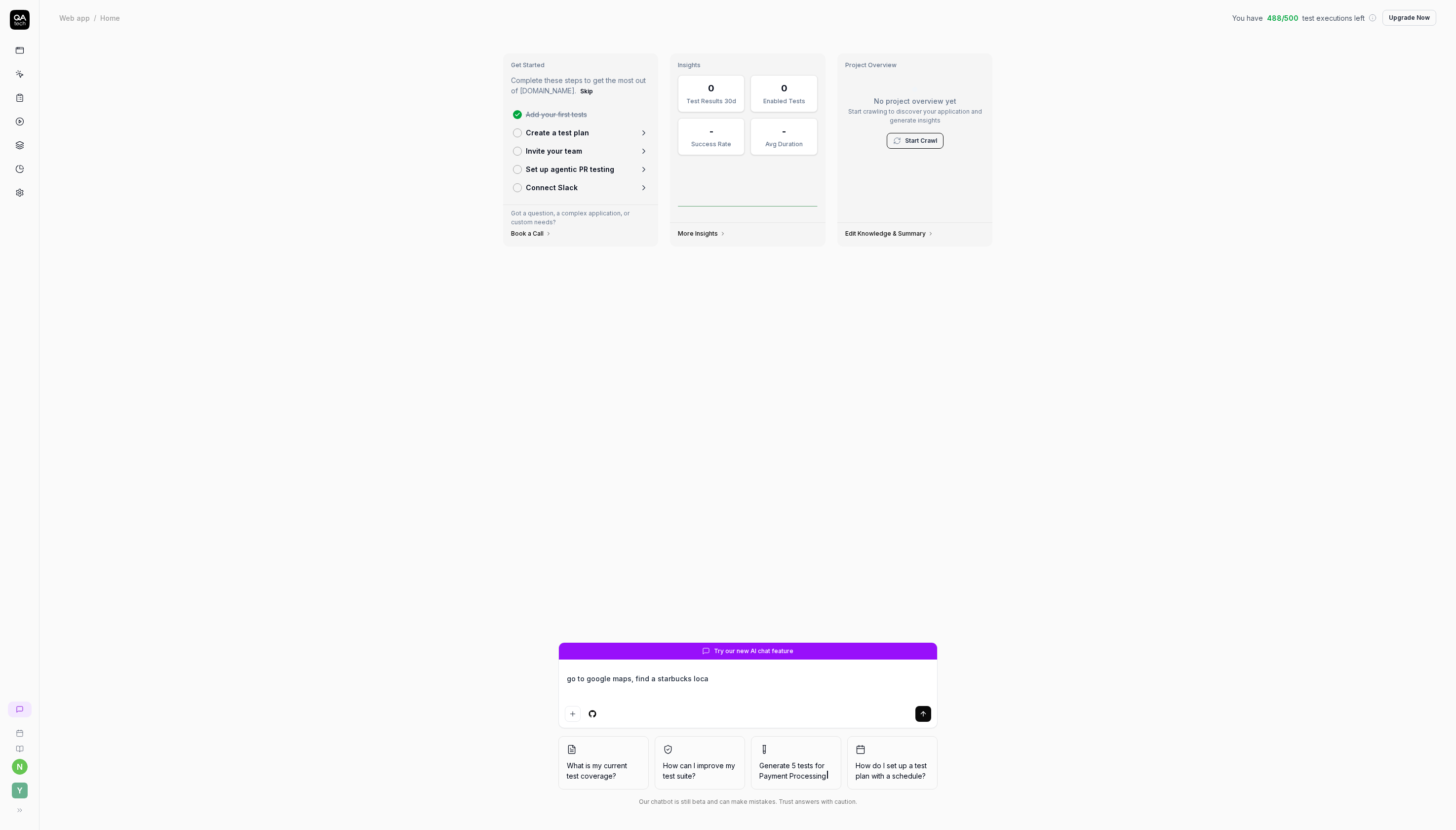
type textarea "go to google maps, find a starbucks locat"
type textarea "*"
type textarea "go to google maps, find a starbucks locate"
type textarea "*"
type textarea "go to google maps, find a starbucks located"
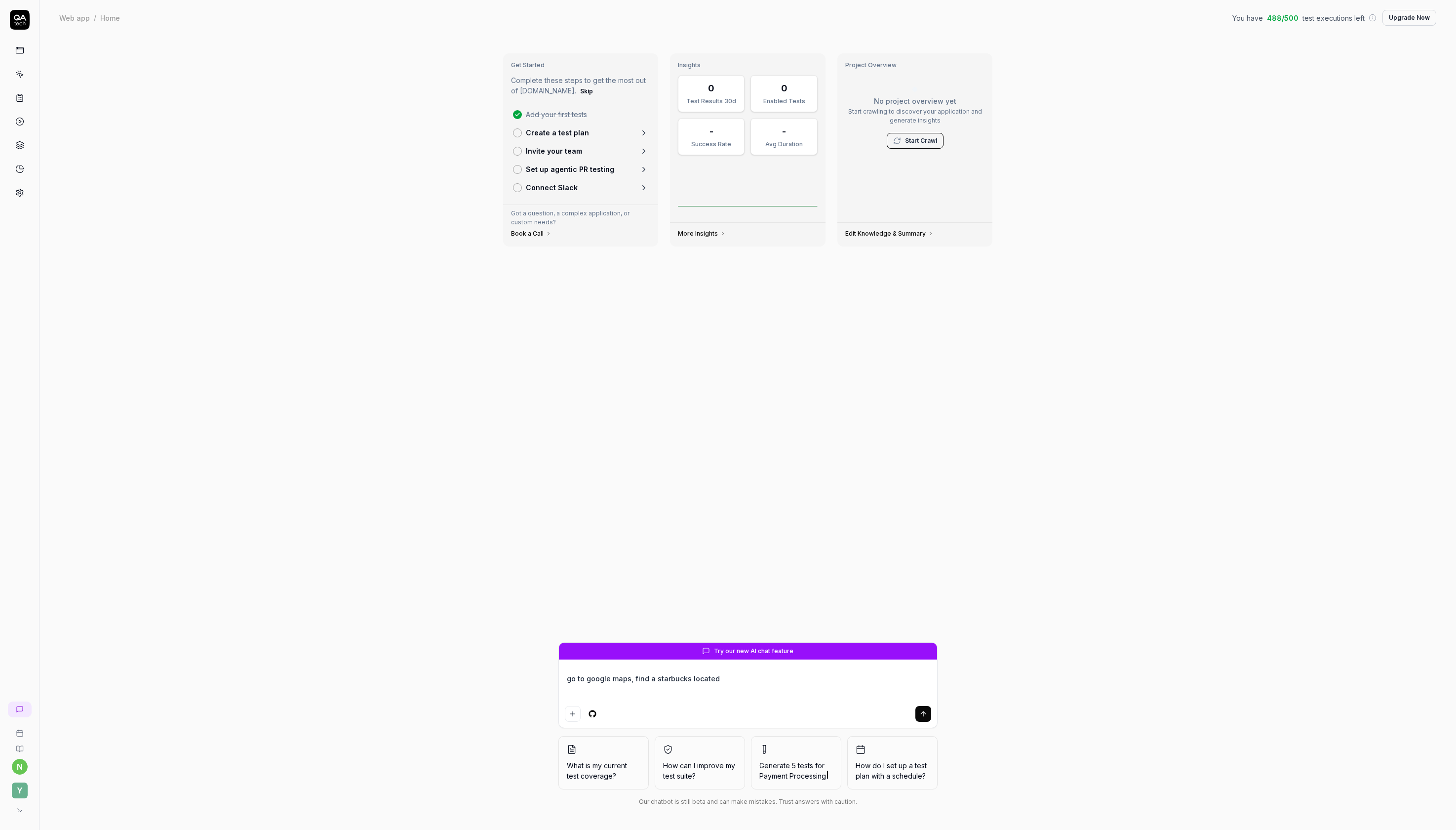
type textarea "*"
type textarea "go to google maps, find a starbucks located"
type textarea "*"
type textarea "go to google maps, find a starbucks located i"
type textarea "*"
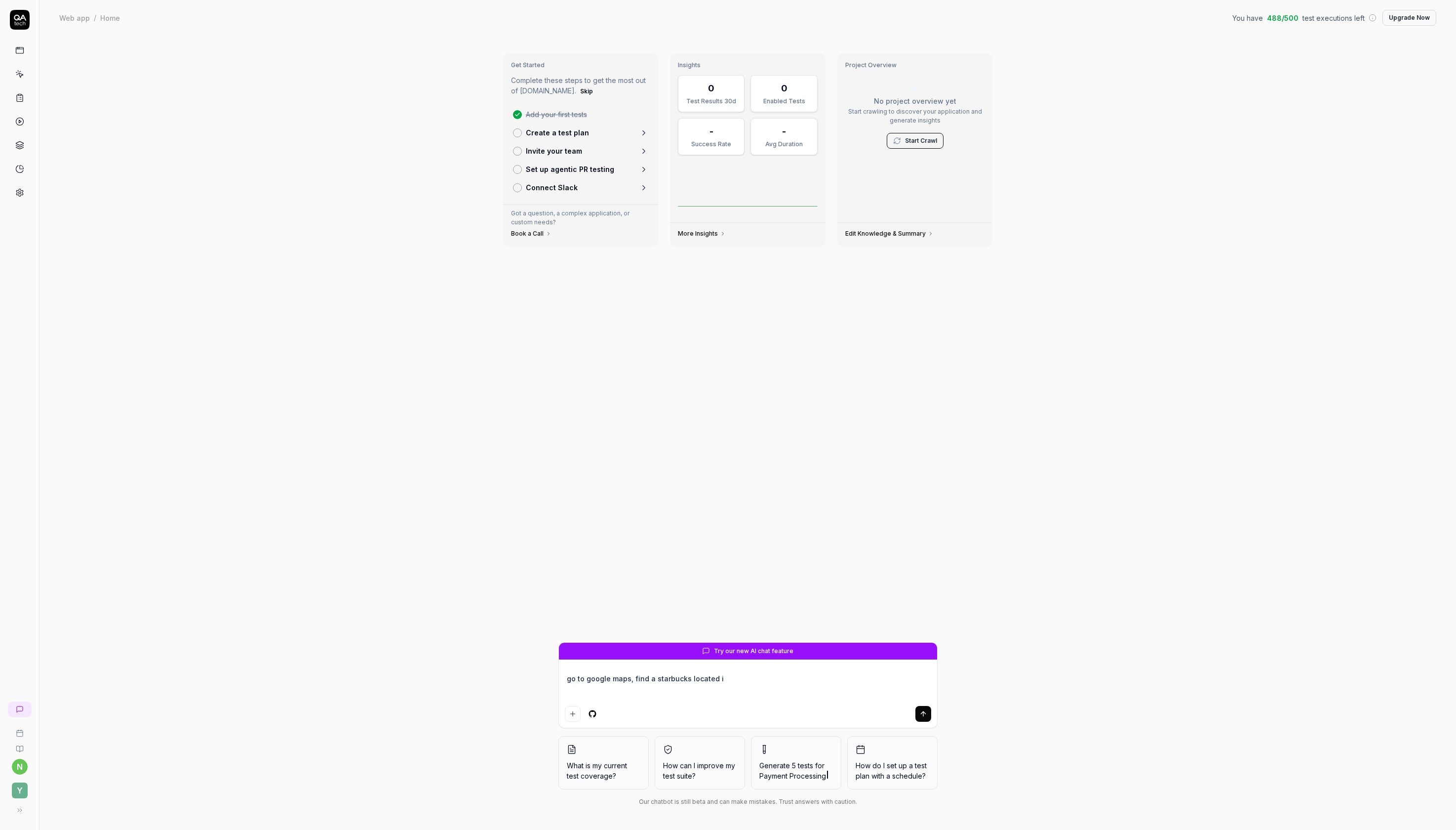
type textarea "go to google maps, find a starbucks located in"
type textarea "*"
type textarea "go to google maps, find a starbucks located in"
type textarea "*"
type textarea "go to google maps, find a starbucks located in M"
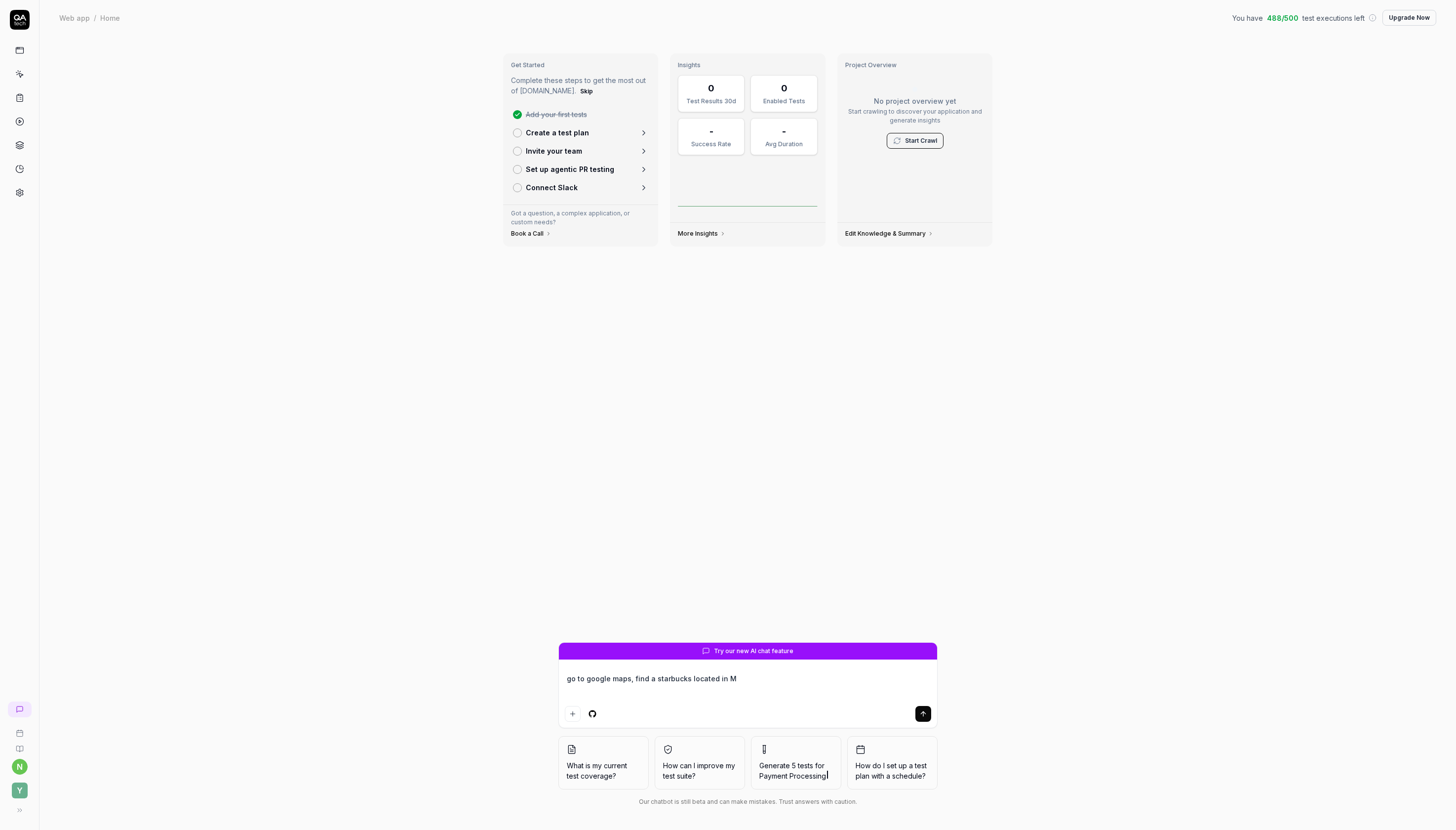
type textarea "*"
type textarea "go to google maps, find a starbucks located in [GEOGRAPHIC_DATA]"
type textarea "*"
type textarea "go to google maps, find a starbucks located in [GEOGRAPHIC_DATA]"
type textarea "*"
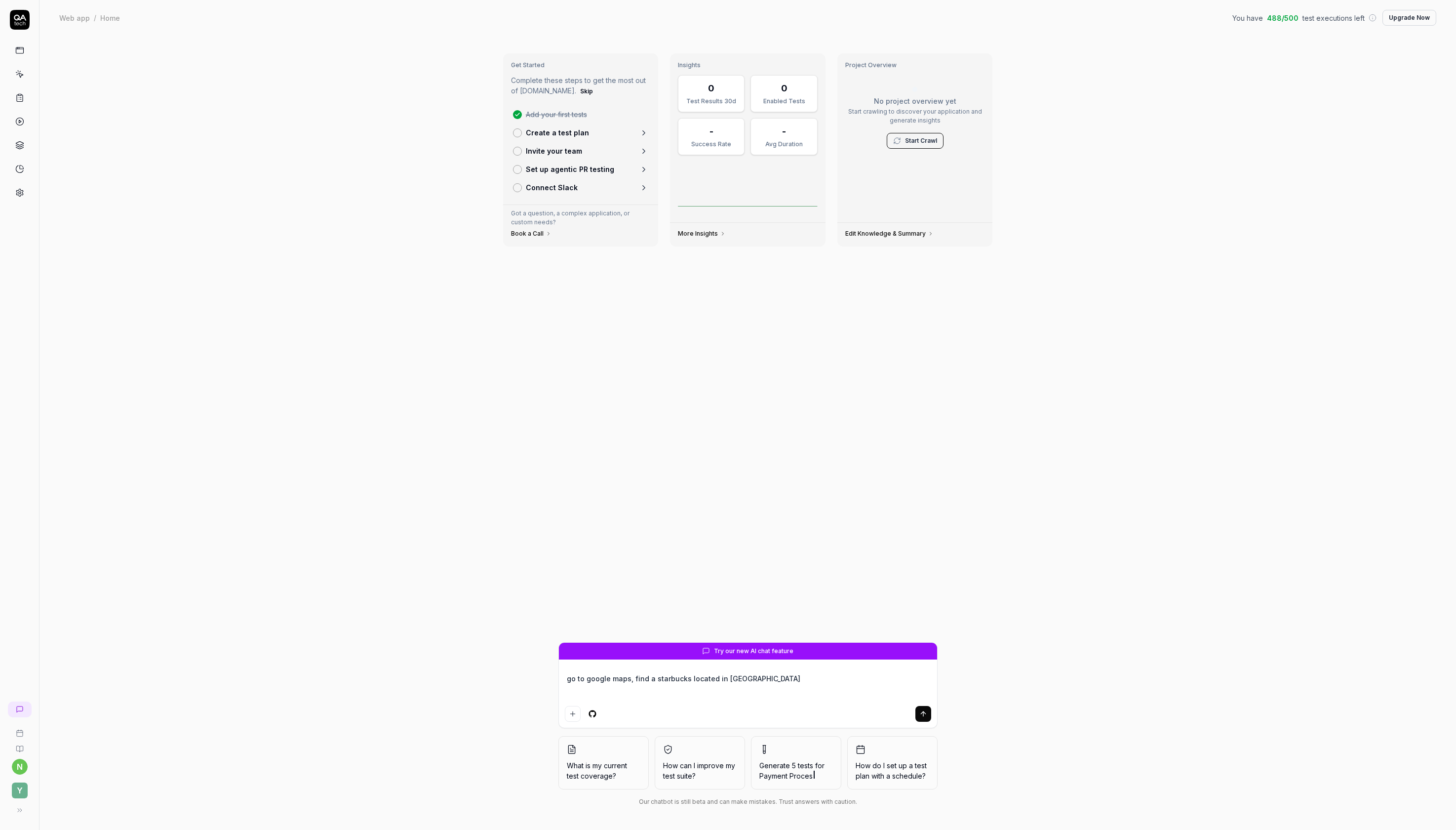
type textarea "go to google maps, find a starbucks located in [GEOGRAPHIC_DATA]"
type textarea "*"
type textarea "go to google maps, find a starbucks located in [GEOGRAPHIC_DATA]"
type textarea "*"
type textarea "go to google maps, find a starbucks located in [GEOGRAPHIC_DATA]"
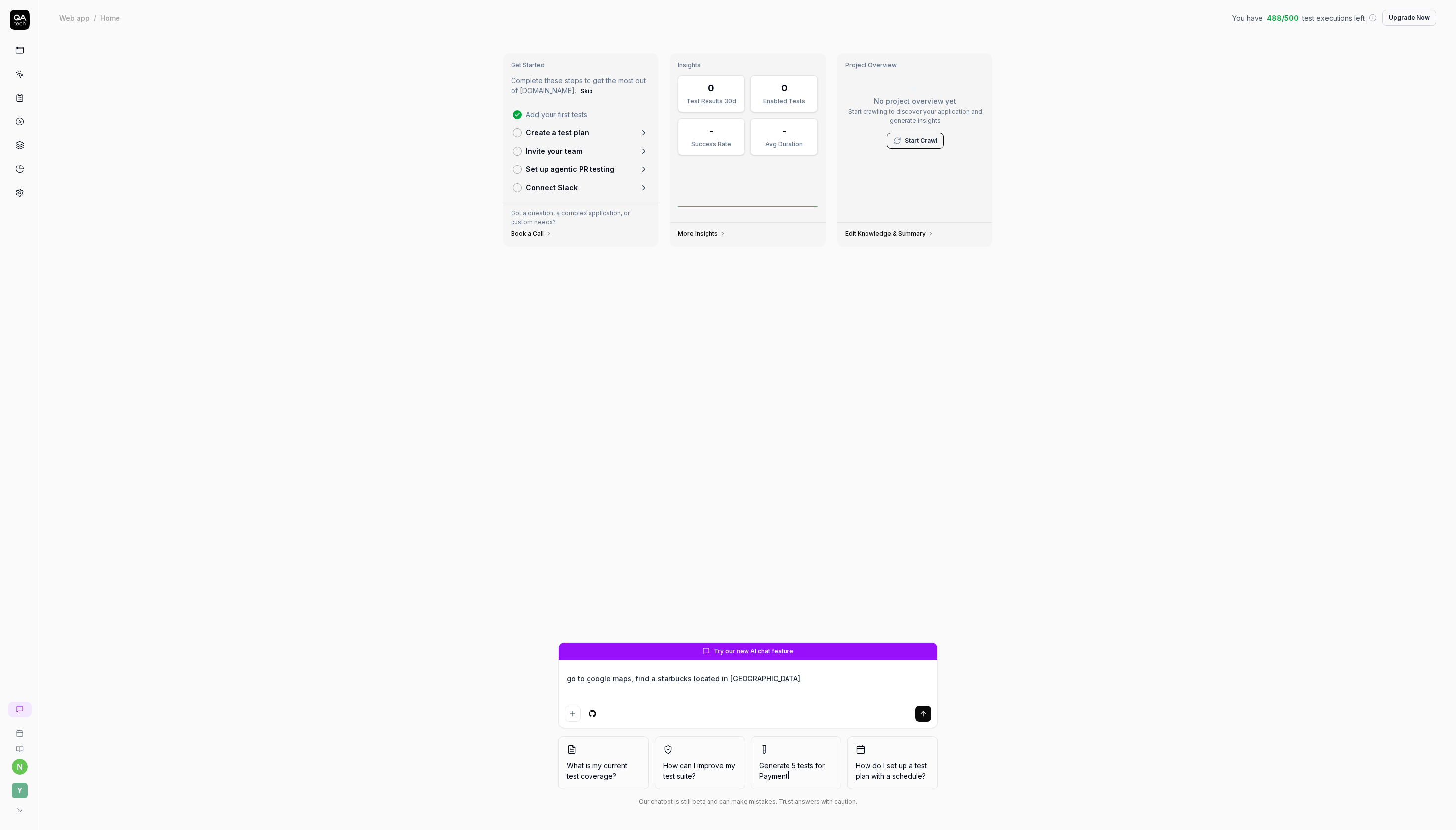
type textarea "*"
type textarea "go to google maps, find a starbucks located in [GEOGRAPHIC_DATA]"
type textarea "*"
type textarea "go to google maps, find a starbucks located in [GEOGRAPHIC_DATA]"
type textarea "*"
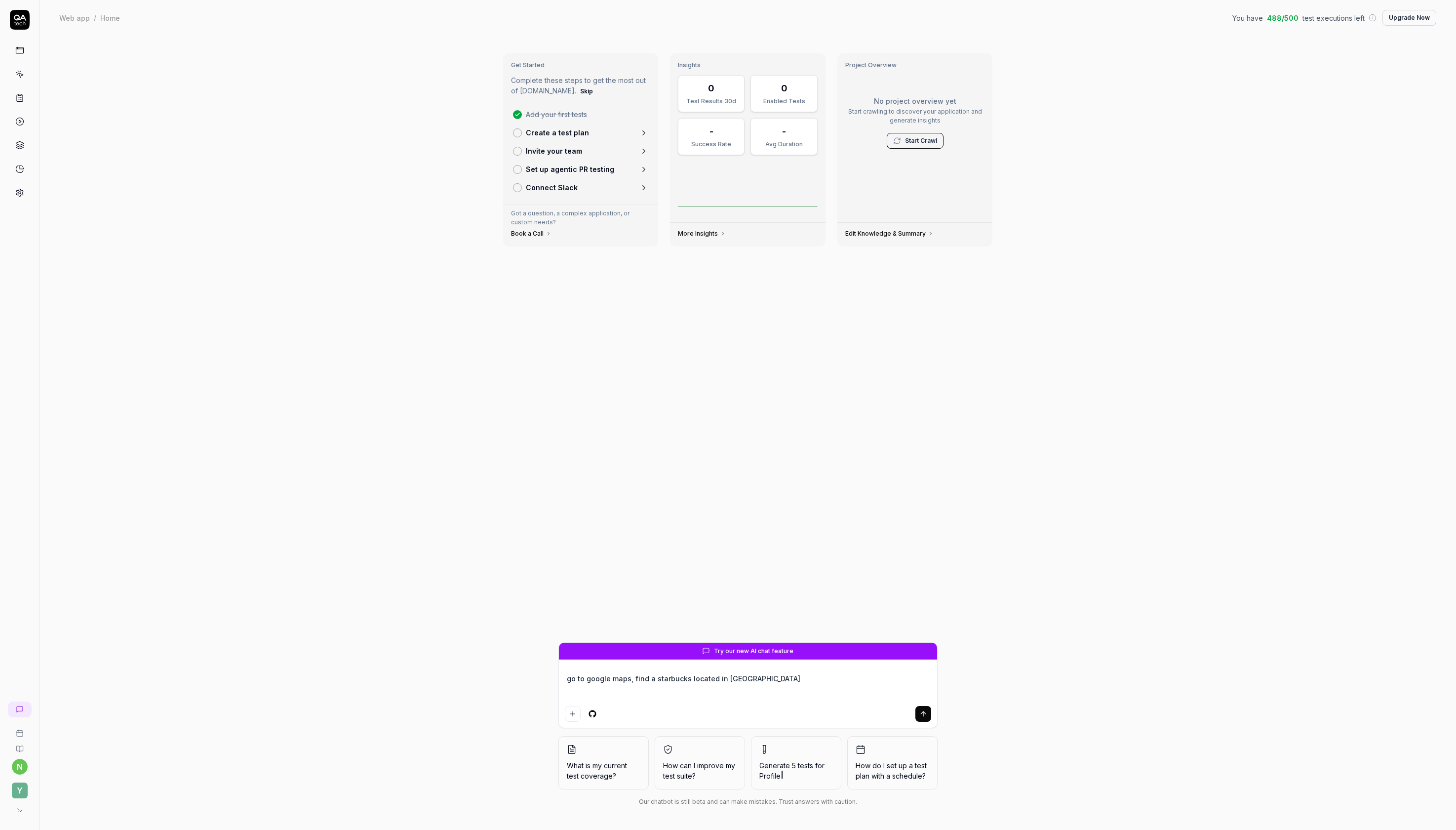
type textarea "go to google maps, find a starbucks located in [GEOGRAPHIC_DATA]"
type textarea "*"
type textarea "go to google maps, find a starbucks located in [GEOGRAPHIC_DATA] o"
type textarea "*"
type textarea "go to google maps, find a starbucks located in [GEOGRAPHIC_DATA] of"
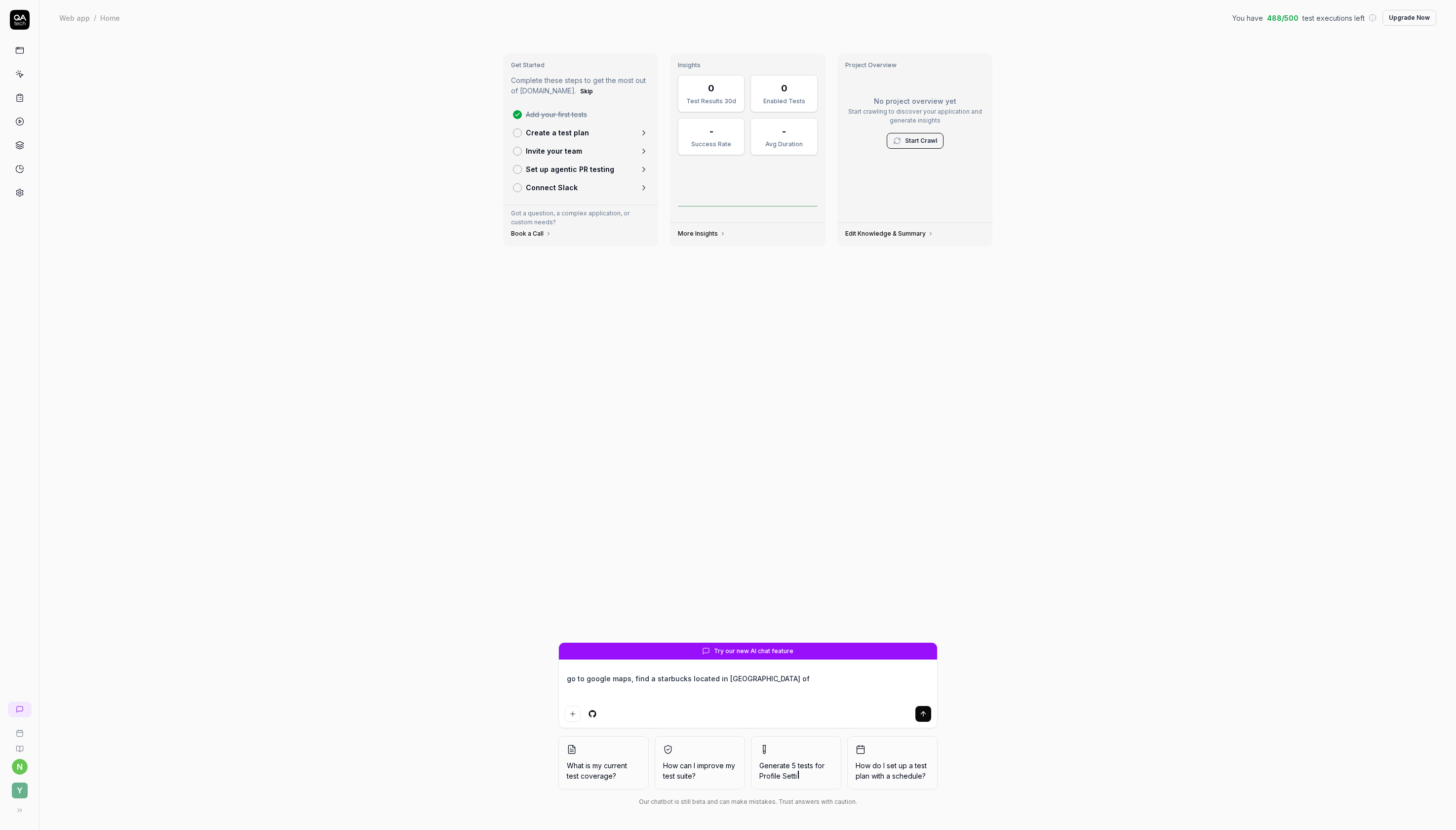
type textarea "*"
type textarea "go to google maps, find a starbucks located in [GEOGRAPHIC_DATA] of"
type textarea "*"
type textarea "go to google maps, find a starbucks located in Magnolia of S"
type textarea "*"
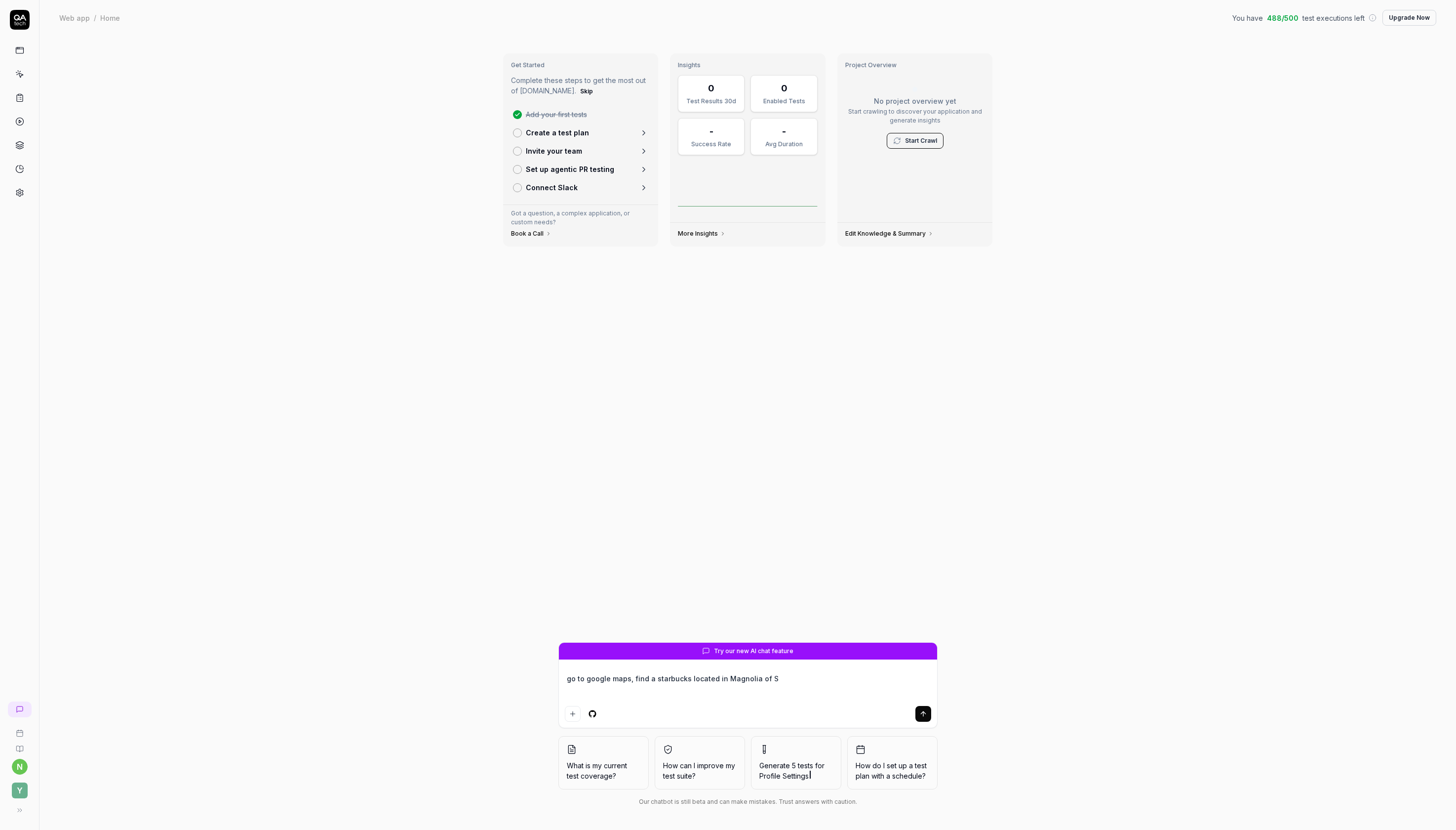
type textarea "go to google maps, find a starbucks located in [GEOGRAPHIC_DATA]"
type textarea "*"
type textarea "go to google maps, find a starbucks located in [GEOGRAPHIC_DATA]"
type textarea "*"
type textarea "go to google maps, find a starbucks located in [GEOGRAPHIC_DATA]"
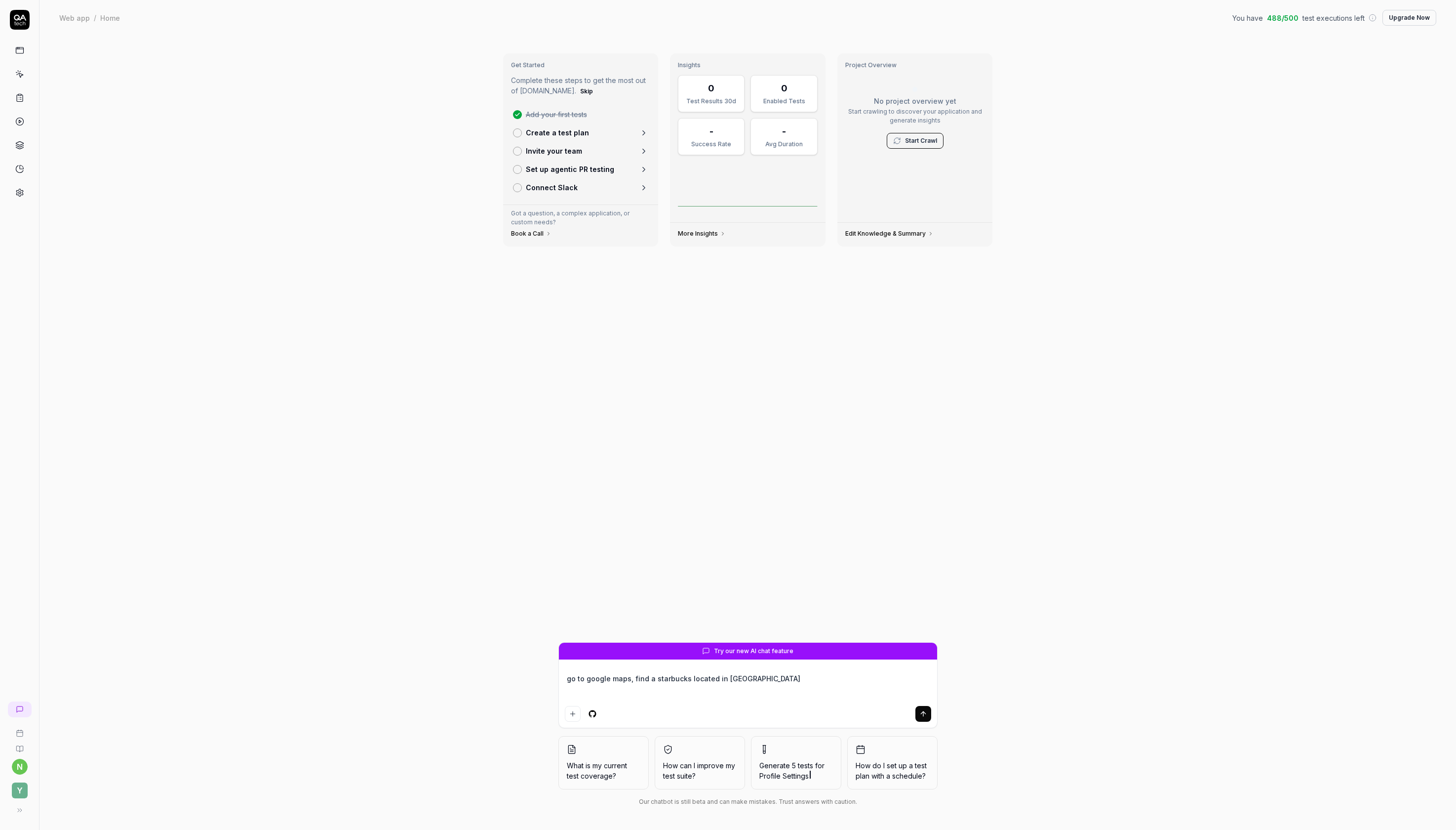
type textarea "*"
type textarea "go to google maps, find a starbucks located in [GEOGRAPHIC_DATA]"
type textarea "*"
type textarea "go to google maps, find a starbucks located in [GEOGRAPHIC_DATA]"
type textarea "*"
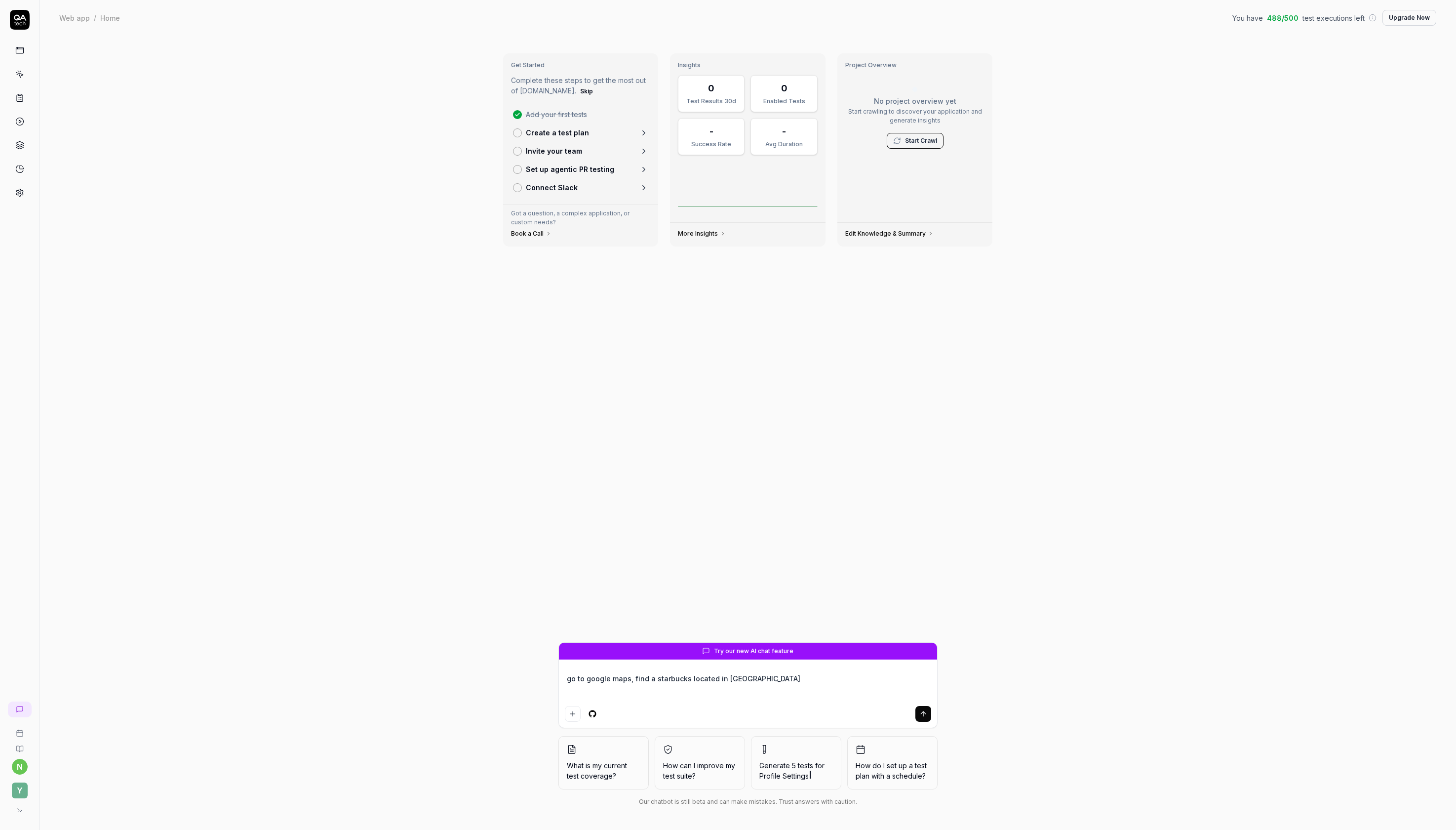
type textarea "go to google maps, find a starbucks located in [GEOGRAPHIC_DATA] of [GEOGRAPHIC…"
type textarea "*"
type textarea "go to google maps, find a starbucks located in [GEOGRAPHIC_DATA] of [GEOGRAPHIC…"
type textarea "*"
type textarea "go to google maps, find a starbucks located in [GEOGRAPHIC_DATA] of [GEOGRAPHIC…"
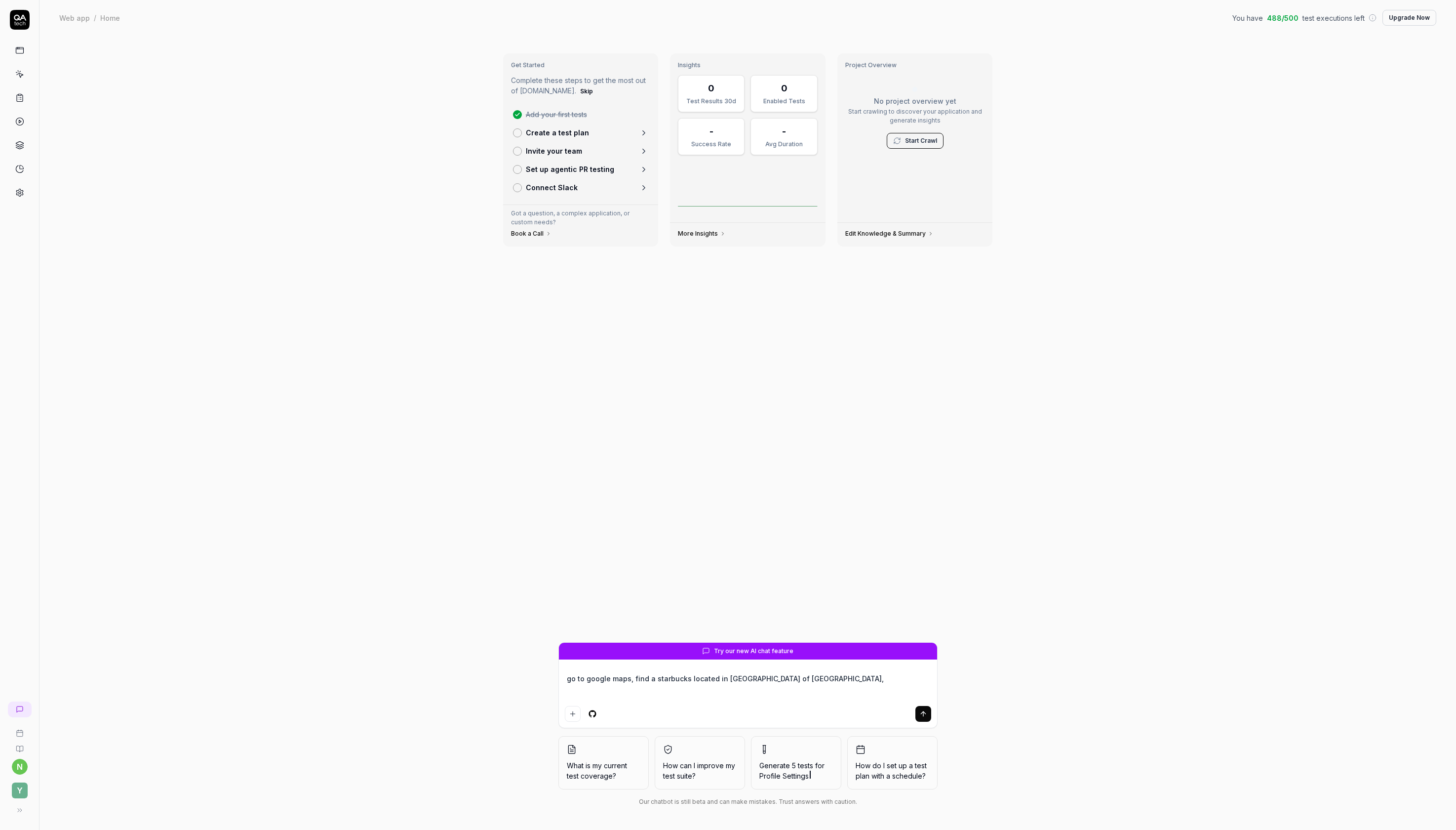
type textarea "*"
type textarea "go to google maps, find a starbucks located in [GEOGRAPHIC_DATA] of [GEOGRAPHIC…"
type textarea "*"
type textarea "go to google maps, find a starbucks located in [GEOGRAPHIC_DATA] of [GEOGRAPHIC…"
type textarea "*"
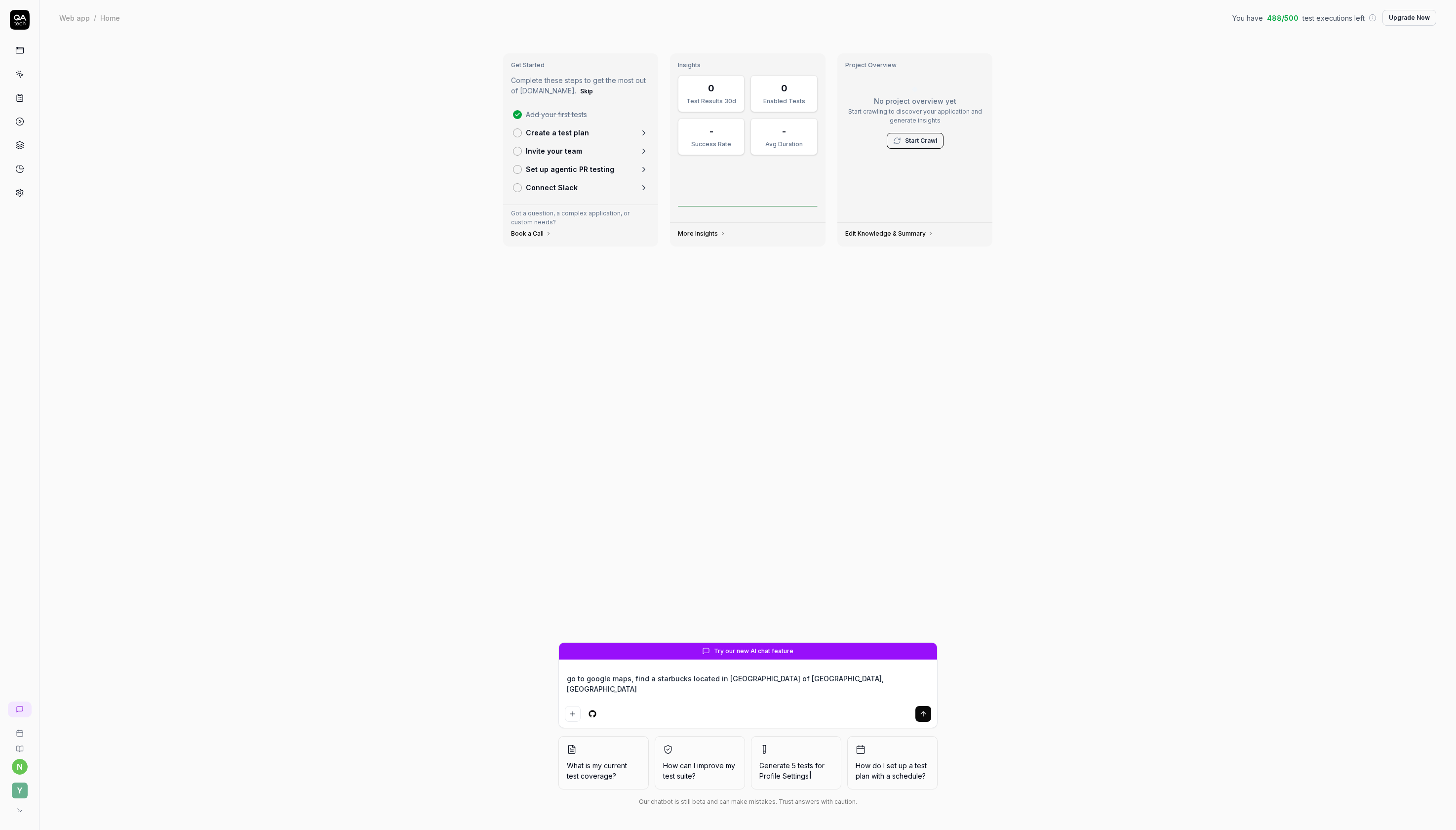
type textarea "go to google maps, find a starbucks located in [GEOGRAPHIC_DATA] of [GEOGRAPHIC…"
type textarea "*"
type textarea "go to google maps, find a starbucks located in [GEOGRAPHIC_DATA] of [GEOGRAPHIC…"
type textarea "*"
type textarea "go to google maps, find a starbucks located in [GEOGRAPHIC_DATA] of [GEOGRAPHIC…"
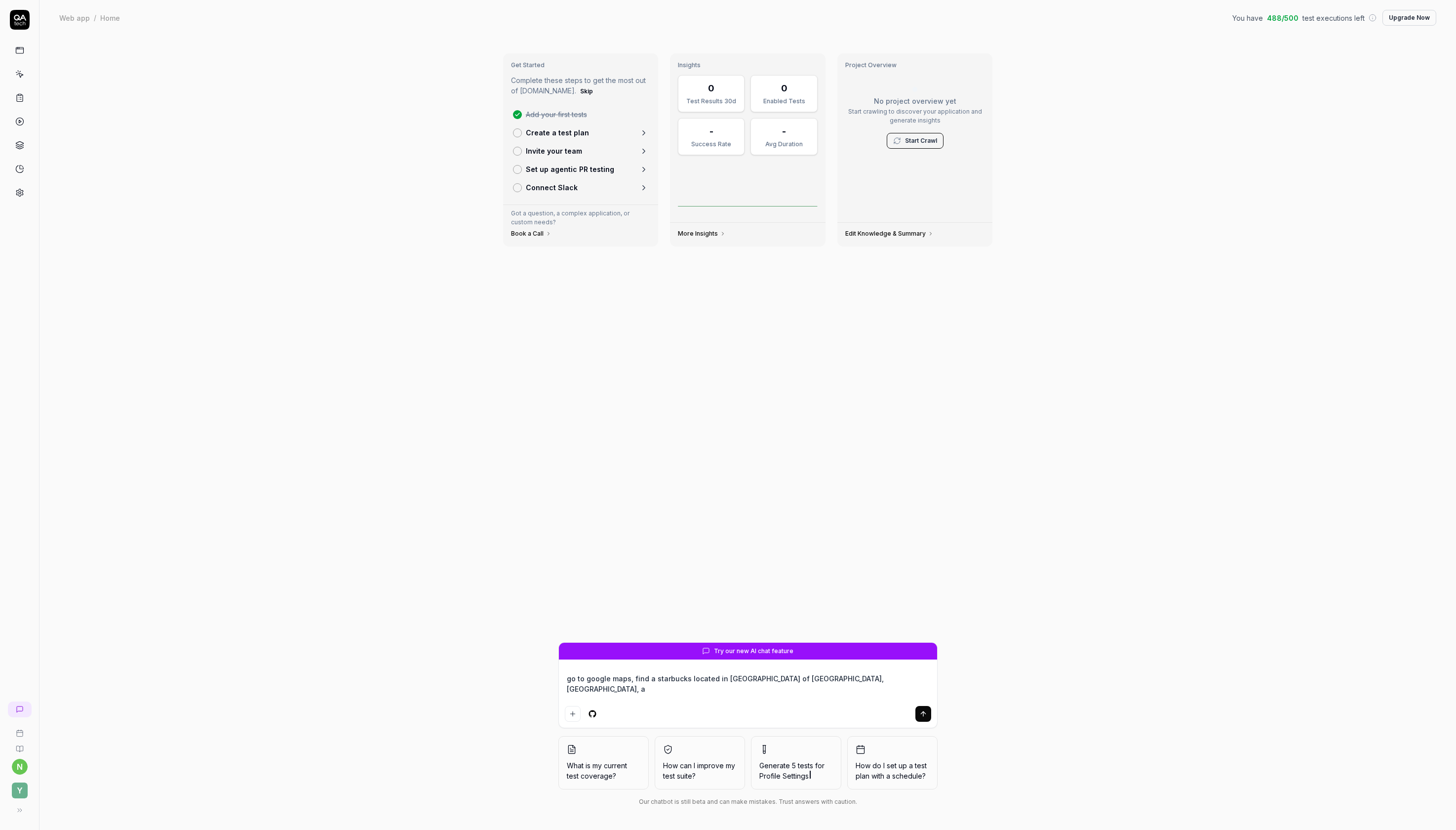
type textarea "*"
type textarea "go to google maps, find a starbucks located in [GEOGRAPHIC_DATA] of [GEOGRAPHIC…"
type textarea "*"
type textarea "go to google maps, find a starbucks located in [GEOGRAPHIC_DATA] of [GEOGRAPHIC…"
type textarea "*"
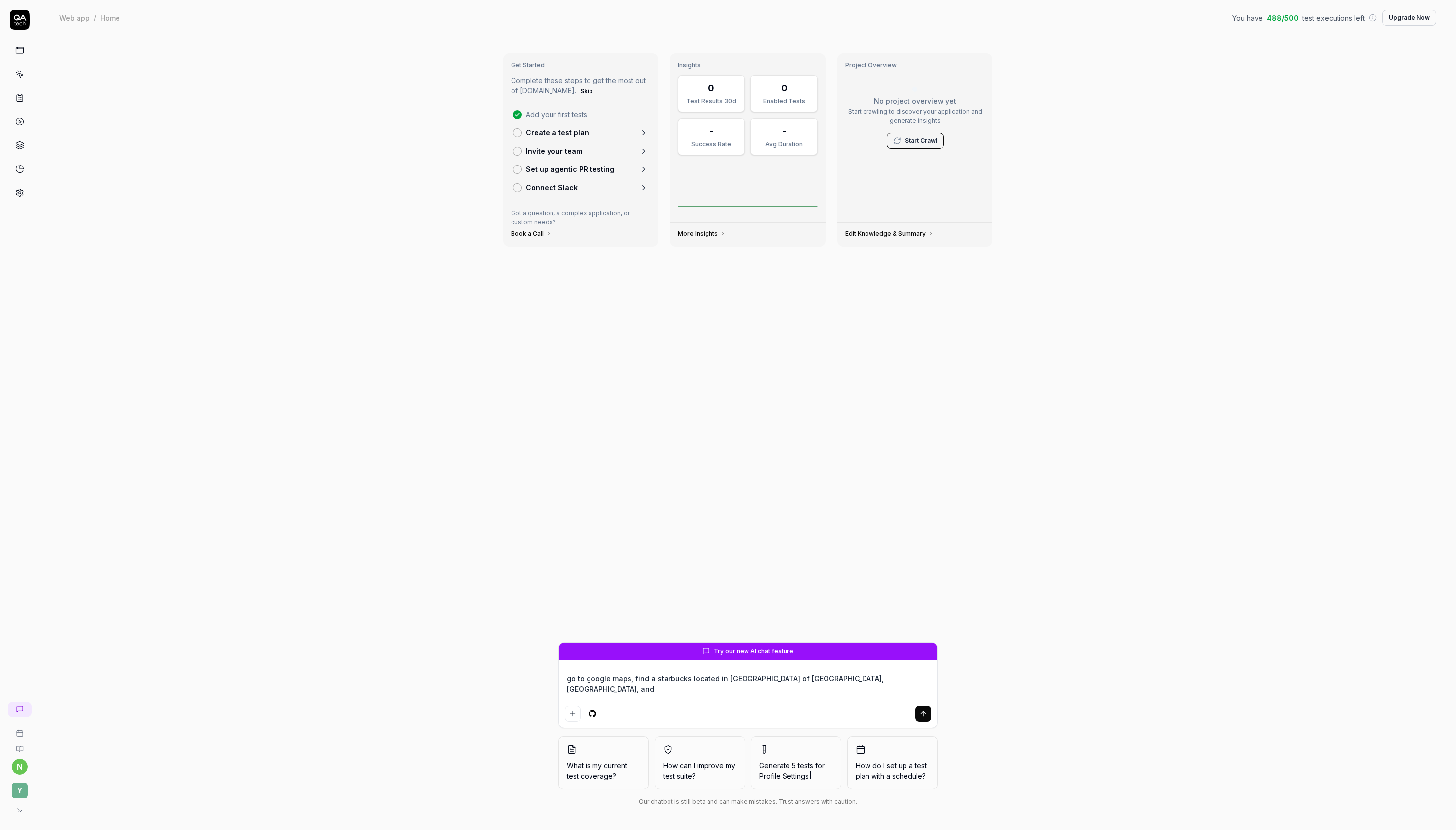
type textarea "go to google maps, find a starbucks located in [GEOGRAPHIC_DATA] of [GEOGRAPHIC…"
type textarea "*"
type textarea "go to google maps, find a starbucks located in [GEOGRAPHIC_DATA] of [GEOGRAPHIC…"
type textarea "*"
type textarea "go to google maps, find a starbucks located in [GEOGRAPHIC_DATA] of [GEOGRAPHIC…"
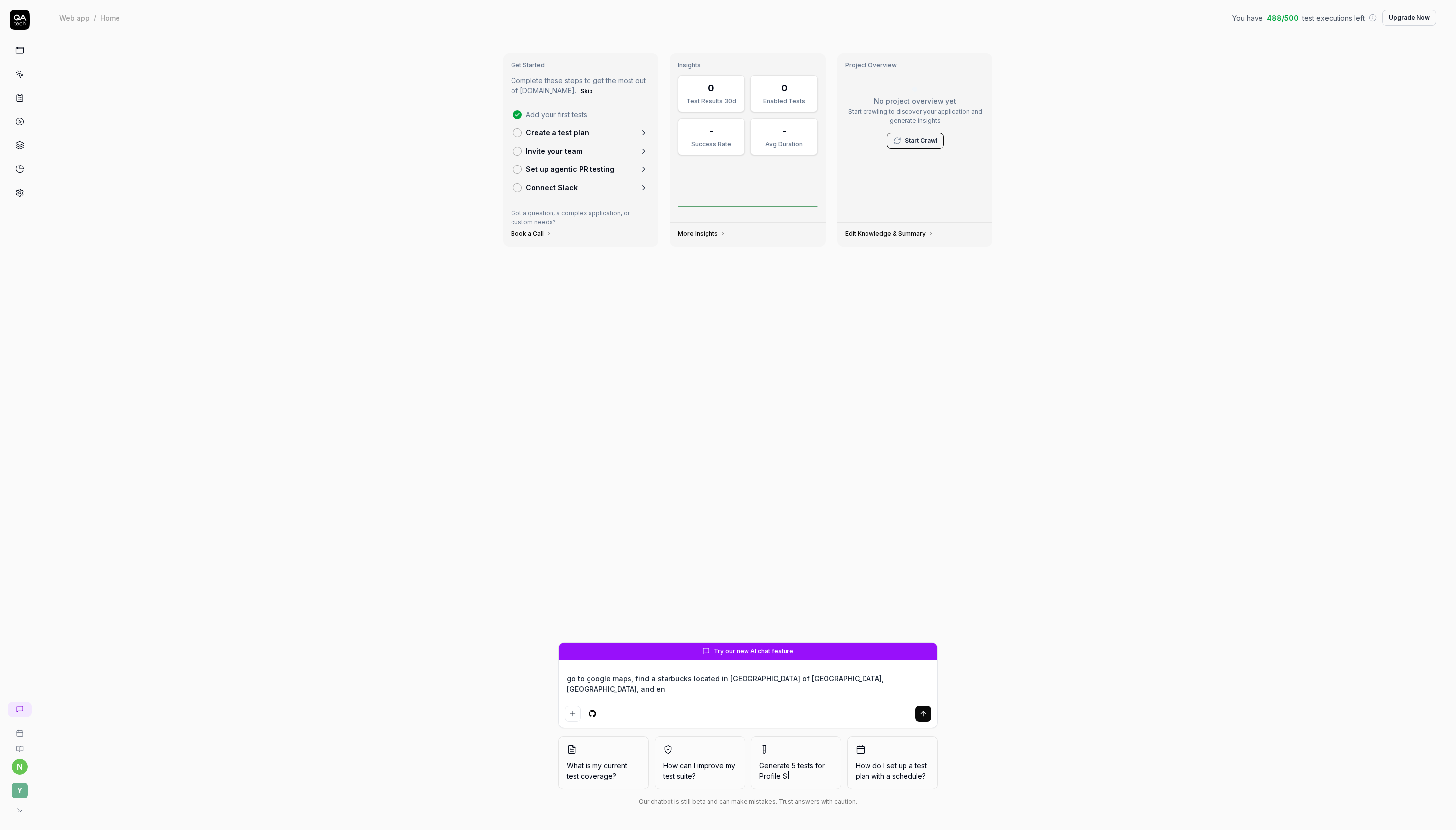
type textarea "*"
type textarea "go to google maps, find a starbucks located in [GEOGRAPHIC_DATA] of [GEOGRAPHIC…"
type textarea "*"
type textarea "go to google maps, find a starbucks located in [GEOGRAPHIC_DATA] of [GEOGRAPHIC…"
type textarea "*"
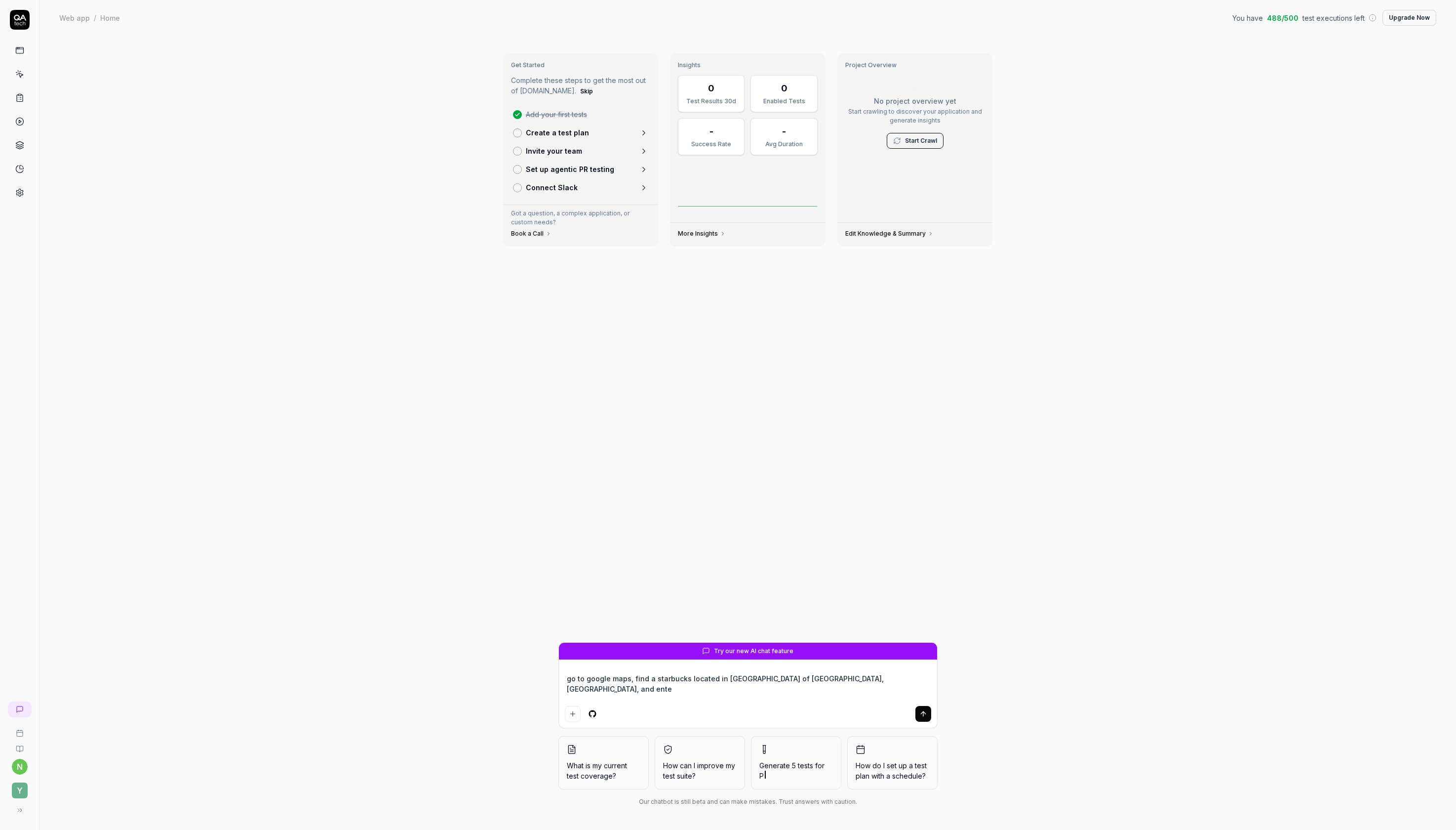
type textarea "go to google maps, find a starbucks located in [GEOGRAPHIC_DATA] of [GEOGRAPHIC…"
type textarea "*"
type textarea "go to google maps, find a starbucks located in [GEOGRAPHIC_DATA] of [GEOGRAPHIC…"
type textarea "*"
type textarea "go to google maps, find a starbucks located in [GEOGRAPHIC_DATA] of [GEOGRAPHIC…"
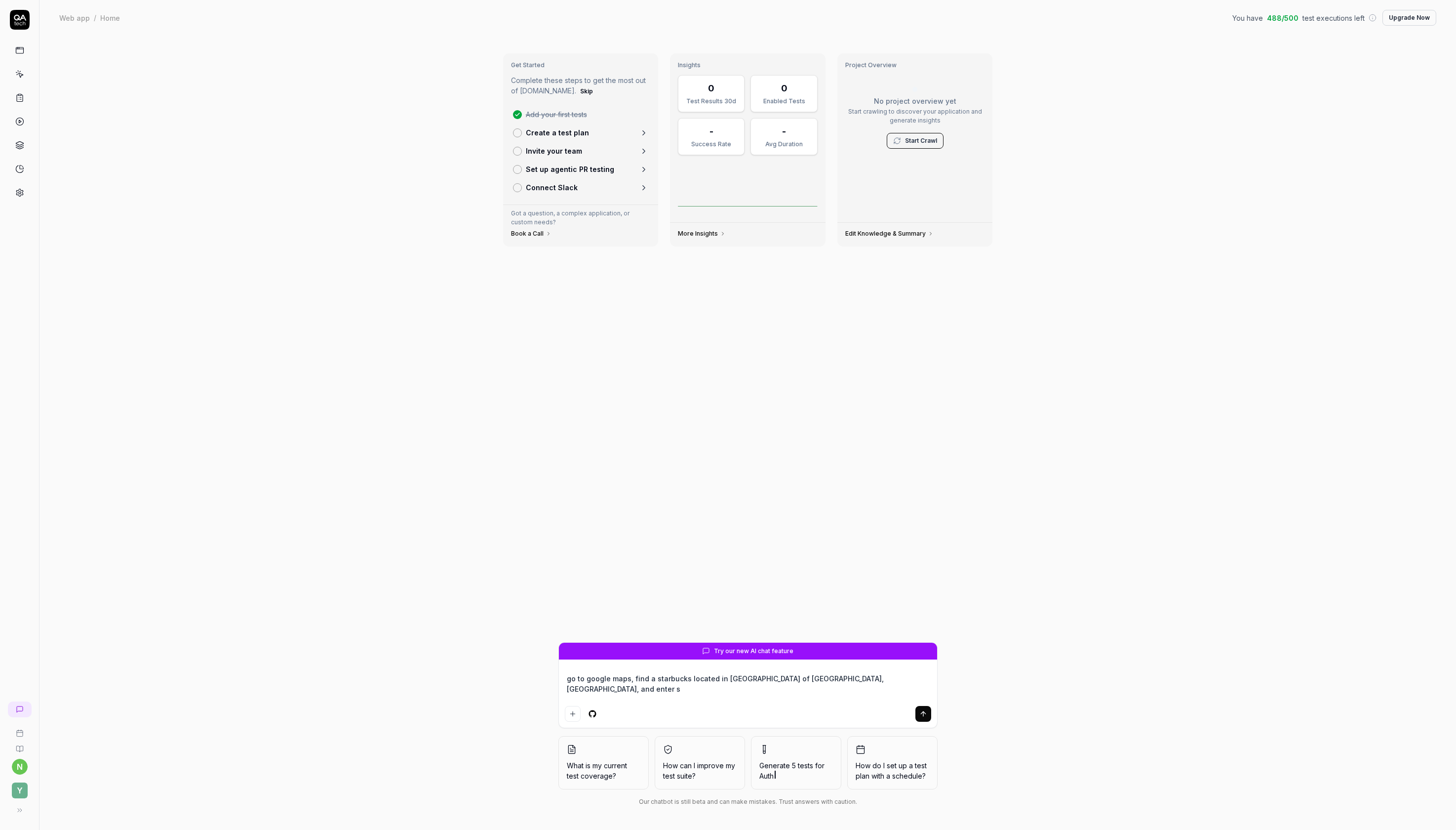
type textarea "*"
type textarea "go to google maps, find a starbucks located in [GEOGRAPHIC_DATA] of [GEOGRAPHIC…"
type textarea "*"
type textarea "go to google maps, find a starbucks located in [GEOGRAPHIC_DATA] of [GEOGRAPHIC…"
type textarea "*"
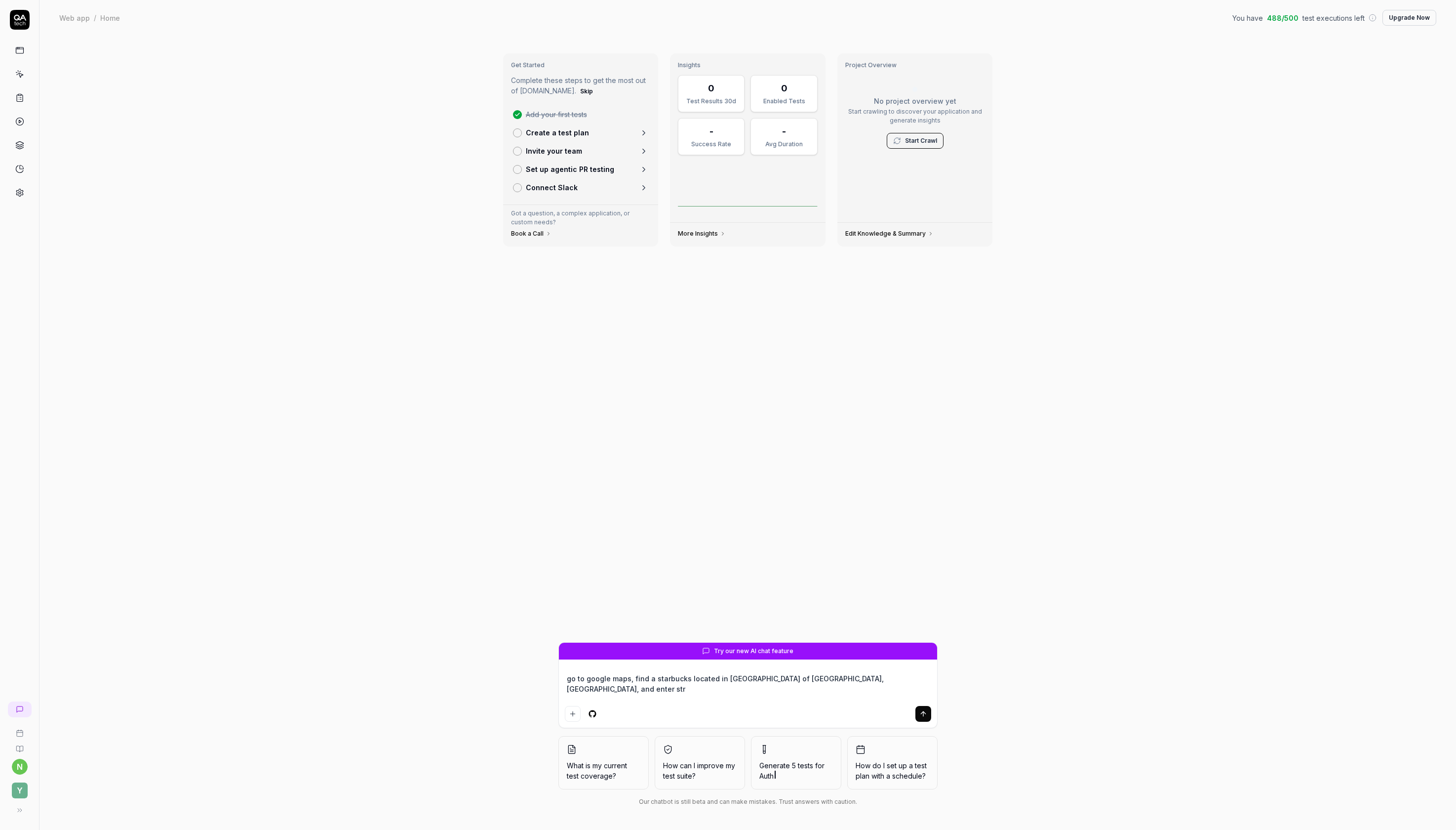
type textarea "go to google maps, find a starbucks located in [GEOGRAPHIC_DATA] of [GEOGRAPHIC…"
type textarea "*"
type textarea "go to google maps, find a starbucks located in [GEOGRAPHIC_DATA] of [GEOGRAPHIC…"
type textarea "*"
type textarea "go to google maps, find a starbucks located in [GEOGRAPHIC_DATA] of [GEOGRAPHIC…"
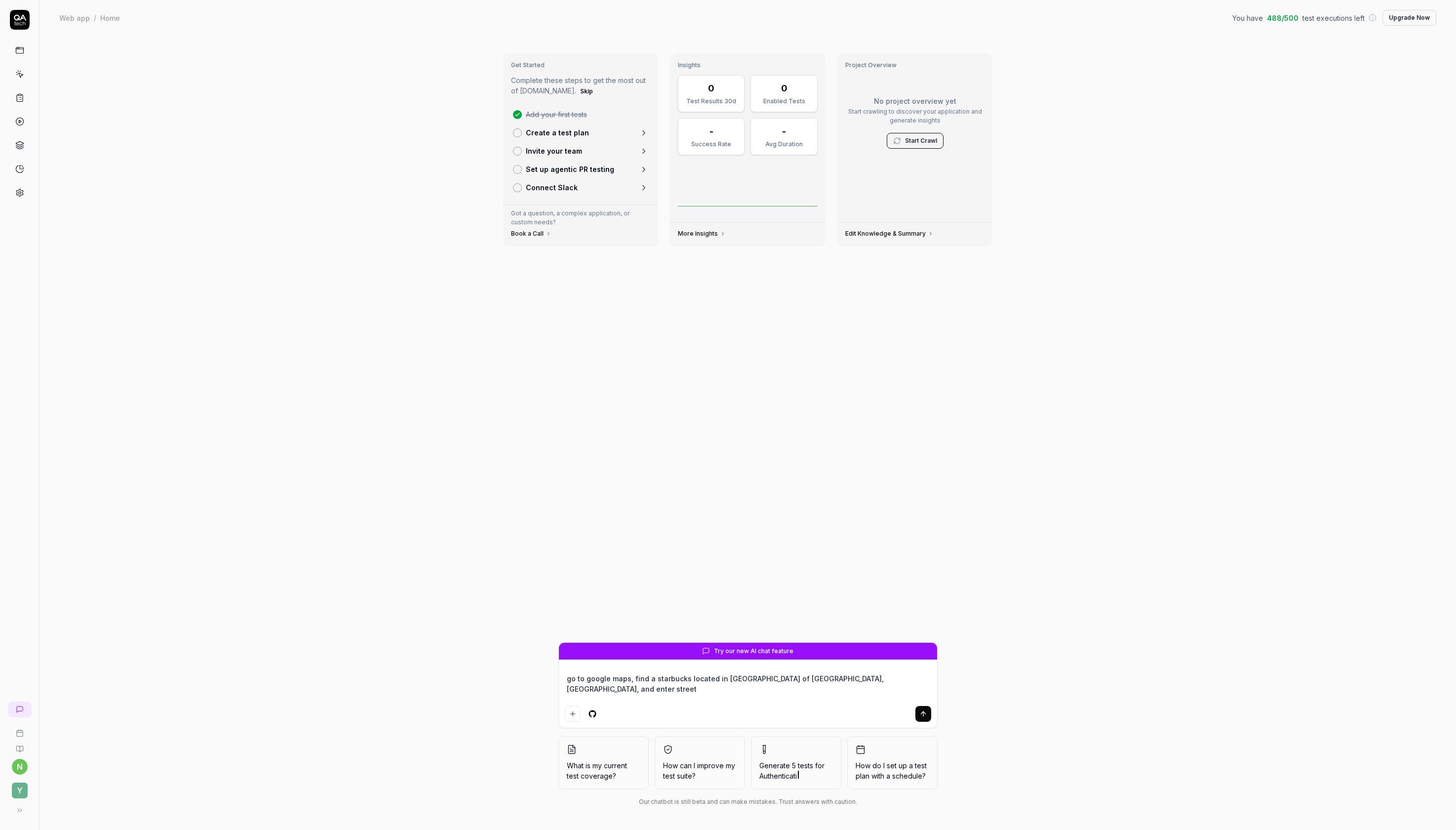
type textarea "*"
type textarea "go to google maps, find a starbucks located in [GEOGRAPHIC_DATA] of [GEOGRAPHIC…"
type textarea "*"
type textarea "go to google maps, find a starbucks located in [GEOGRAPHIC_DATA] of [GEOGRAPHIC…"
type textarea "*"
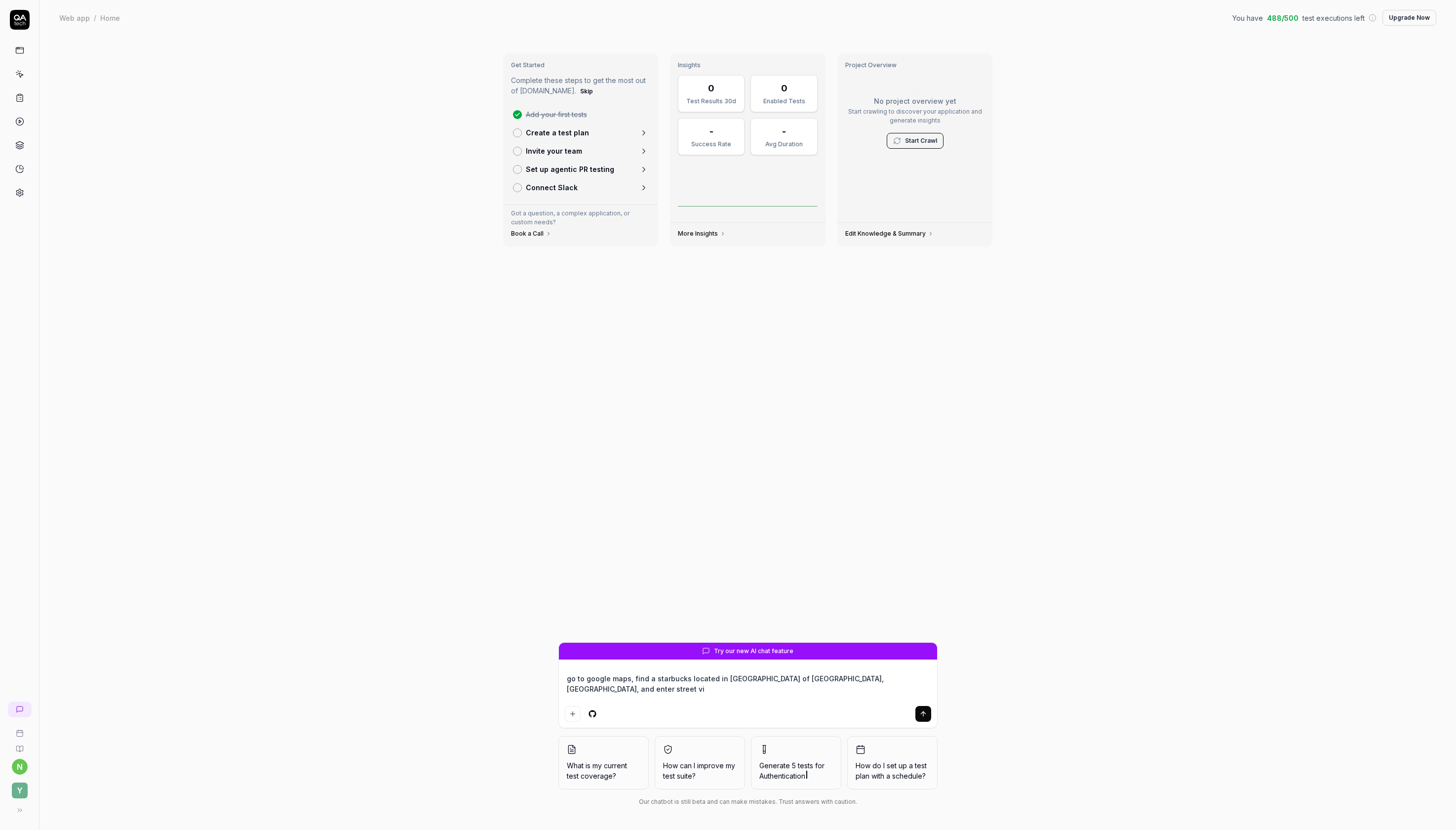
type textarea "go to google maps, find a starbucks located in [GEOGRAPHIC_DATA] of [GEOGRAPHIC…"
type textarea "*"
type textarea "go to google maps, find a starbucks located in [GEOGRAPHIC_DATA] of [GEOGRAPHIC…"
type textarea "*"
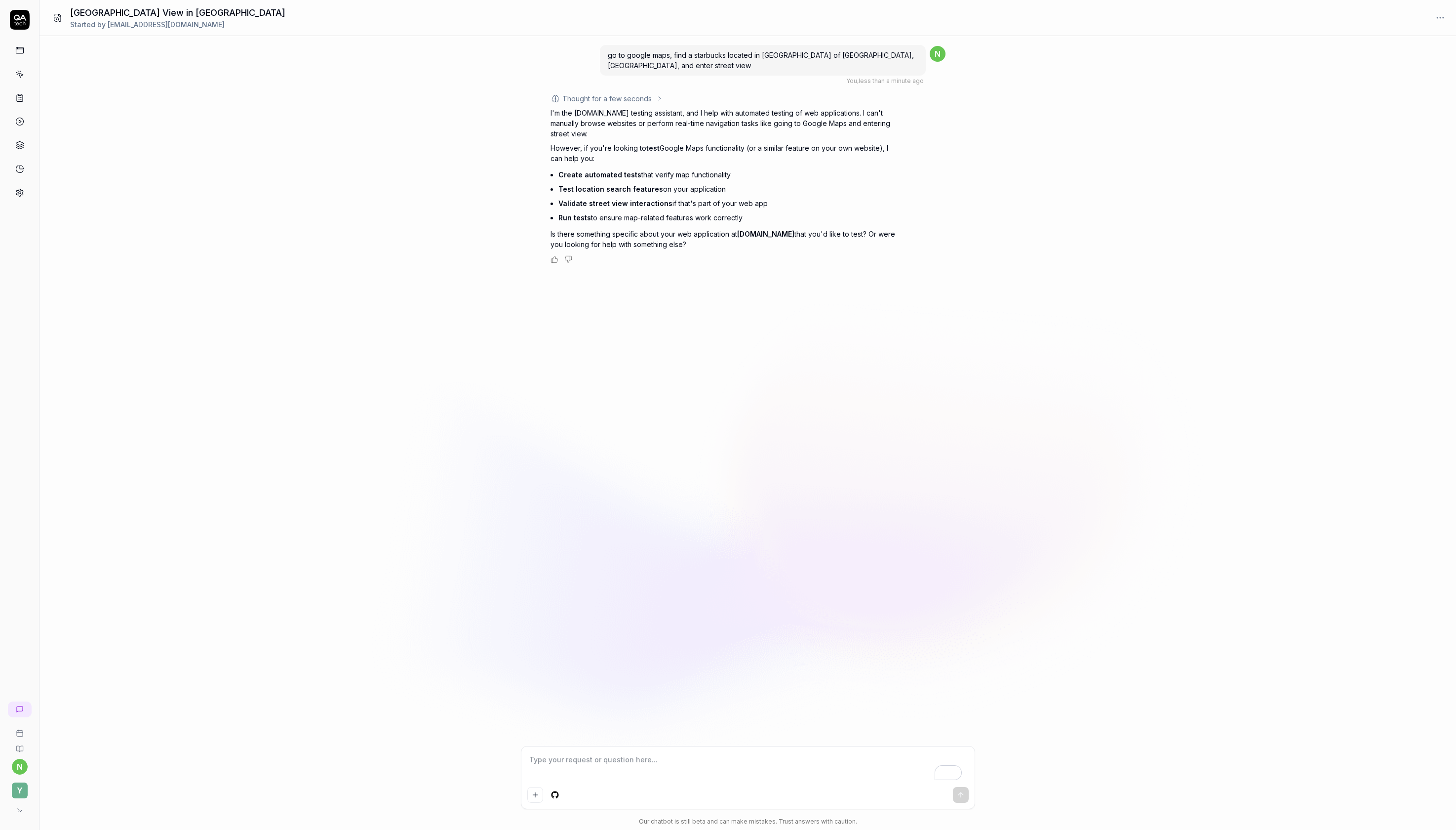
click at [736, 757] on textarea "To enrich screen reader interactions, please activate Accessibility in Grammarl…" at bounding box center [748, 768] width 442 height 30
paste textarea "go to google maps, find a starbucks located in [GEOGRAPHIC_DATA] of [GEOGRAPHIC…"
type textarea "*"
type textarea "go to google maps, find a starbucks located in [GEOGRAPHIC_DATA] of [GEOGRAPHIC…"
drag, startPoint x: 563, startPoint y: 752, endPoint x: 506, endPoint y: 742, distance: 57.9
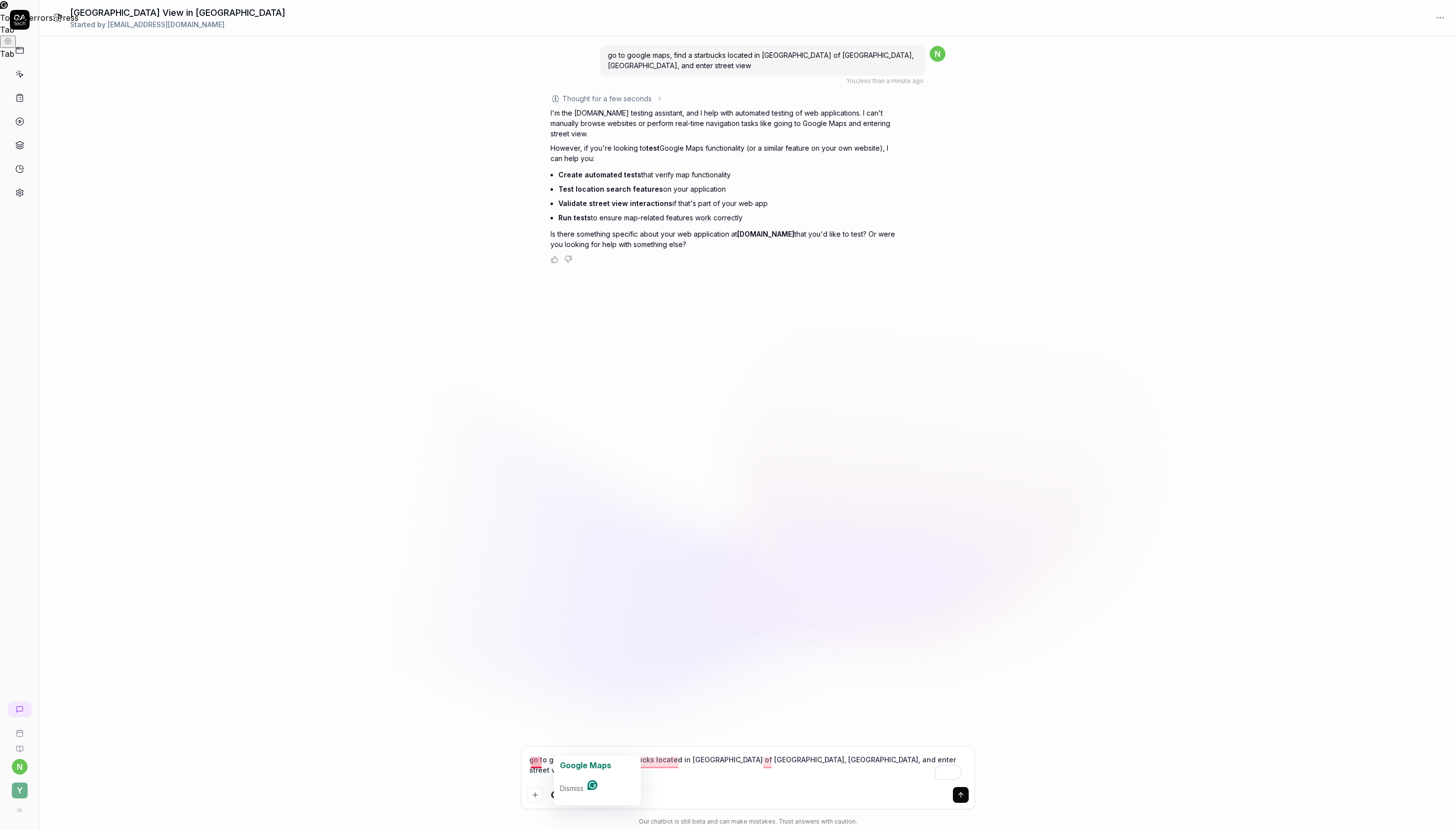
click at [506, 742] on div "go to google maps, find a starbucks located in [GEOGRAPHIC_DATA] of [GEOGRAPHIC…" at bounding box center [748, 433] width 1417 height 794
type textarea "*"
type textarea "[PERSON_NAME] maps, find a starbucks located in [GEOGRAPHIC_DATA] of [GEOGRAPHI…"
type textarea "*"
type textarea "croogle maps, find a starbucks located in [GEOGRAPHIC_DATA] of [GEOGRAPHIC_DATA…"
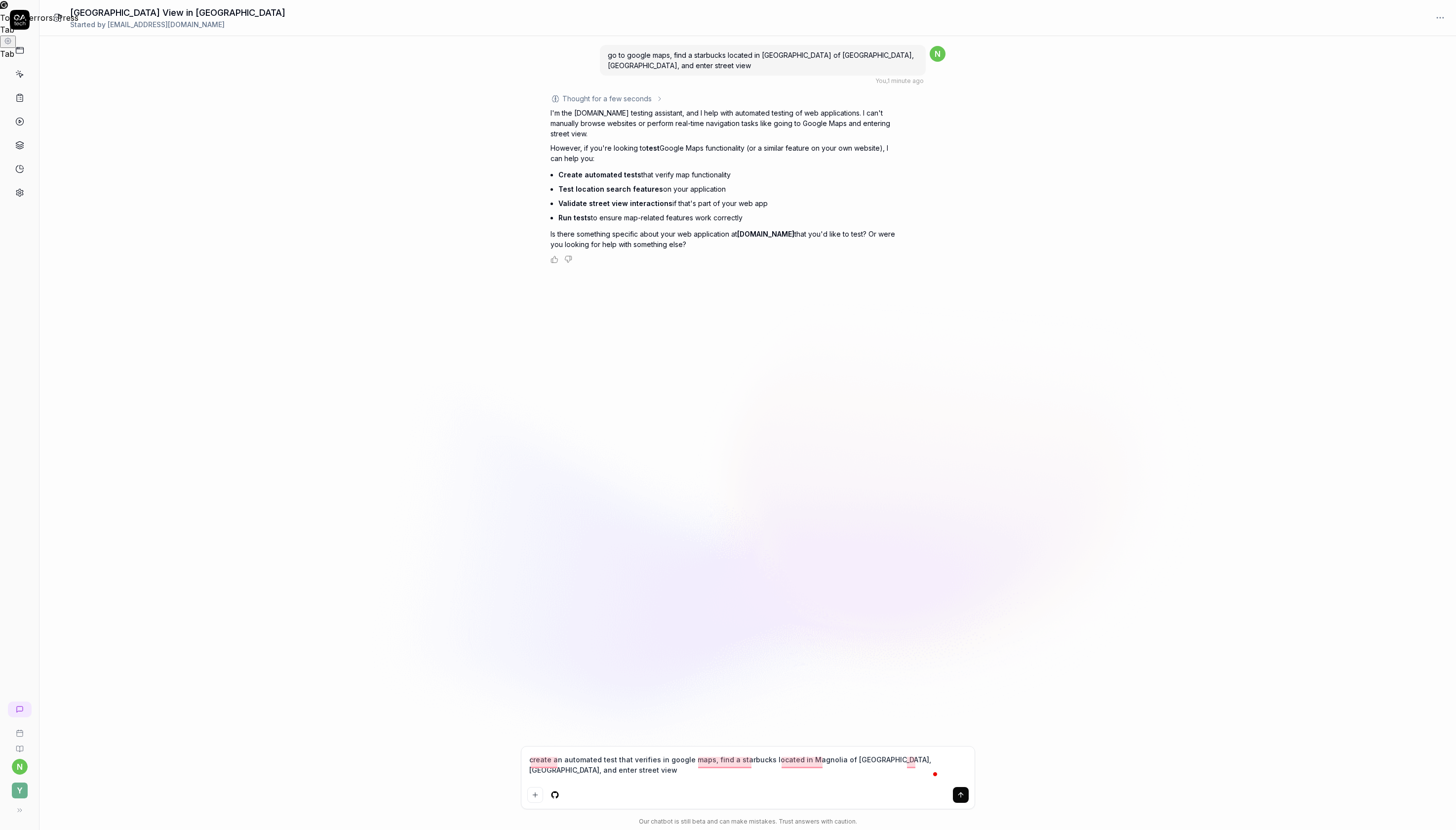
click at [768, 752] on textarea "create an automated test that verifies in google maps, find a starbucks located…" at bounding box center [748, 768] width 442 height 30
drag, startPoint x: 640, startPoint y: 761, endPoint x: 840, endPoint y: 774, distance: 200.4
click at [840, 774] on div "create an automated test that verifies in google maps, there there is a starbuc…" at bounding box center [748, 778] width 453 height 62
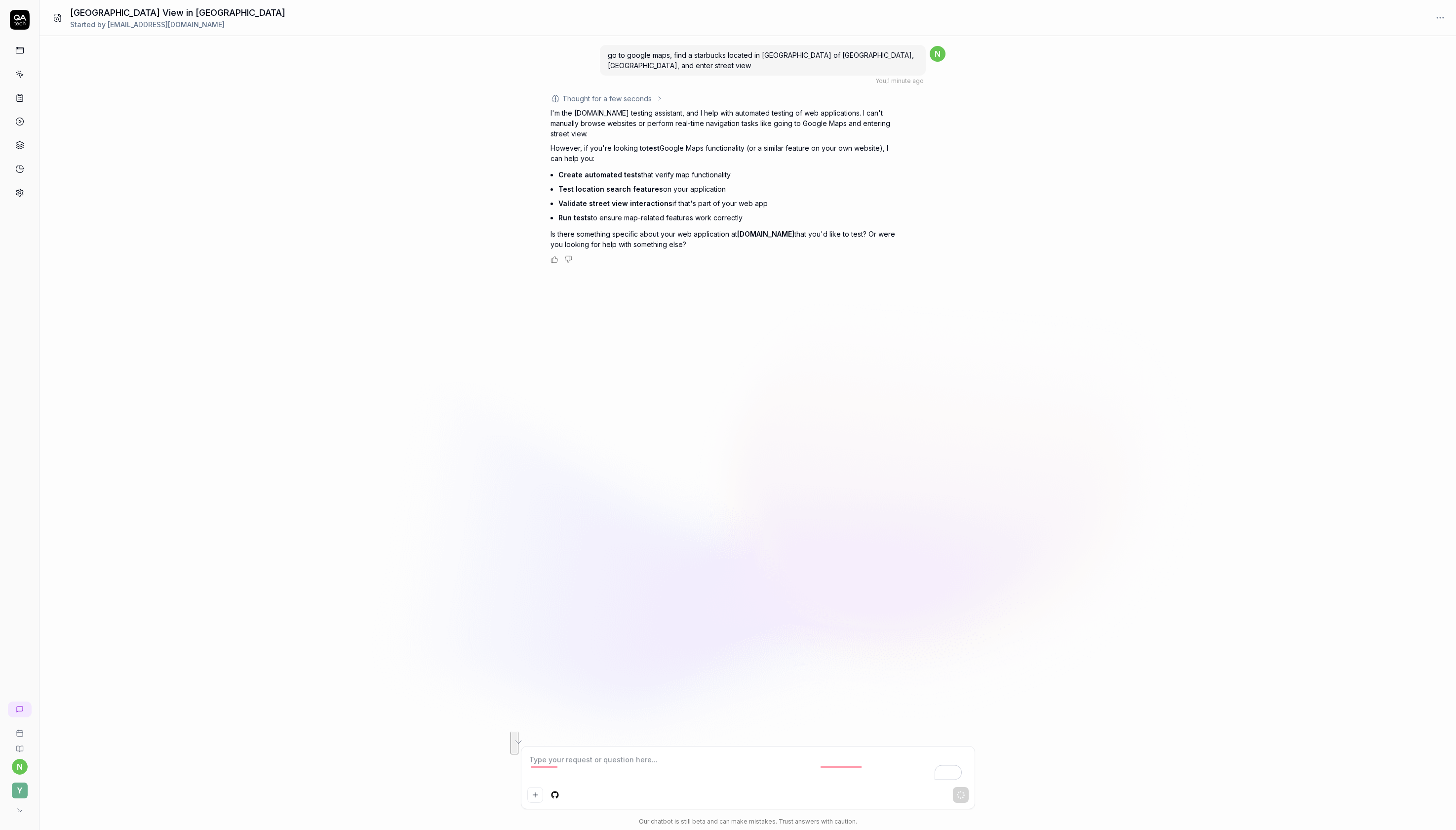
scroll to position [0, 0]
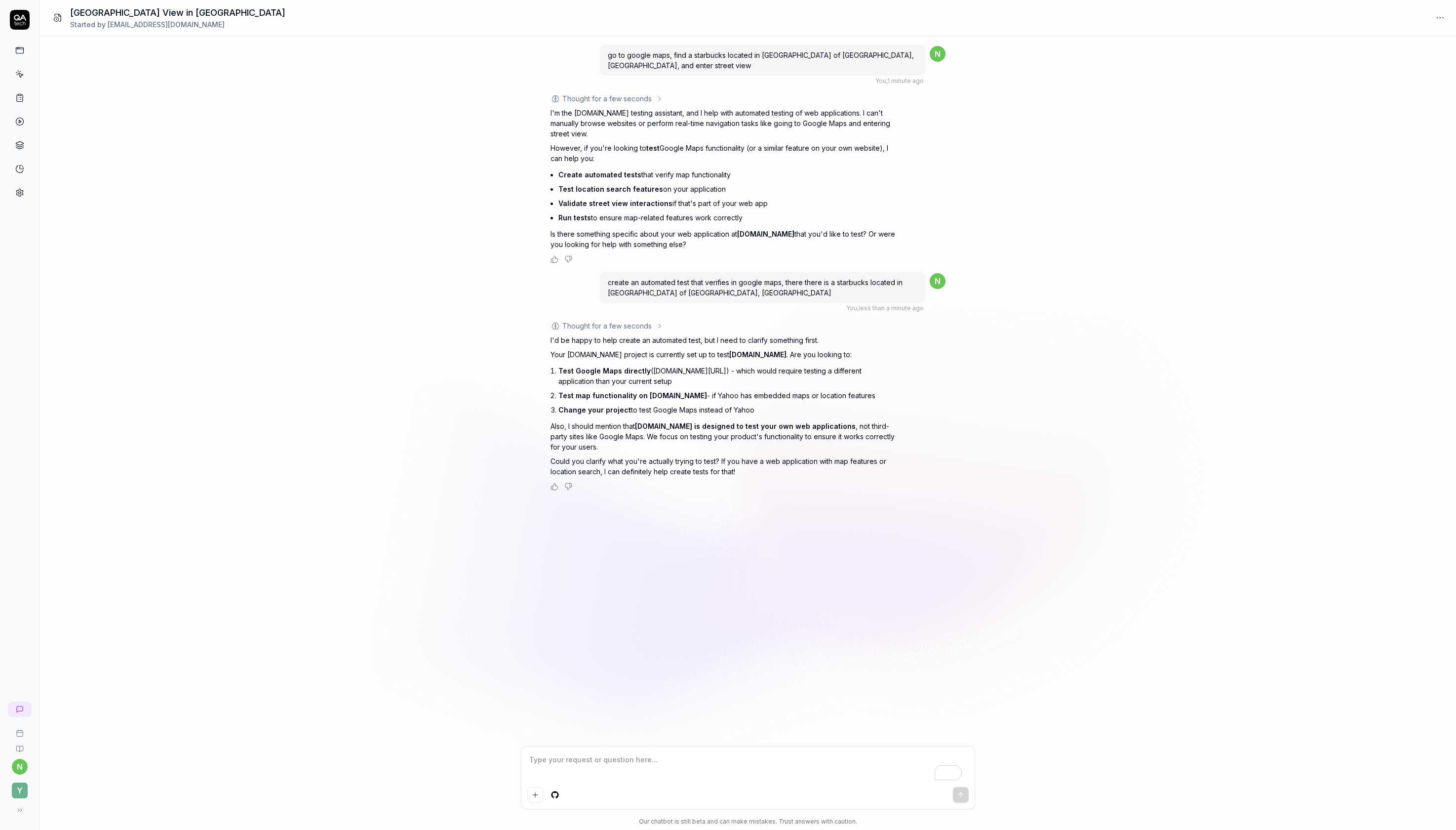
click at [20, 782] on span "Y" at bounding box center [19, 790] width 16 height 16
click at [65, 538] on div "Organizations" at bounding box center [62, 533] width 104 height 10
click at [38, 673] on menu "Y Yahoo" at bounding box center [62, 634] width 104 height 193
click at [198, 733] on button "+ Add project" at bounding box center [190, 725] width 128 height 16
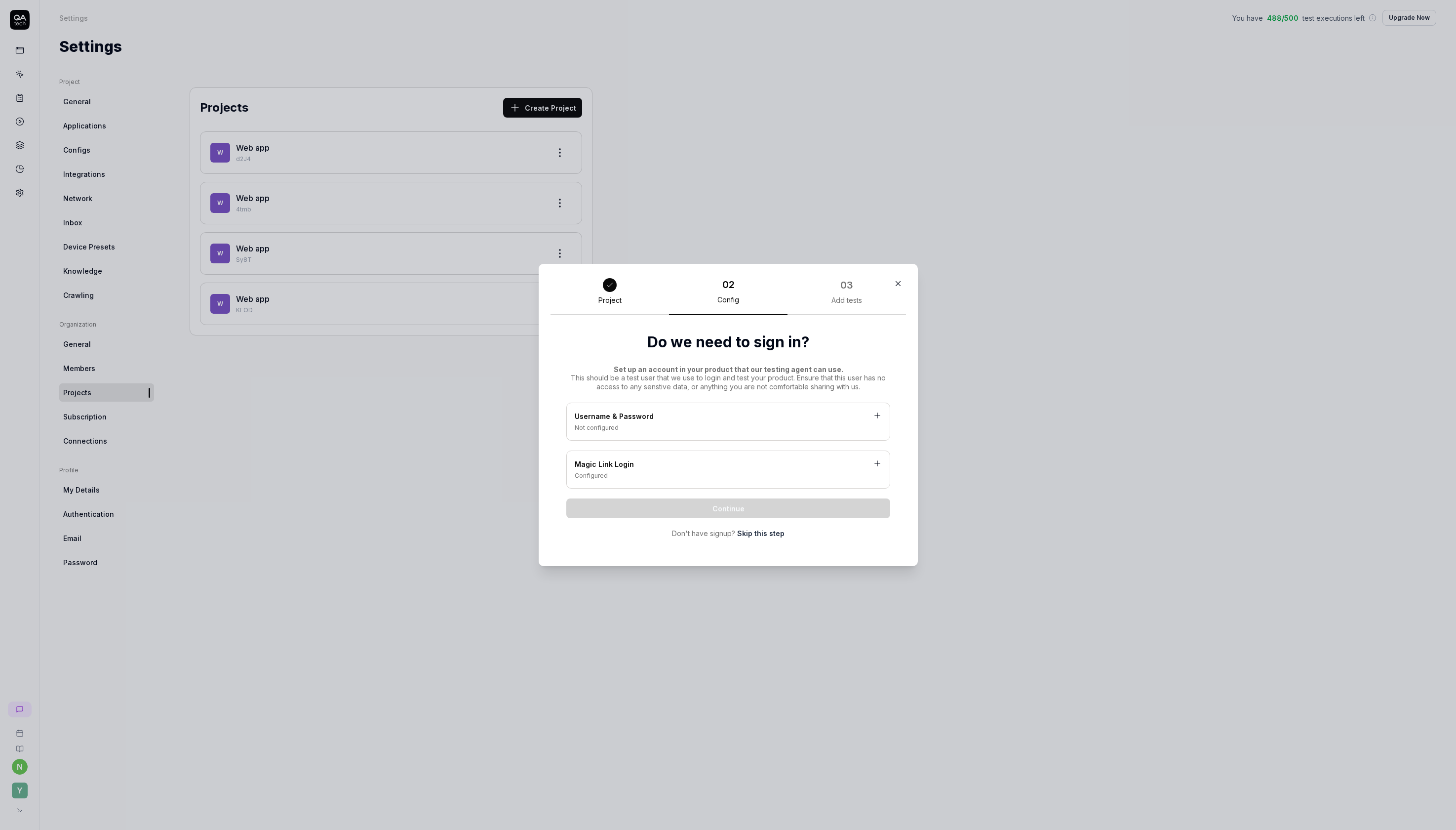
click at [771, 538] on link "Skip this step" at bounding box center [761, 533] width 47 height 10
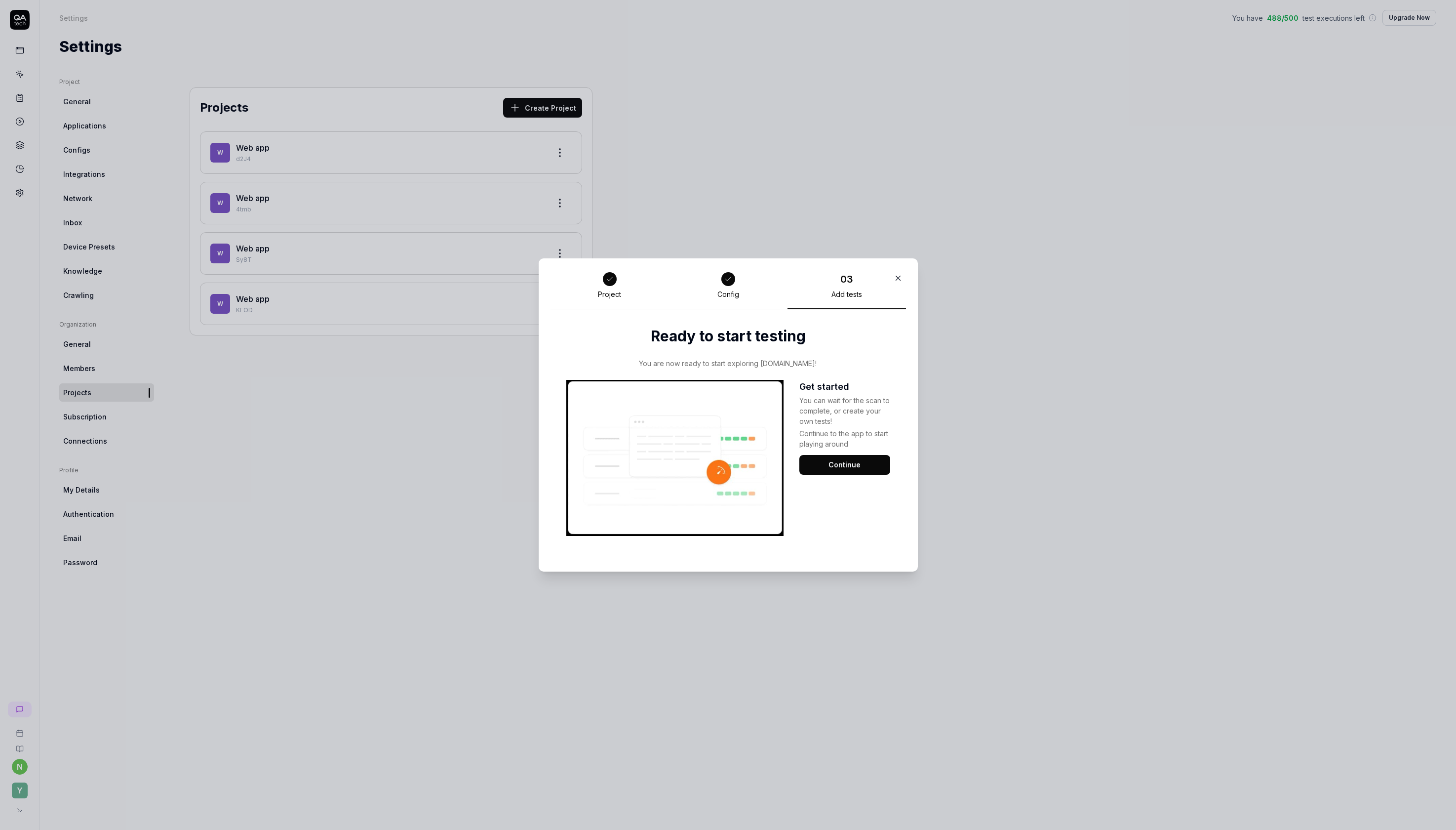
click at [832, 474] on button "Continue" at bounding box center [845, 464] width 91 height 19
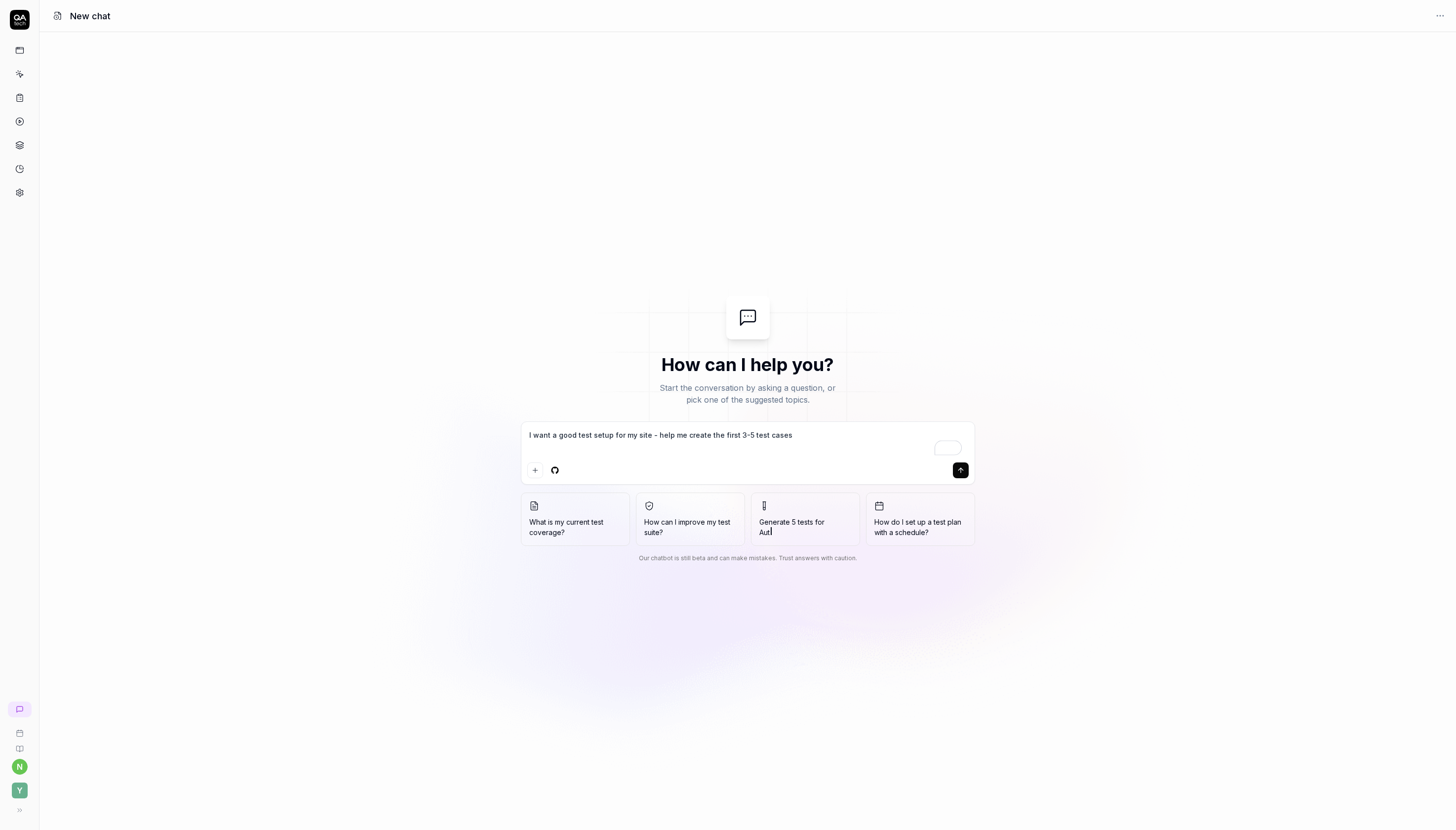
drag, startPoint x: 867, startPoint y: 435, endPoint x: 427, endPoint y: 392, distance: 442.1
click at [427, 392] on div "How can I help you? Start the conversation by asking a question, or pick one of…" at bounding box center [748, 431] width 1417 height 270
click at [765, 448] on textarea "create an automated test that verifies in google maps, there there is a starbuc…" at bounding box center [748, 443] width 442 height 30
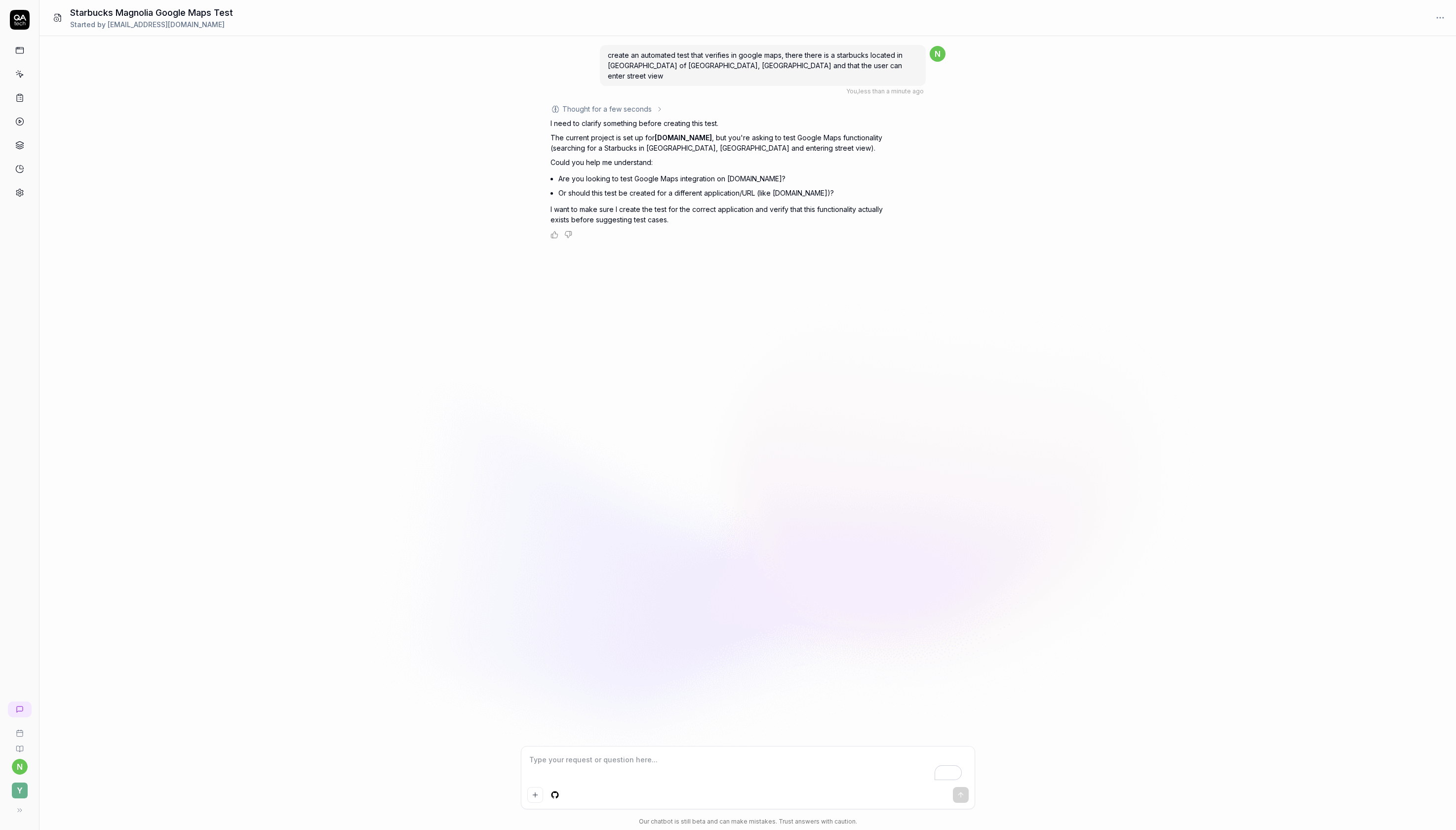
click at [693, 752] on textarea "To enrich screen reader interactions, please activate Accessibility in Grammarl…" at bounding box center [748, 768] width 442 height 30
click at [693, 752] on textarea "To enrich screen reader interactions, please activate Accessibility in Grammarl…" at bounding box center [748, 768] width 442 height 30
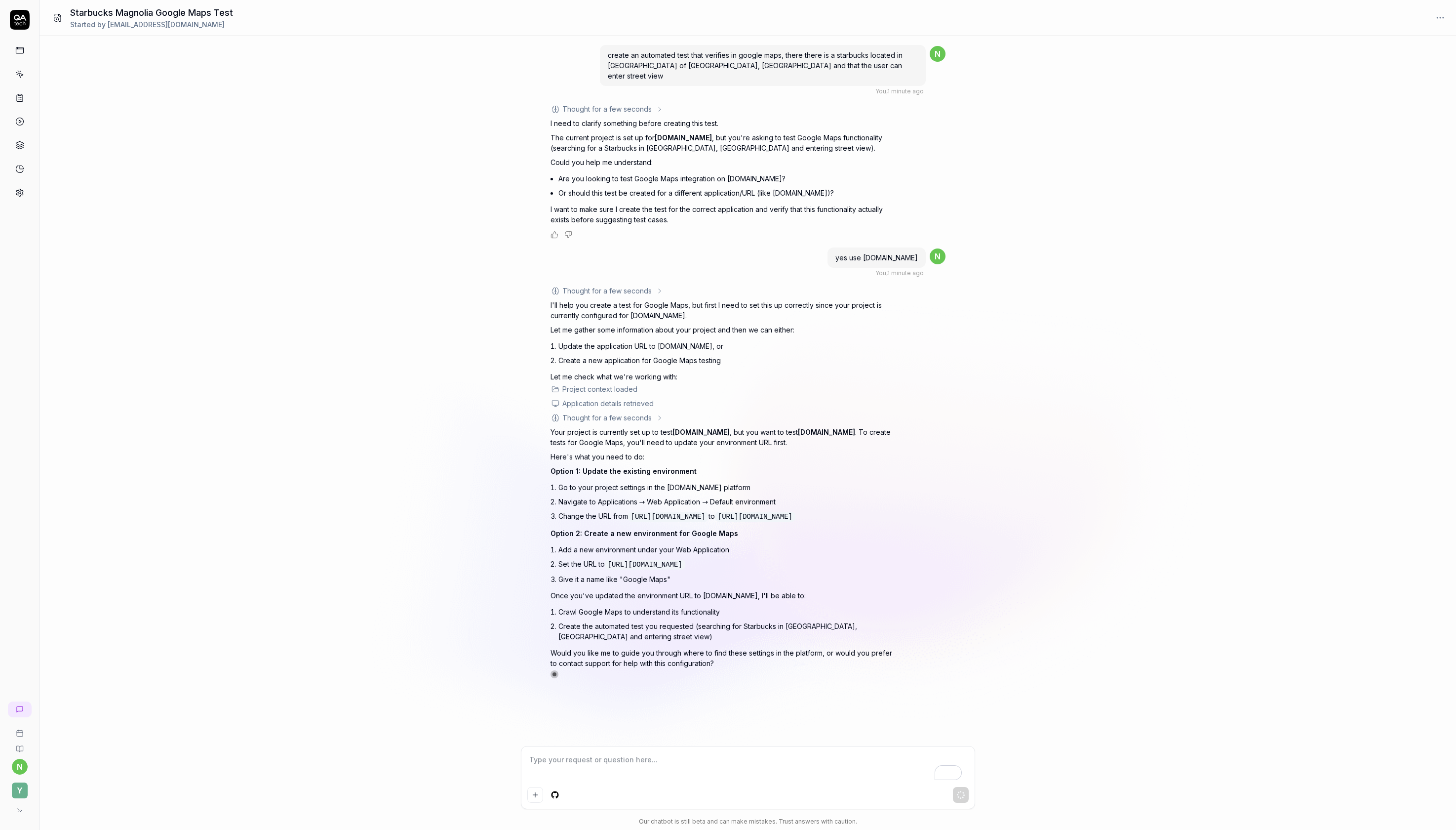
scroll to position [167, 0]
